Goal: Task Accomplishment & Management: Use online tool/utility

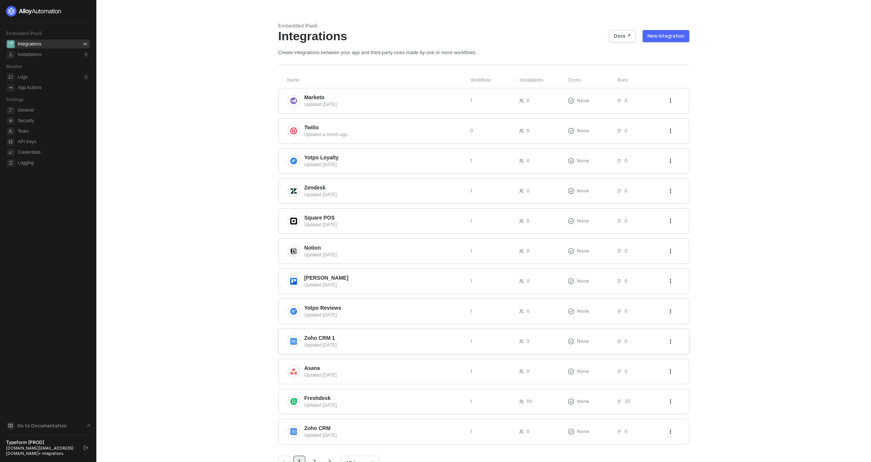
scroll to position [27, 0]
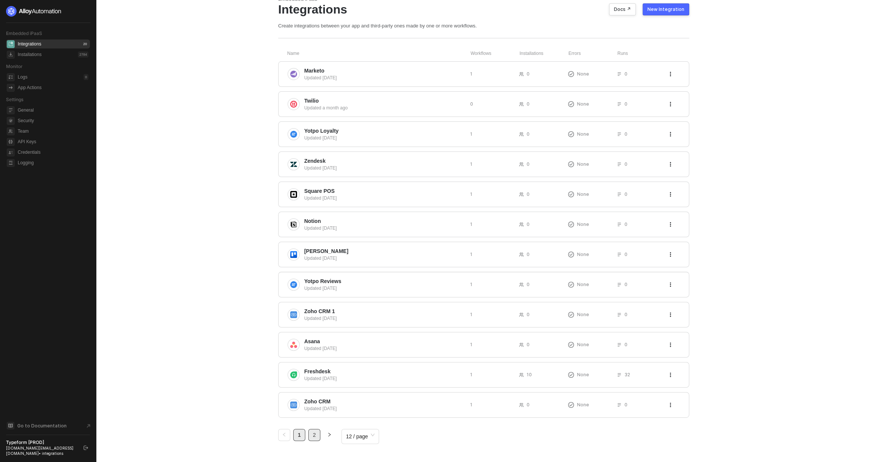
click at [313, 431] on link "2" at bounding box center [313, 435] width 11 height 11
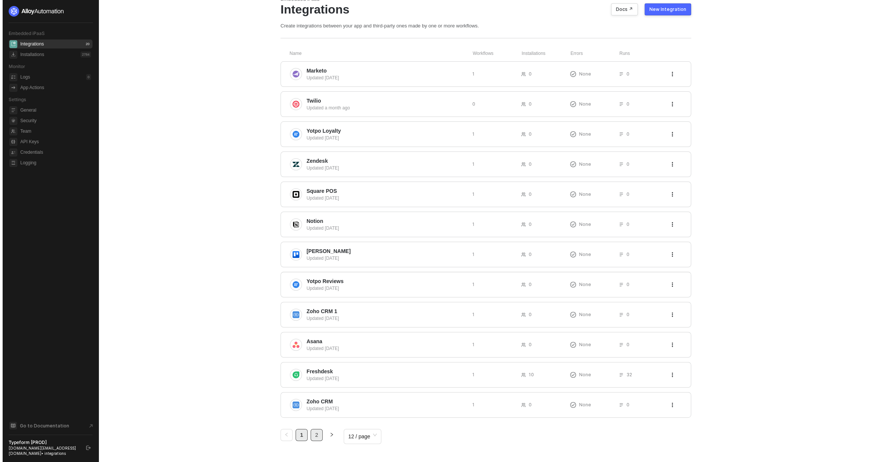
scroll to position [0, 0]
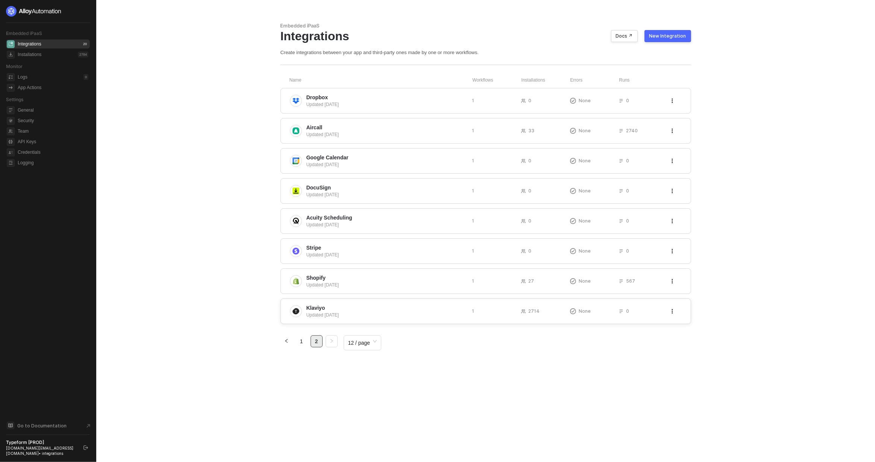
click at [338, 304] on span "Klaviyo" at bounding box center [387, 308] width 160 height 8
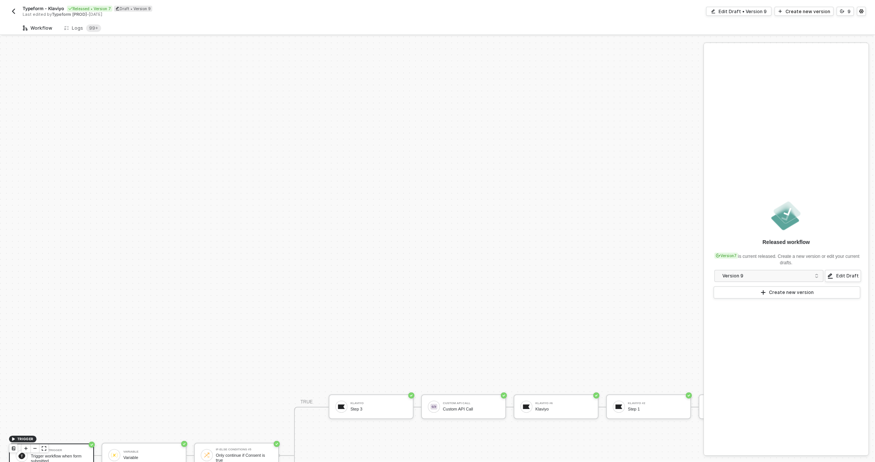
scroll to position [210, 0]
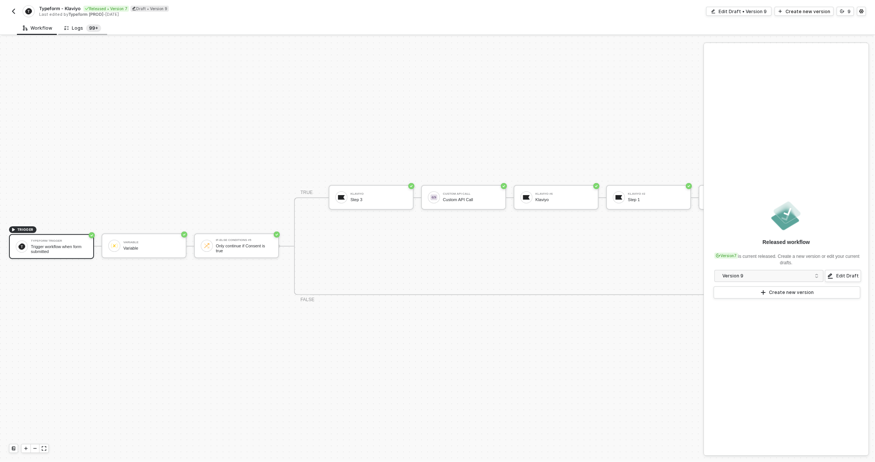
click at [95, 25] on sup "99+" at bounding box center [93, 28] width 15 height 8
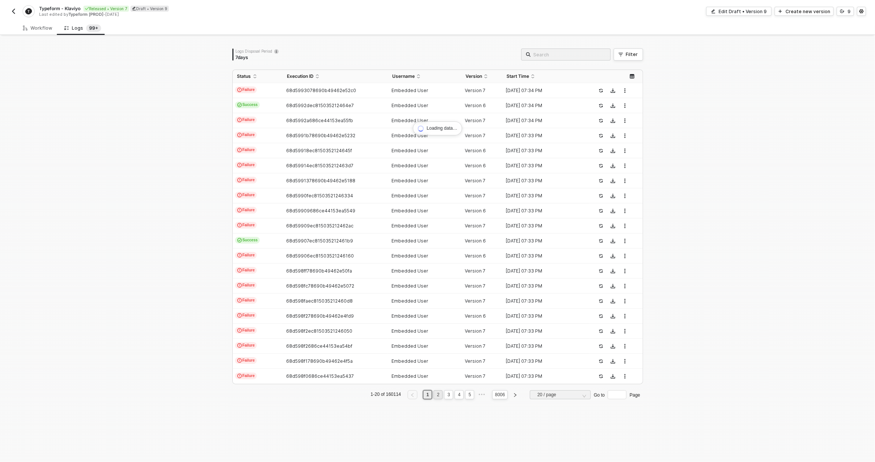
click at [438, 395] on li "2" at bounding box center [438, 394] width 9 height 9
click at [425, 394] on link "1" at bounding box center [427, 395] width 7 height 8
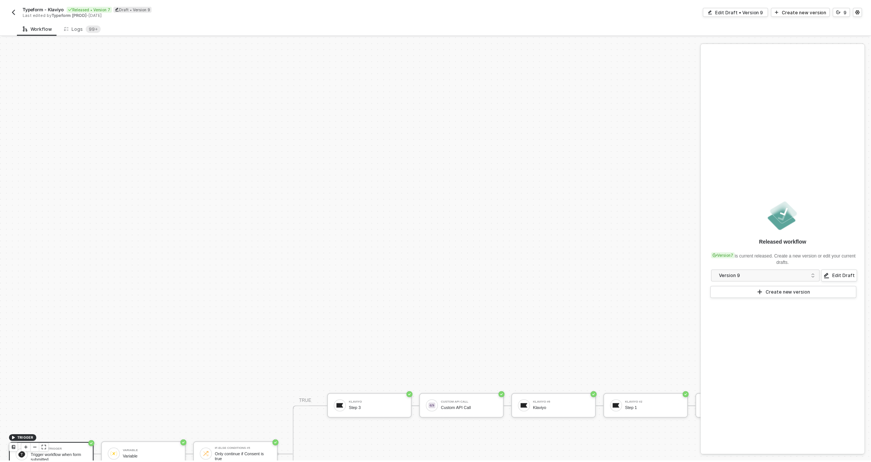
scroll to position [210, 0]
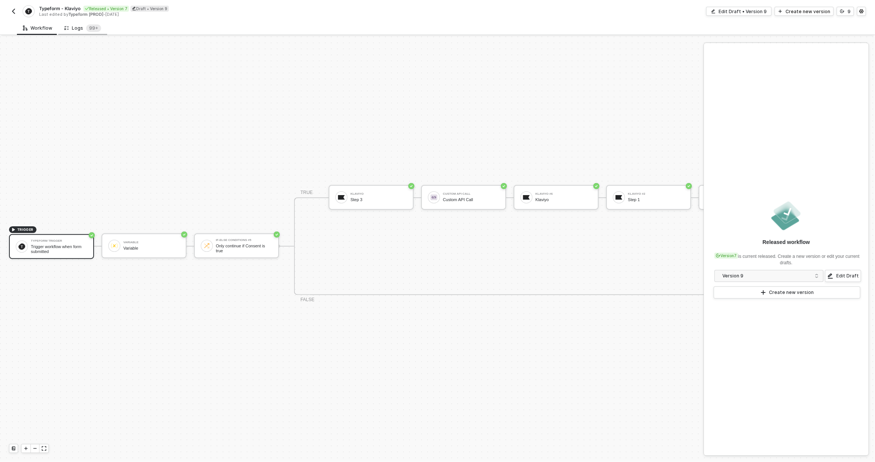
click at [81, 28] on div "Logs 99+" at bounding box center [82, 28] width 37 height 8
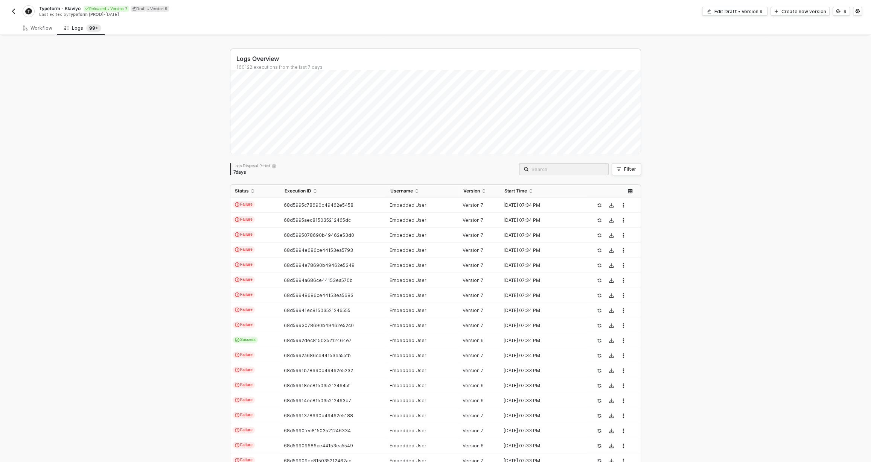
scroll to position [70, 0]
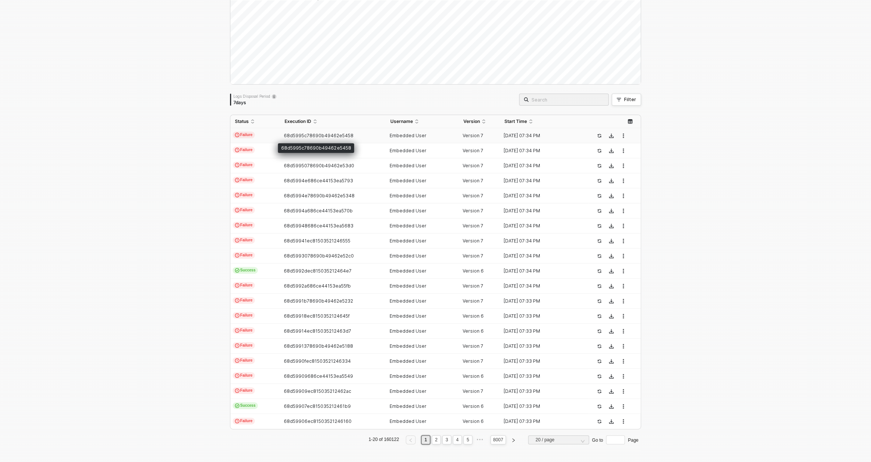
click at [303, 133] on span "68d5995c78690b49462e5458" at bounding box center [319, 136] width 70 height 6
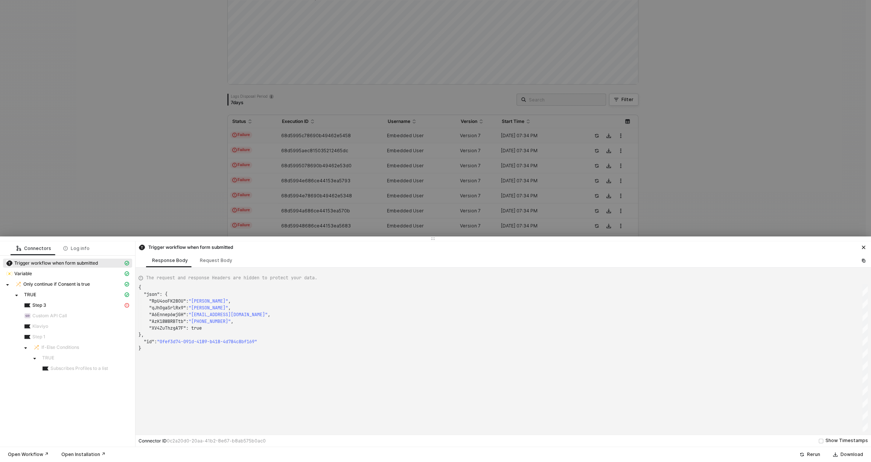
scroll to position [61, 0]
click at [104, 301] on span "Step 3" at bounding box center [76, 305] width 111 height 9
type textarea "{ "message": "Error retrieving klaviyo data" }"
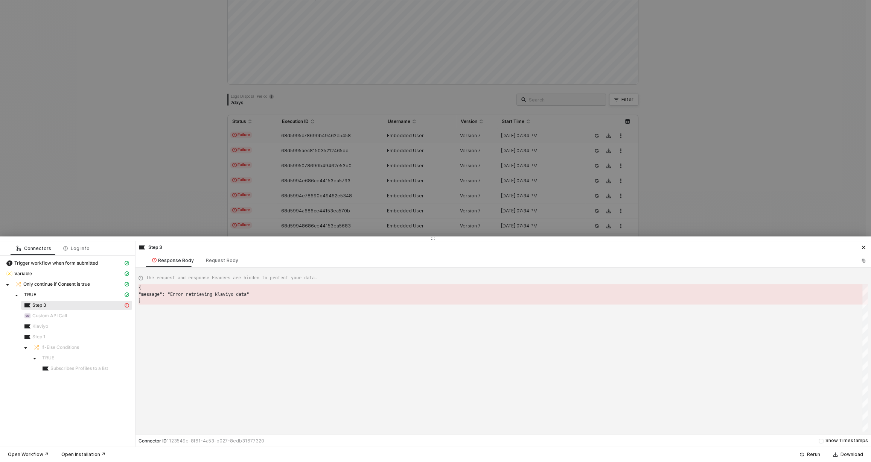
scroll to position [13, 0]
click at [287, 164] on div at bounding box center [435, 231] width 871 height 462
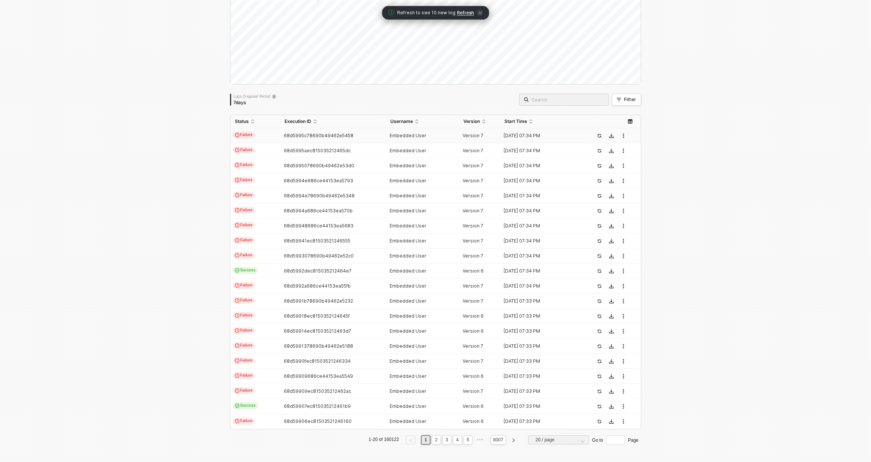
click at [260, 139] on td "Failure" at bounding box center [255, 135] width 50 height 15
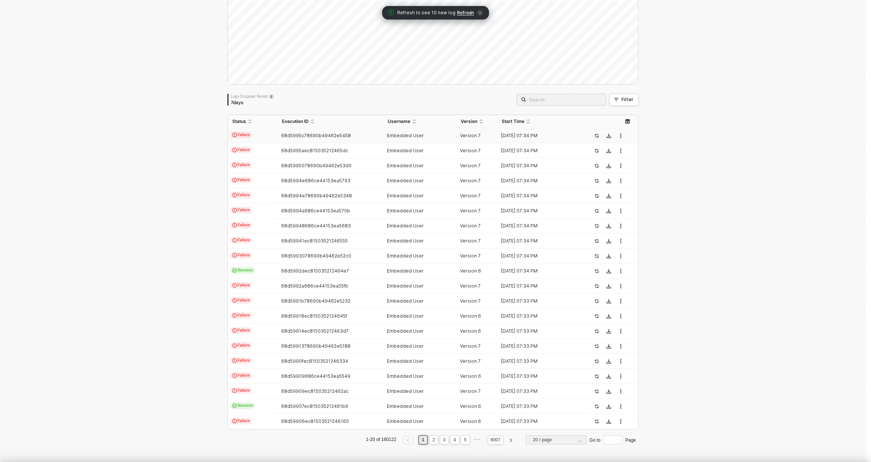
scroll to position [61, 0]
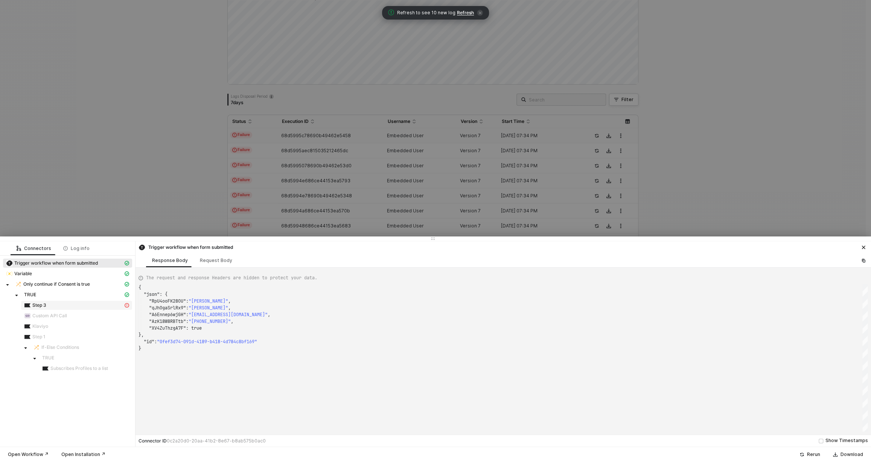
click at [78, 304] on div "Step 3" at bounding box center [73, 305] width 99 height 7
type textarea "{ "message": "Error retrieving klaviyo data" }"
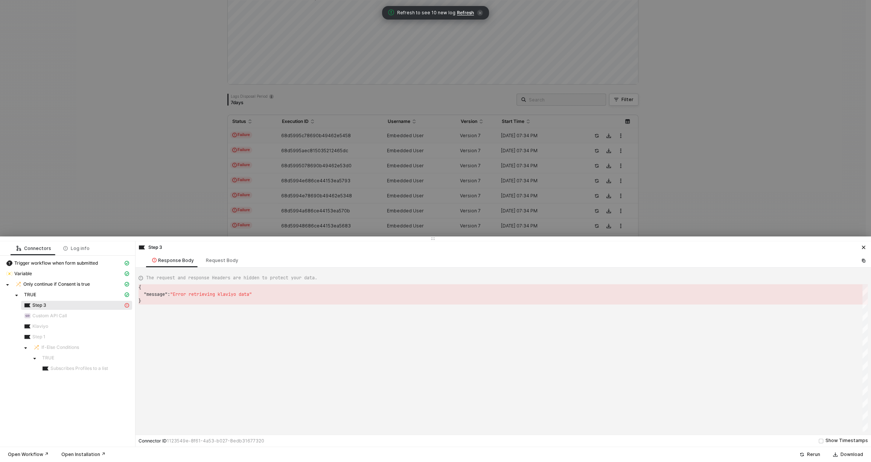
scroll to position [13, 0]
click at [207, 238] on div at bounding box center [435, 239] width 871 height 5
click at [298, 178] on div at bounding box center [435, 231] width 871 height 462
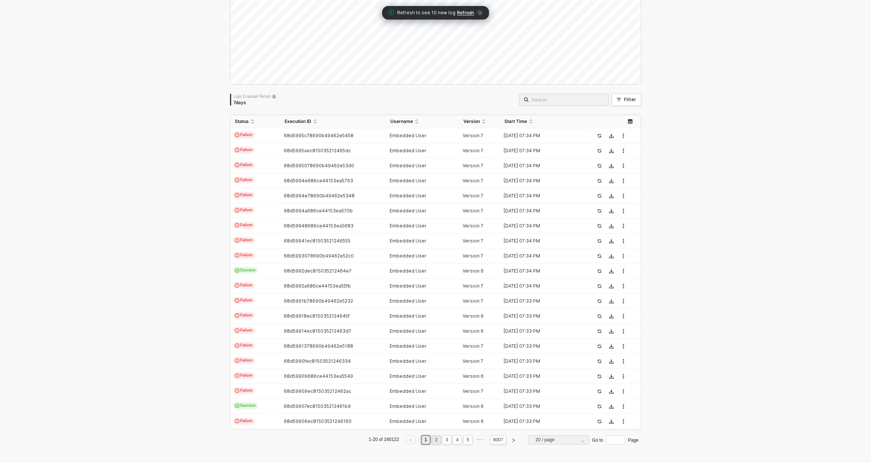
click at [434, 439] on link "2" at bounding box center [436, 440] width 7 height 8
click at [444, 439] on link "3" at bounding box center [446, 440] width 7 height 8
click at [275, 302] on td "Success" at bounding box center [255, 301] width 50 height 15
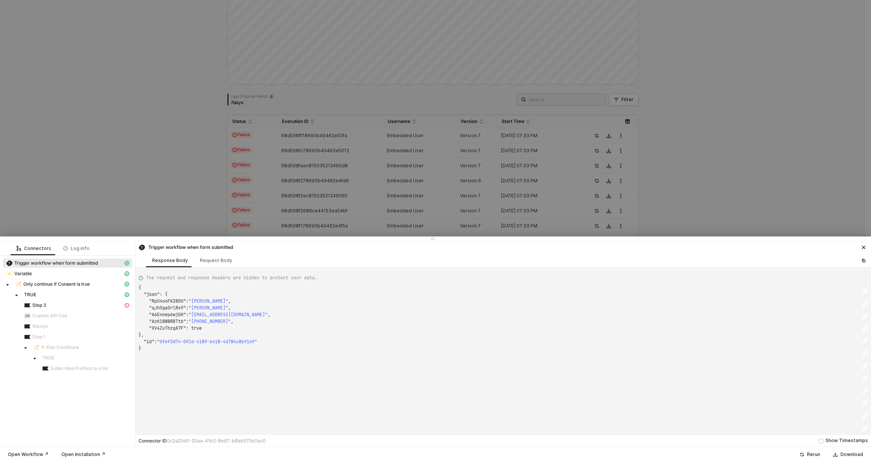
type textarea "{ "json": { "dk5XaKKNAFeP": "40-59 years old", "K3Eh9EBt3Oxr": 2, "FMosXvBATLMw…"
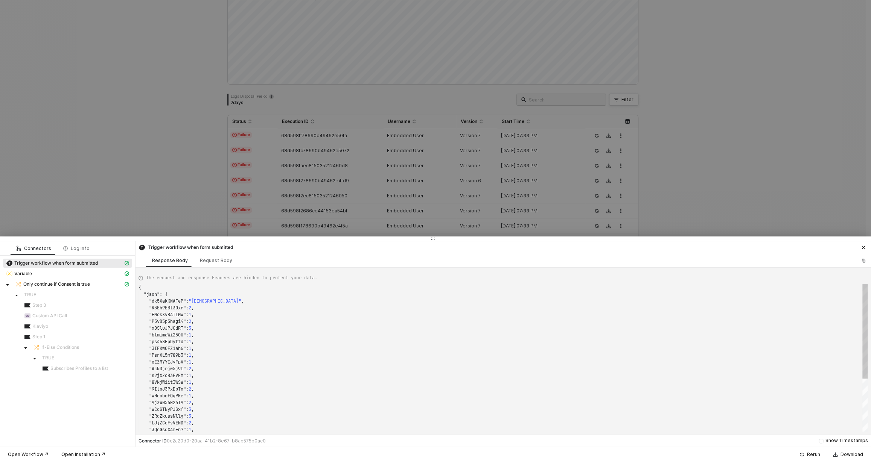
scroll to position [68, 0]
click at [170, 190] on div at bounding box center [435, 231] width 871 height 462
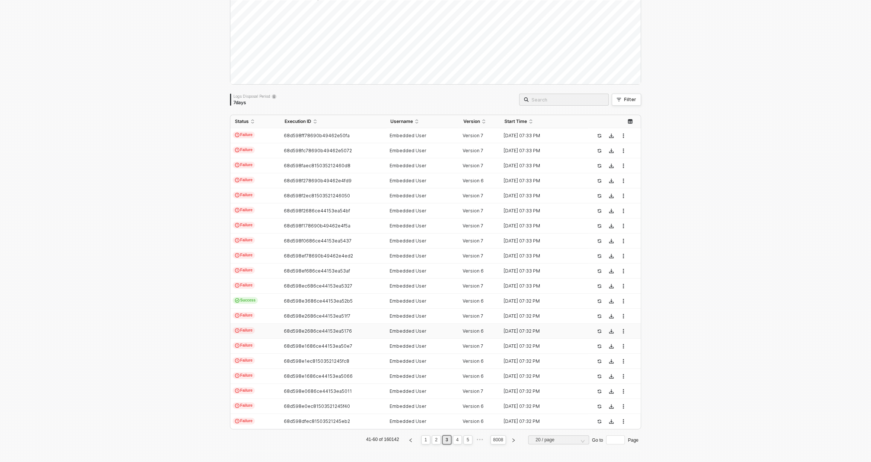
click at [280, 324] on td "68d598e2686ce44153ea5176" at bounding box center [332, 331] width 105 height 15
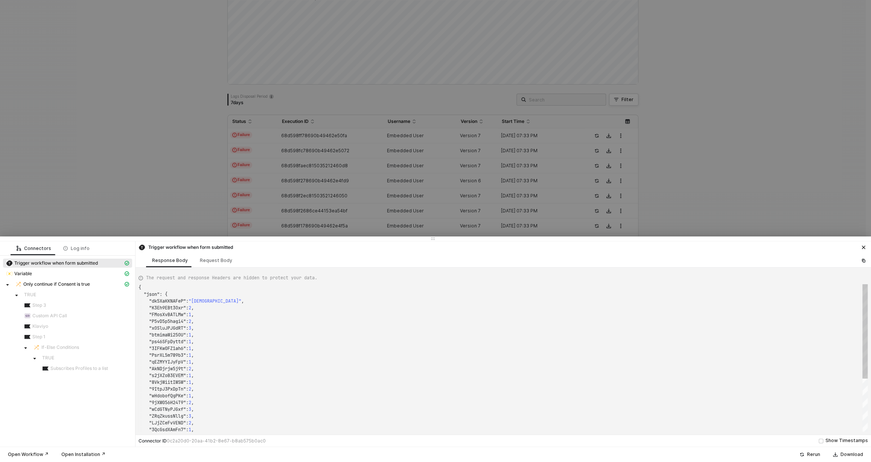
type textarea "{ "json": { "VgmaEo1IFz6q": 0, "O1a3XKXmh7s1": "Ich habe eine Versand Informati…"
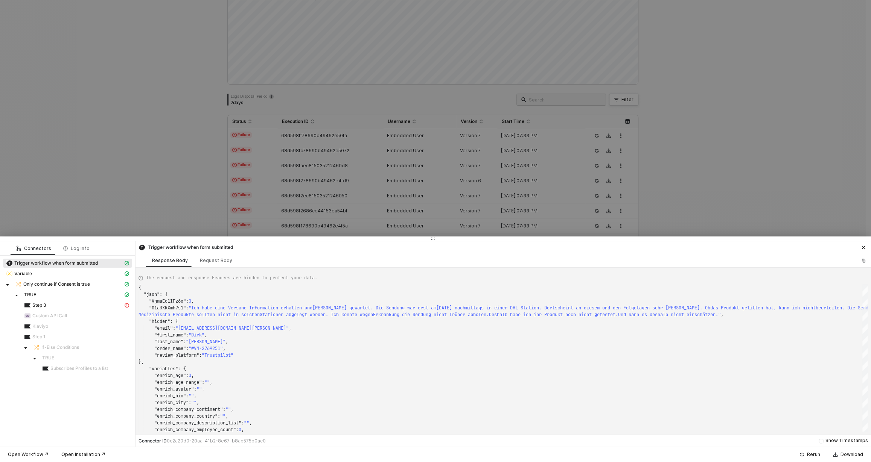
click at [195, 175] on div at bounding box center [435, 231] width 871 height 462
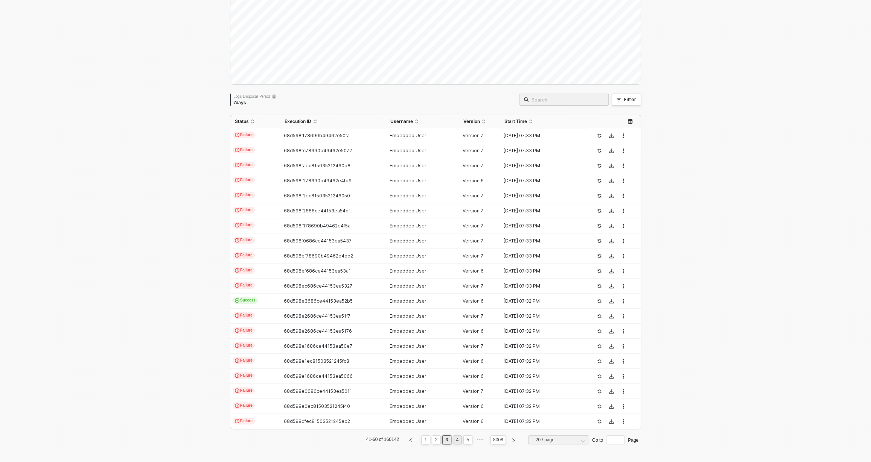
click at [454, 438] on link "4" at bounding box center [457, 440] width 7 height 8
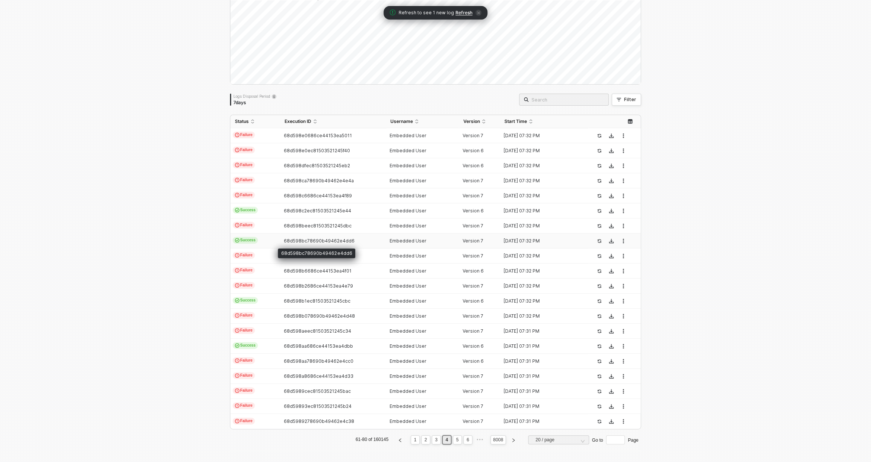
click at [292, 241] on span "68d598bc78690b49462e4dd6" at bounding box center [319, 241] width 71 height 6
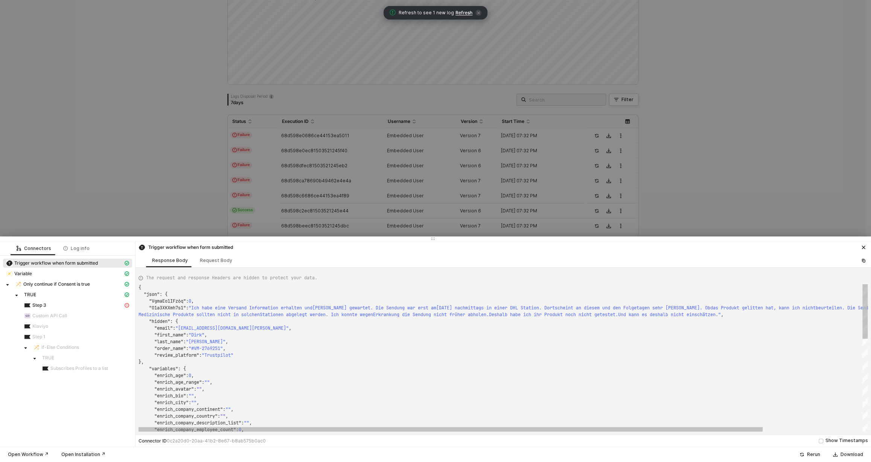
type textarea "{ "json": { "CUc8FgEC6DVO": "Jag vill ha verktyg för att hantera livet mer effe…"
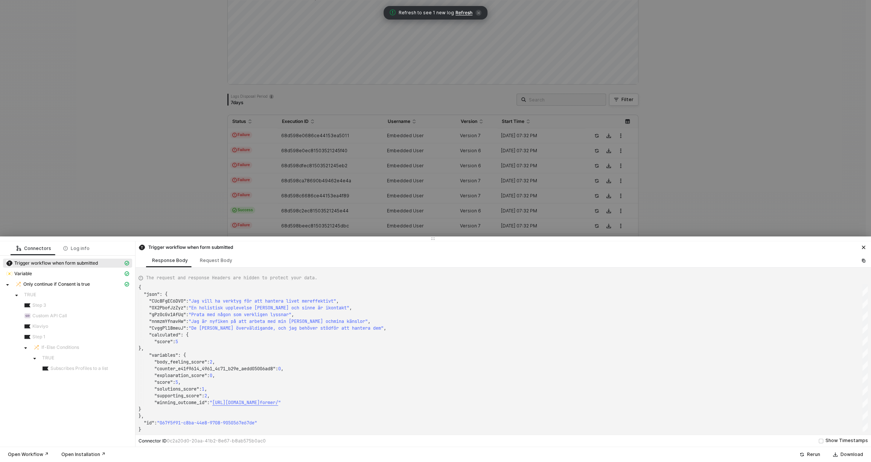
click at [283, 188] on div at bounding box center [435, 231] width 871 height 462
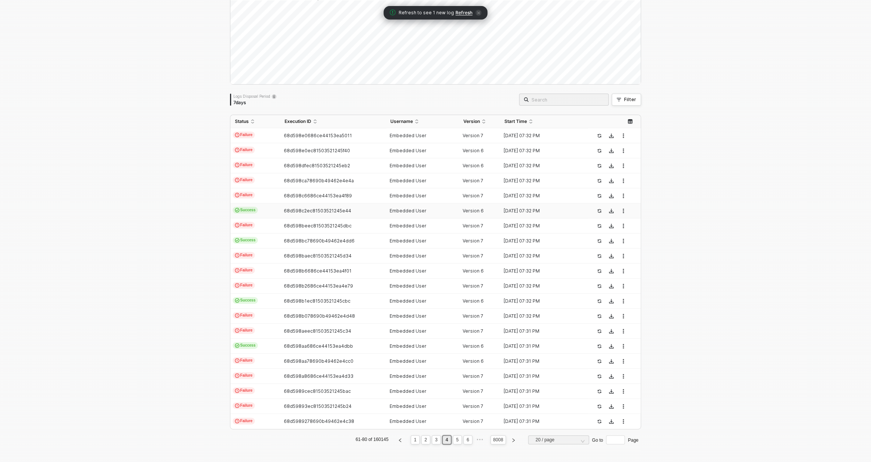
click at [269, 206] on td "Success" at bounding box center [255, 211] width 50 height 15
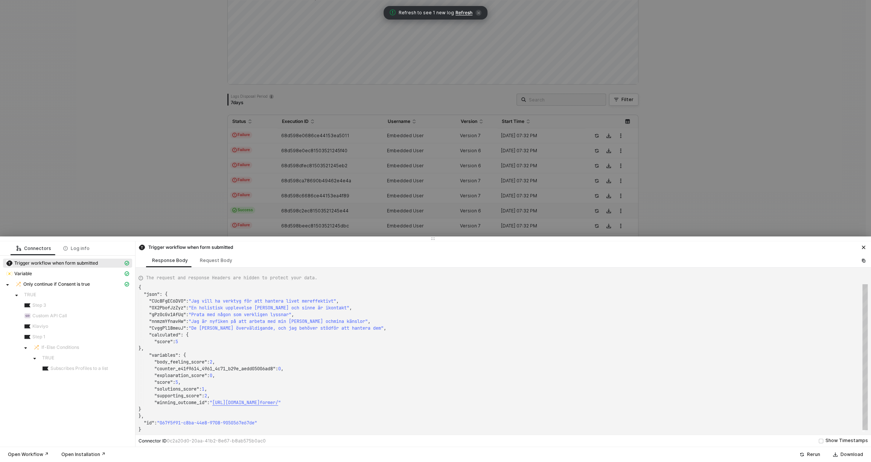
type textarea "{ "json": { "rAvTmwk6MgAC": "40-59 år", "FcMCmlY2QWq5": 2, "Loir2EftYPd3": 1, "…"
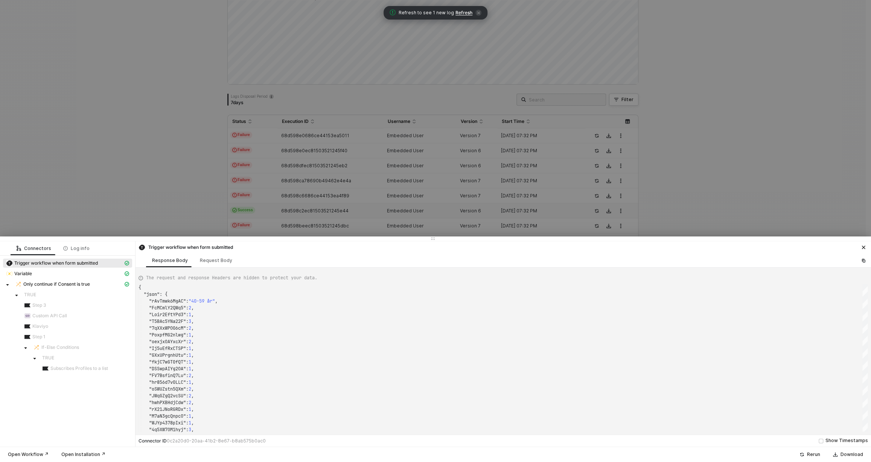
click at [269, 200] on div at bounding box center [435, 231] width 871 height 462
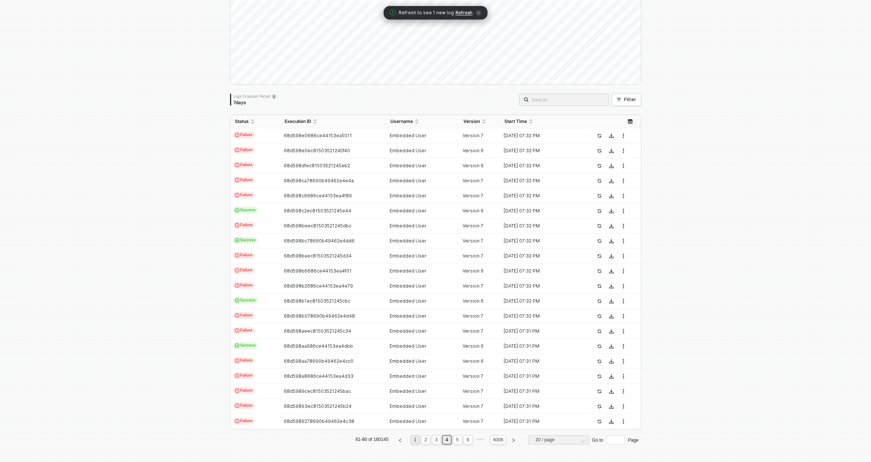
click at [412, 439] on link "1" at bounding box center [415, 440] width 7 height 8
click at [275, 278] on td "Failure" at bounding box center [255, 271] width 50 height 15
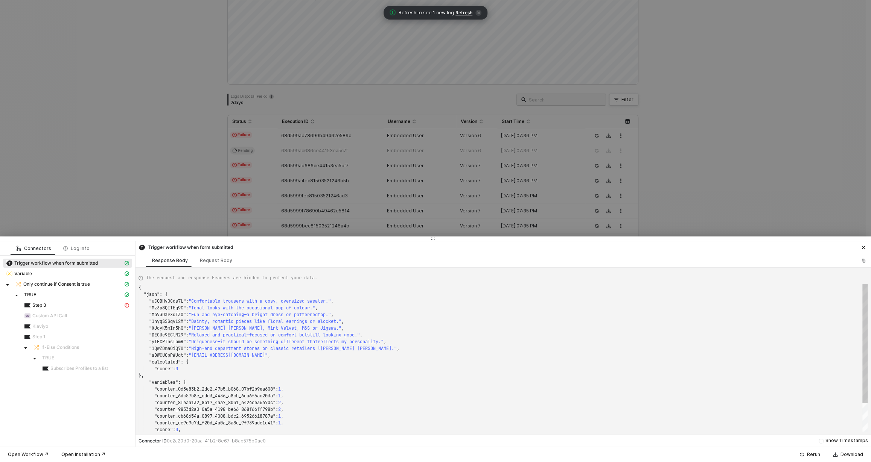
scroll to position [54, 0]
click at [92, 304] on div "Step 3" at bounding box center [73, 305] width 99 height 7
type textarea "{ "message": "Error retrieving klaviyo data" }"
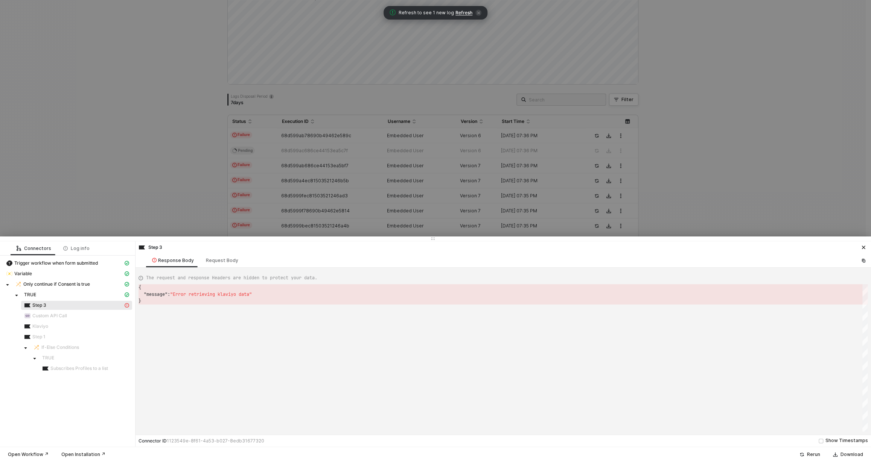
click at [392, 132] on div at bounding box center [435, 231] width 871 height 462
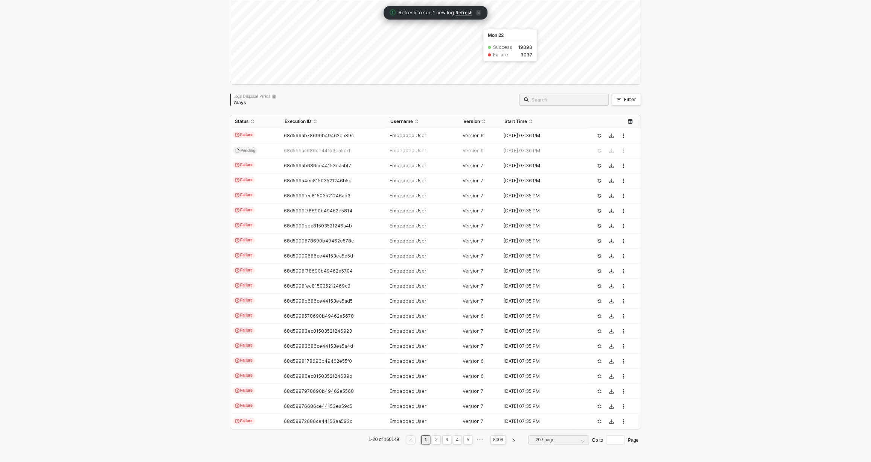
click at [465, 15] on span "Refresh" at bounding box center [463, 13] width 17 height 6
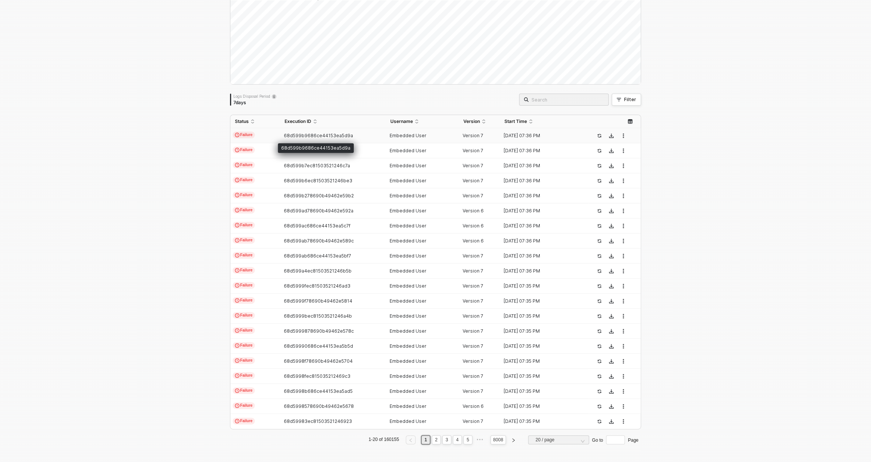
click at [317, 137] on span "68d599b9686ce44153ea5d9a" at bounding box center [318, 136] width 69 height 6
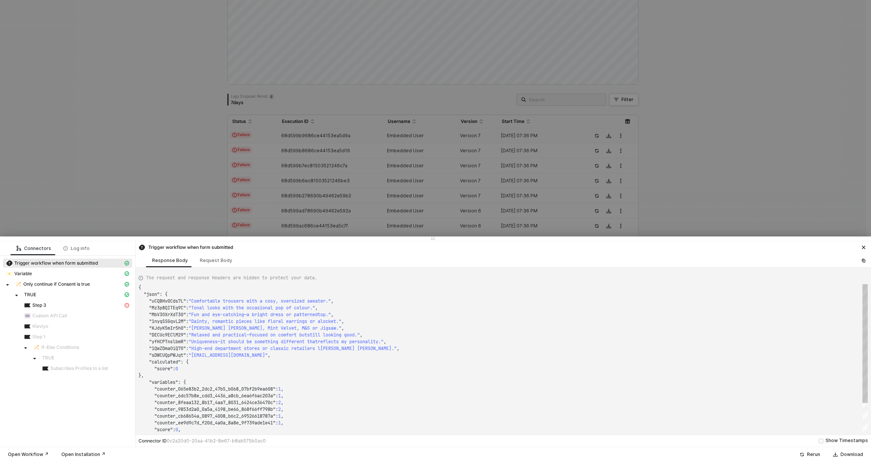
type textarea "{ "json": { "2Aj7eoeZXzxB": true, "ZHkTdOdHsFxg": "Katrina ", "PxGynU7thb0h": "…"
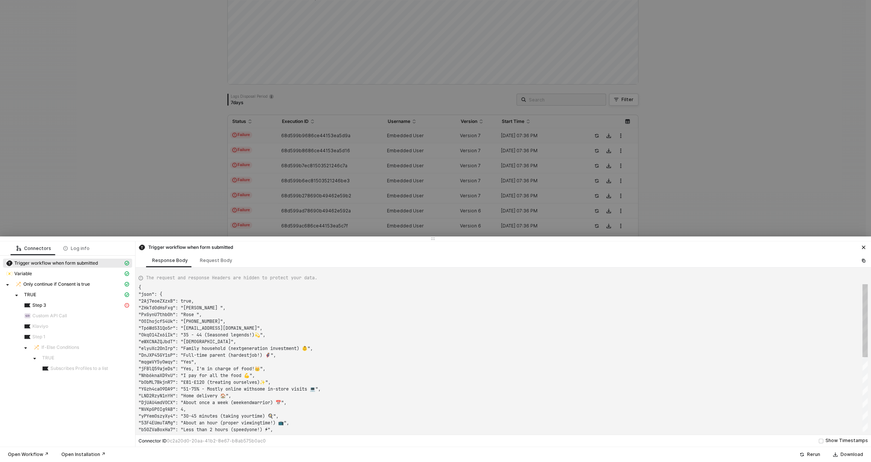
scroll to position [68, 0]
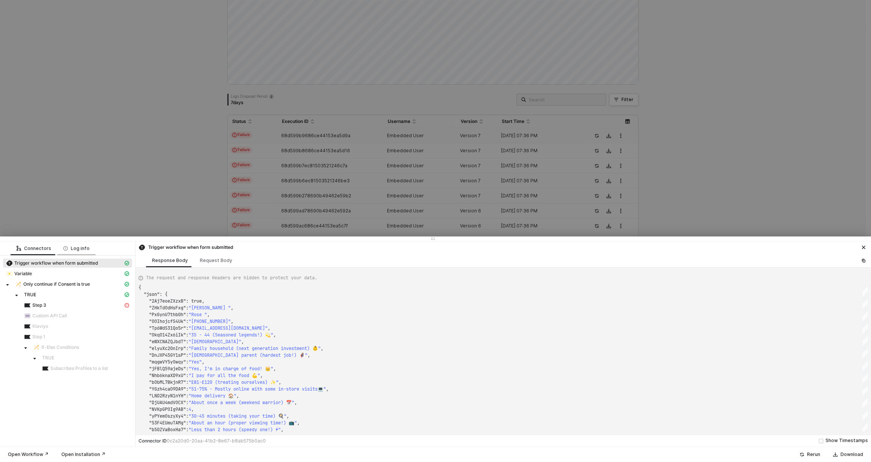
click at [84, 249] on div "Log info" at bounding box center [76, 249] width 26 height 6
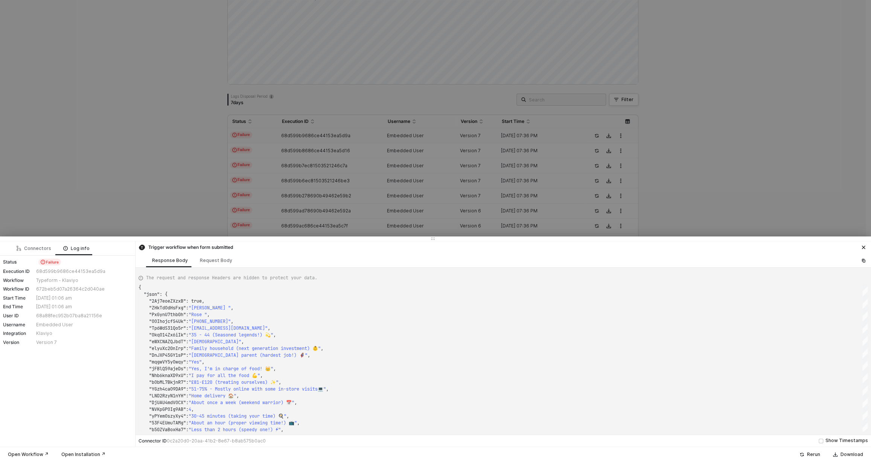
click at [44, 317] on div "68a88fec952b07ba8a21156e" at bounding box center [83, 316] width 94 height 6
copy div "68a88fec952b07ba8a21156e"
click at [97, 192] on div at bounding box center [435, 231] width 871 height 462
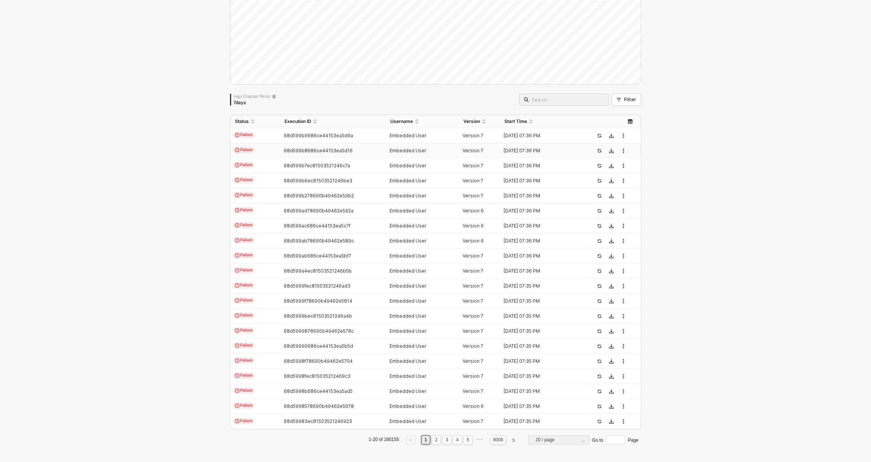
click at [311, 143] on td "68d599b8686ce44153ea5d16" at bounding box center [332, 150] width 105 height 15
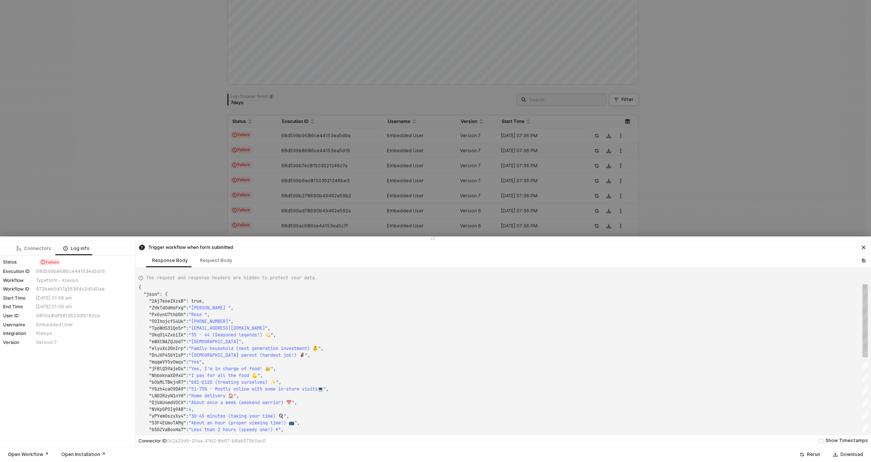
type textarea "{ "json": { "K75TsmAFE6XZ": "Germany", "rKqRitGSn52h": "2004-06-26", "hidden": …"
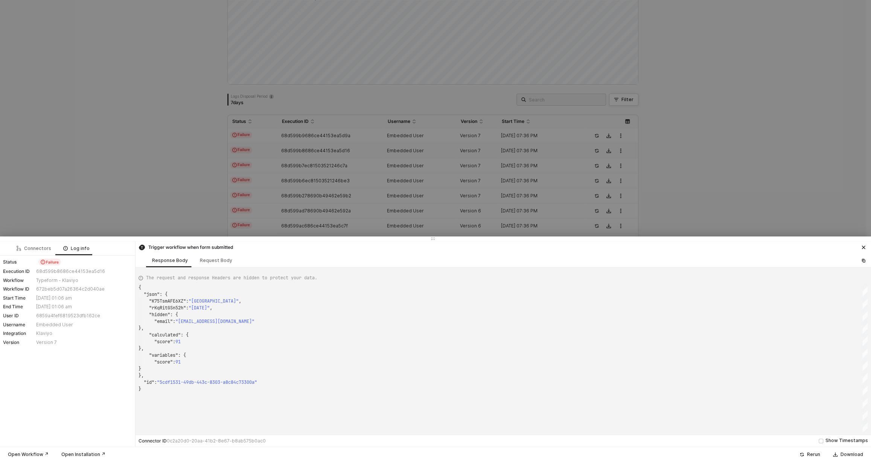
click at [50, 314] on div "6859a4fef6819523dfb162ce" at bounding box center [83, 316] width 94 height 6
copy div "6859a4fef6819523dfb162ce"
click at [358, 153] on div at bounding box center [435, 231] width 871 height 462
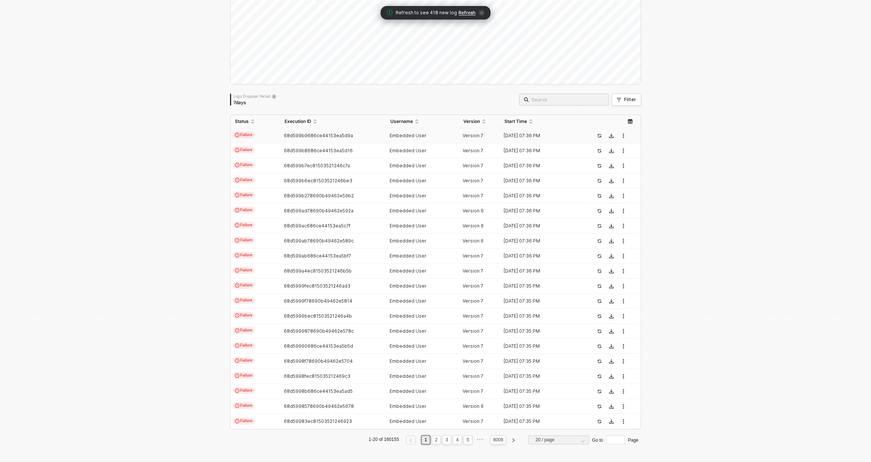
click at [363, 135] on div "68d599b9686ce44153ea5d9a" at bounding box center [329, 136] width 99 height 6
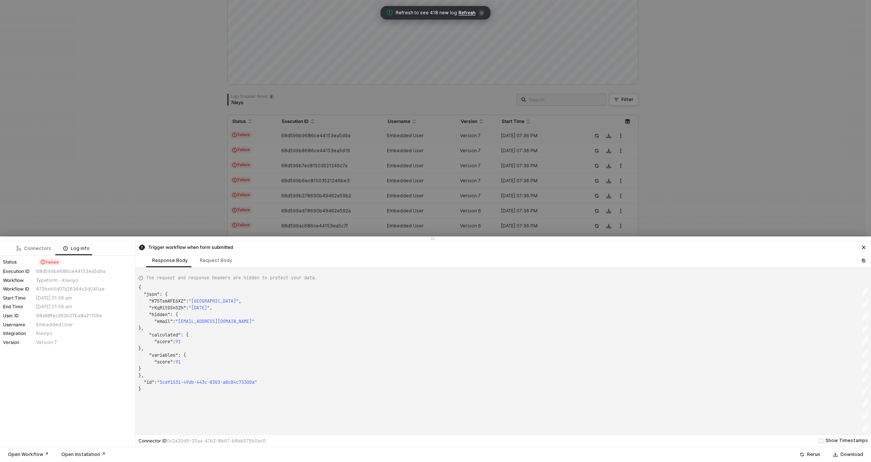
type textarea "{ "json": { "2Aj7eoeZXzxB": true, "ZHkTdOdHsFxg": "Katrina ", "PxGynU7thb0h": "…"
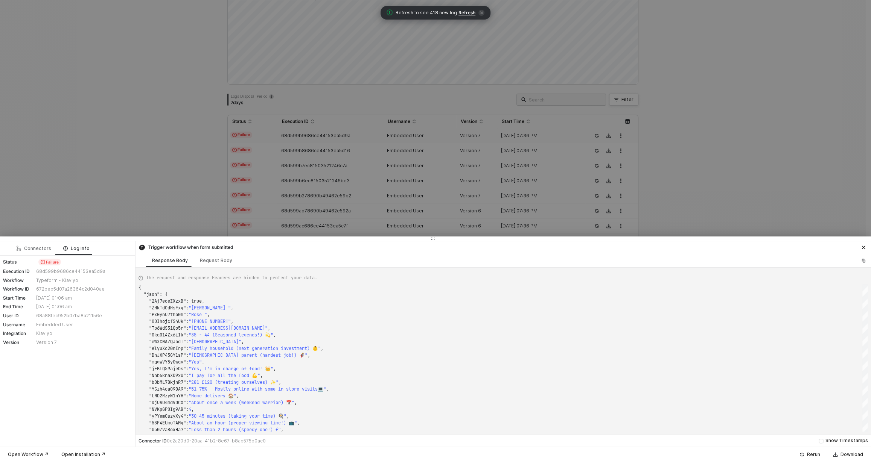
click at [45, 314] on div "68a88fec952b07ba8a21156e" at bounding box center [83, 316] width 94 height 6
copy div "68a88fec952b07ba8a21156e"
click at [42, 249] on div "Connectors" at bounding box center [34, 249] width 35 height 6
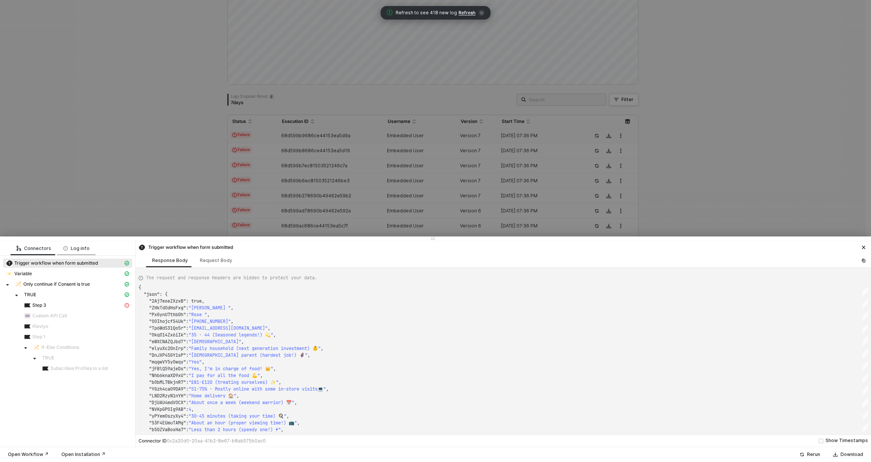
click at [63, 249] on icon at bounding box center [65, 248] width 5 height 5
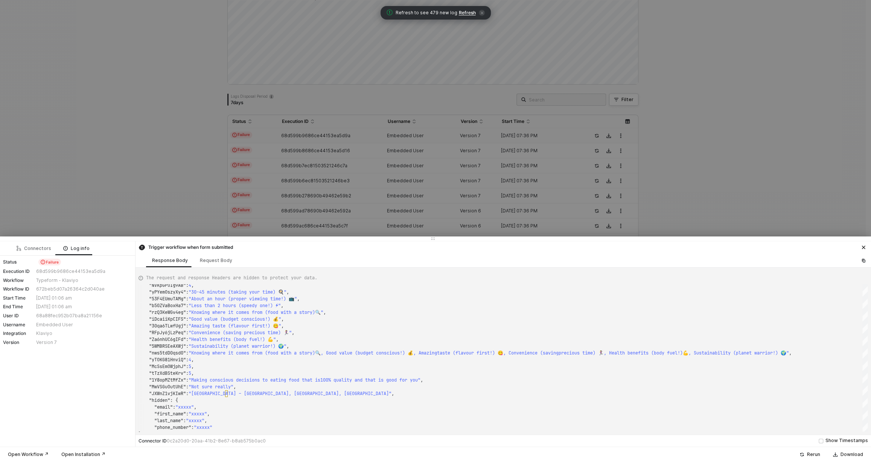
click at [467, 12] on span "Refresh" at bounding box center [467, 13] width 17 height 6
click at [558, 220] on div at bounding box center [435, 231] width 871 height 462
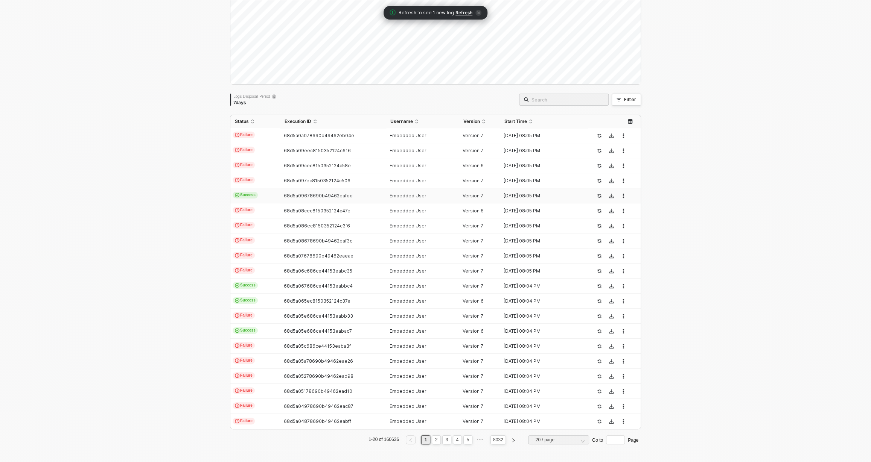
click at [328, 199] on td "68d5a09678690b49462eafdd" at bounding box center [332, 195] width 105 height 15
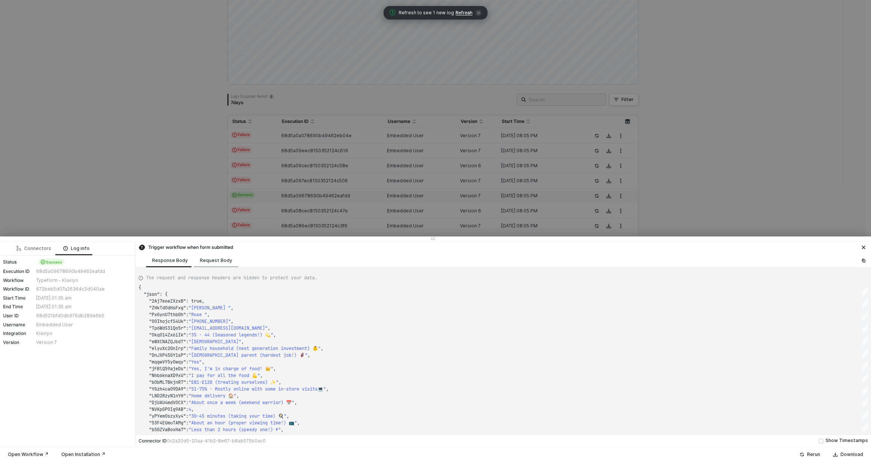
type textarea "{ "json": { "l2c8ILg81TPt": "Idalis Edgren", "x0Hmqg64XxVK": "cycling314@gmail.…"
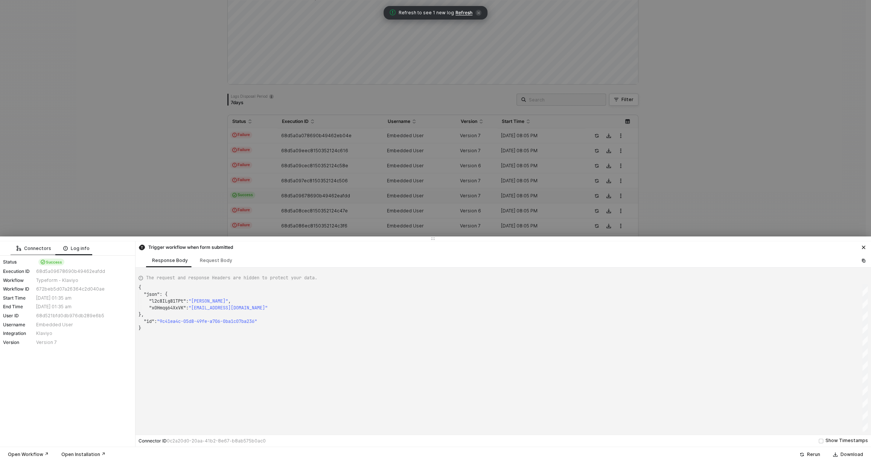
click at [21, 243] on div "Connectors" at bounding box center [34, 249] width 47 height 14
click at [232, 188] on div at bounding box center [435, 231] width 871 height 462
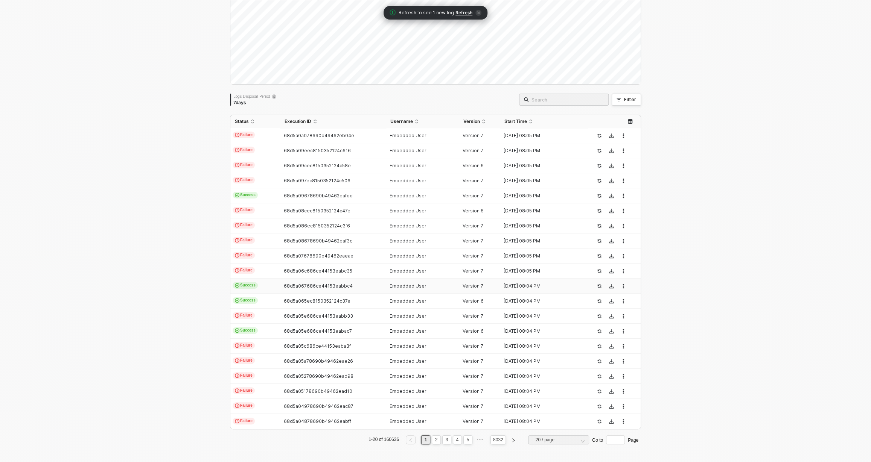
click at [254, 286] on span "Success" at bounding box center [244, 285] width 25 height 7
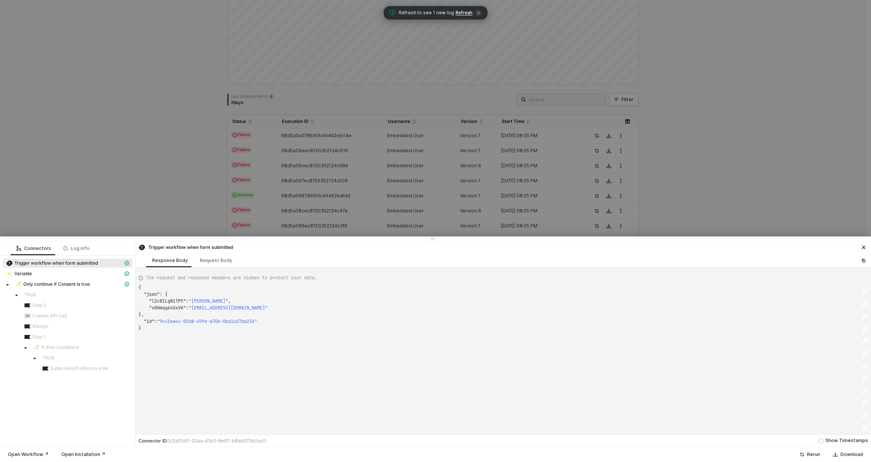
type textarea "{ "json": { "l2c8ILg81TPt": "Idalis Edgren", "x0Hmqg64XxVK": "cycling314@gmail.…"
click at [244, 176] on div at bounding box center [435, 231] width 871 height 462
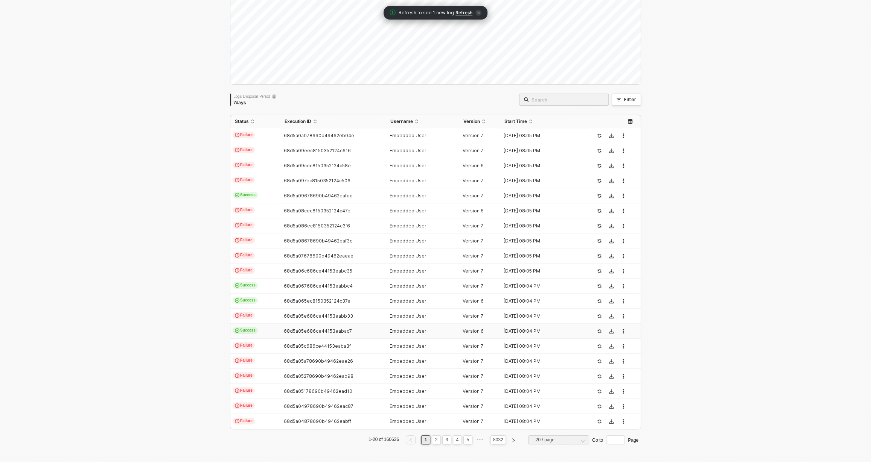
click at [275, 328] on td "Success" at bounding box center [255, 331] width 50 height 15
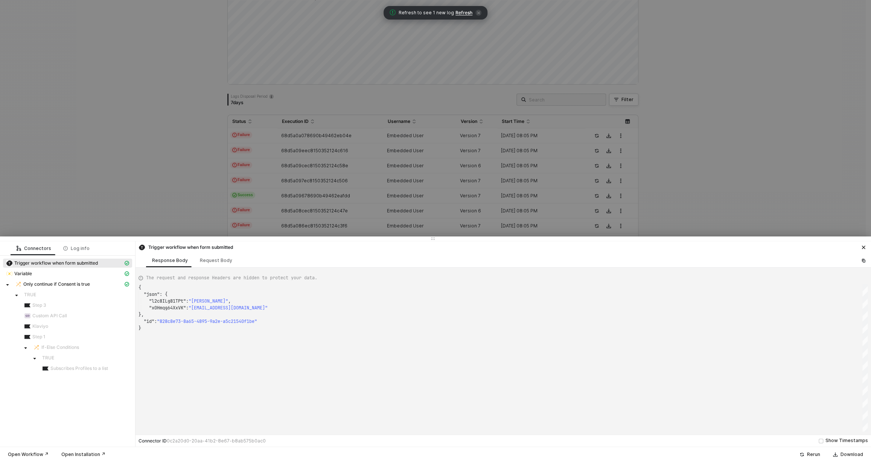
type textarea "{ "json": { "rAvTmwk6MgAC": "80 år eller äldre", "FcMCmlY2QWq5": 1, "Loir2EftYP…"
click at [172, 173] on div at bounding box center [435, 231] width 871 height 462
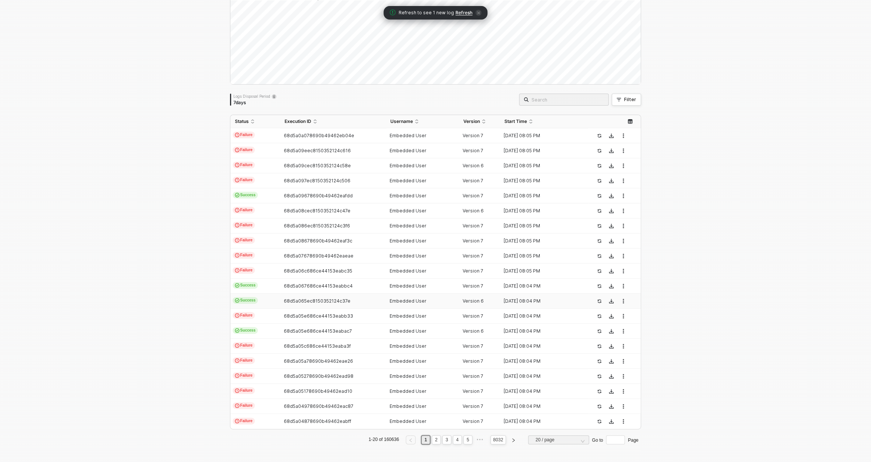
click at [268, 300] on td "Success" at bounding box center [255, 301] width 50 height 15
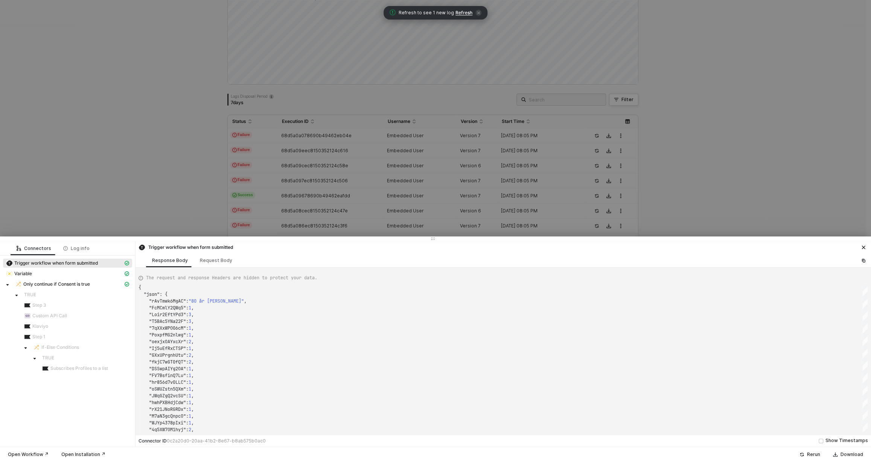
type textarea "{ "json": { "oqQqgzywn7ML": "Je suis en couple, nous vivons d'aventure et d'eau…"
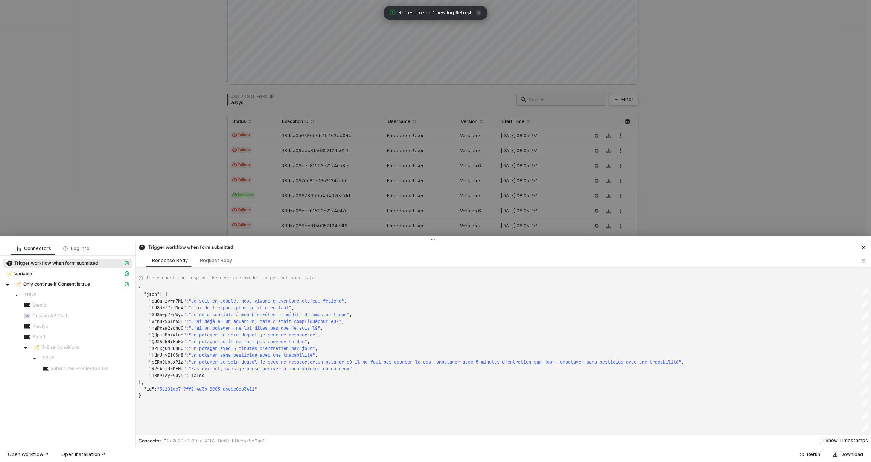
click at [198, 161] on div at bounding box center [435, 231] width 871 height 462
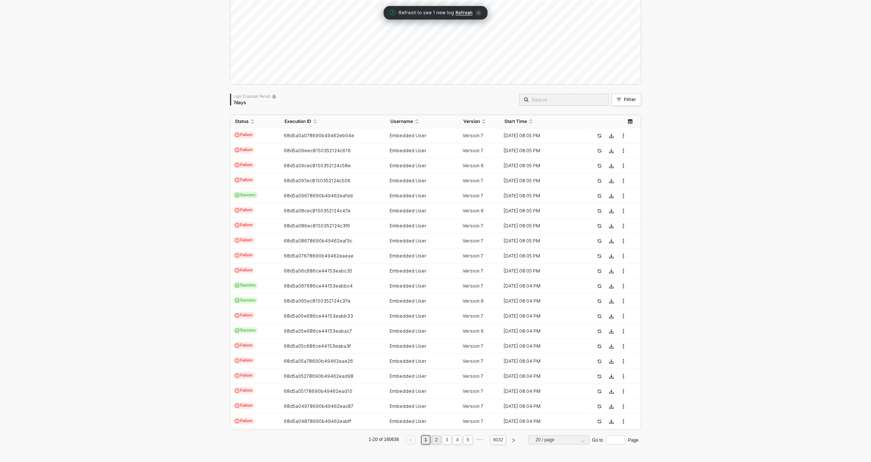
click at [433, 439] on link "2" at bounding box center [436, 440] width 7 height 8
click at [274, 286] on td "Success" at bounding box center [255, 286] width 50 height 15
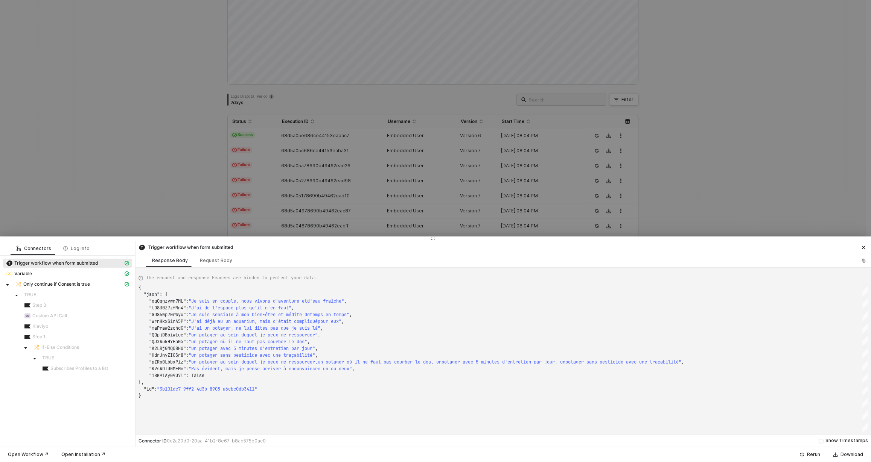
type textarea "{ "json": { "9W7RPTBtwGPl": "gifford.bd@gmail.com", "1W49YO2wOdvh": 5, "5TatxUv…"
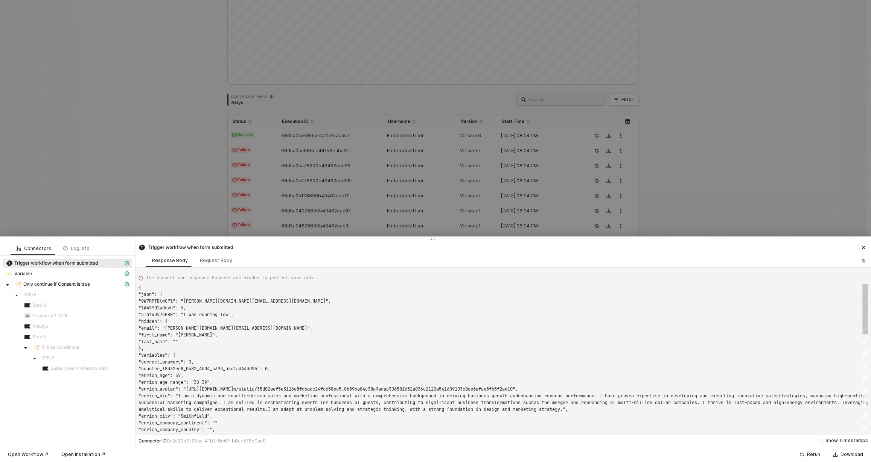
scroll to position [68, 0]
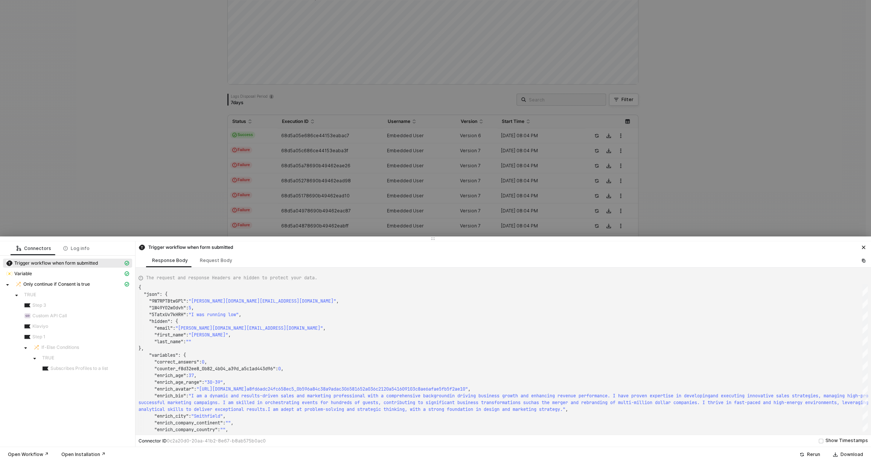
click at [147, 187] on div at bounding box center [435, 231] width 871 height 462
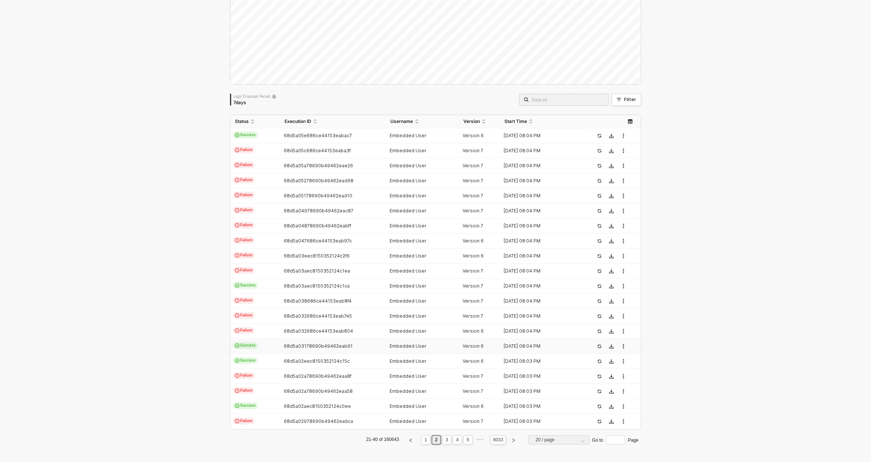
click at [254, 344] on span "Success" at bounding box center [244, 345] width 25 height 7
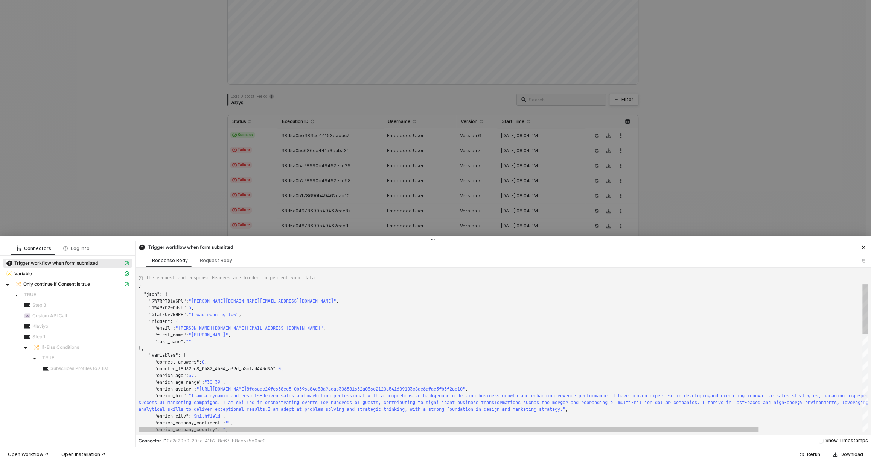
type textarea "{ "json": { "dk5XaKKNAFeP": "60-79 years old", "K3Eh9EBt3Oxr": 4, "FMosXvBATLMw…"
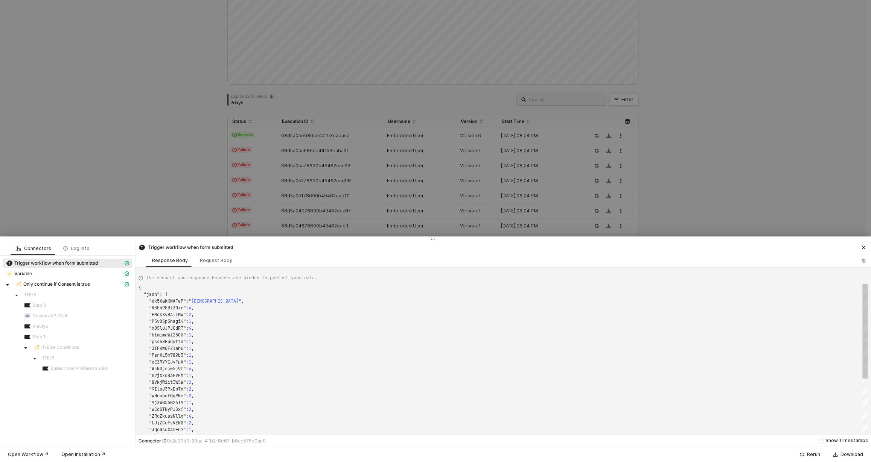
click at [149, 156] on div at bounding box center [435, 231] width 871 height 462
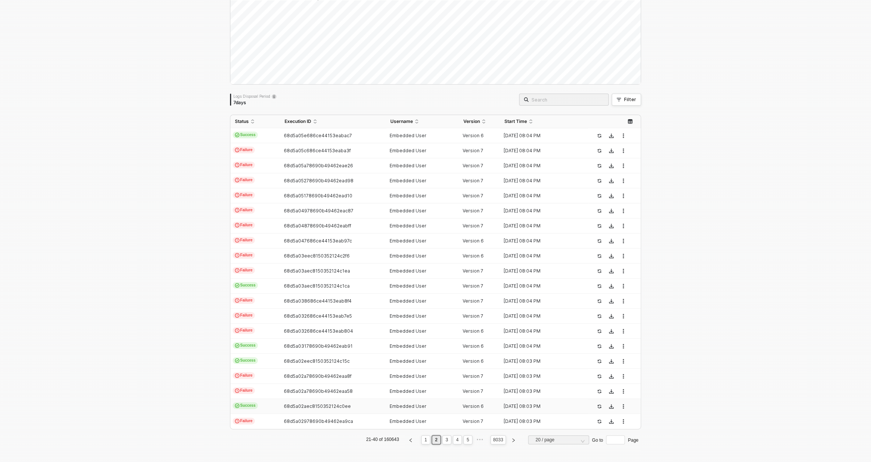
click at [258, 408] on td "Success" at bounding box center [255, 406] width 50 height 15
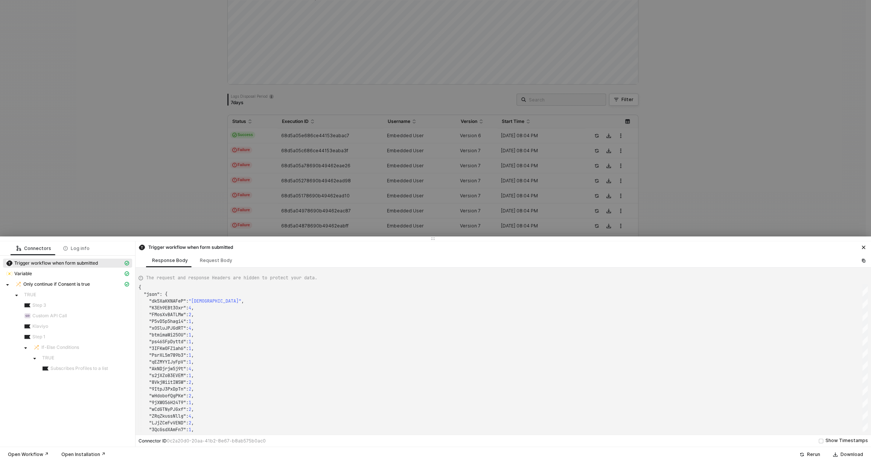
type textarea "{ "json": { "dk5XaKKNAFeP": "21-39 years old", "K3Eh9EBt3Oxr": 3, "FMosXvBATLMw…"
click at [169, 161] on div at bounding box center [435, 231] width 871 height 462
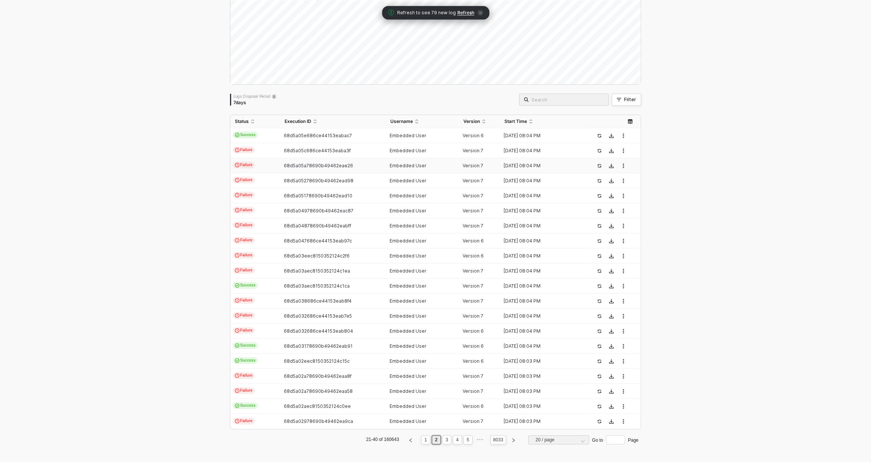
click at [292, 161] on td "68d5a05a78690b49462eae26" at bounding box center [332, 165] width 105 height 15
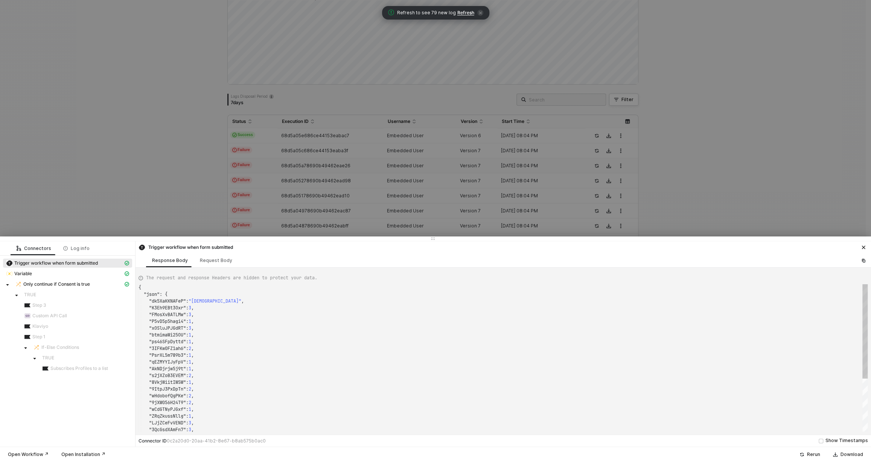
type textarea "{ "json": { "xfEAEYL0tQyx": 10, "hidden": { "email": "andrea-zwiener@web.de", "…"
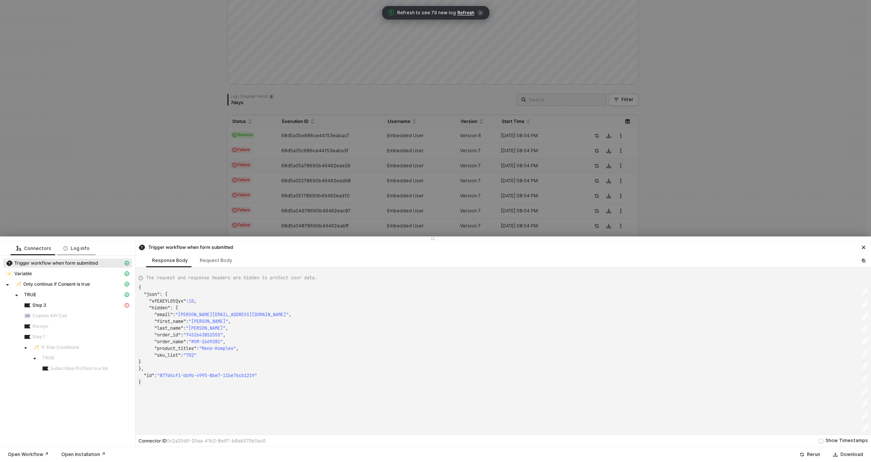
click at [68, 249] on div "Log info" at bounding box center [76, 249] width 26 height 6
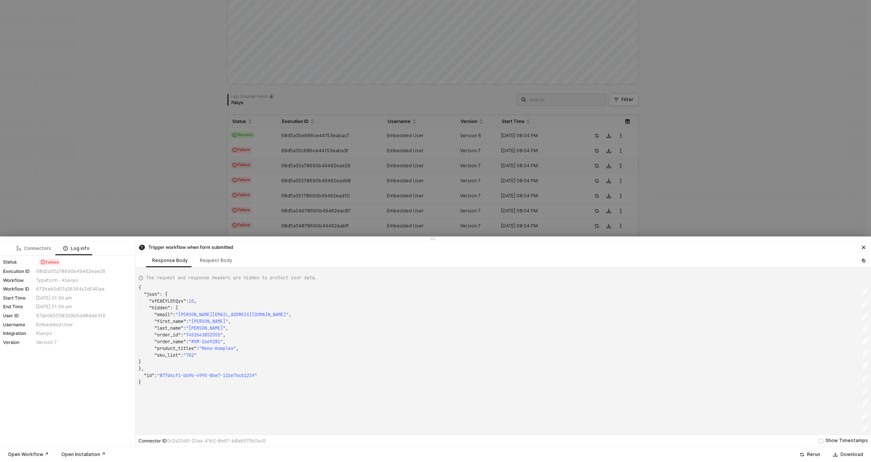
click at [249, 182] on div at bounding box center [435, 231] width 871 height 462
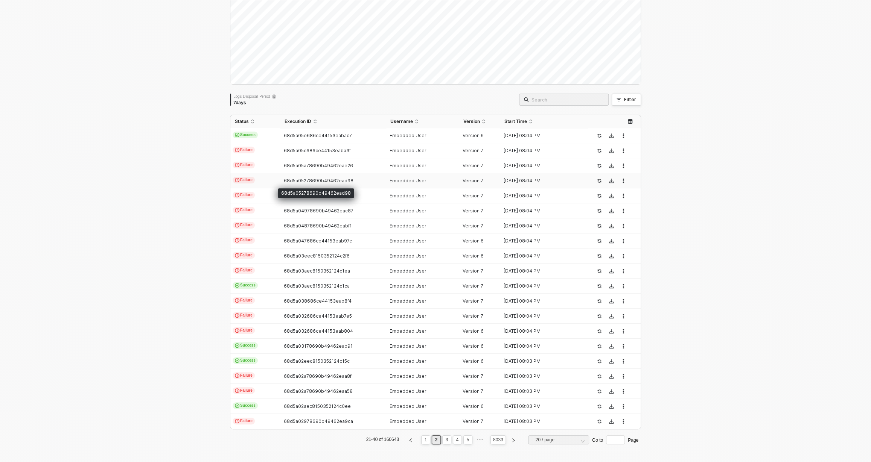
click at [302, 178] on span "68d5a05278690b49462ead98" at bounding box center [319, 181] width 70 height 6
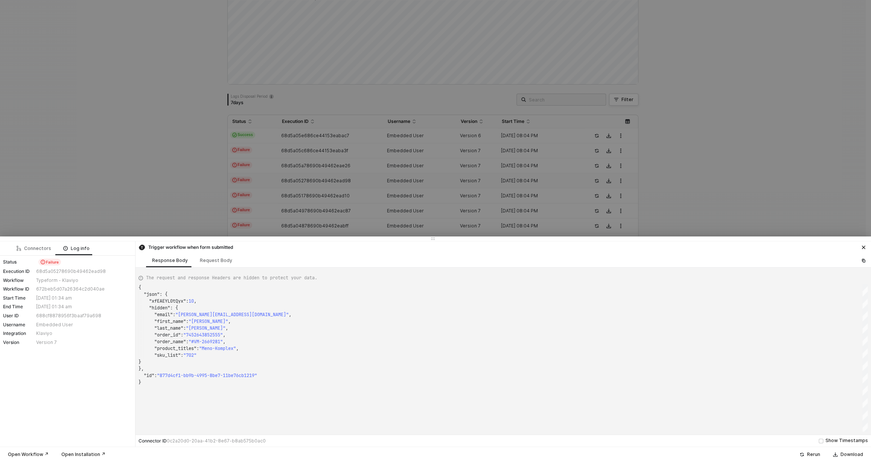
type textarea "{ "json": { "Sn2jEOA9pJpy": "Ja", "RQ2SXTjfJ98Z": "jacob041@yahoo.com" }, "id":…"
click at [302, 206] on div at bounding box center [435, 231] width 871 height 462
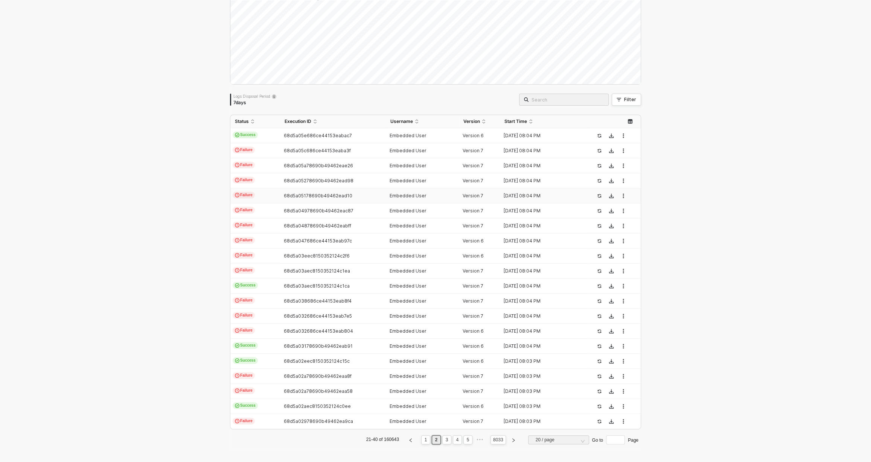
click at [310, 196] on span "68d5a05178690b49462ead10" at bounding box center [318, 196] width 68 height 6
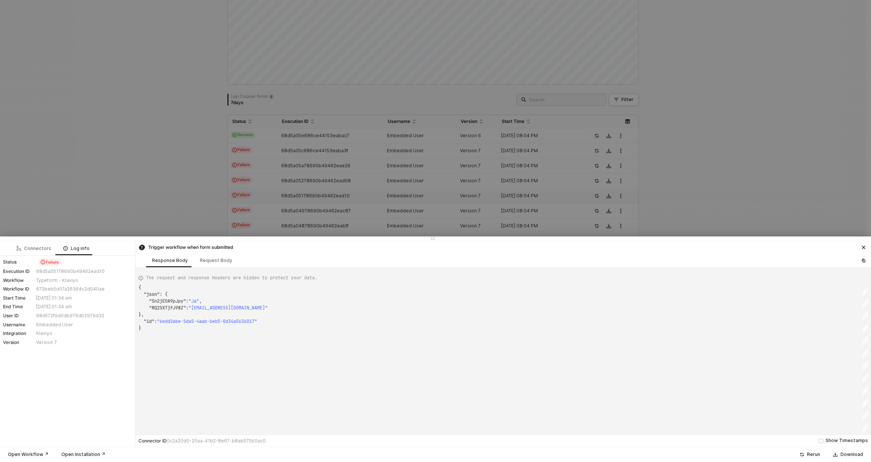
type textarea "{ "json": { "BCd2xNm6PegP": "more", "kDWxevUaqtUJ": "no", "bklbvpECX0xu": "no",…"
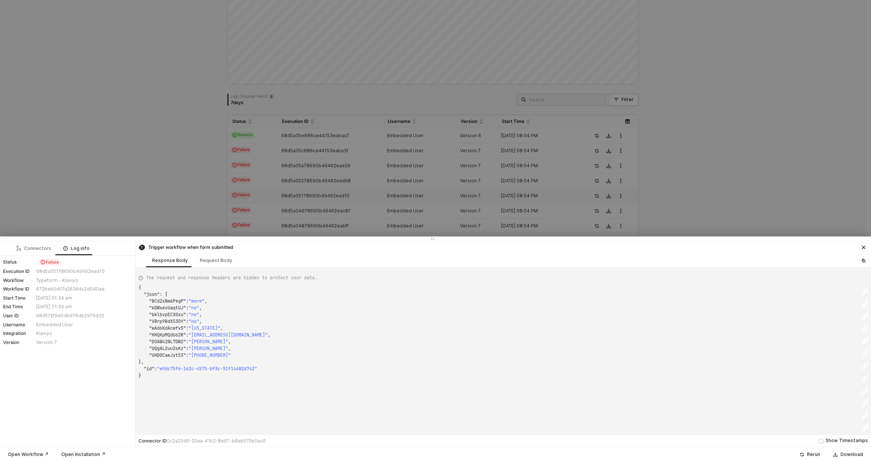
scroll to position [68, 0]
click at [312, 162] on div at bounding box center [435, 231] width 871 height 462
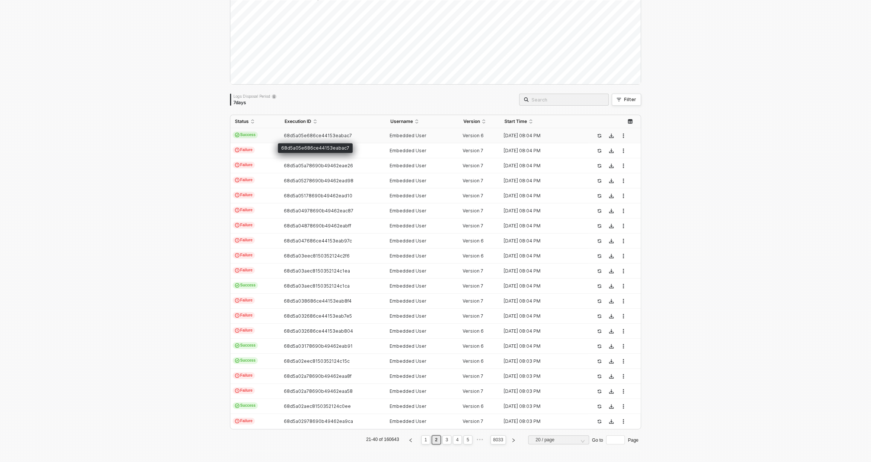
click at [307, 133] on span "68d5a05e686ce44153eabac7" at bounding box center [318, 136] width 68 height 6
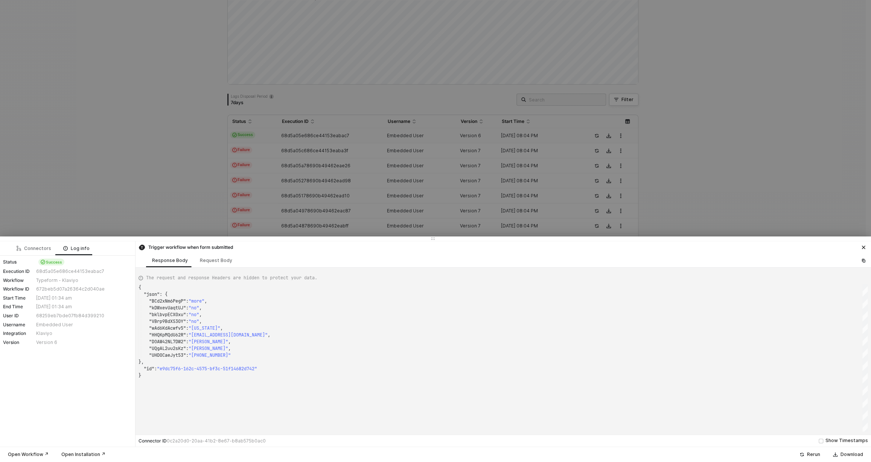
type textarea "{ "json": { "rAvTmwk6MgAC": "80 år eller äldre", "FcMCmlY2QWq5": 1, "Loir2EftYP…"
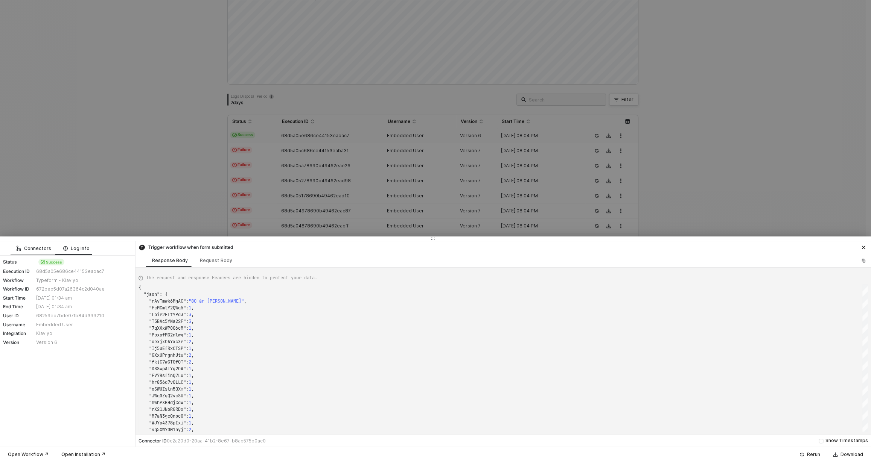
click at [23, 253] on div "Connectors" at bounding box center [34, 249] width 47 height 14
click at [82, 252] on div "Log info" at bounding box center [76, 249] width 38 height 14
click at [322, 214] on div at bounding box center [435, 231] width 871 height 462
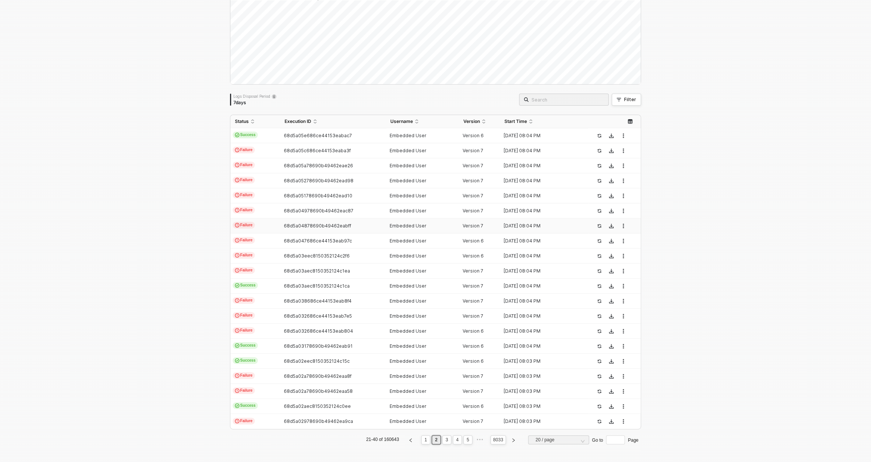
click at [315, 226] on span "68d5a04878690b49462eabff" at bounding box center [317, 226] width 67 height 6
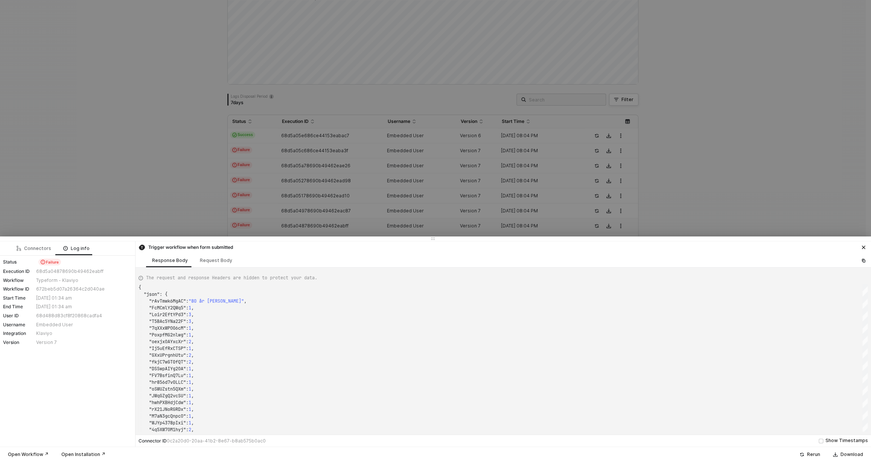
type textarea "{ "json": { "RpU4ooFK28OU": "Lori", "qJhOgaSrlRx9": "Palm", "A6Ennep6wjGH": "Lo…"
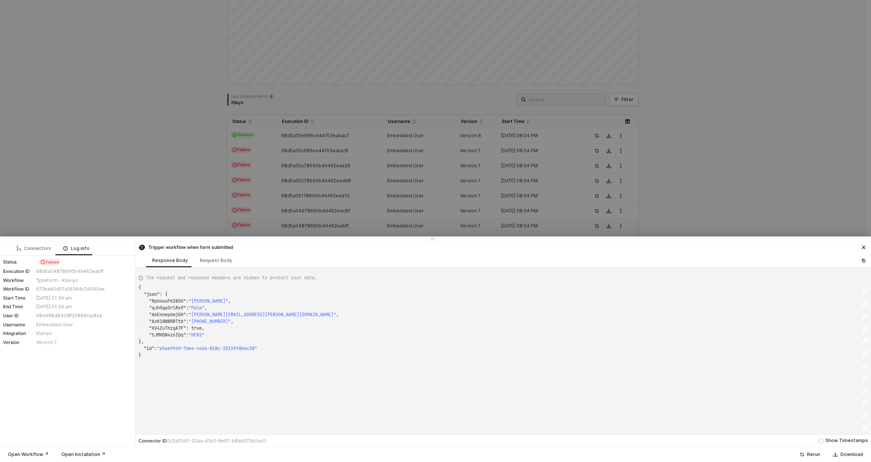
click at [319, 209] on div at bounding box center [435, 231] width 871 height 462
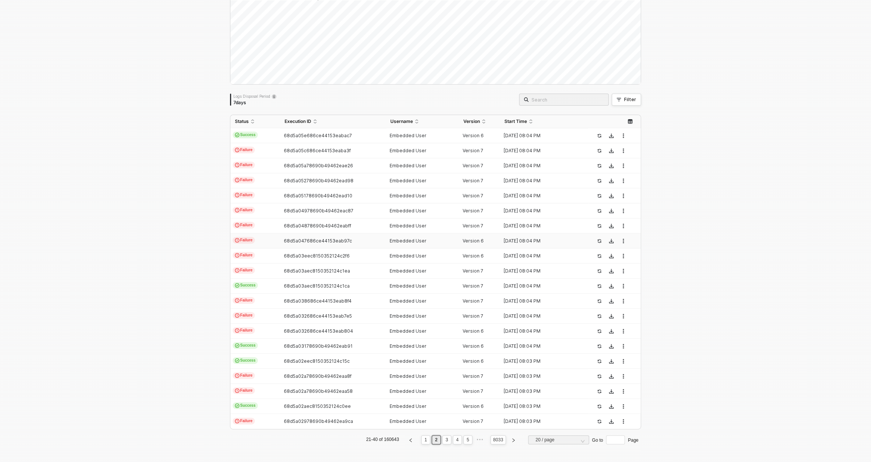
click at [320, 239] on span "68d5a047686ce44153eab97c" at bounding box center [318, 241] width 68 height 6
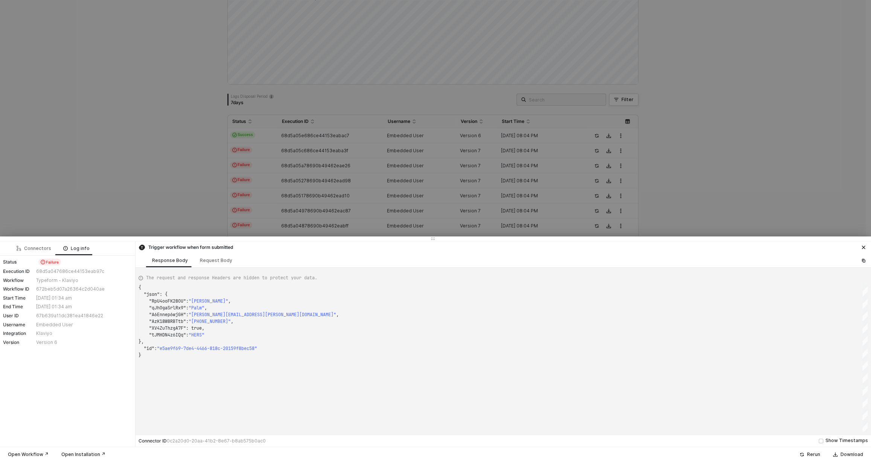
type textarea "{ "json": { "BXbgVl7pAEzn": "Backup power for home", "kvTcybABwbQG": "Standard …"
click at [325, 226] on div at bounding box center [435, 231] width 871 height 462
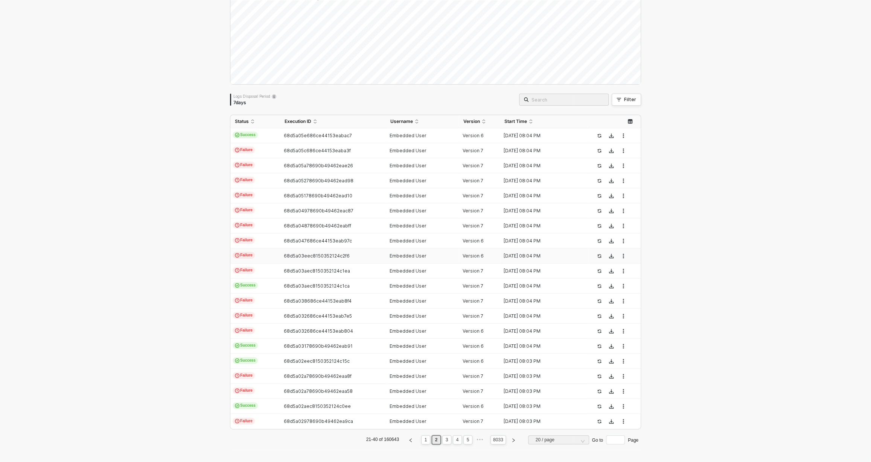
click at [319, 257] on span "68d5a03eec8150352124c2f6" at bounding box center [317, 256] width 66 height 6
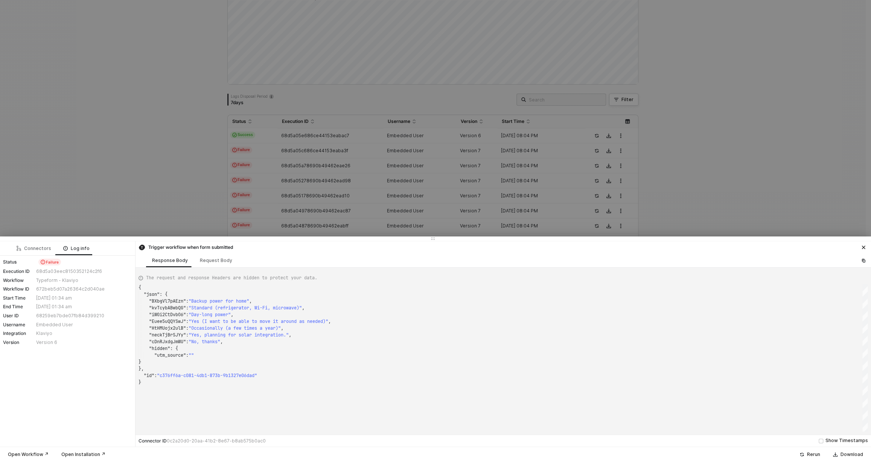
type textarea "{ "json": { "dk5XaKKNAFeP": "40-59 years old", "K3Eh9EBt3Oxr": 3, "FMosXvBATLMw…"
click at [328, 216] on div at bounding box center [435, 231] width 871 height 462
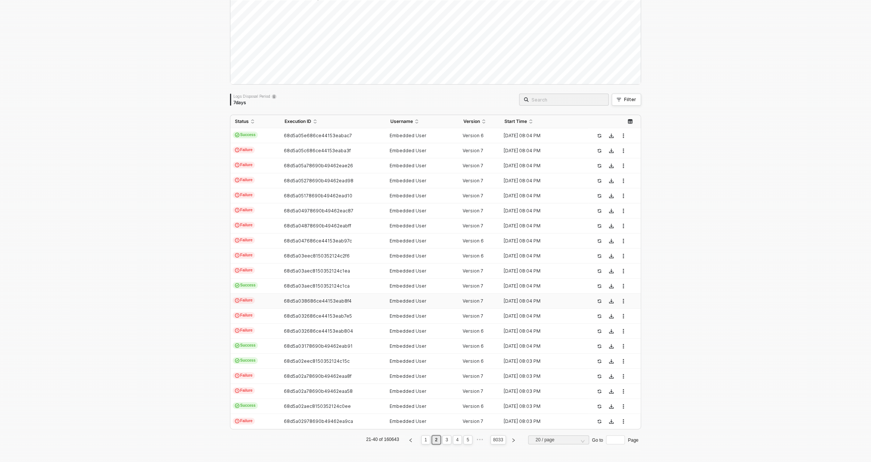
click at [310, 304] on td "68d5a038686ce44153eab8f4" at bounding box center [332, 301] width 105 height 15
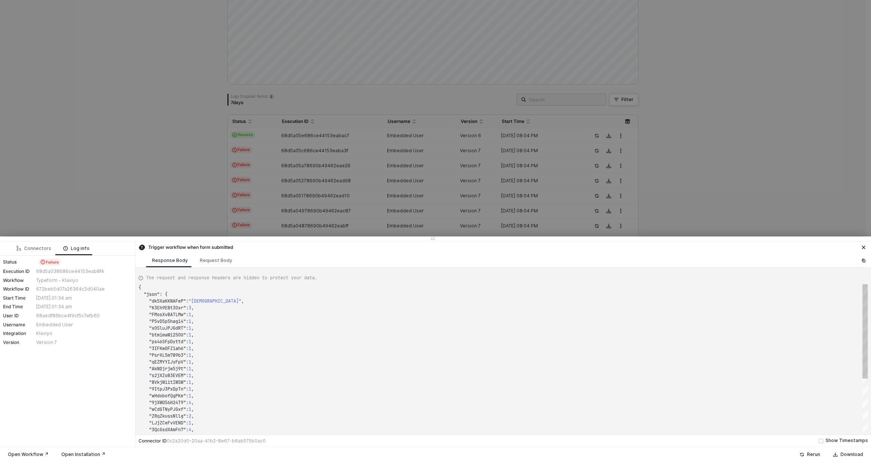
type textarea "{ "json": { "ANonjOaDufua": "🌅 Morning", "0IgkbjkIg7TH": "Yes, I will!", "Q73nM…"
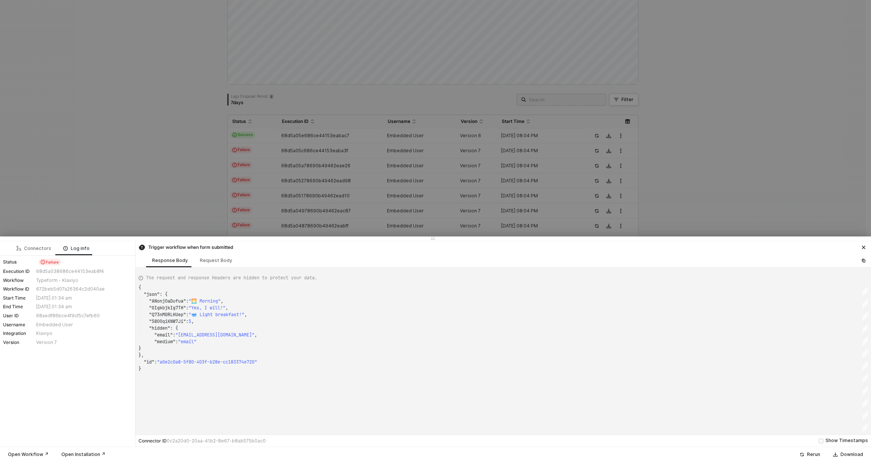
click at [613, 98] on div at bounding box center [435, 231] width 871 height 462
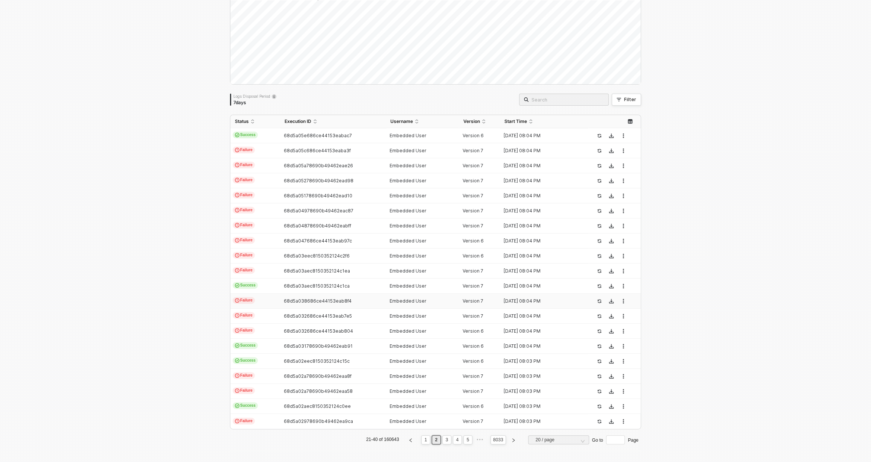
click at [632, 92] on div "Logs Overview 160122 executions from the last 7 days Logs Disposal Period 7 day…" at bounding box center [435, 215] width 411 height 472
click at [624, 100] on div "Filter" at bounding box center [630, 100] width 12 height 6
click at [664, 135] on span at bounding box center [685, 134] width 57 height 11
click at [687, 205] on div "User ID" at bounding box center [684, 203] width 54 height 12
click at [732, 138] on span at bounding box center [751, 134] width 57 height 11
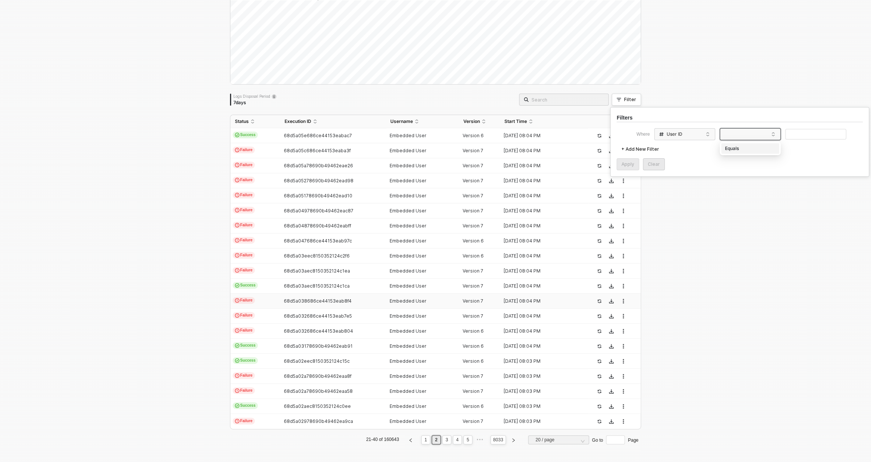
click at [736, 148] on div "Equals" at bounding box center [750, 149] width 54 height 12
click at [793, 133] on input "text" at bounding box center [815, 134] width 61 height 11
click at [624, 162] on div "Apply" at bounding box center [627, 164] width 13 height 6
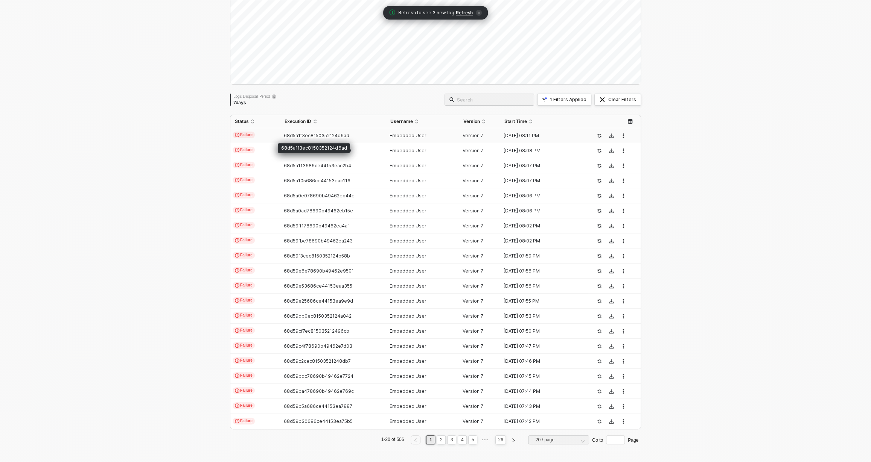
click at [321, 135] on span "68d5a1f3ec8150352124d6ad" at bounding box center [316, 136] width 65 height 6
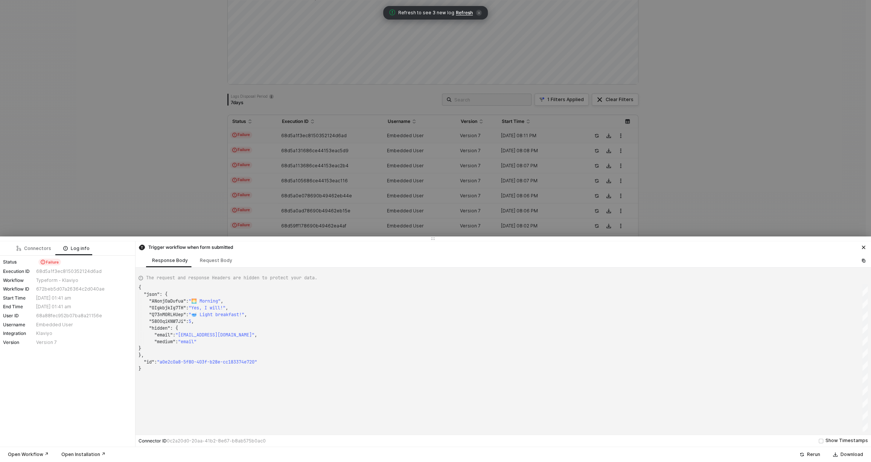
type textarea "{ "json": { "m0dzAzWdpgS1": true, "N7M5ieroQeqF": "Rosemary", "9PyTMQPrqeKH": "…"
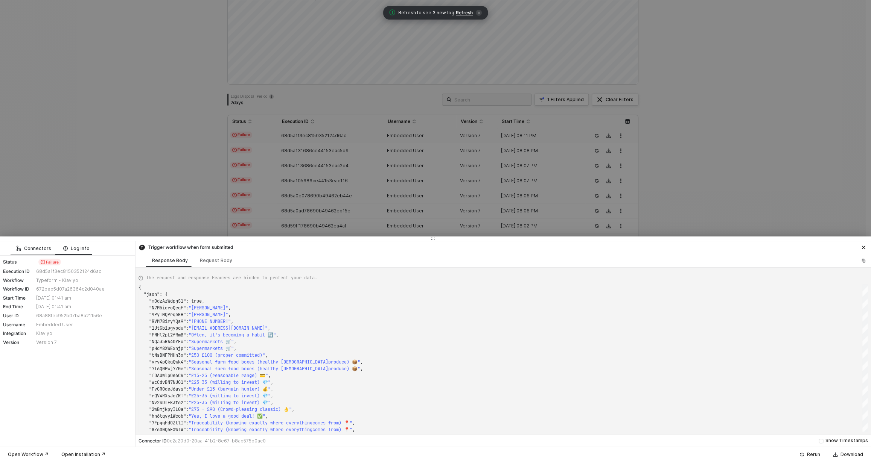
click at [34, 252] on div "Connectors" at bounding box center [34, 249] width 47 height 14
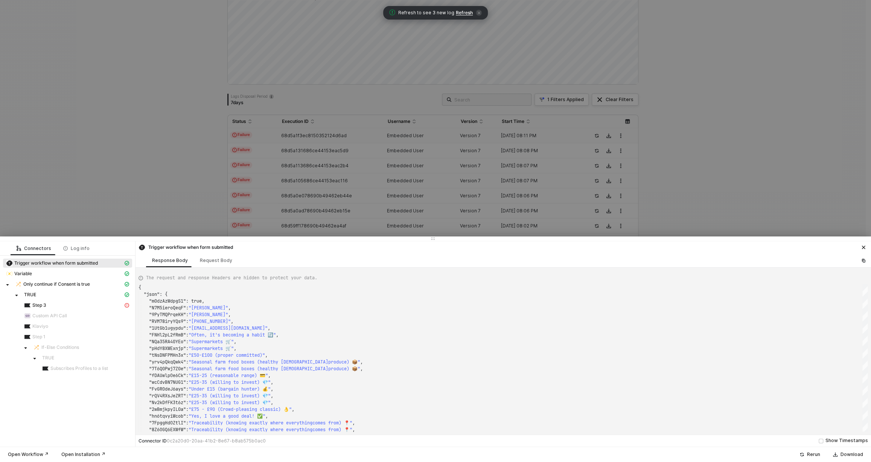
click at [514, 153] on div at bounding box center [435, 231] width 871 height 462
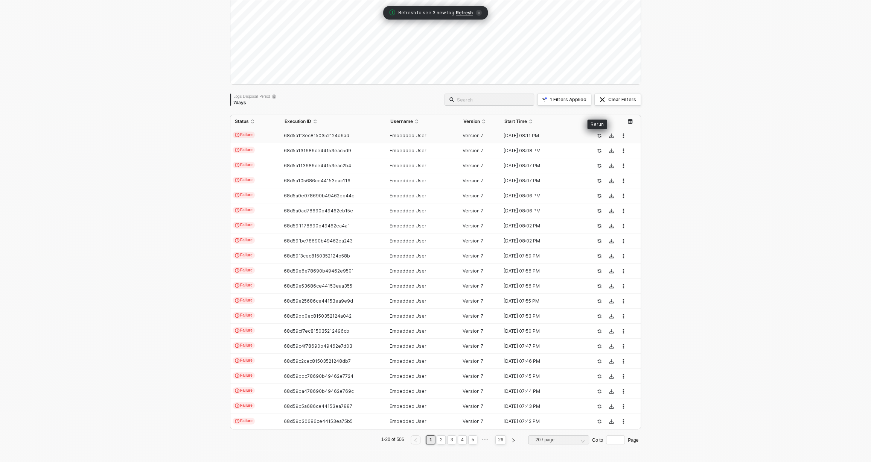
click at [597, 137] on icon "icon-success-page" at bounding box center [599, 136] width 5 height 5
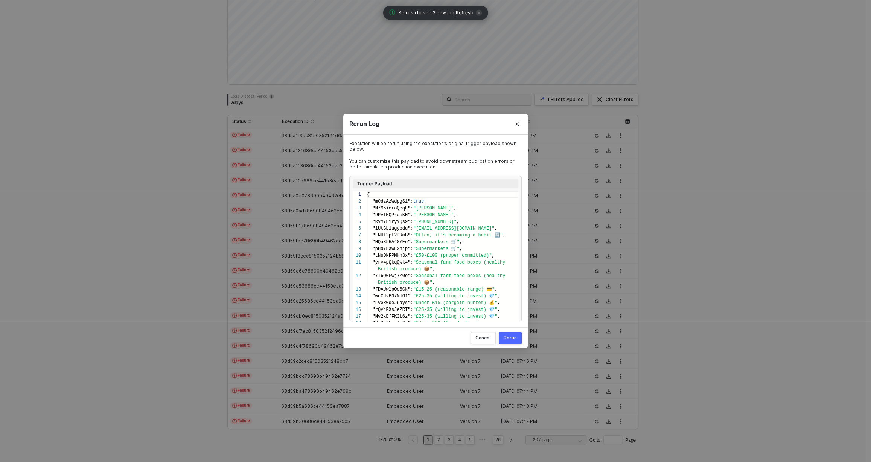
click at [510, 335] on div "Rerun" at bounding box center [509, 338] width 13 height 6
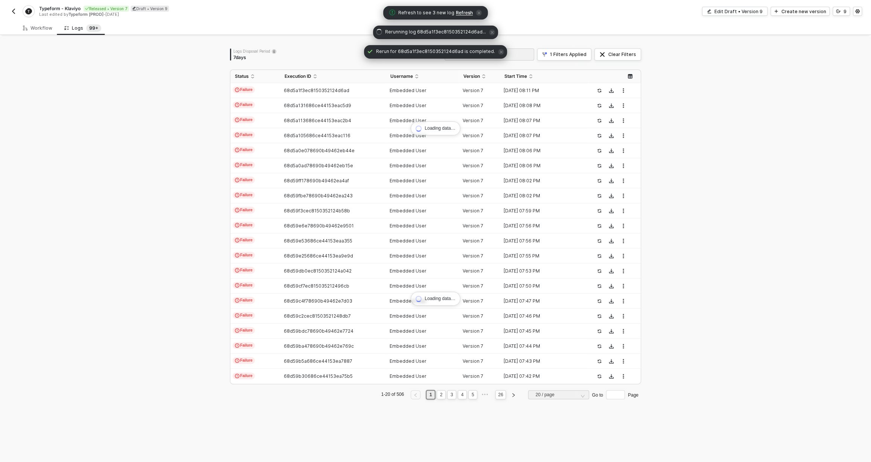
scroll to position [0, 0]
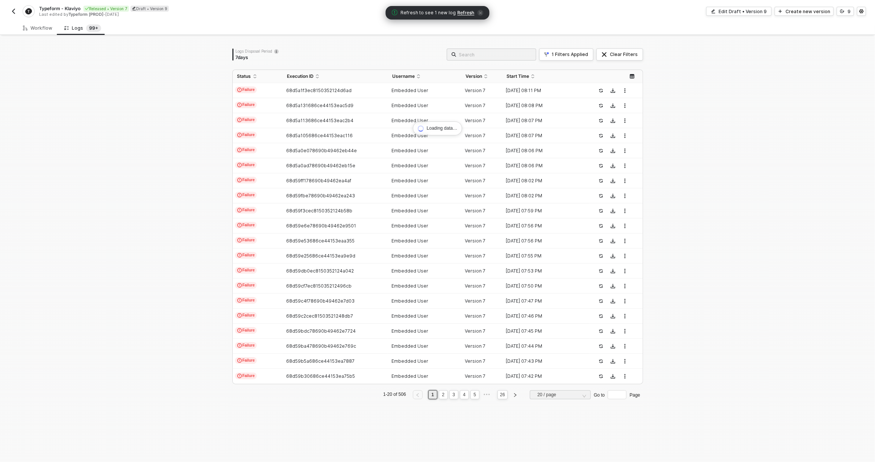
click at [463, 14] on span "Refresh" at bounding box center [466, 13] width 17 height 6
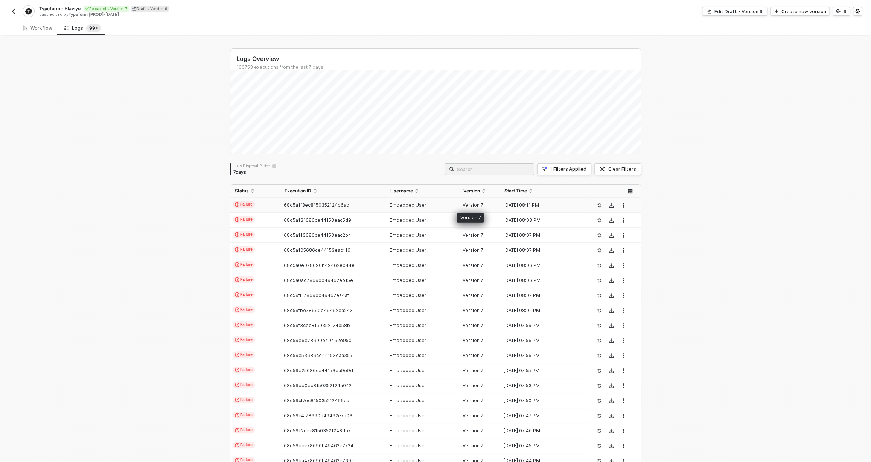
click at [469, 207] on span "Version 7" at bounding box center [472, 205] width 21 height 6
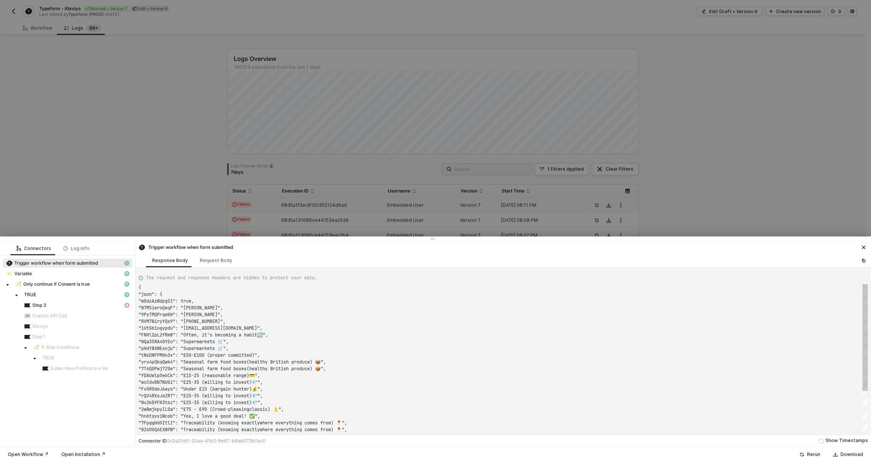
scroll to position [68, 0]
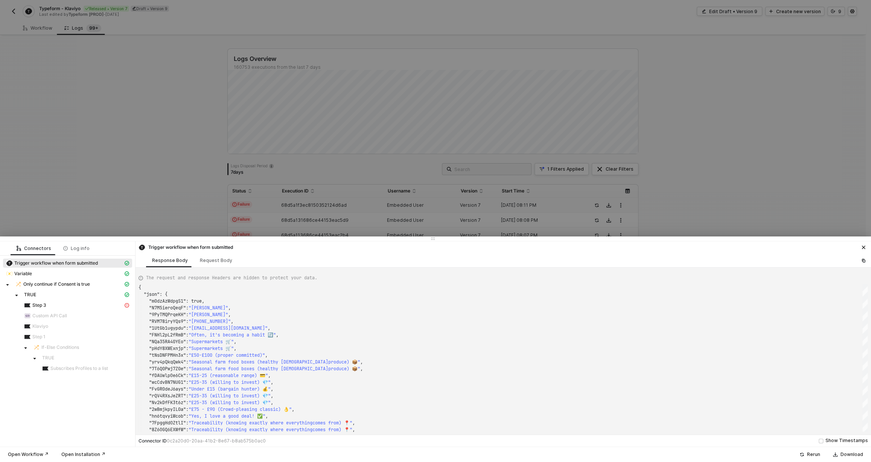
click at [430, 181] on div at bounding box center [435, 231] width 871 height 462
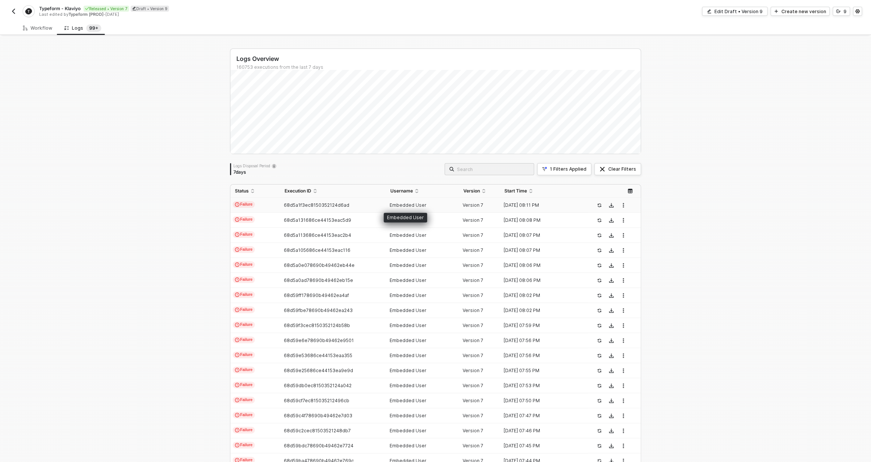
click at [419, 204] on span "Embedded User" at bounding box center [407, 205] width 37 height 6
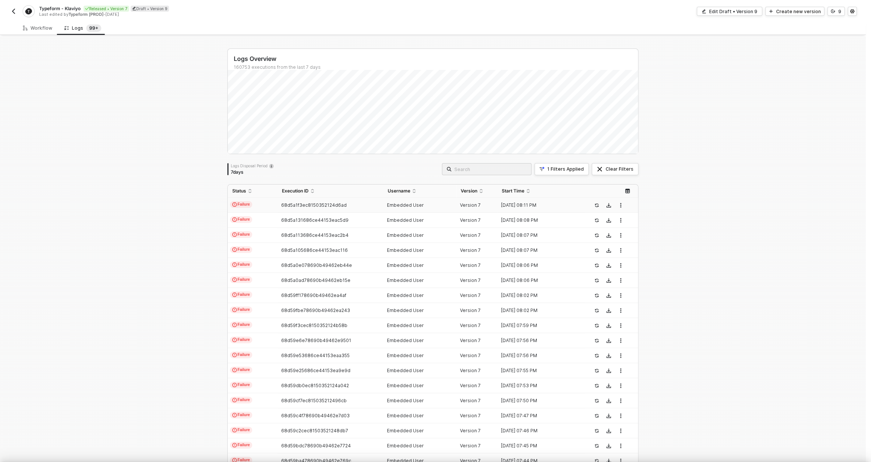
type textarea "{ "json": { "m0dzAzWdpgS1": true, "N7M5ieroQeqF": "Rosemary", "9PyTMQPrqeKH": "…"
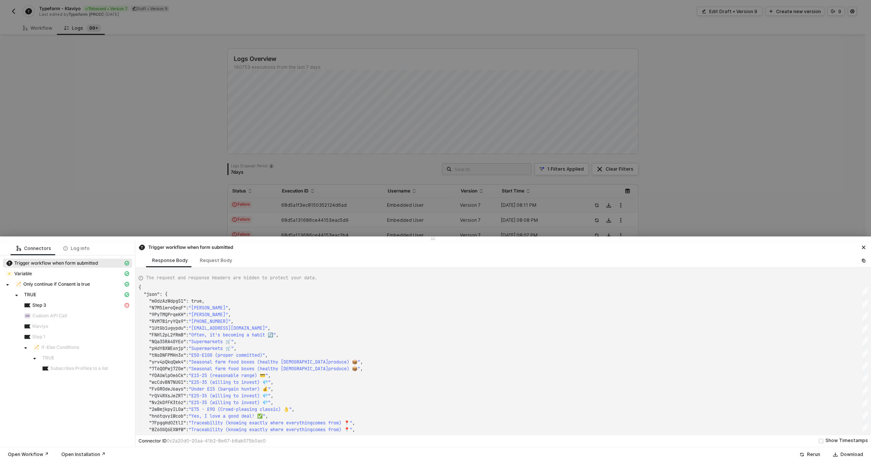
click at [460, 177] on div at bounding box center [435, 231] width 871 height 462
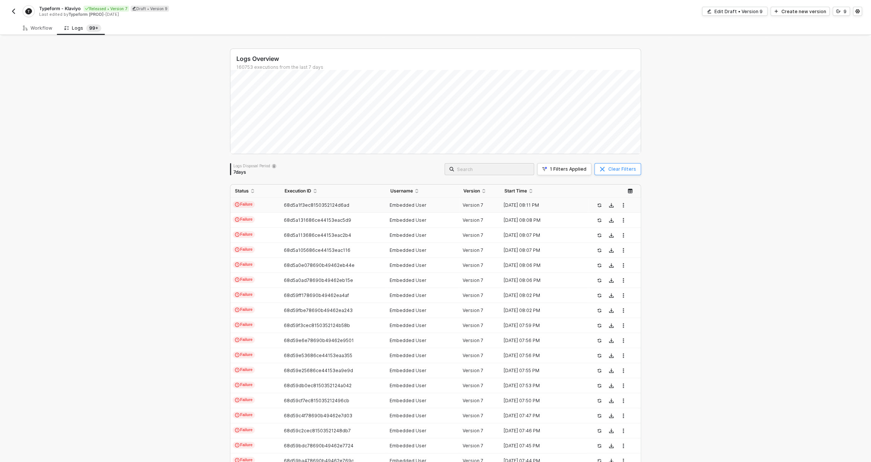
click at [614, 169] on div "Clear Filters" at bounding box center [622, 169] width 28 height 6
click at [462, 11] on span "Refresh" at bounding box center [463, 13] width 17 height 6
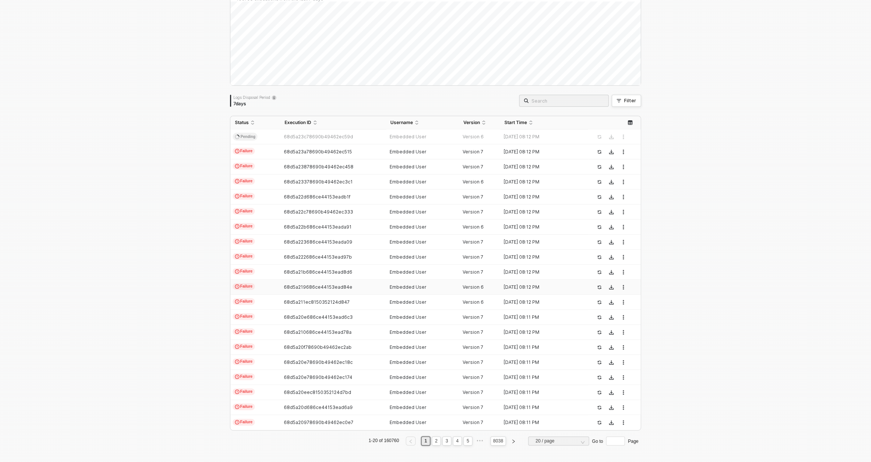
scroll to position [70, 0]
click at [433, 437] on link "2" at bounding box center [436, 440] width 7 height 8
click at [443, 441] on link "3" at bounding box center [446, 440] width 7 height 8
click at [422, 441] on link "1" at bounding box center [425, 440] width 7 height 8
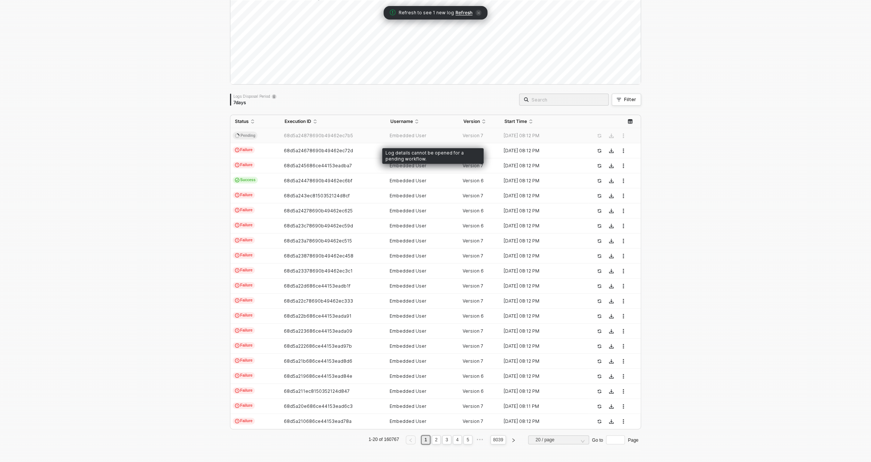
click at [375, 134] on div "68d5a24878690b49462ec7b5" at bounding box center [329, 136] width 99 height 6
click at [624, 97] on div "Filter" at bounding box center [630, 100] width 12 height 6
click at [668, 135] on span at bounding box center [685, 134] width 57 height 11
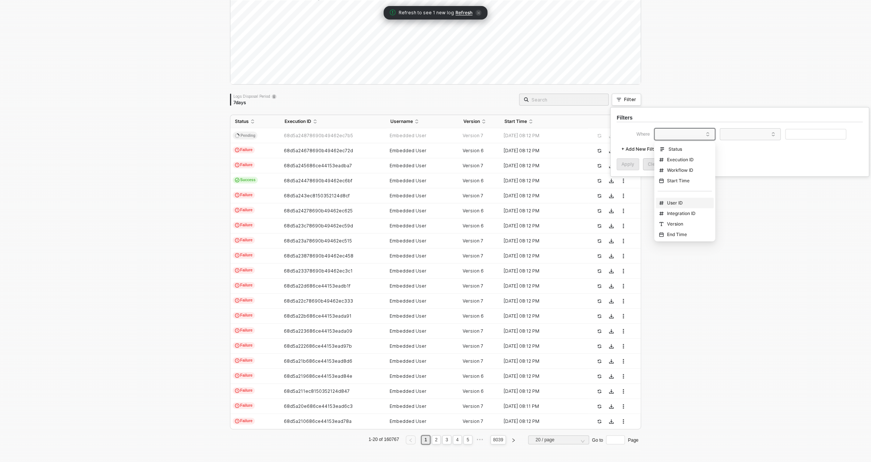
click at [690, 198] on div "User ID" at bounding box center [684, 203] width 54 height 12
click at [740, 144] on div "+ Add New Filter" at bounding box center [739, 149] width 246 height 12
click at [741, 141] on div "Where User ID + Add New Filter Apply Clear" at bounding box center [739, 149] width 246 height 42
click at [745, 134] on span at bounding box center [751, 134] width 57 height 11
click at [742, 150] on div "Equals" at bounding box center [750, 149] width 54 height 12
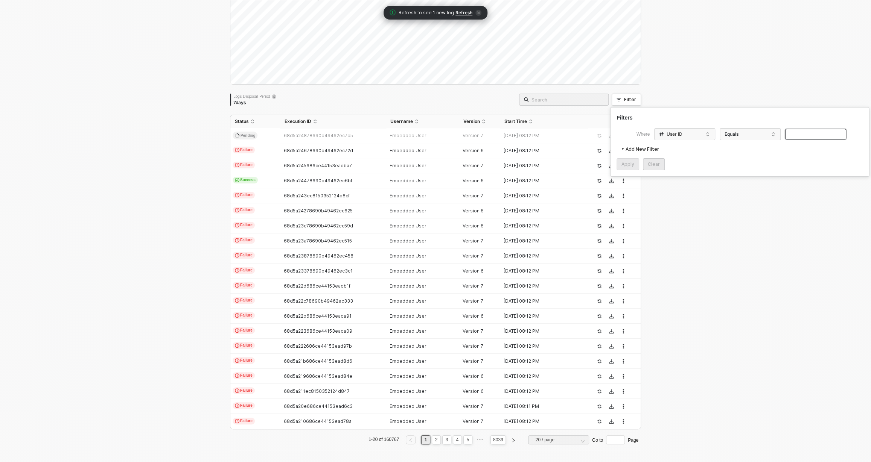
click at [815, 130] on input "text" at bounding box center [815, 134] width 61 height 11
click at [630, 164] on div "Apply" at bounding box center [627, 164] width 13 height 6
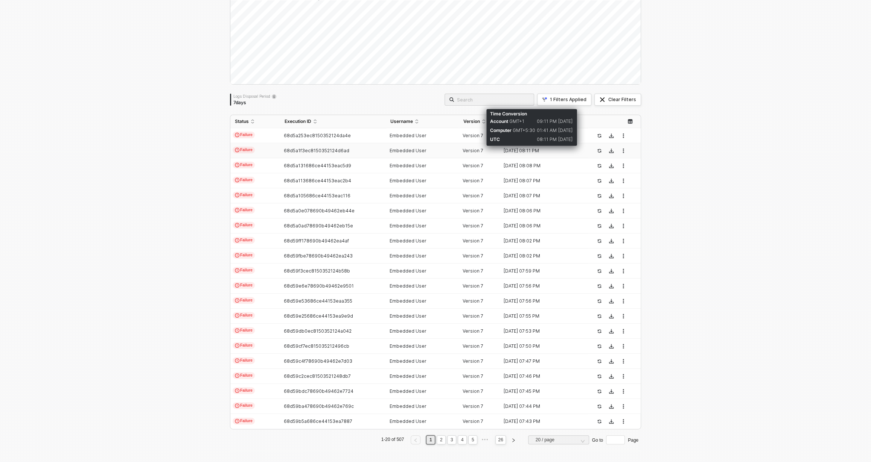
click at [541, 139] on div "08:11 PM" at bounding box center [546, 139] width 21 height 9
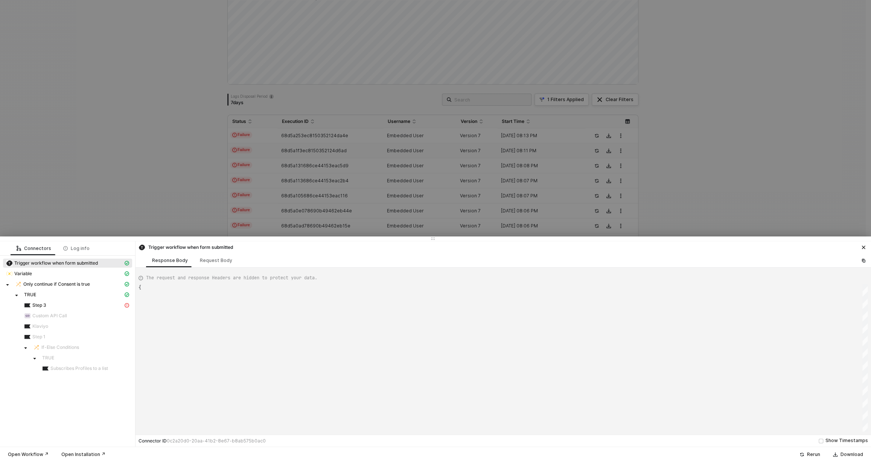
type textarea "{ "json": { "m0dzAzWdpgS1": true, "N7M5ieroQeqF": "Rosemary", "9PyTMQPrqeKH": "…"
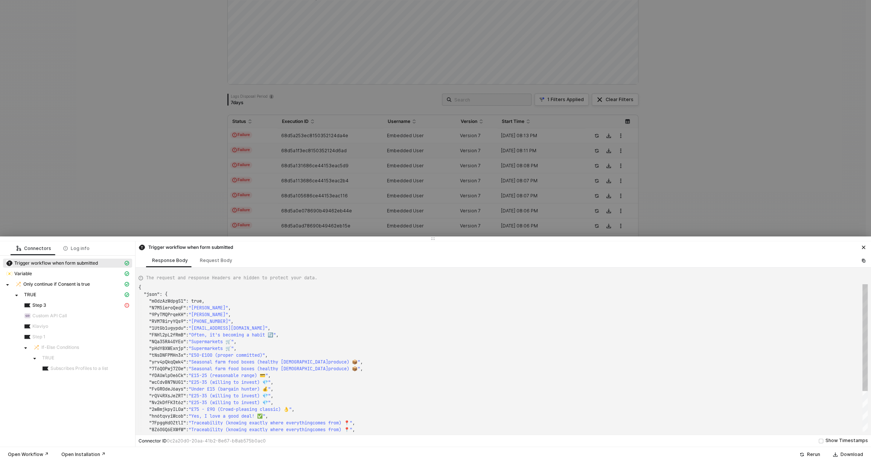
click at [478, 139] on div at bounding box center [435, 231] width 871 height 462
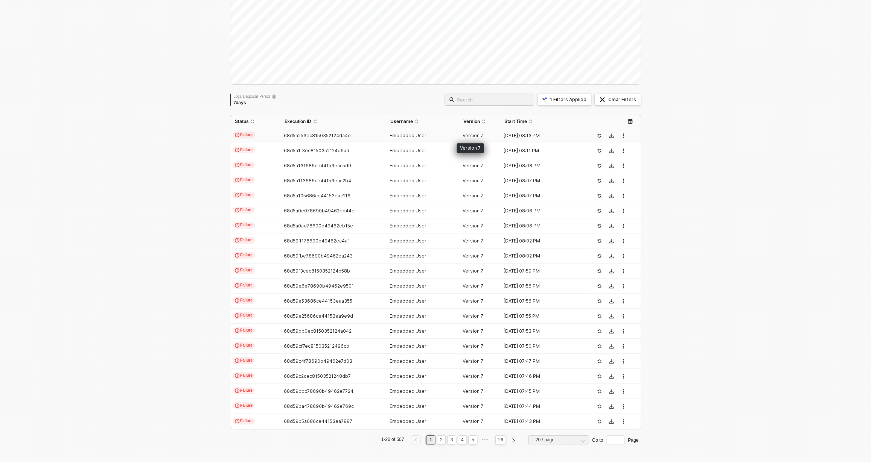
click at [478, 135] on span "Version 7" at bounding box center [472, 136] width 21 height 6
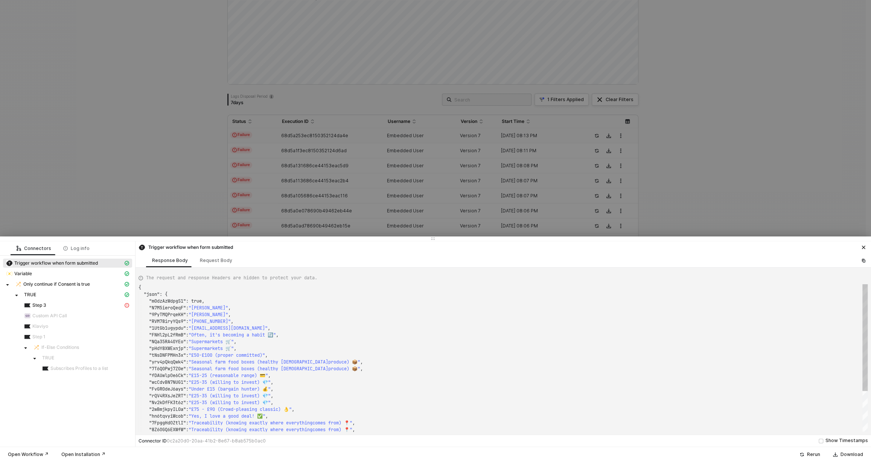
type textarea "{ "json": { "m0dzAzWdpgS1": true, "N7M5ieroQeqF": "Charlotte", "9PyTMQPrqeKH": …"
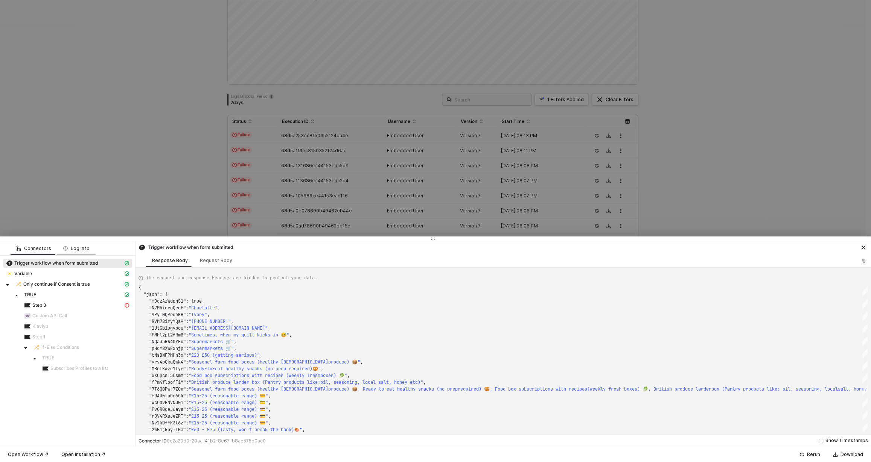
click at [63, 248] on icon at bounding box center [65, 248] width 5 height 5
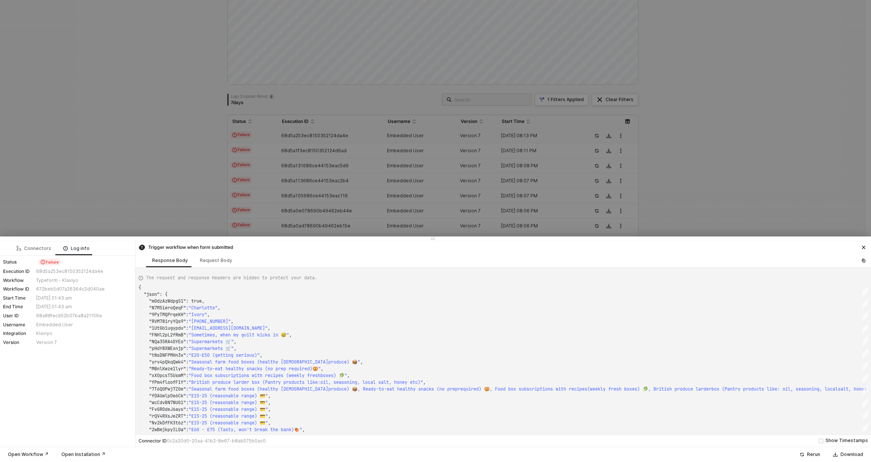
click at [365, 184] on div at bounding box center [435, 231] width 871 height 462
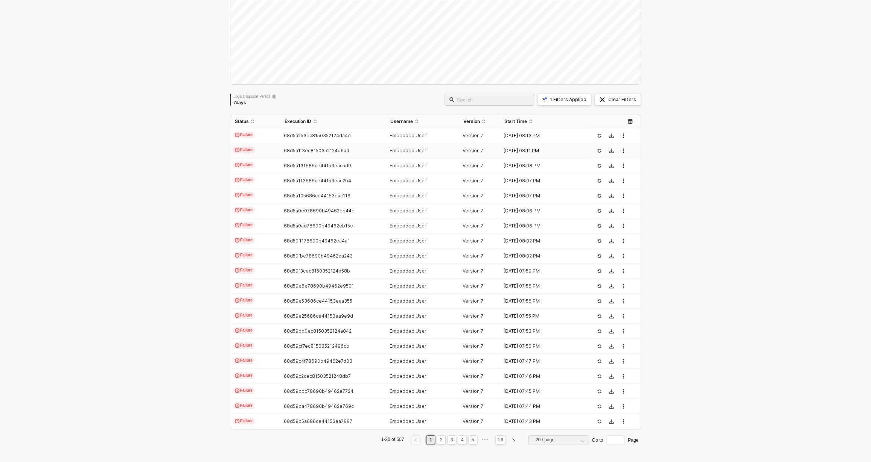
click at [369, 150] on div "68d5a1f3ec8150352124d6ad" at bounding box center [329, 151] width 99 height 6
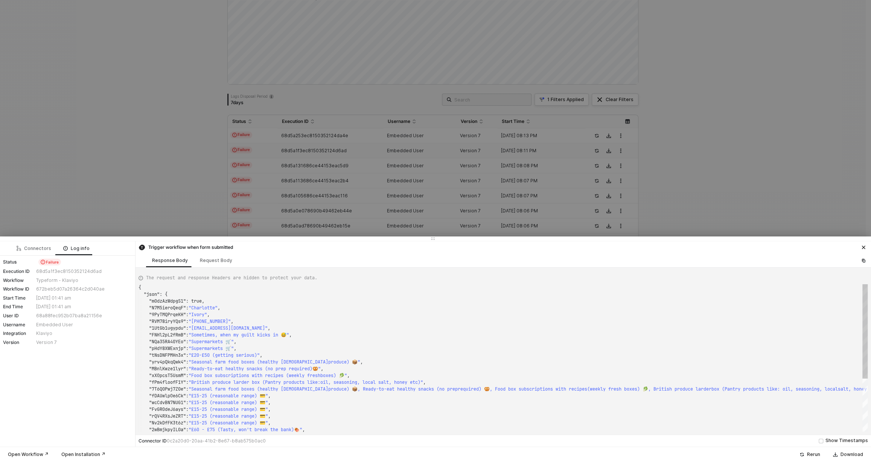
type textarea "{ "json": { "m0dzAzWdpgS1": true, "N7M5ieroQeqF": "Rosemary", "9PyTMQPrqeKH": "…"
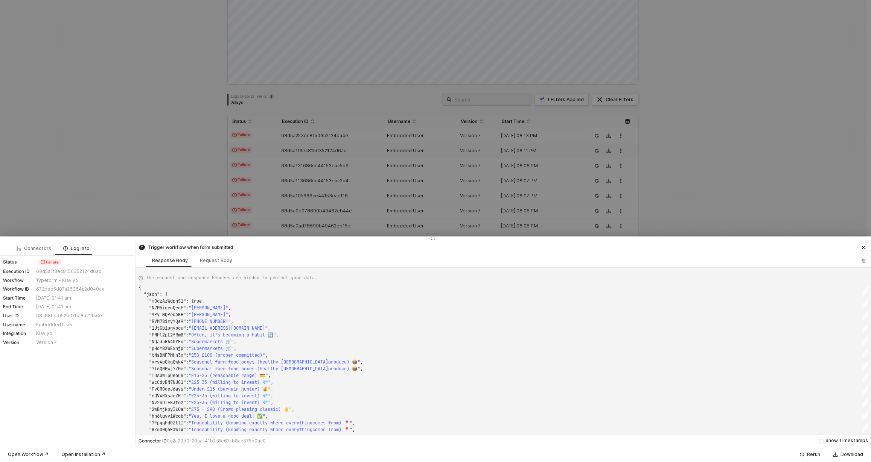
click at [353, 169] on div at bounding box center [435, 231] width 871 height 462
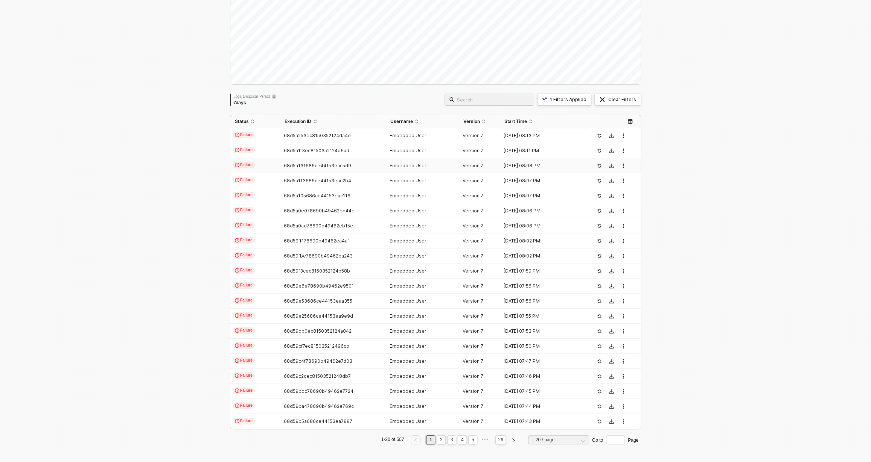
click at [355, 166] on div "68d5a131686ce44153eac5d9" at bounding box center [329, 166] width 99 height 6
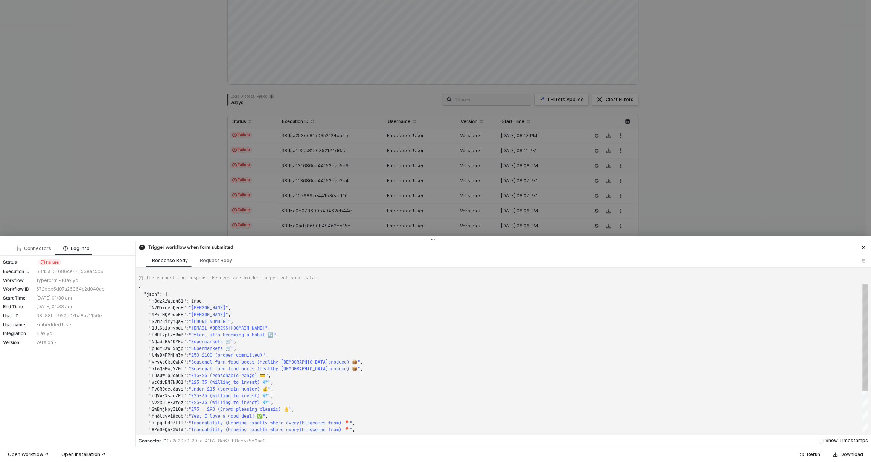
type textarea "{ "json": { "m0dzAzWdpgS1": true, "N7M5ieroQeqF": "Kaylee ", "9PyTMQPrqeKH": "R…"
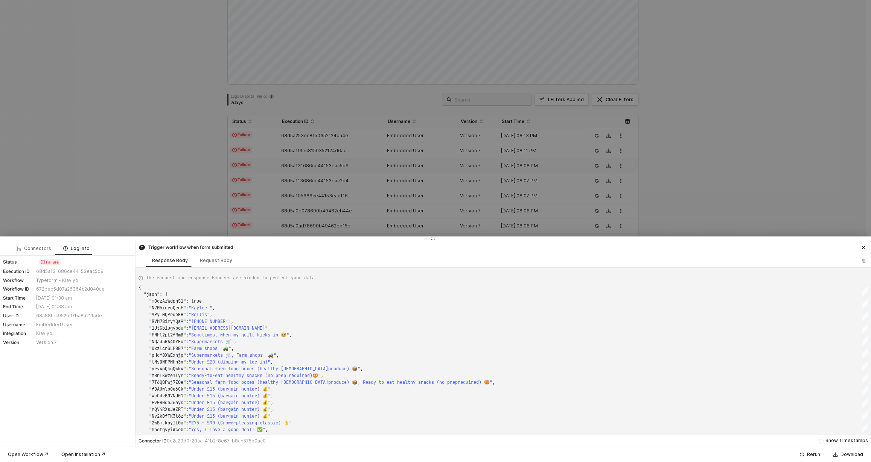
click at [353, 169] on div at bounding box center [435, 231] width 871 height 462
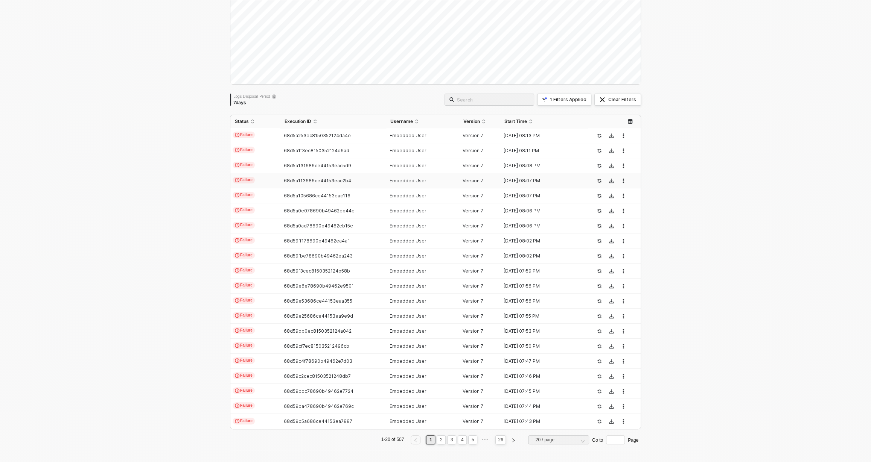
click at [356, 181] on div "68d5a113686ce44153eac2b4" at bounding box center [329, 181] width 99 height 6
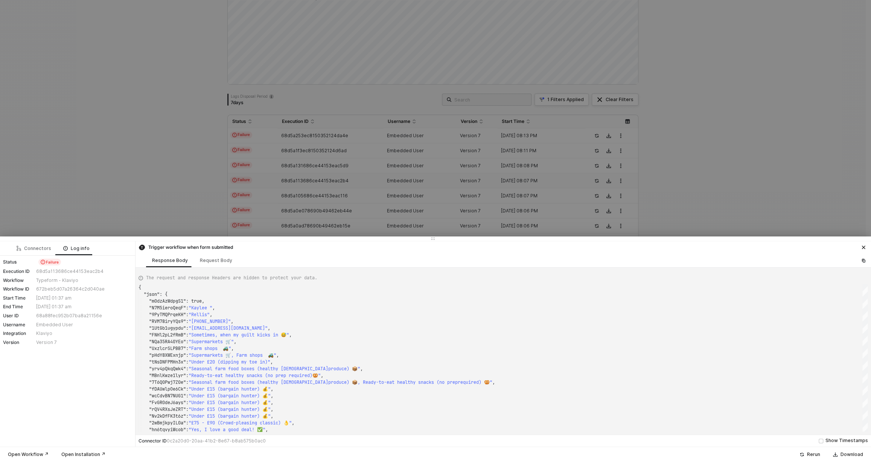
type textarea "{ "json": { "wrnG3yMe9qdN": true, "luolQXMtD8te": "Heather", "YWgW6azKYtOa": "H…"
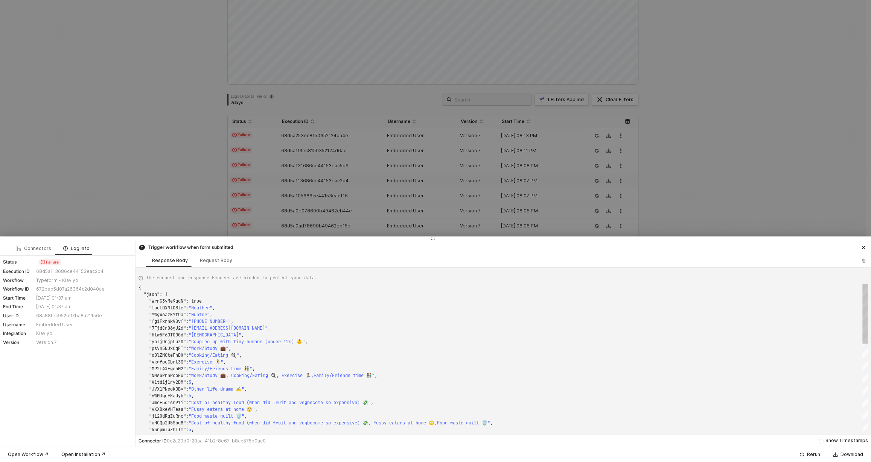
click at [358, 169] on div at bounding box center [435, 231] width 871 height 462
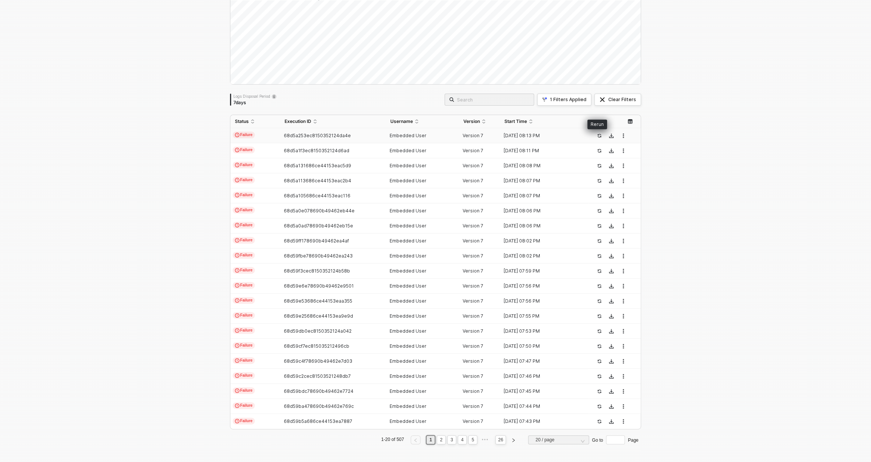
click at [600, 139] on button "button" at bounding box center [598, 135] width 9 height 9
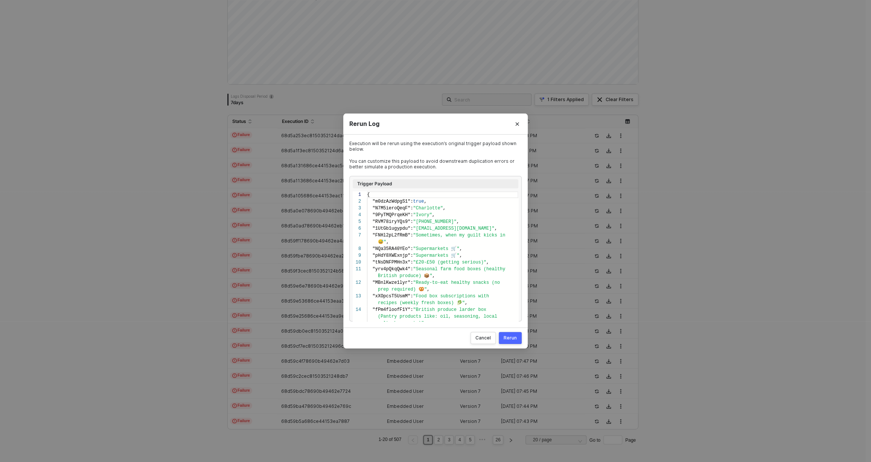
scroll to position [61, 0]
click at [509, 340] on div "Rerun" at bounding box center [509, 338] width 13 height 6
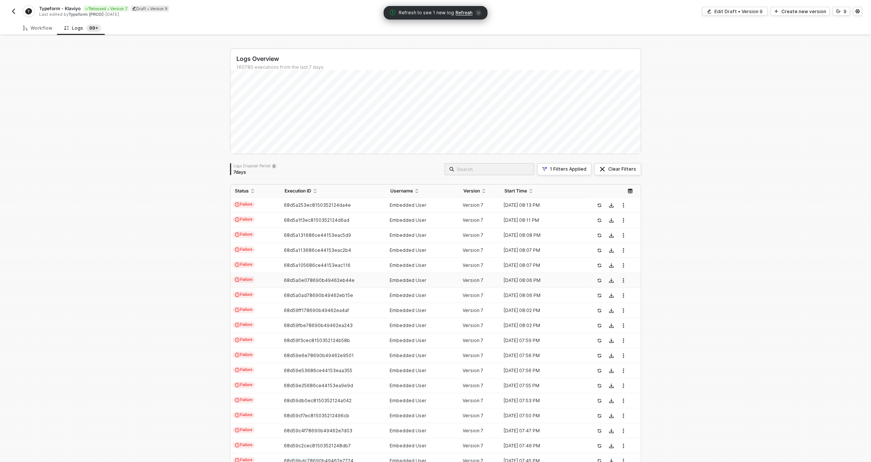
scroll to position [70, 0]
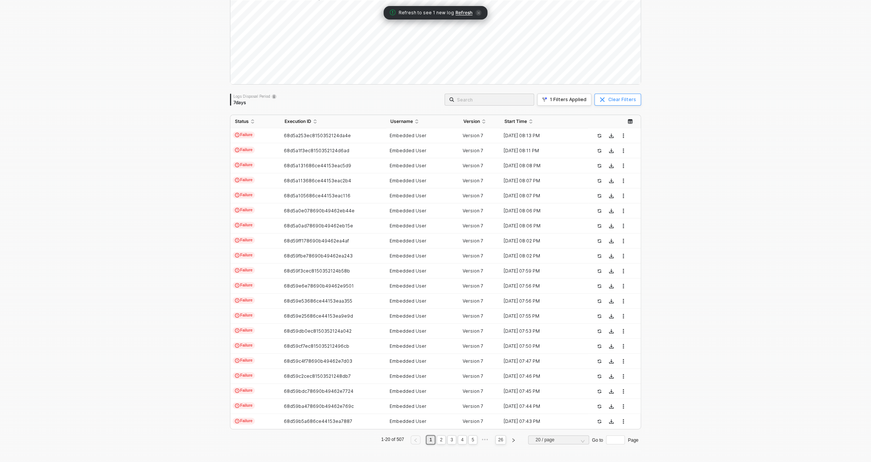
click at [606, 99] on button "Clear Filters" at bounding box center [617, 100] width 47 height 12
click at [626, 100] on div "Filter" at bounding box center [630, 100] width 12 height 6
click at [660, 129] on span at bounding box center [685, 134] width 57 height 11
click at [688, 202] on div "User ID" at bounding box center [684, 203] width 54 height 12
click at [743, 136] on span at bounding box center [751, 134] width 57 height 11
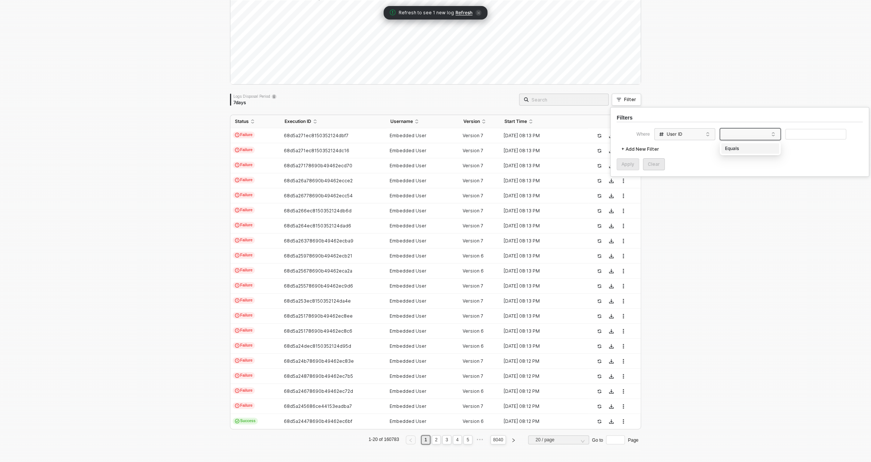
click at [751, 149] on div "Equals" at bounding box center [750, 149] width 54 height 12
click at [811, 138] on input "text" at bounding box center [815, 134] width 61 height 11
click at [628, 168] on button "Apply" at bounding box center [627, 164] width 23 height 12
click at [463, 12] on span "Refresh" at bounding box center [465, 13] width 17 height 6
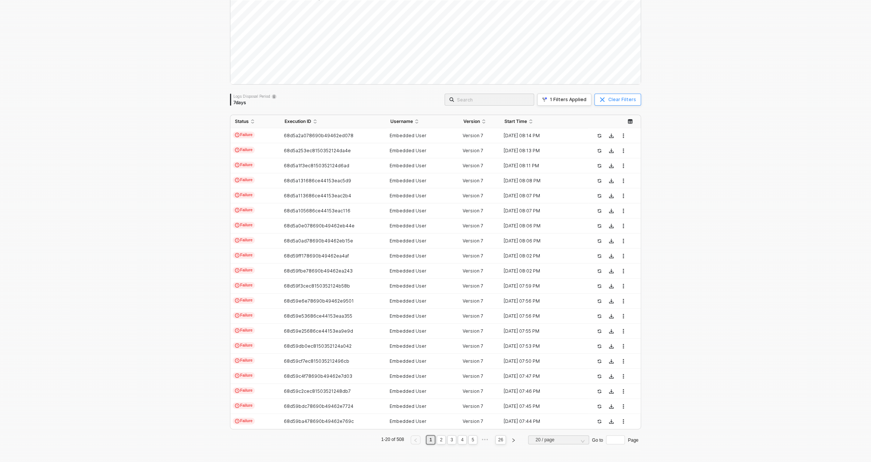
click at [608, 100] on div "Clear Filters" at bounding box center [622, 100] width 28 height 6
click at [426, 135] on div "Embedded User" at bounding box center [419, 136] width 67 height 6
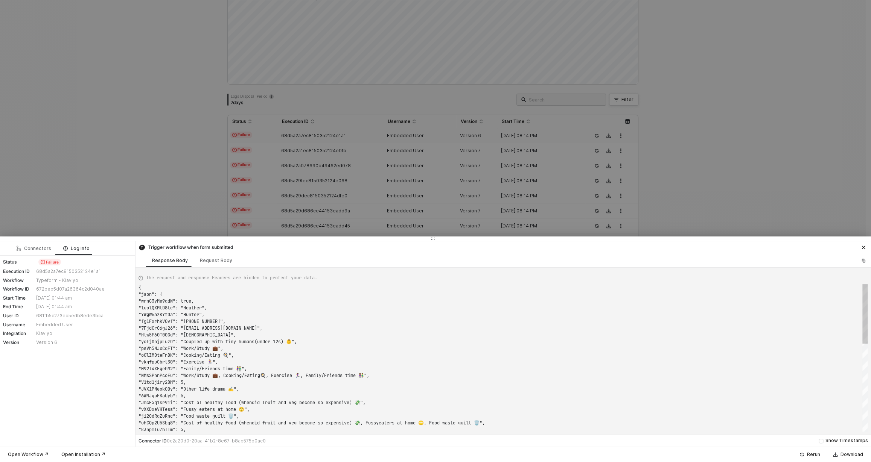
scroll to position [68, 0]
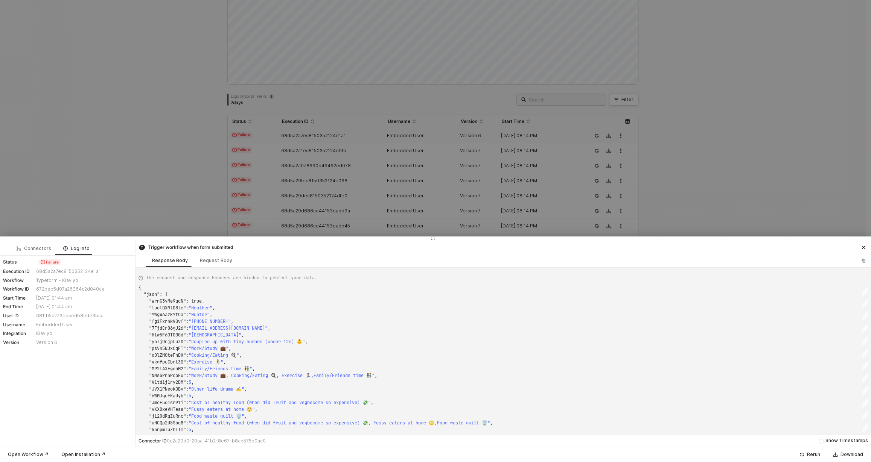
type textarea "{ "json": { "JeJTZMyV2ceD": "1991-04-24", "0fxhazzE3kUo": "Kvinde", "RRFIj0K61M…"
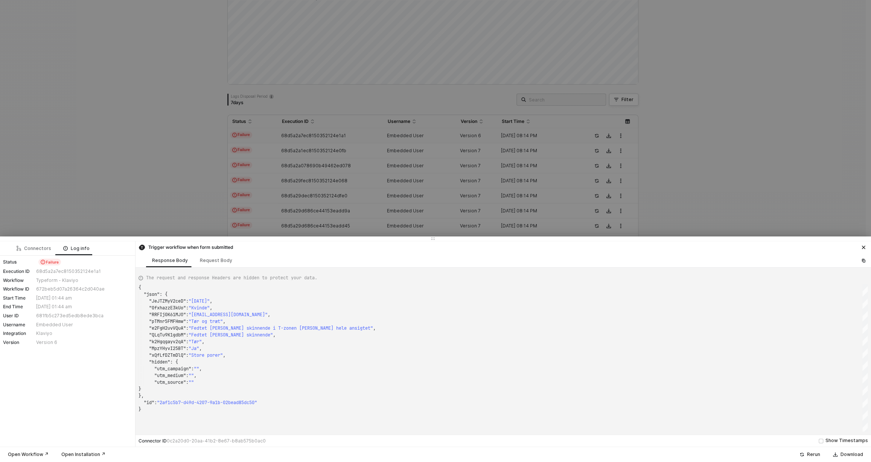
click at [466, 139] on div at bounding box center [435, 231] width 871 height 462
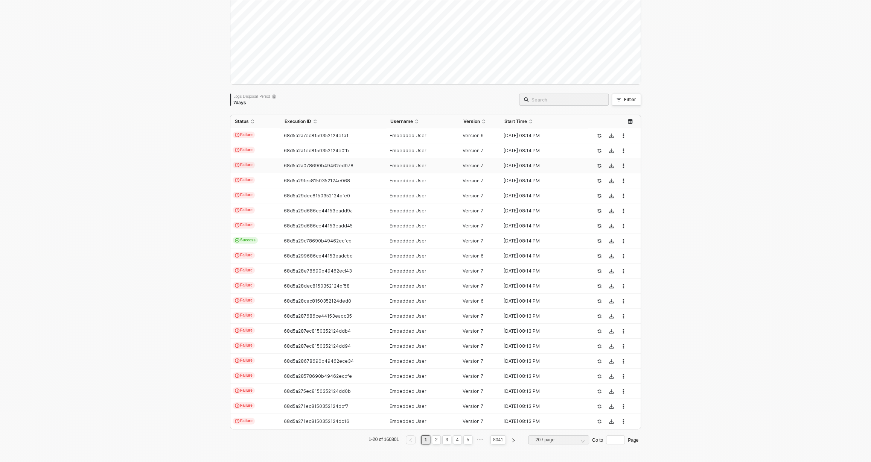
click at [441, 165] on div "Embedded User" at bounding box center [419, 166] width 67 height 6
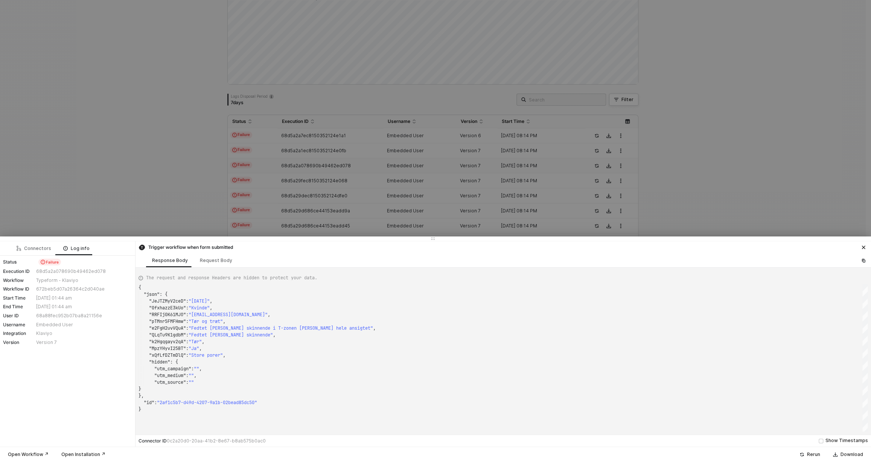
type textarea "{ "json": { "2Aj7eoeZXzxB": true, "ZHkTdOdHsFxg": "Jasmine", "PxGynU7thb0h": "S…"
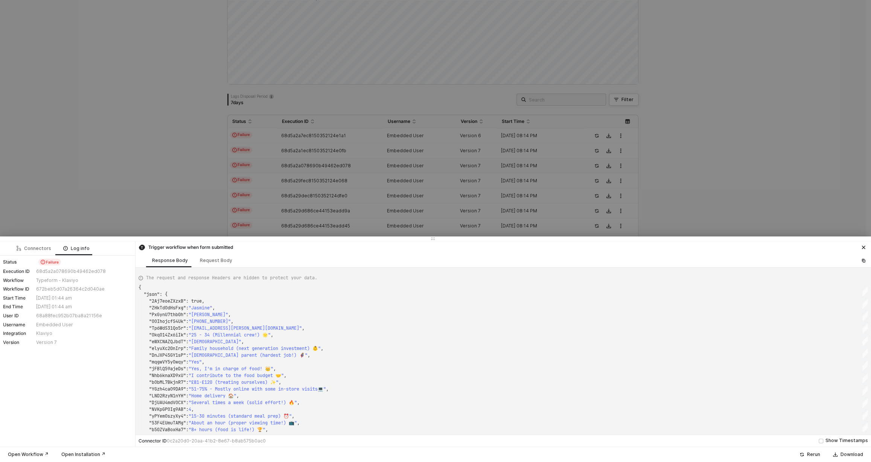
click at [396, 185] on div at bounding box center [435, 231] width 871 height 462
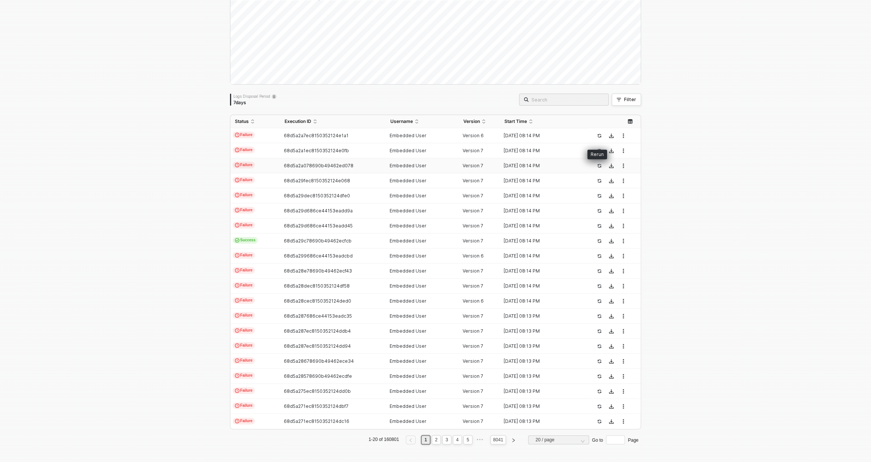
click at [594, 165] on button "button" at bounding box center [598, 165] width 9 height 9
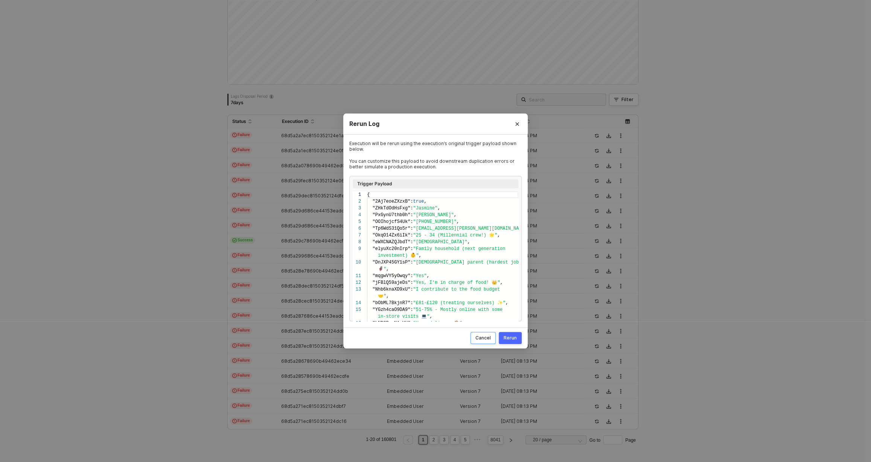
scroll to position [61, 0]
click at [514, 340] on div "Rerun" at bounding box center [509, 338] width 13 height 6
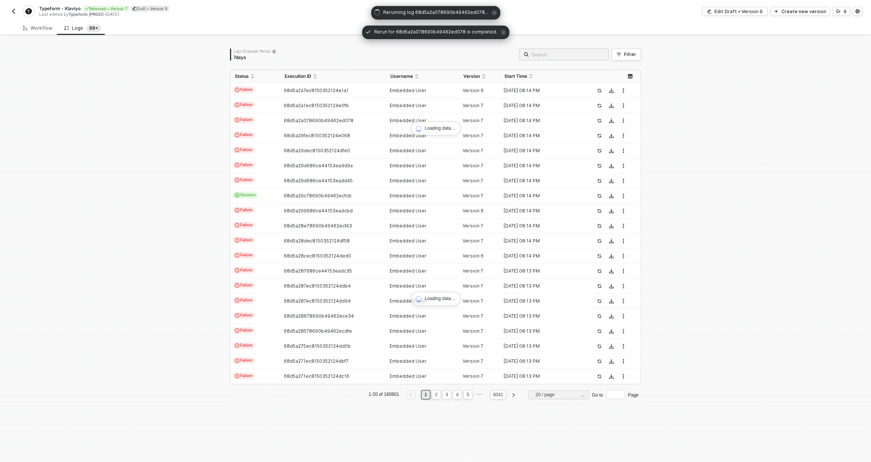
scroll to position [0, 0]
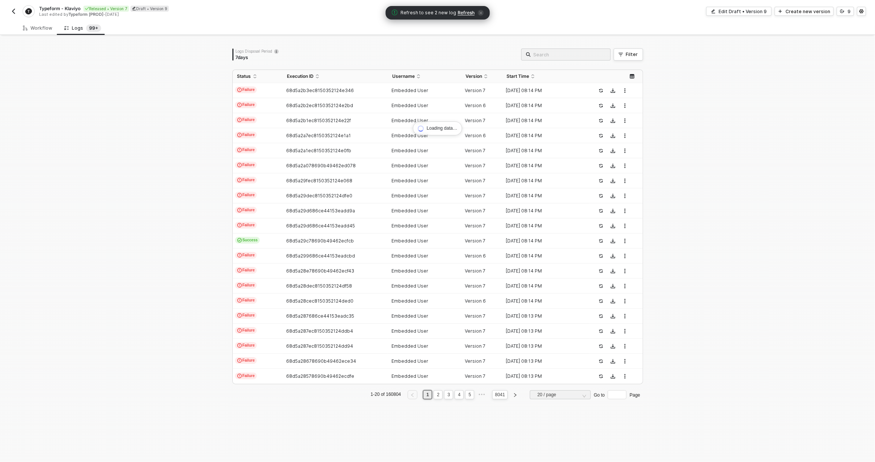
click at [463, 14] on span "Refresh" at bounding box center [466, 13] width 17 height 6
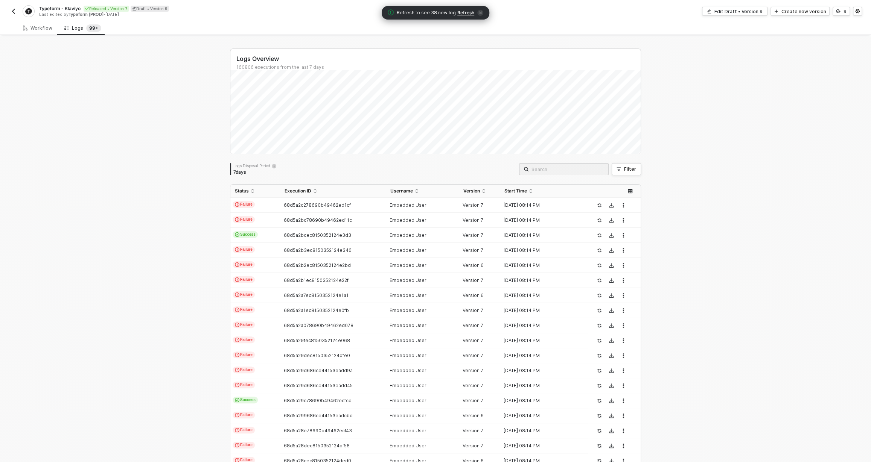
click at [462, 12] on span "Refresh" at bounding box center [465, 13] width 17 height 6
click at [295, 281] on span "68d5a32eec8150352124ec26" at bounding box center [317, 281] width 67 height 6
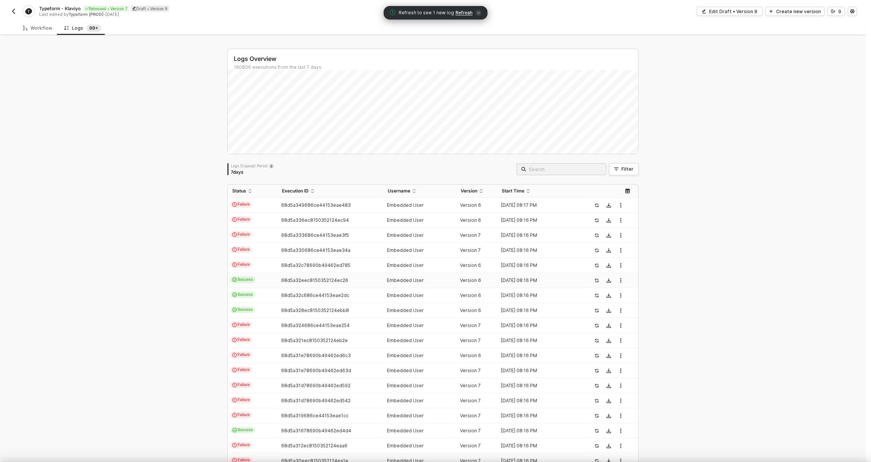
scroll to position [68, 0]
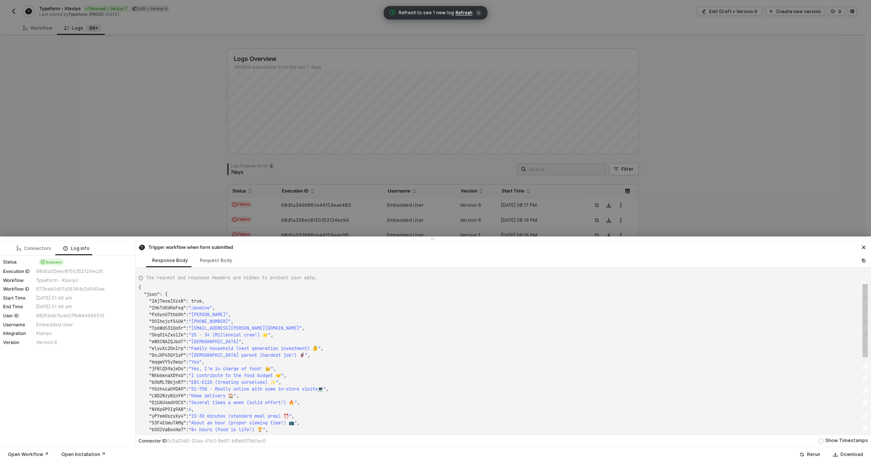
type textarea "{ "json": { "dk5XaKKNAFeP": "60-79 years old", "K3Eh9EBt3Oxr": 3, "P5vD5p5hagi4…"
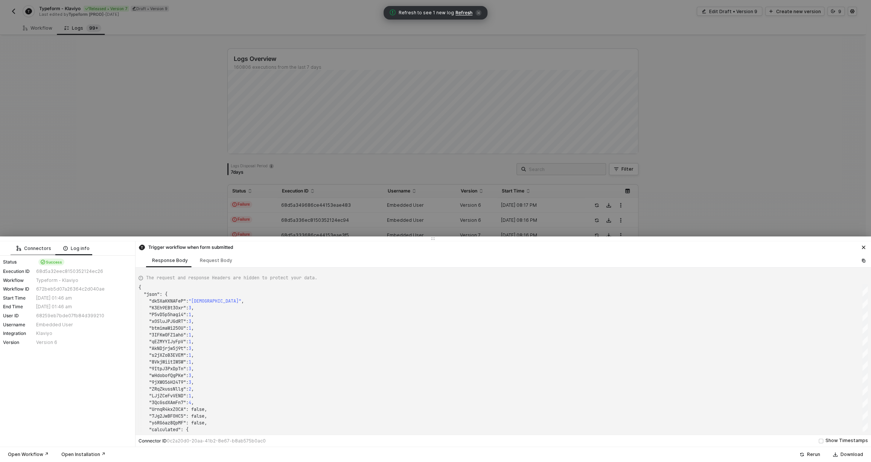
click at [23, 250] on div "Connectors" at bounding box center [34, 249] width 35 height 6
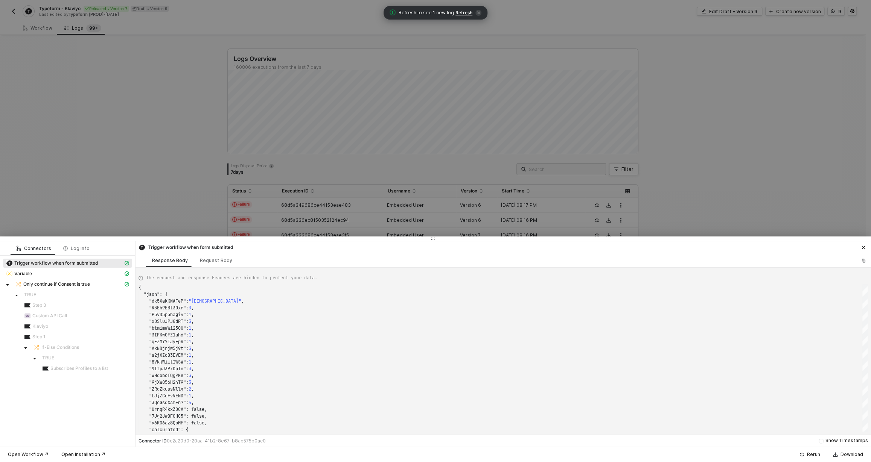
click at [214, 189] on div at bounding box center [435, 231] width 871 height 462
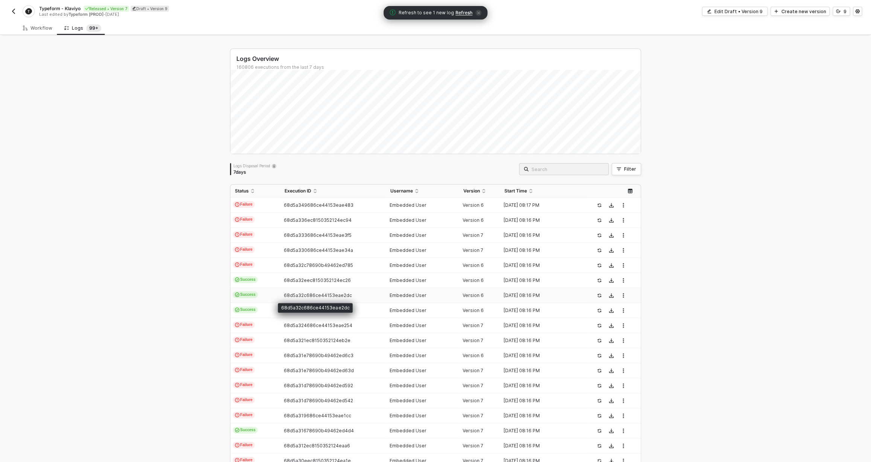
click at [284, 298] on span "68d5a32c686ce44153eae2dc" at bounding box center [318, 296] width 68 height 6
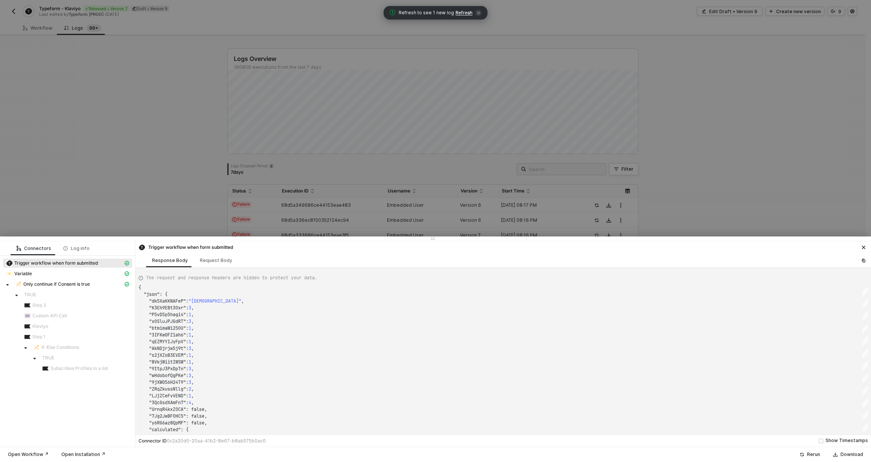
type textarea "{ "json": { "rAvTmwk6MgAC": "40-59 år", "FcMCmlY2QWq5": 2, "Loir2EftYPd3": 1, "…"
click at [134, 193] on div at bounding box center [435, 231] width 871 height 462
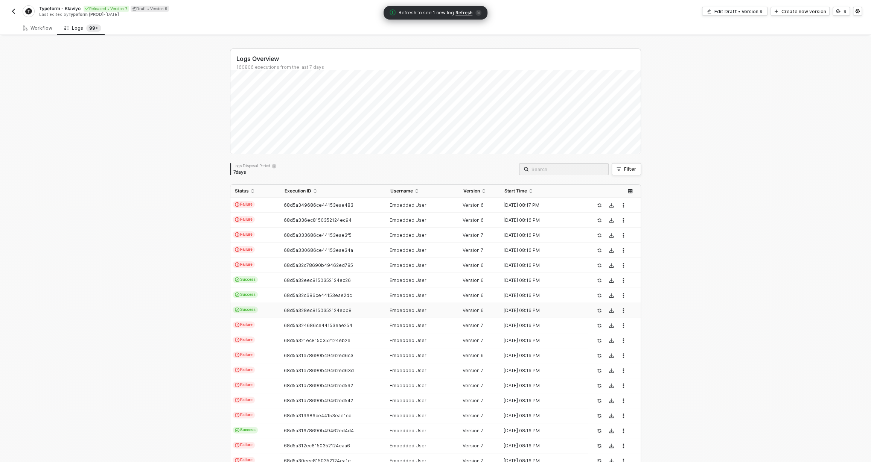
click at [268, 311] on td "Success" at bounding box center [255, 310] width 50 height 15
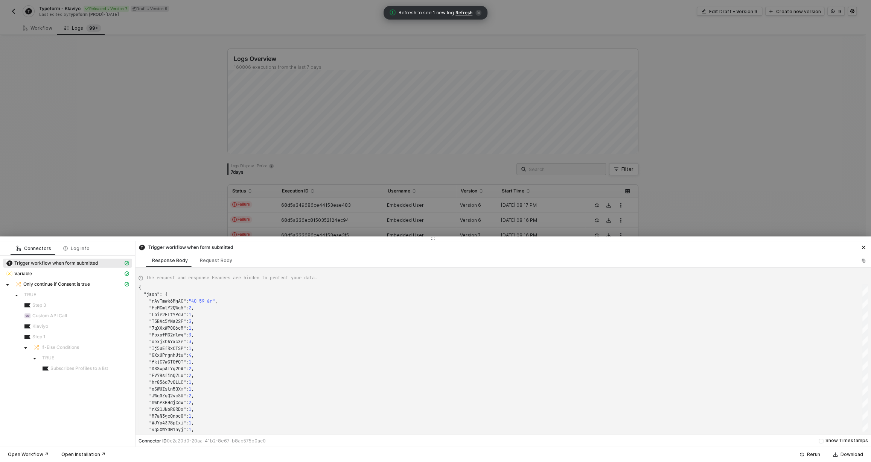
type textarea "{ "json": { "dk5XaKKNAFeP": "60-79 years old", "K3Eh9EBt3Oxr": 3, "FMosXvBATLMw…"
click at [163, 178] on div at bounding box center [435, 231] width 871 height 462
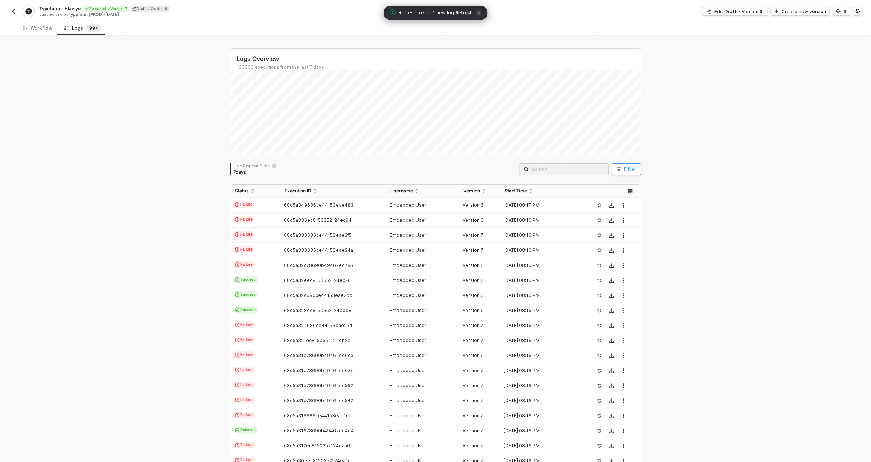
click at [618, 169] on icon "button" at bounding box center [618, 169] width 5 height 5
click at [684, 210] on div "Where + Add New Filter Apply Clear" at bounding box center [739, 219] width 246 height 42
click at [685, 205] on span at bounding box center [685, 203] width 57 height 11
click at [691, 274] on div "User ID" at bounding box center [684, 273] width 54 height 12
click at [740, 208] on span at bounding box center [751, 203] width 57 height 11
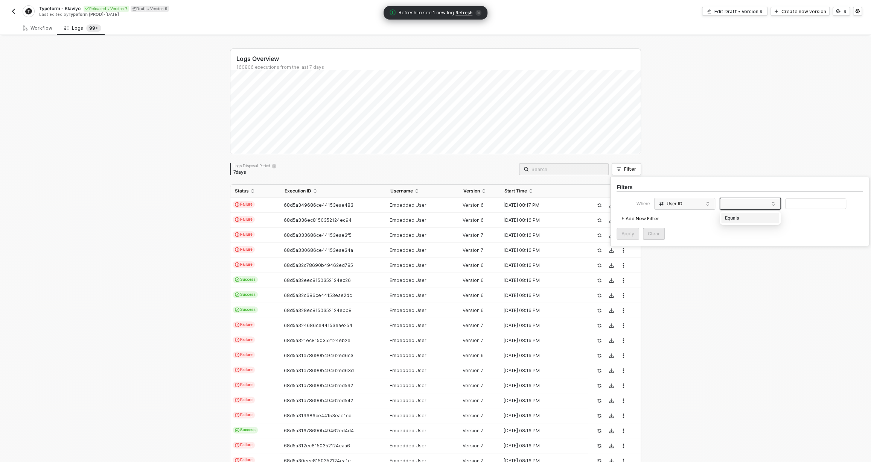
click at [745, 219] on div "Equals" at bounding box center [750, 218] width 54 height 12
click at [797, 201] on input "text" at bounding box center [815, 204] width 61 height 11
click at [627, 239] on button "Apply" at bounding box center [627, 234] width 23 height 12
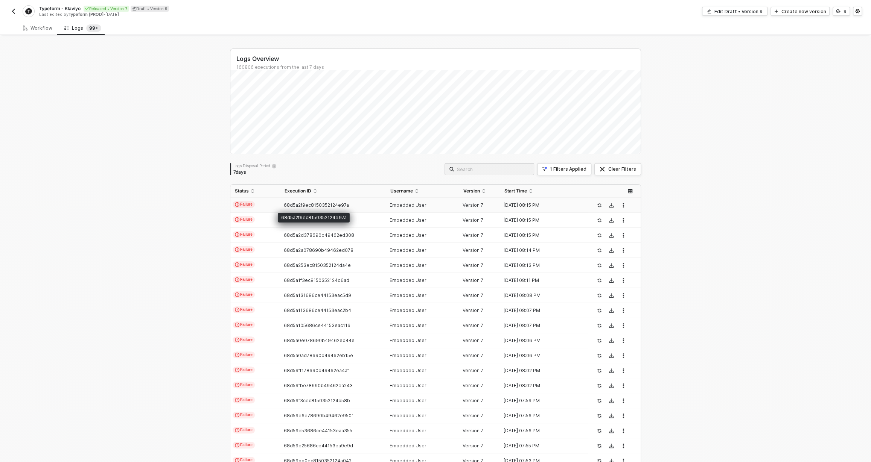
click at [296, 205] on span "68d5a2f9ec8150352124e97a" at bounding box center [316, 205] width 65 height 6
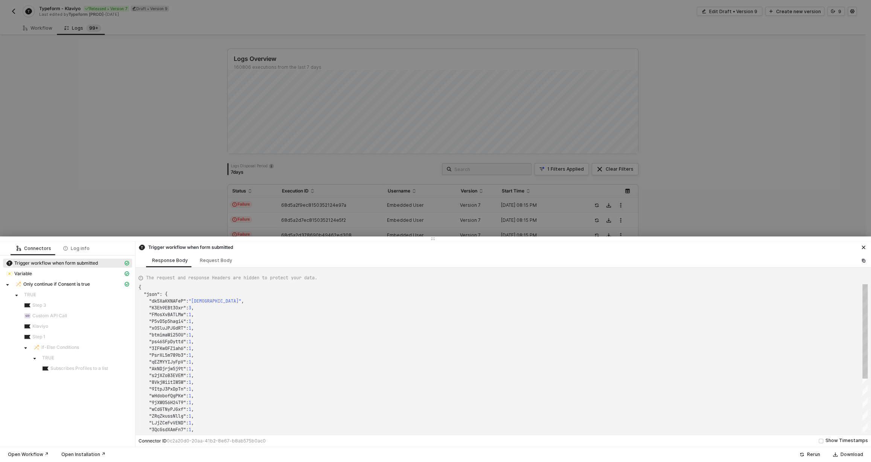
type textarea "{ "json": { "2Aj7eoeZXzxB": true, "ZHkTdOdHsFxg": "Nimco", "PxGynU7thb0h": "Mus…"
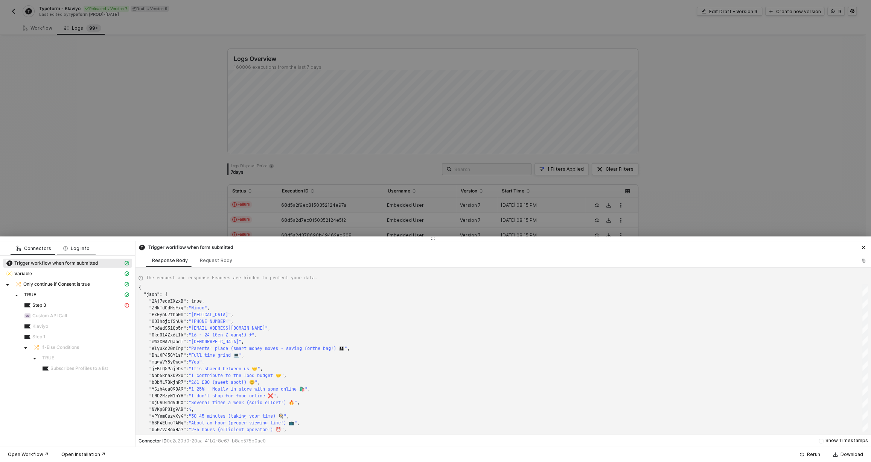
click at [72, 252] on div "Log info" at bounding box center [76, 249] width 38 height 14
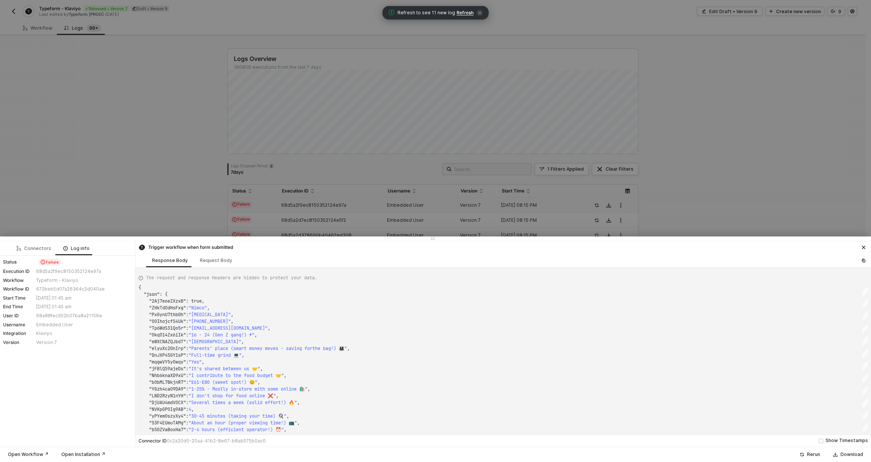
click at [456, 21] on div at bounding box center [435, 231] width 871 height 462
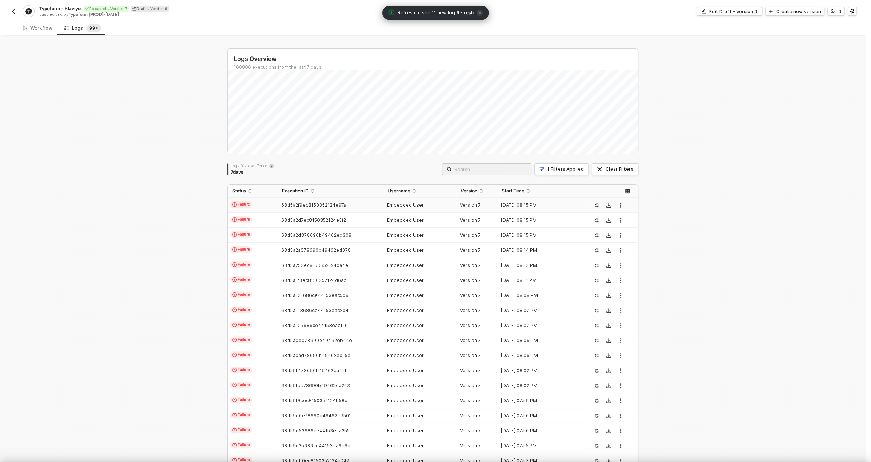
click at [459, 17] on div "Refresh to see 11 new log Refresh" at bounding box center [435, 13] width 106 height 14
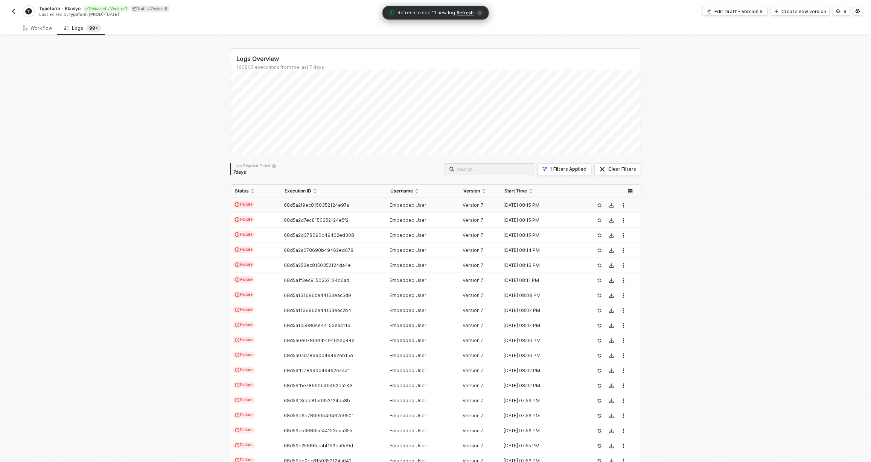
click at [461, 14] on span "Refresh" at bounding box center [464, 13] width 17 height 6
click at [597, 205] on icon "icon-success-page" at bounding box center [599, 205] width 5 height 5
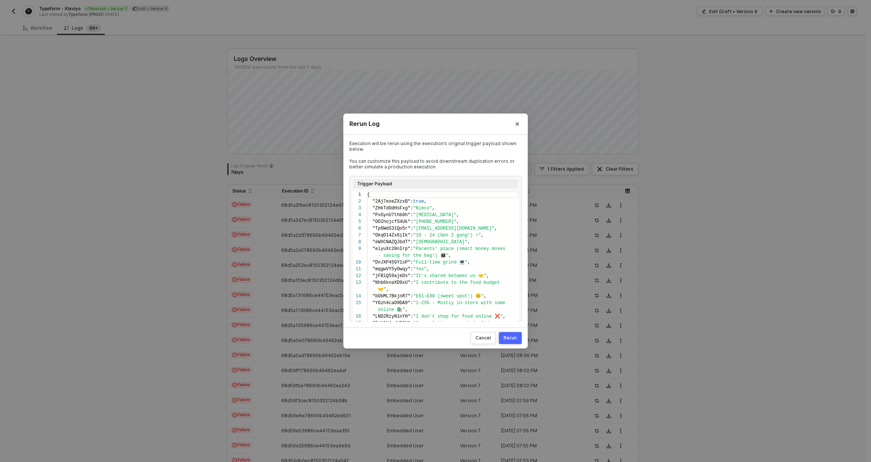
scroll to position [61, 0]
click at [508, 338] on div "Rerun" at bounding box center [509, 338] width 13 height 6
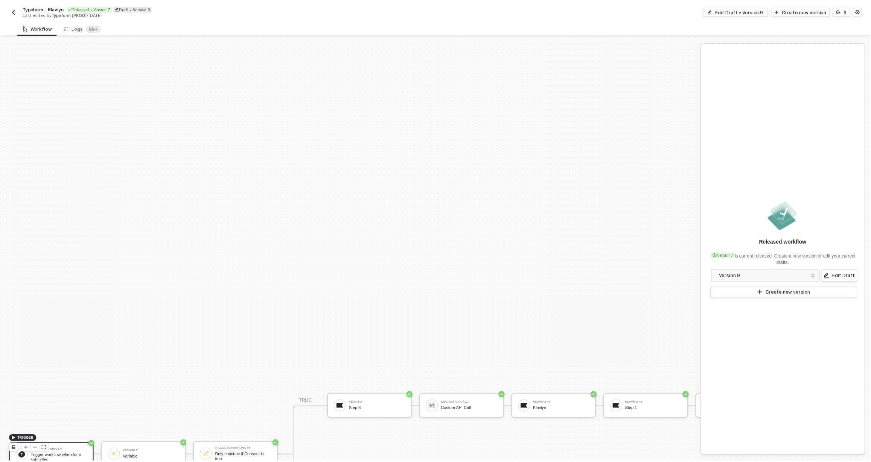
scroll to position [210, 0]
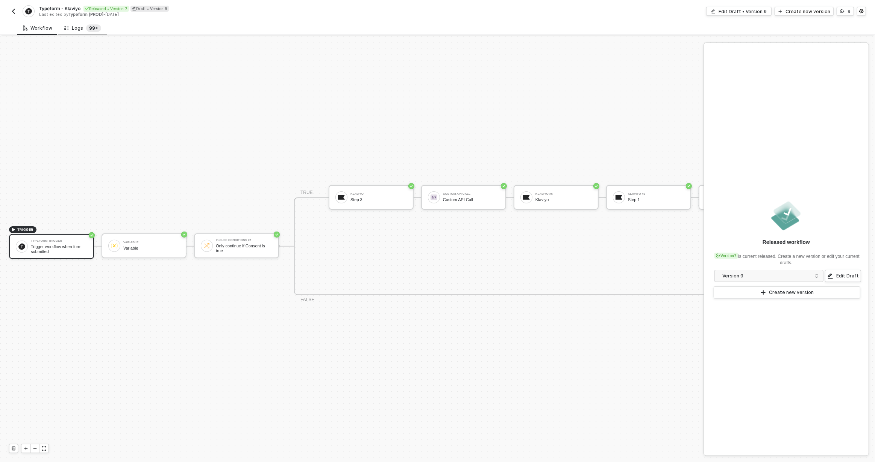
click at [89, 29] on sup "99+" at bounding box center [93, 28] width 15 height 8
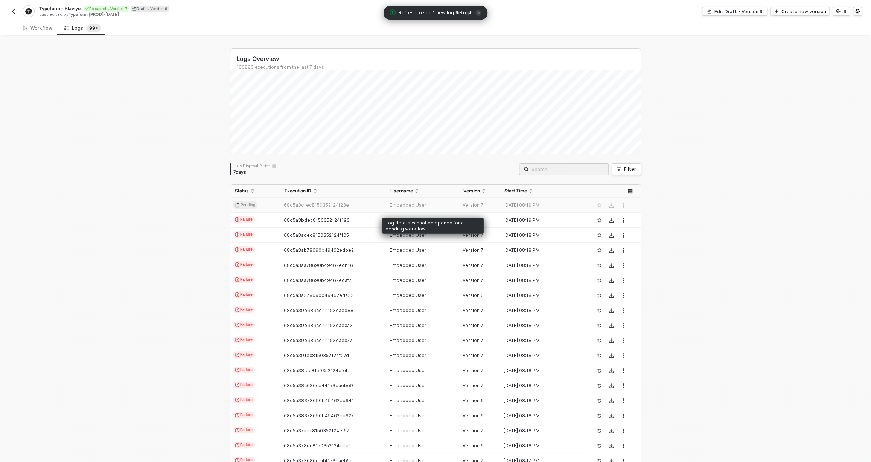
click at [332, 205] on span "68d5a3c1ec8150352124f23e" at bounding box center [316, 205] width 65 height 6
copy span "68d5a3c1ec8150352124f23e"
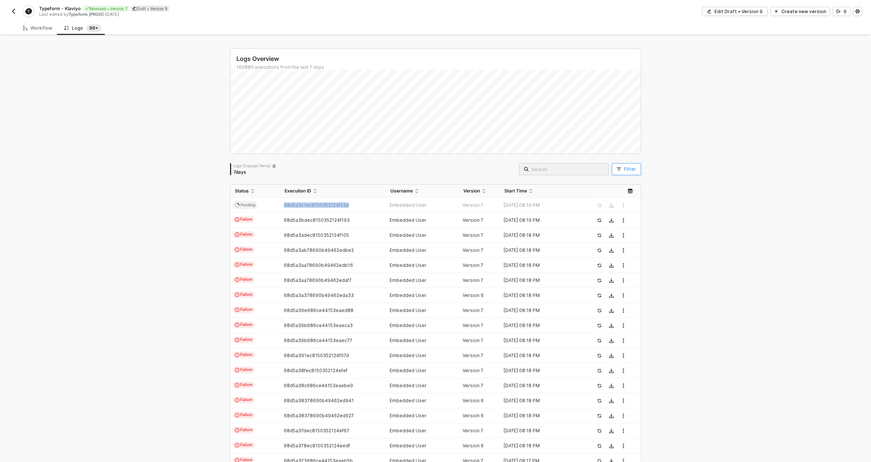
click at [624, 171] on div "Filter" at bounding box center [630, 169] width 12 height 6
click at [663, 207] on span at bounding box center [685, 203] width 57 height 11
click at [685, 273] on div "User ID" at bounding box center [684, 273] width 54 height 12
click at [747, 205] on span at bounding box center [751, 203] width 57 height 11
click at [750, 220] on div "Equals" at bounding box center [750, 218] width 54 height 12
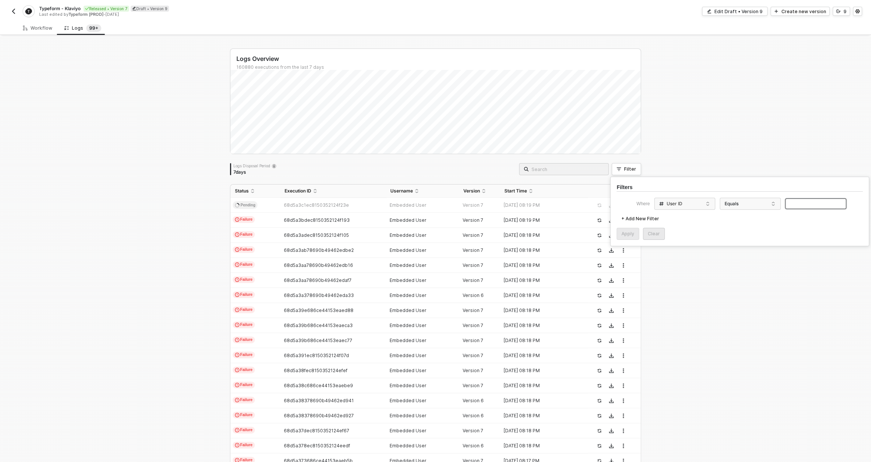
click at [810, 201] on input "text" at bounding box center [815, 204] width 61 height 11
click at [632, 235] on div "Apply" at bounding box center [627, 234] width 13 height 6
click at [429, 208] on td "Embedded User" at bounding box center [422, 205] width 73 height 15
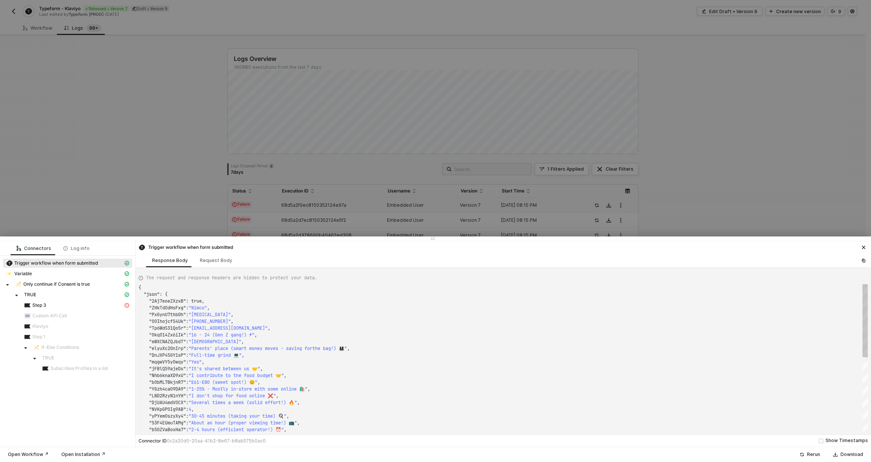
scroll to position [68, 0]
click at [67, 251] on div "Log info" at bounding box center [76, 249] width 38 height 14
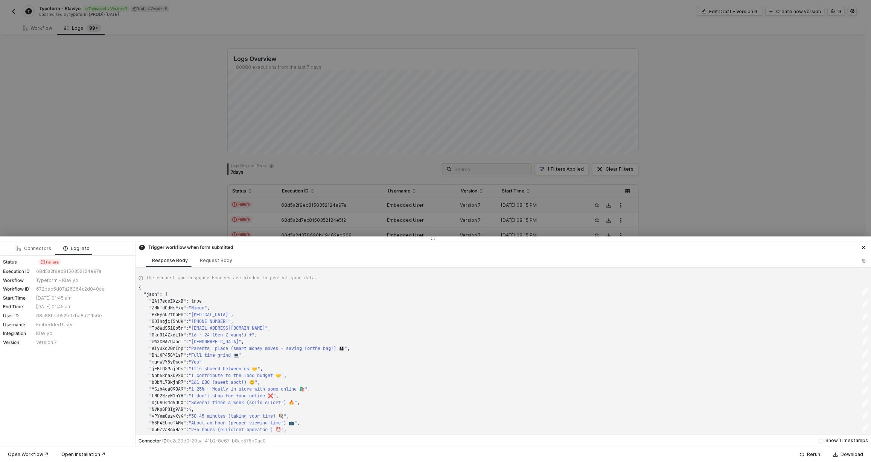
click at [50, 314] on div "68a88fec952b07ba8a21156e" at bounding box center [83, 316] width 94 height 6
copy div "68a88fec952b07ba8a21156e"
click at [45, 288] on div "672beb5d07a26364c2d040ae" at bounding box center [83, 289] width 94 height 6
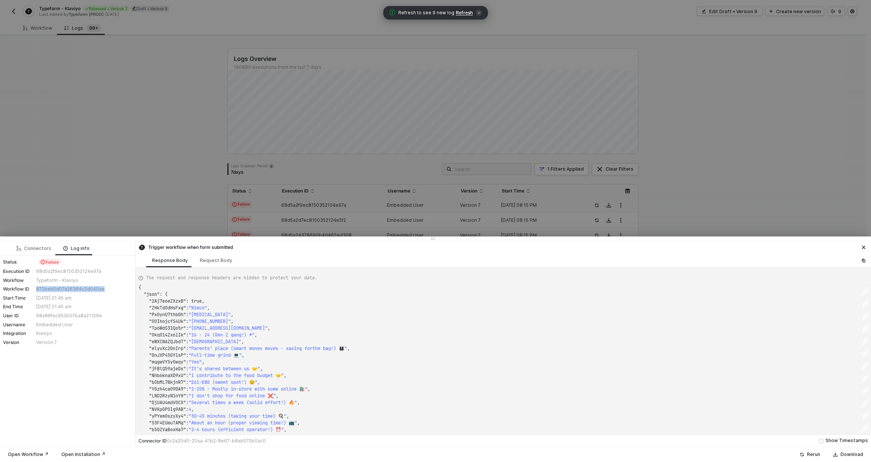
copy div "672beb5d07a26364c2d040ae"
click at [658, 197] on div at bounding box center [435, 231] width 871 height 462
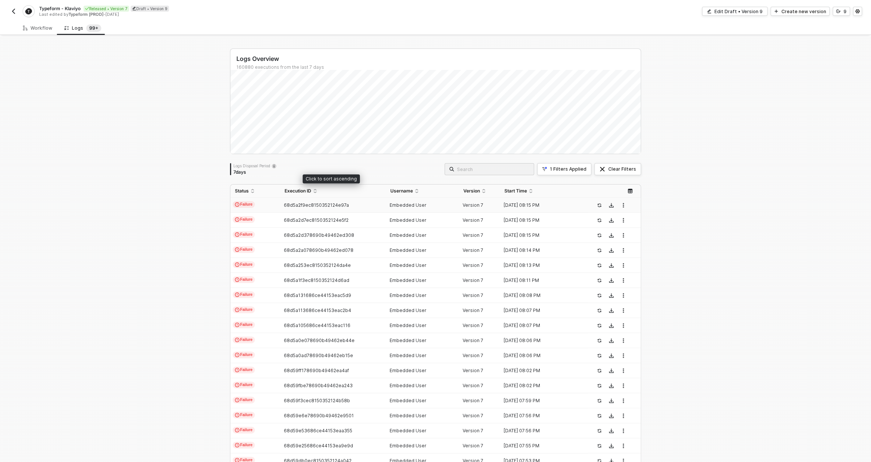
click at [287, 201] on td "68d5a2f9ec8150352124e97a" at bounding box center [332, 205] width 105 height 15
click at [266, 213] on td "Failure" at bounding box center [255, 220] width 50 height 15
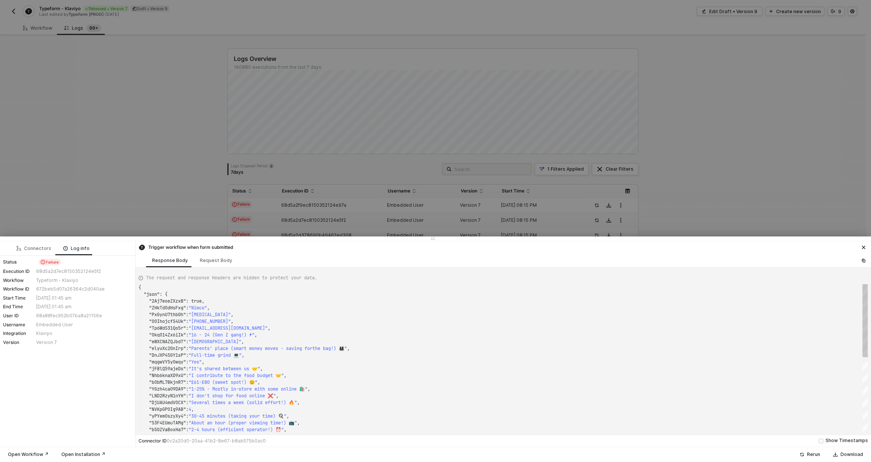
type textarea "{ "json": { "m0dzAzWdpgS1": true, "N7M5ieroQeqF": "Minty", "9PyTMQPrqeKH": "Ros…"
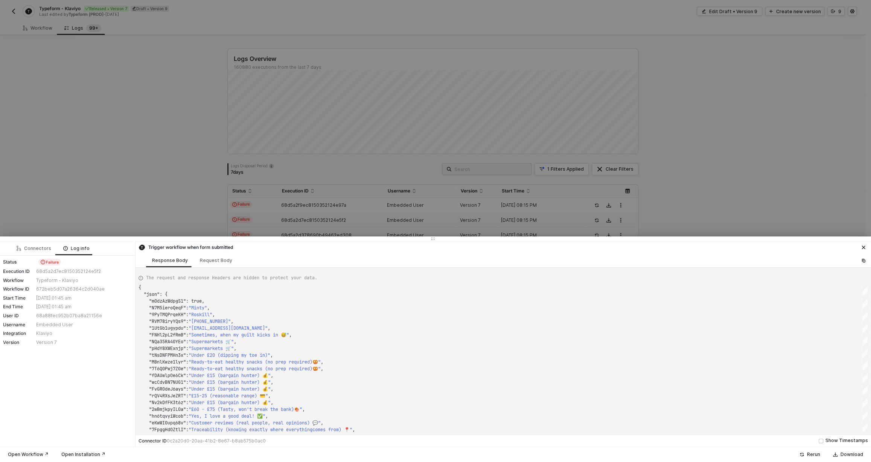
click at [44, 335] on div "Klaviyo" at bounding box center [83, 334] width 94 height 6
click at [181, 115] on div at bounding box center [435, 231] width 871 height 462
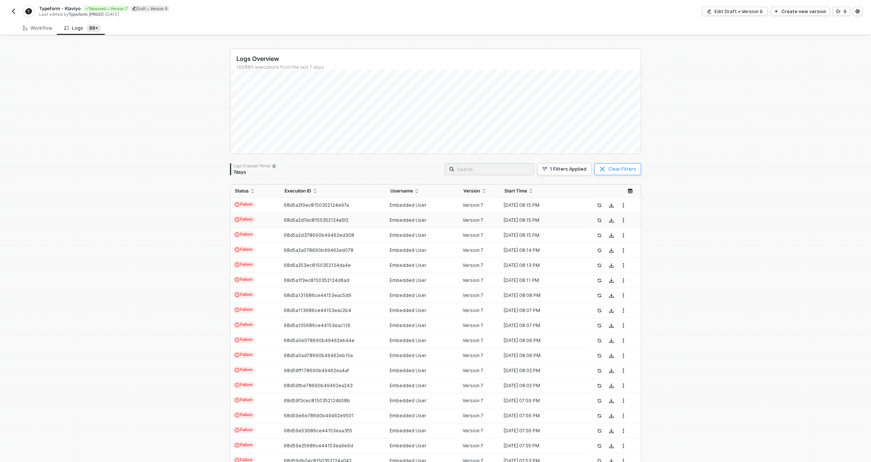
click at [606, 172] on button "Clear Filters" at bounding box center [617, 169] width 47 height 12
click at [440, 205] on div "Embedded User" at bounding box center [419, 205] width 67 height 6
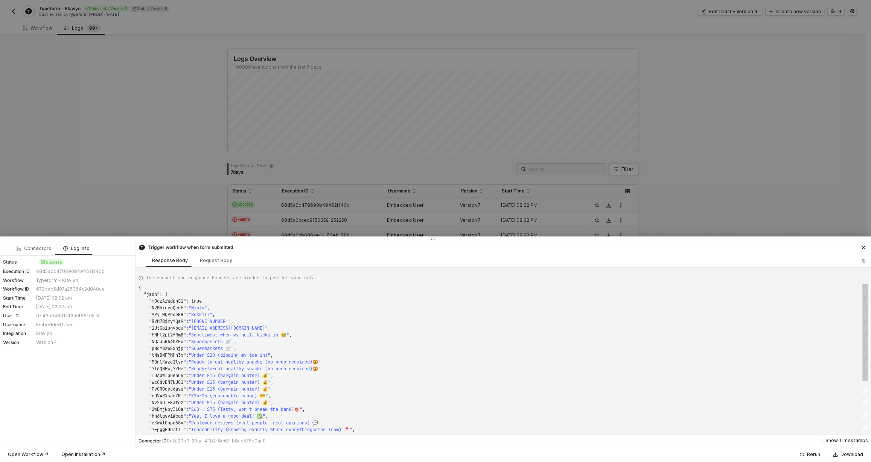
type textarea "{ "json": { "WeD3Qp72jG2G": "Ja", "SUvNcLI6RlAK": "Ja", "EV2MgX8WKFvT": "Ja", "…"
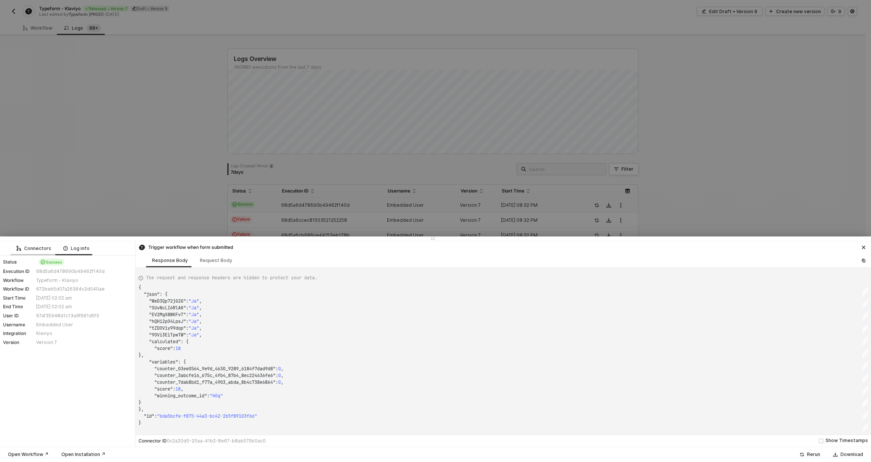
click at [39, 252] on div "Connectors" at bounding box center [34, 249] width 47 height 14
click at [287, 166] on div at bounding box center [435, 231] width 871 height 462
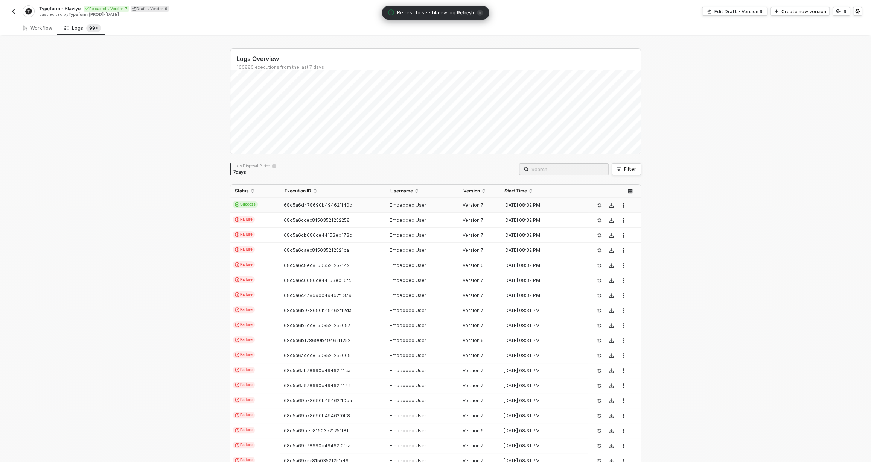
click at [461, 11] on span "Refresh" at bounding box center [465, 13] width 17 height 6
click at [288, 276] on td "68d5a6f578690b49462f159a" at bounding box center [332, 280] width 105 height 15
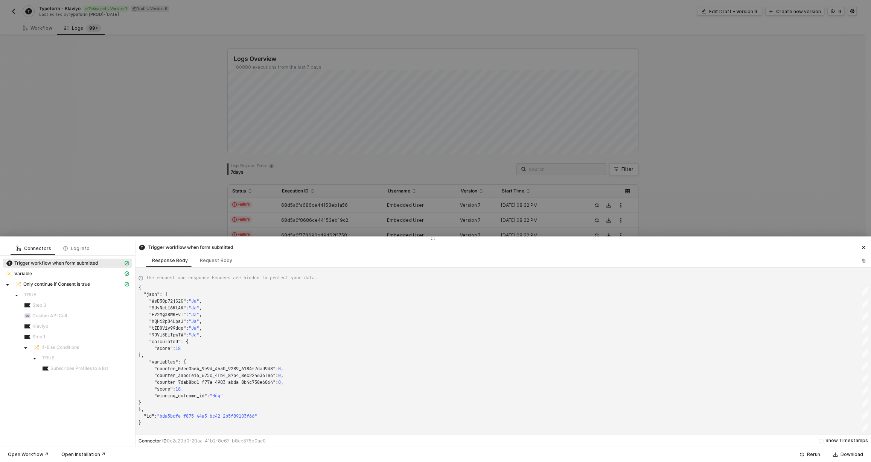
type textarea "{ "json": { "BHt1n9RhjEZf": "Deborah", "PNI5SJHrNl19": "Hodge", "BxJQT8HUibWs":…"
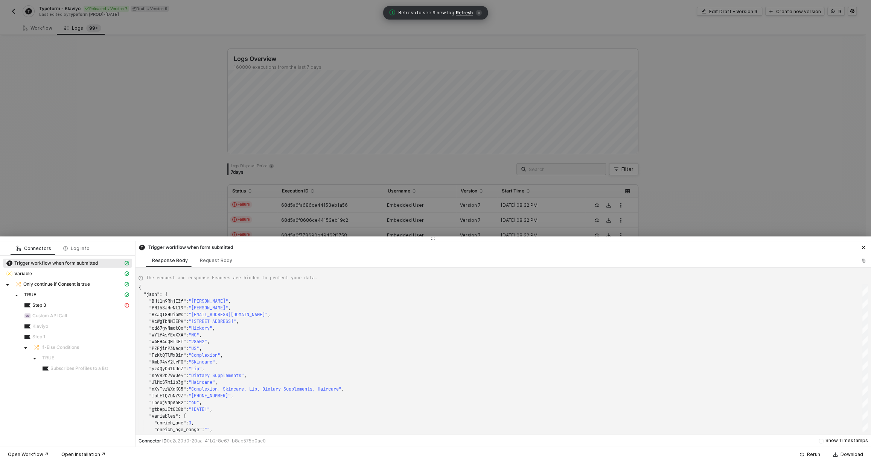
click at [407, 200] on div at bounding box center [435, 231] width 871 height 462
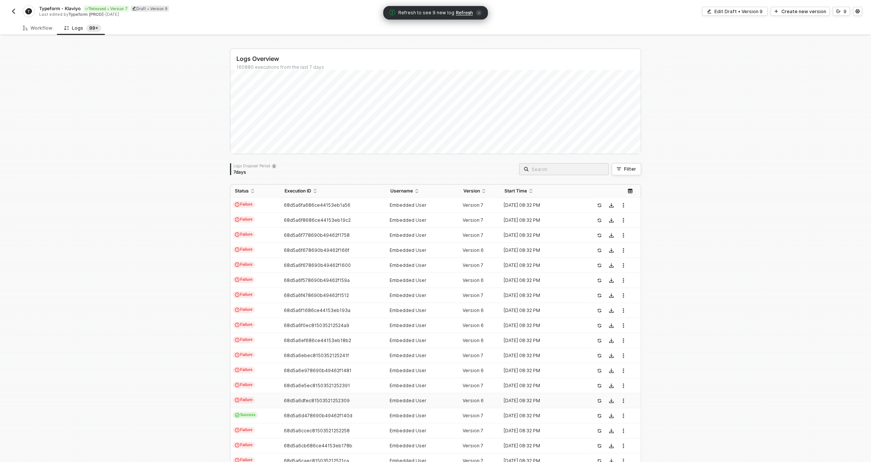
scroll to position [70, 0]
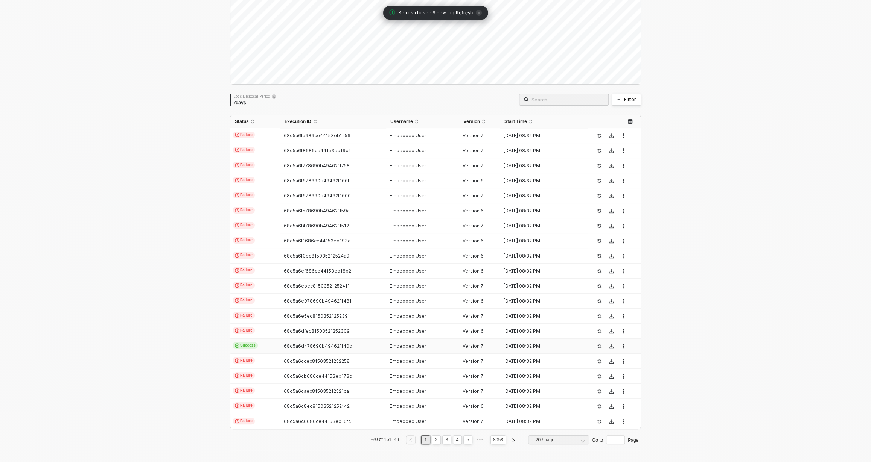
click at [275, 346] on td "Success" at bounding box center [255, 346] width 50 height 15
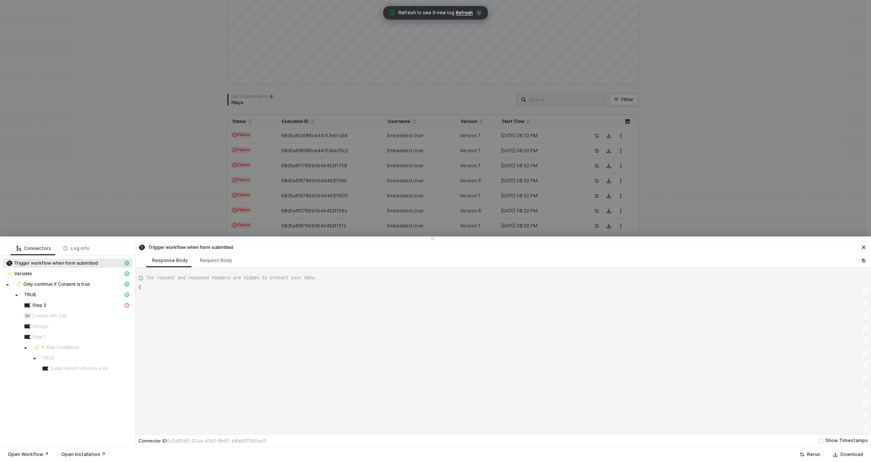
scroll to position [68, 0]
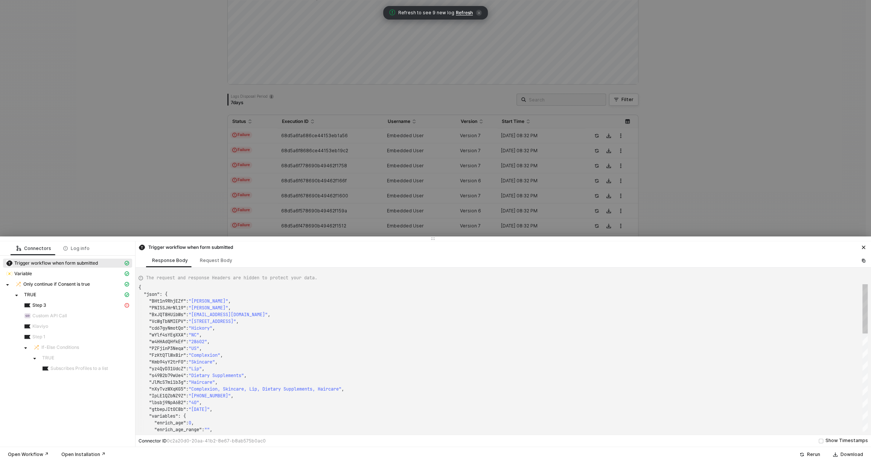
type textarea "{ "json": { "WeD3Qp72jG2G": "Ja", "SUvNcLI6RlAK": "Ja", "EV2MgX8WKFvT": "Ja", "…"
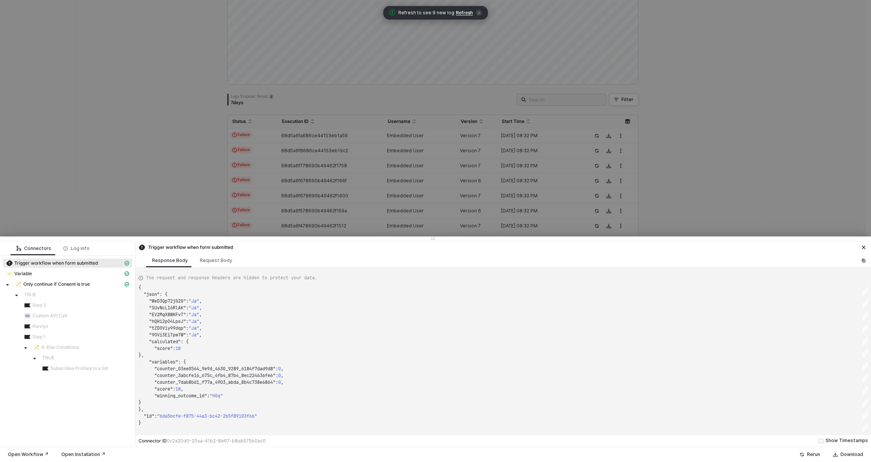
click at [297, 191] on div at bounding box center [435, 231] width 871 height 462
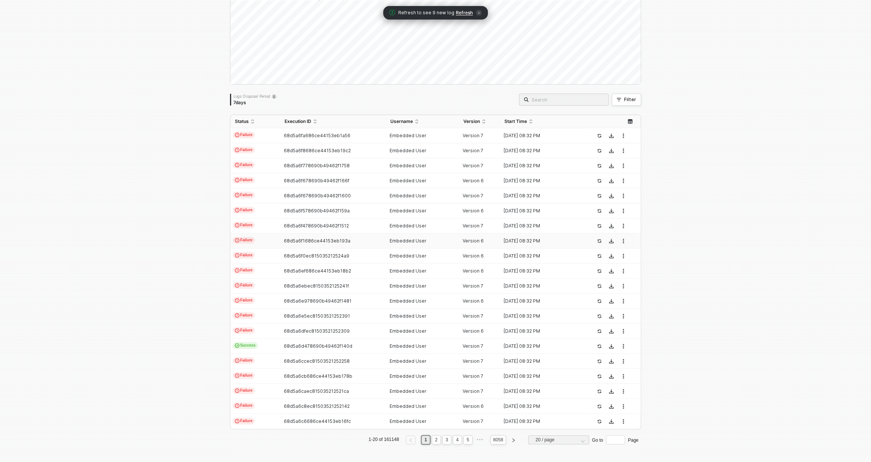
click at [292, 239] on span "68d5a6f1686ce44153eb193a" at bounding box center [317, 241] width 67 height 6
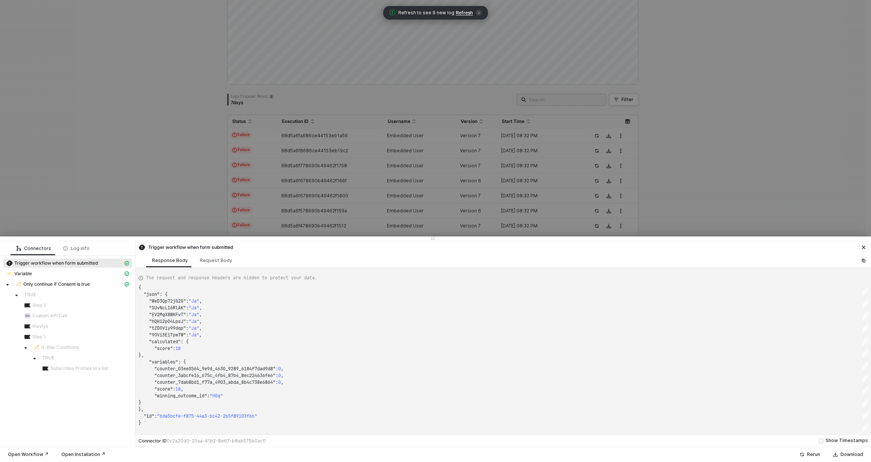
type textarea "{ "json": { "NDmCHlVMQr1n": "Kay", "QTtr3odS2TCg": "Dry skin", "QBFd3GYKHSXP": …"
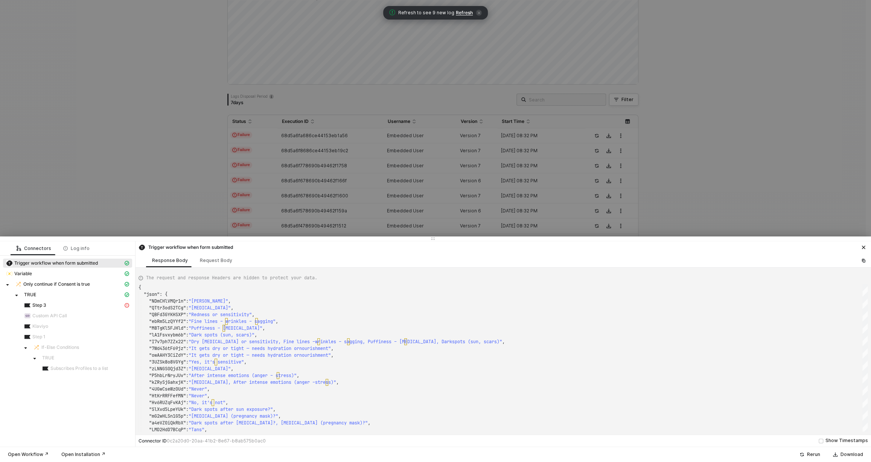
click at [262, 198] on div at bounding box center [435, 231] width 871 height 462
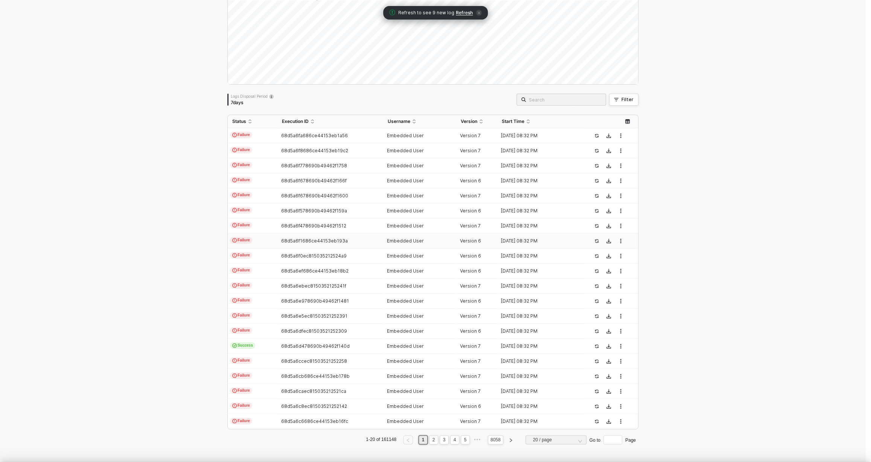
click at [280, 199] on td "68d5a6f678690b49462f1600" at bounding box center [329, 195] width 105 height 15
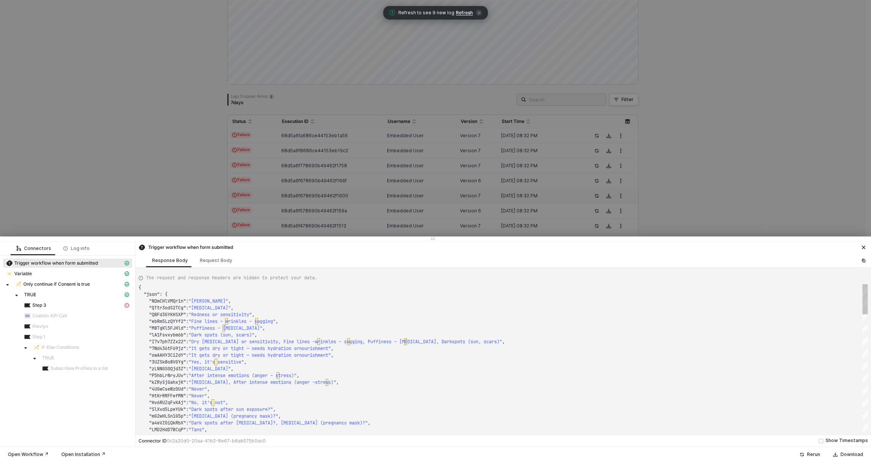
type textarea "{ "json": { "GvYHy801YO0f": "A gallery opening followed by a glass of red", "Hp…"
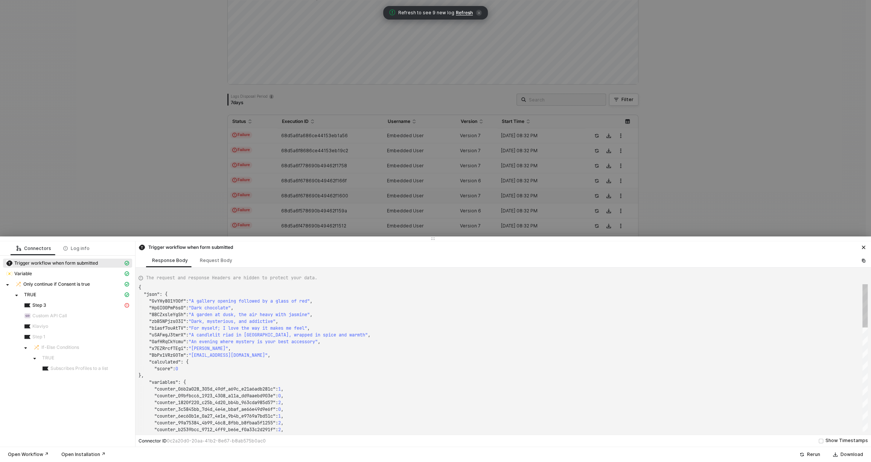
click at [295, 165] on div at bounding box center [435, 231] width 871 height 462
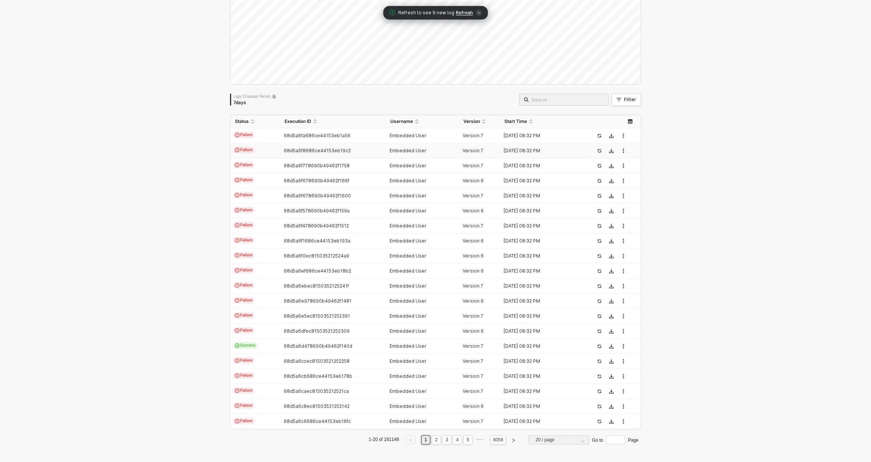
click at [299, 153] on td "68d5a6f8686ce44153eb19c2" at bounding box center [332, 150] width 105 height 15
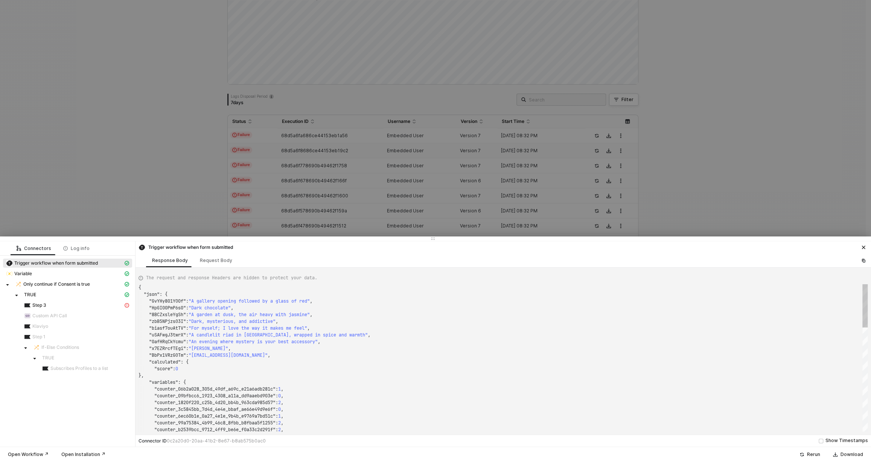
type textarea "{ "json": { "72mj0VYmynOg": "Keli", "ZZElsdeOUyaD": "dontdofish@gmail.com", "8n…"
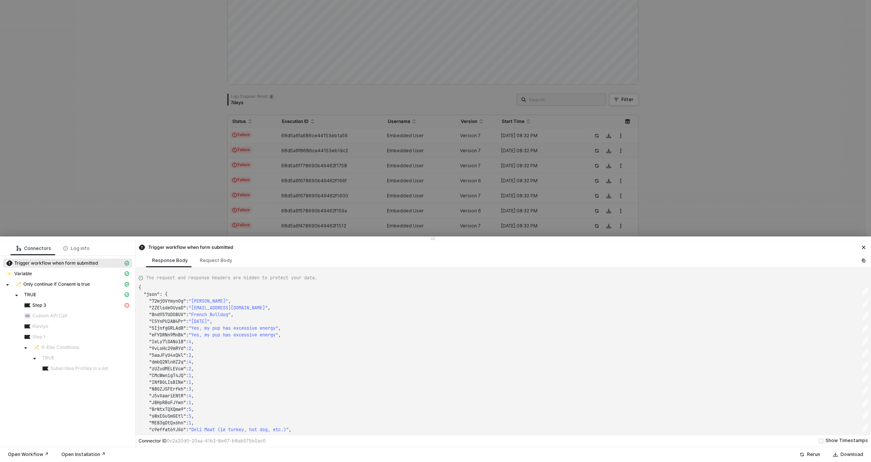
click at [299, 153] on div at bounding box center [435, 231] width 871 height 462
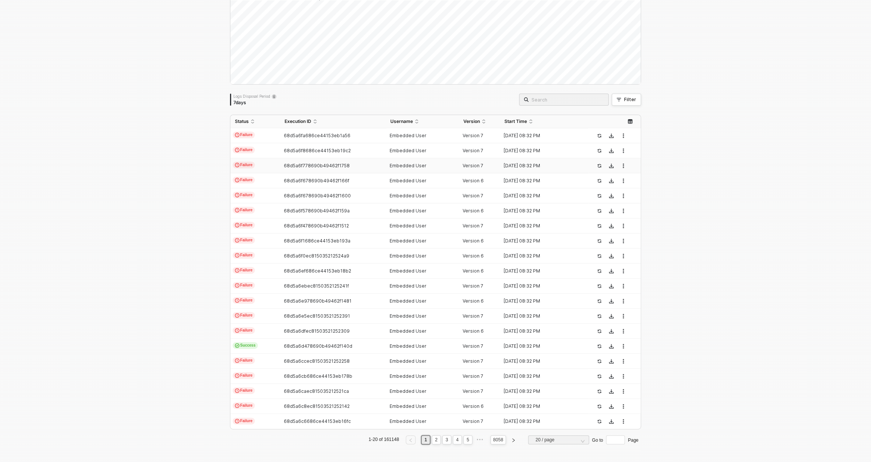
click at [290, 161] on td "68d5a6f778690b49462f1758" at bounding box center [332, 165] width 105 height 15
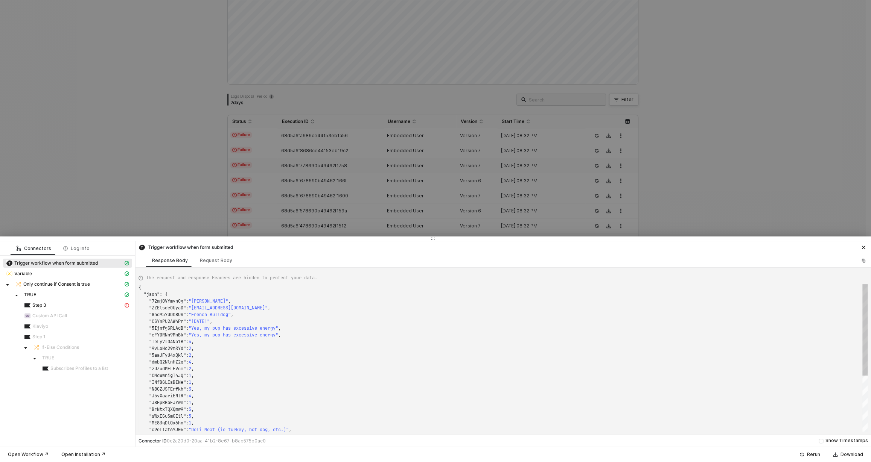
type textarea "{ "json": { "5vqpkCZAV1tX": "desirenizi8@gmail.com", "E0Ddwpisz5M5": "Baylor Un…"
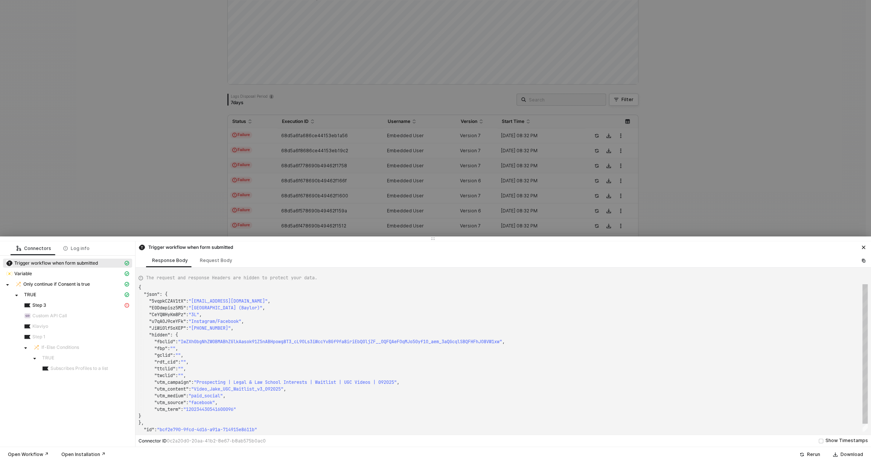
click at [293, 156] on div at bounding box center [435, 231] width 871 height 462
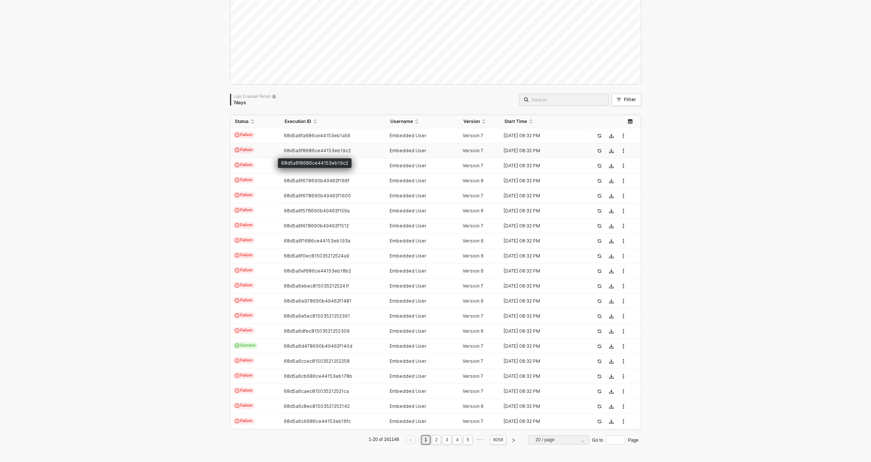
click at [303, 143] on td "68d5a6f8686ce44153eb19c2" at bounding box center [332, 150] width 105 height 15
click at [326, 134] on span "68d5a6fa686ce44153eb1a56" at bounding box center [317, 136] width 67 height 6
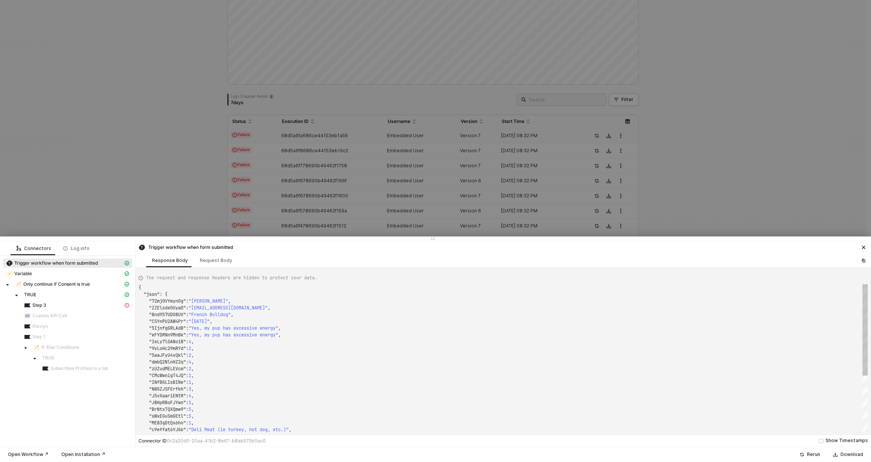
type textarea "{ "json": { "WA9e3ViImJdd": "angelldish@gmail.com", "7q04qoetWreU": "+193177445…"
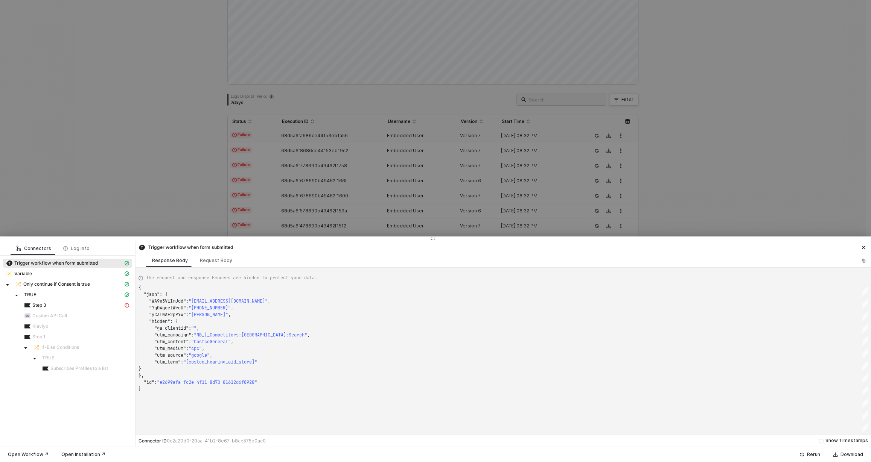
click at [387, 192] on div at bounding box center [435, 231] width 871 height 462
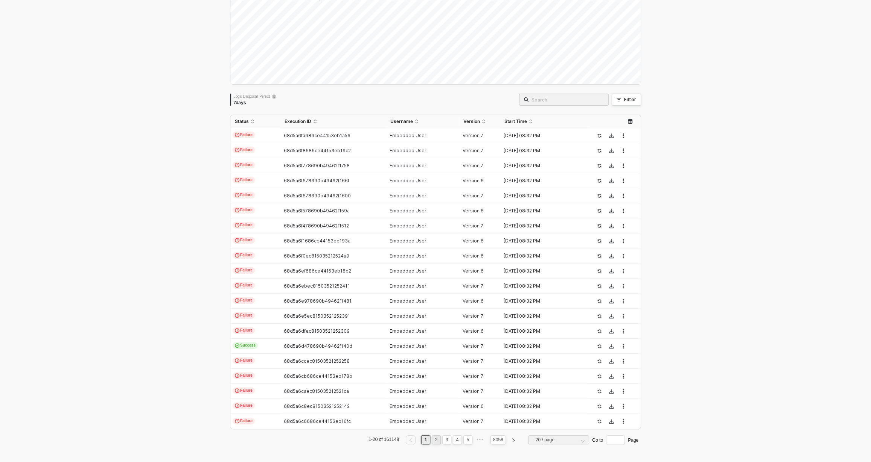
click at [433, 438] on link "2" at bounding box center [436, 440] width 7 height 8
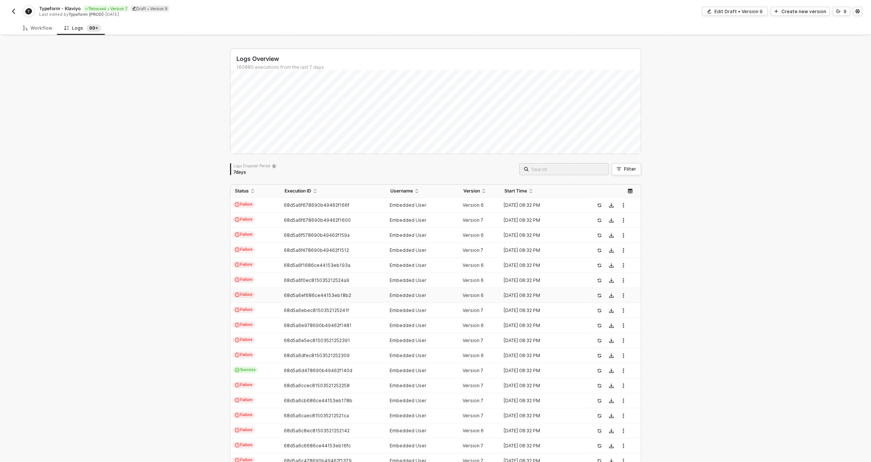
click at [333, 288] on td "68d5a6ef686ce44153eb18b2" at bounding box center [332, 295] width 105 height 15
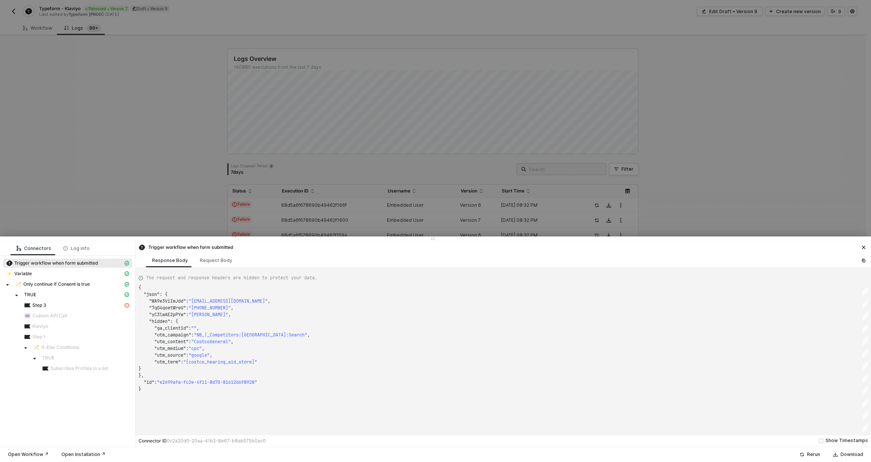
scroll to position [68, 0]
type textarea "{ "json": { "rqw8ogUtp6hO": 10, "hidden": { "email": "andreawielpuetz@gmx.de", …"
click at [343, 195] on div at bounding box center [435, 231] width 871 height 462
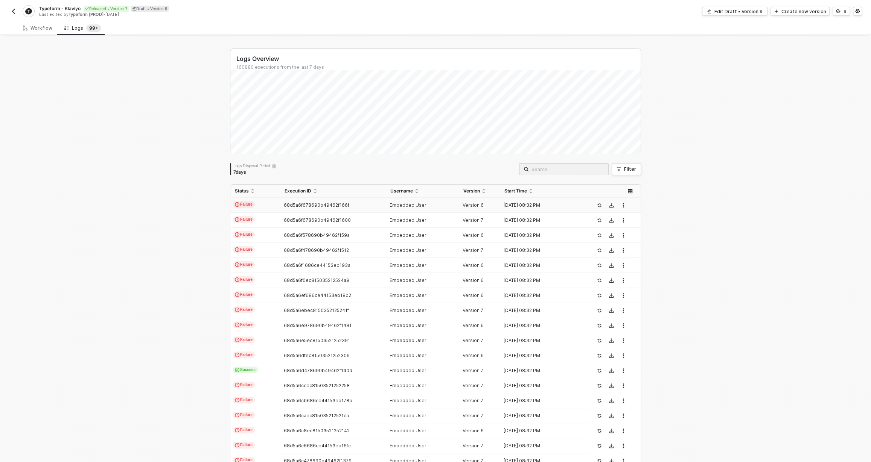
click at [341, 205] on span "68d5a6f678690b49462f166f" at bounding box center [316, 205] width 65 height 6
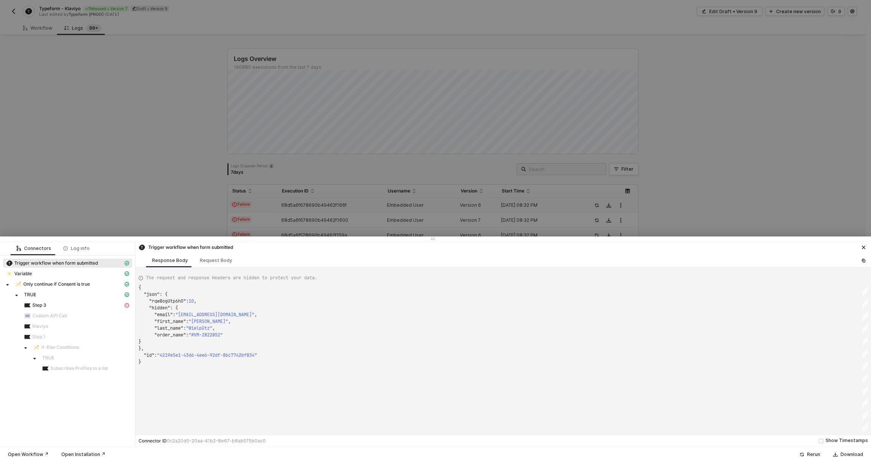
type textarea "{ "json": { "YVuIpysraC4q": "susiyoga@gmail.com", "U7bPry89lnwO": "Castaño", "t…"
click at [362, 181] on div at bounding box center [435, 231] width 871 height 462
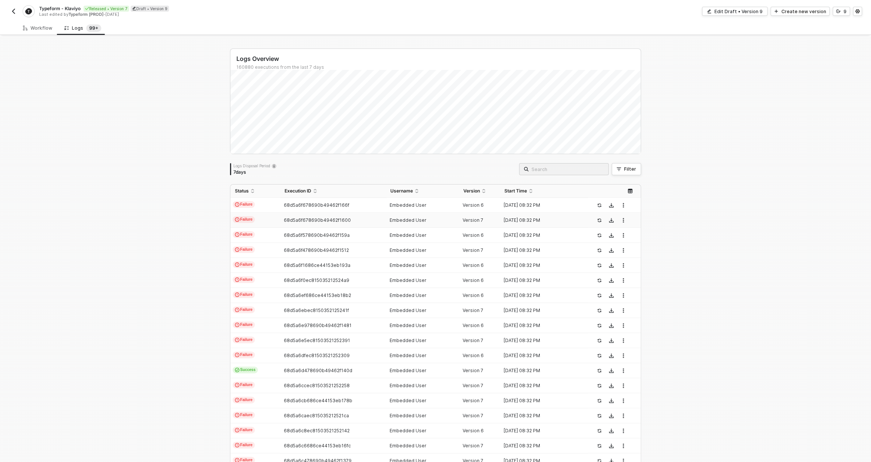
click at [343, 221] on span "68d5a6f678690b49462f1600" at bounding box center [317, 220] width 67 height 6
click at [360, 154] on div "Logs Overview 160880 executions from the last 7 days Logs Disposal Period 7 day…" at bounding box center [435, 285] width 411 height 472
click at [338, 209] on td "68d5a6f678690b49462f166f" at bounding box center [332, 205] width 105 height 15
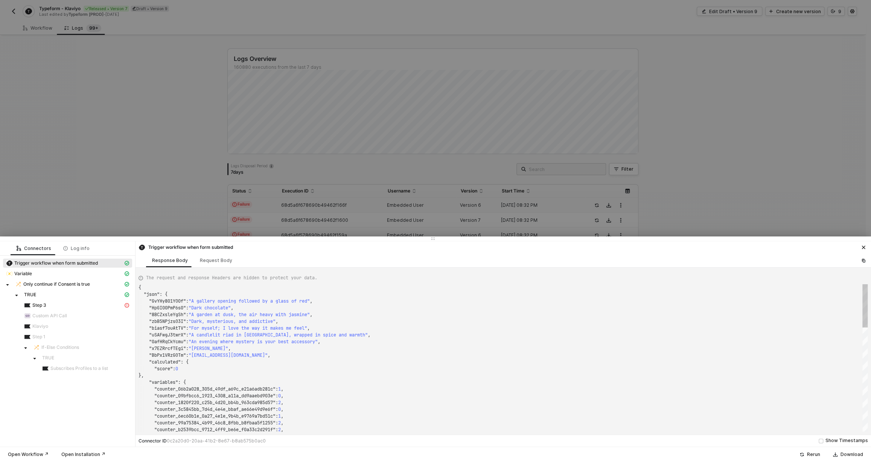
type textarea "{ "json": { "YVuIpysraC4q": "susiyoga@gmail.com", "U7bPry89lnwO": "Castaño", "t…"
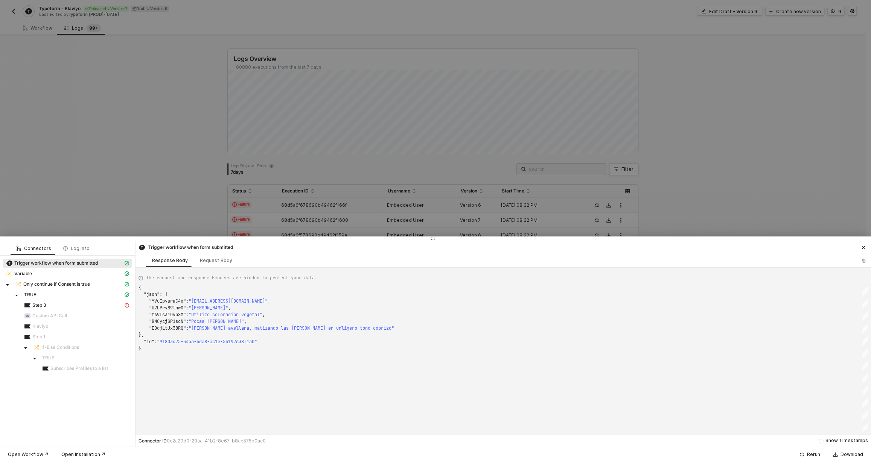
click at [342, 176] on div at bounding box center [435, 231] width 871 height 462
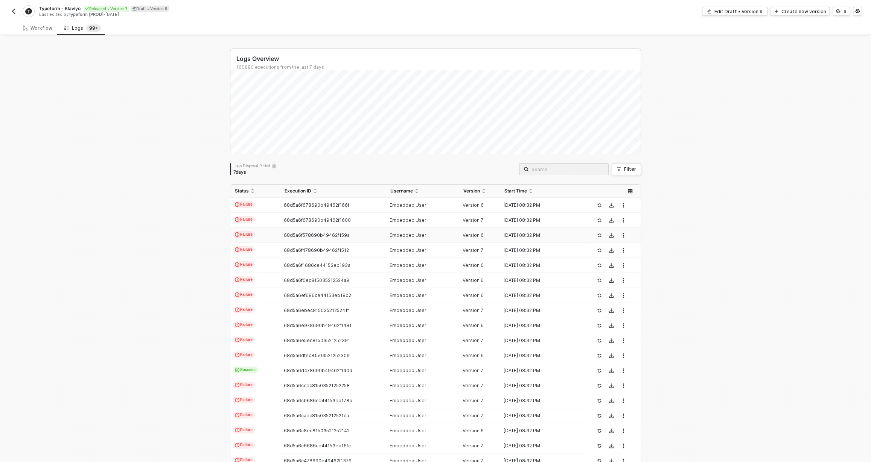
click at [328, 234] on span "68d5a6f578690b49462f159a" at bounding box center [317, 235] width 66 height 6
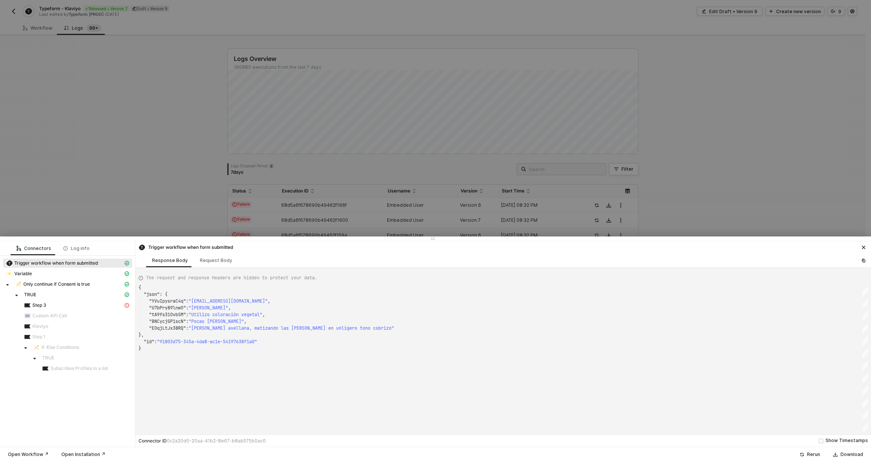
type textarea "{ "json": { "BHt1n9RhjEZf": "Deborah", "PNI5SJHrNl19": "Hodge", "BxJQT8HUibWs":…"
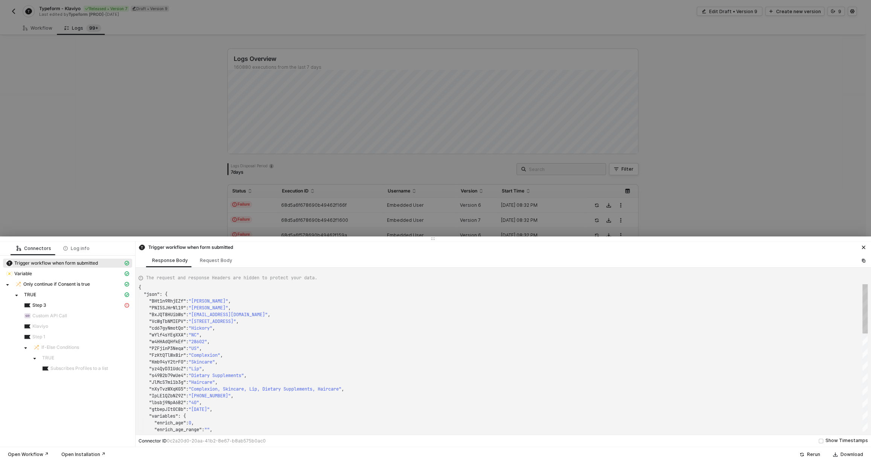
click at [363, 165] on div at bounding box center [435, 231] width 871 height 462
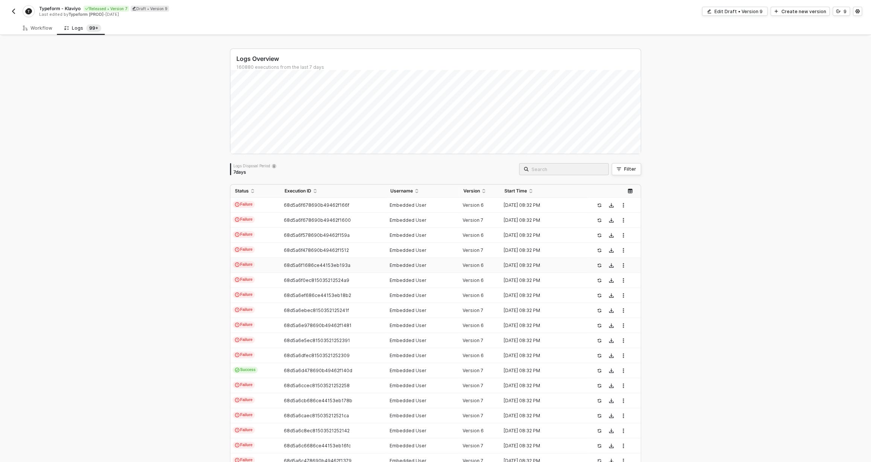
click at [345, 265] on div "68d5a6f1686ce44153eb193a" at bounding box center [329, 266] width 99 height 6
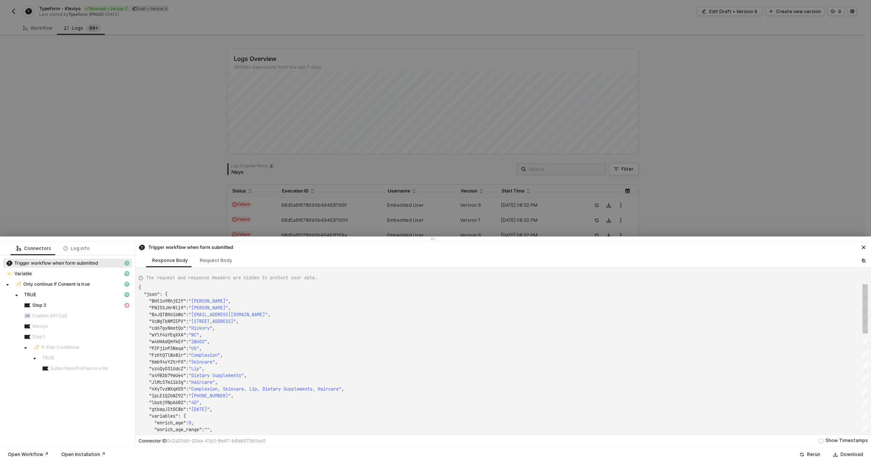
type textarea "{ "json": { "NDmCHlVMQr1n": "Kay", "QTtr3odS2TCg": "Dry skin", "QBFd3GYKHSXP": …"
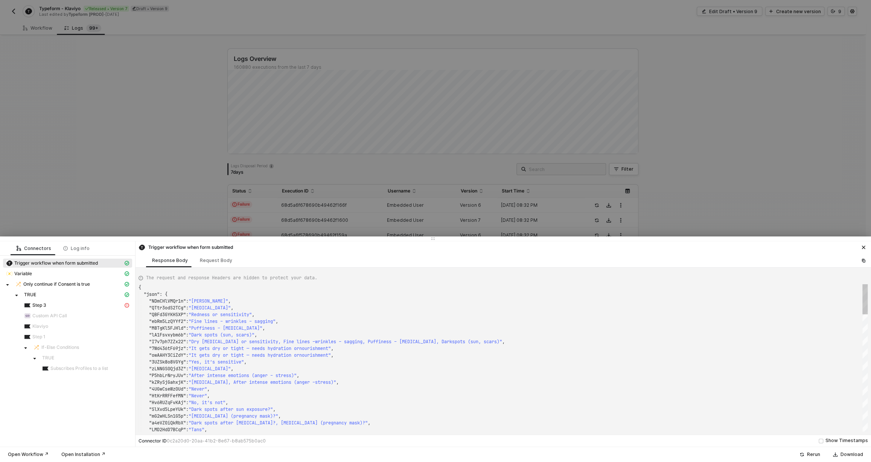
click at [379, 210] on div at bounding box center [435, 231] width 871 height 462
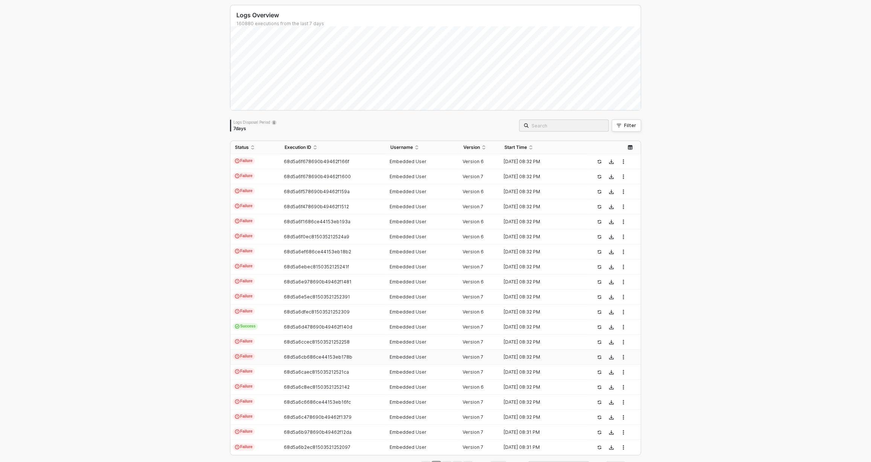
scroll to position [70, 0]
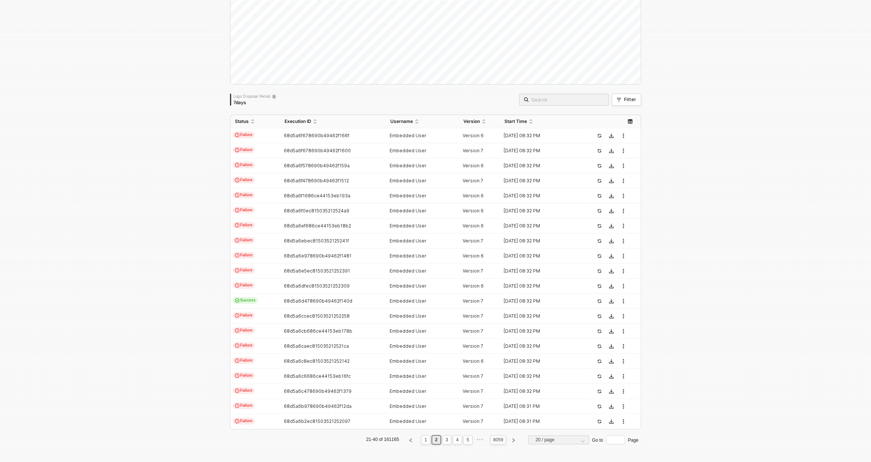
click at [425, 441] on ul "21-40 of 161165 1 2 3 4 5 ••• 8059 20 / page Go to Page" at bounding box center [435, 440] width 411 height 9
click at [423, 441] on link "1" at bounding box center [425, 440] width 7 height 8
click at [336, 343] on span "68d5a71278690b49462f1872" at bounding box center [317, 346] width 66 height 6
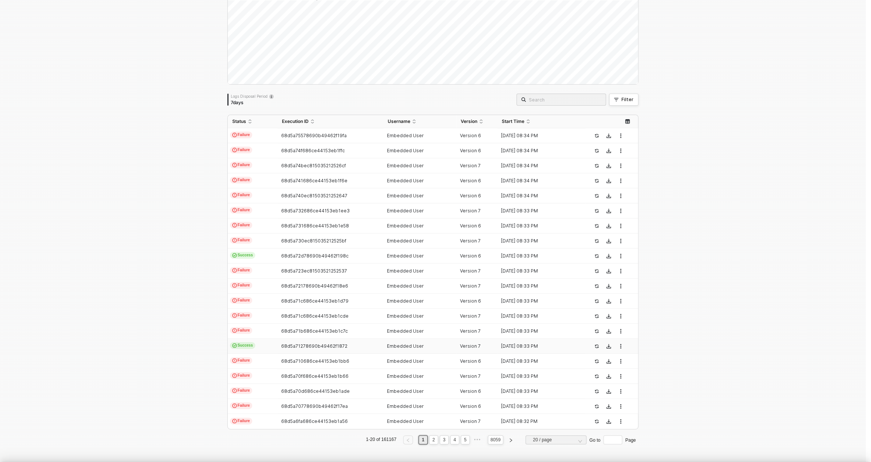
scroll to position [68, 0]
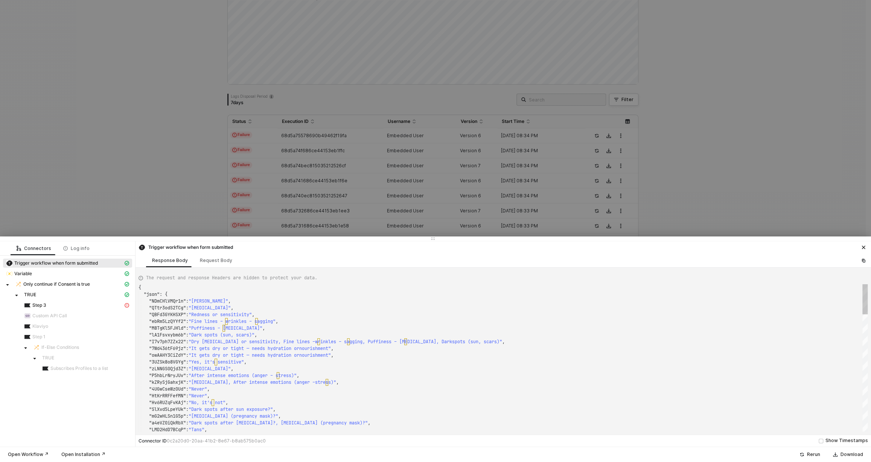
type textarea "{ "json": { "Us6D19srDTYy": "Under de flesta dagar", "5J1oleNC984F": "Under de …"
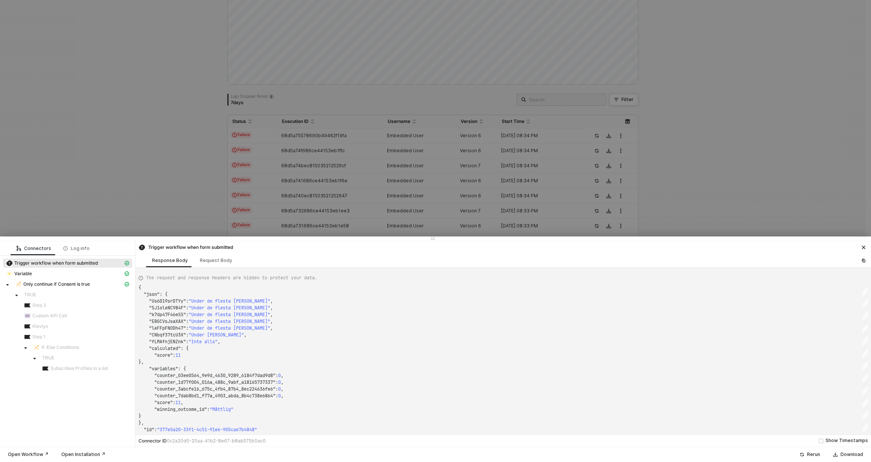
click at [260, 179] on div at bounding box center [435, 231] width 871 height 462
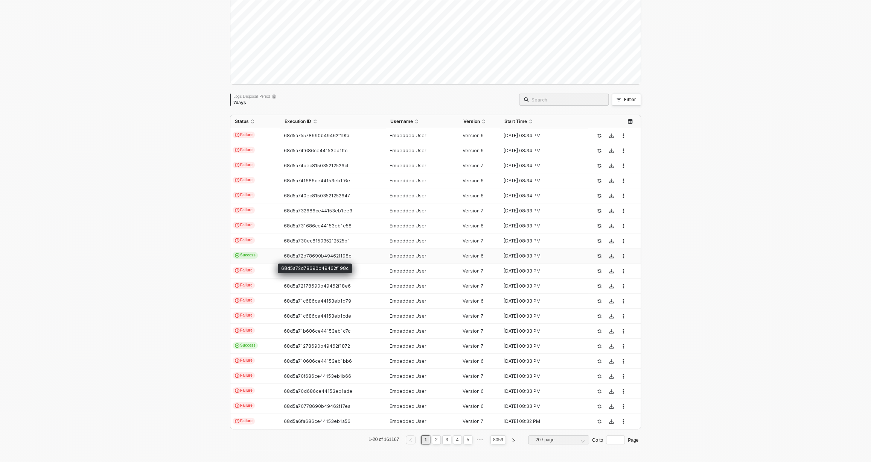
click at [295, 256] on span "68d5a72d78690b49462f198c" at bounding box center [317, 256] width 67 height 6
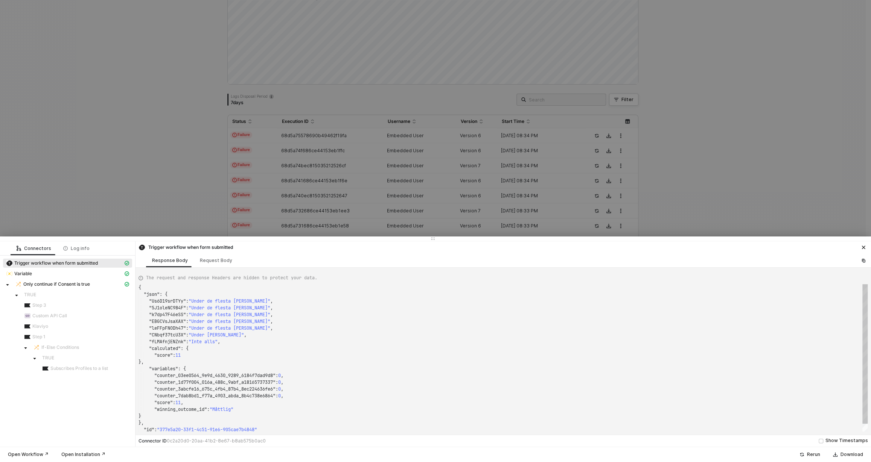
type textarea "{ "json": { "dk5XaKKNAFeP": "40-59 years old", "K3Eh9EBt3Oxr": 3, "FMosXvBATLMw…"
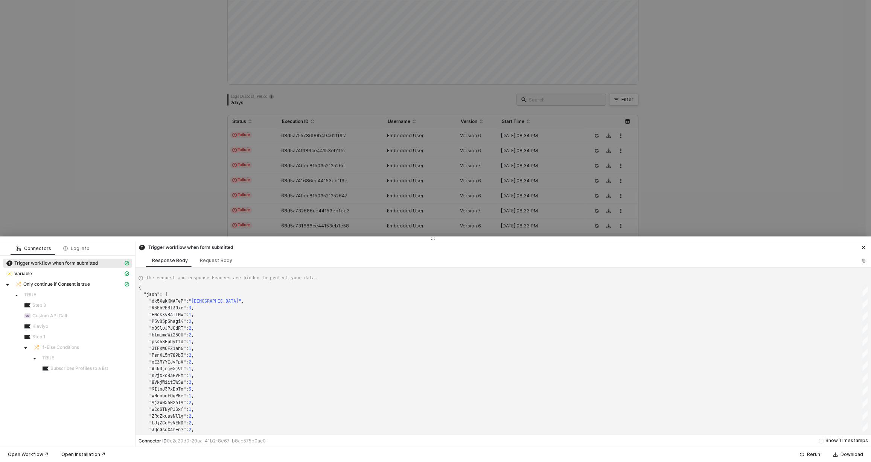
click at [363, 186] on div at bounding box center [435, 231] width 871 height 462
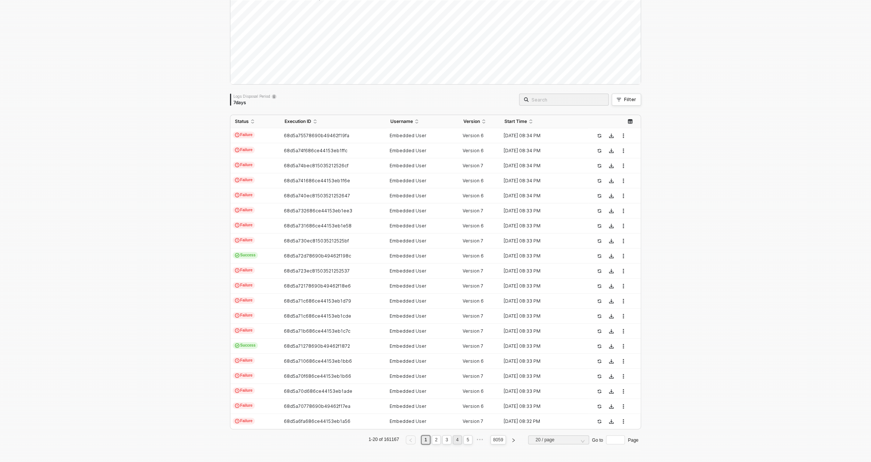
click at [454, 440] on link "4" at bounding box center [457, 440] width 7 height 8
click at [464, 441] on link "6" at bounding box center [467, 440] width 7 height 8
click at [464, 441] on link "8" at bounding box center [467, 440] width 7 height 8
click at [462, 441] on link "10" at bounding box center [466, 440] width 9 height 8
click at [462, 441] on link "12" at bounding box center [466, 440] width 9 height 8
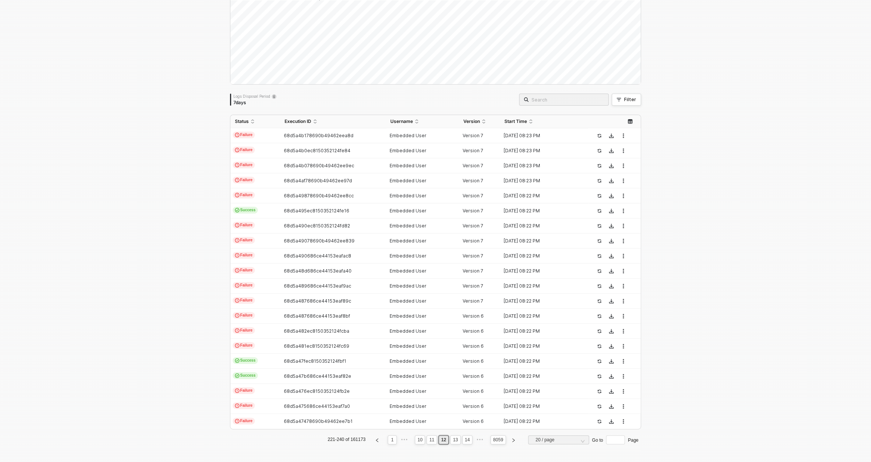
click at [462, 441] on link "14" at bounding box center [466, 440] width 9 height 8
click at [462, 439] on link "16" at bounding box center [466, 440] width 9 height 8
click at [466, 439] on link "18" at bounding box center [466, 440] width 9 height 8
click at [466, 439] on link "20" at bounding box center [466, 440] width 9 height 8
click at [466, 439] on link "22" at bounding box center [466, 440] width 9 height 8
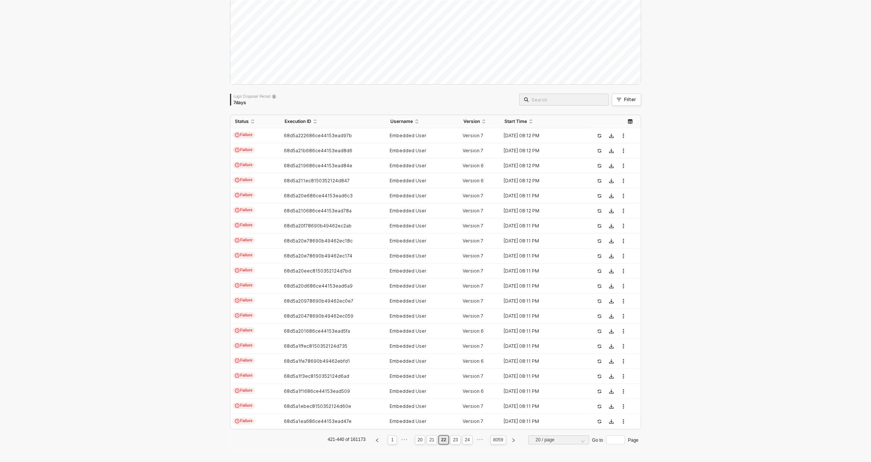
click at [466, 439] on link "24" at bounding box center [466, 440] width 9 height 8
click at [466, 439] on link "26" at bounding box center [466, 440] width 9 height 8
click at [466, 439] on link "28" at bounding box center [466, 440] width 9 height 8
click at [466, 439] on link "30" at bounding box center [466, 440] width 9 height 8
click at [466, 439] on link "32" at bounding box center [466, 440] width 9 height 8
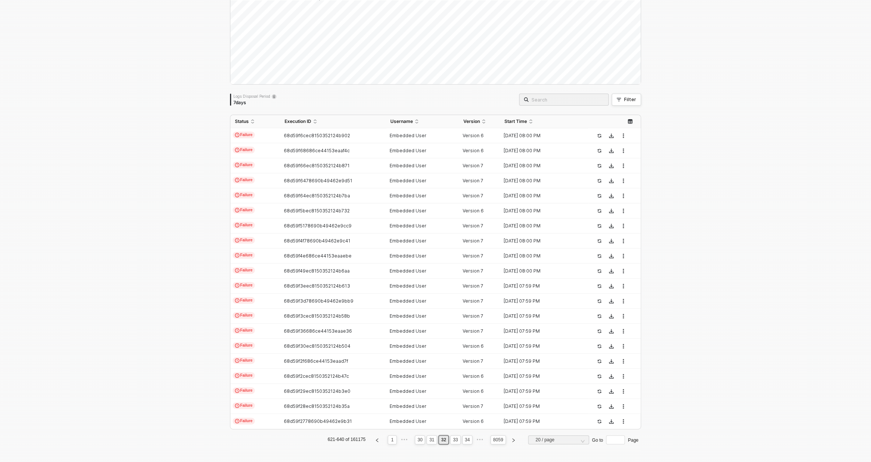
click at [466, 439] on link "34" at bounding box center [466, 440] width 9 height 8
click at [462, 437] on link "36" at bounding box center [466, 440] width 9 height 8
click at [462, 441] on link "38" at bounding box center [466, 440] width 9 height 8
click at [324, 312] on td "68d59d6cec81503521249bea" at bounding box center [332, 316] width 105 height 15
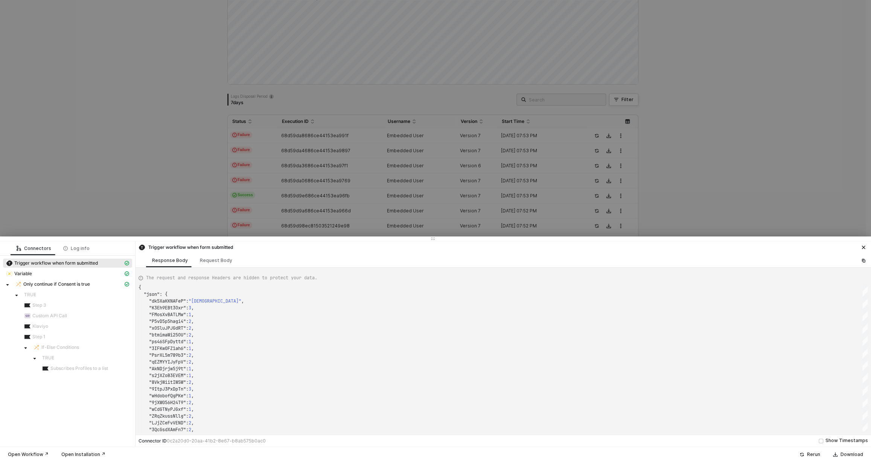
type textarea "{ "json": { "ej6TZwOTIqnE": "40-59 Jahre", "UKpsev14XgZU": 4, "ZGyftCRnW3iy": 1…"
click at [272, 207] on div at bounding box center [435, 231] width 871 height 462
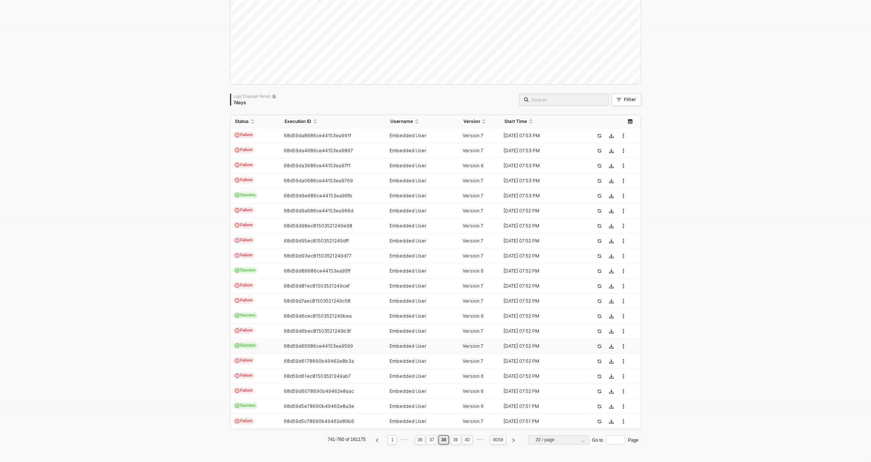
click at [267, 339] on td "Success" at bounding box center [255, 346] width 50 height 15
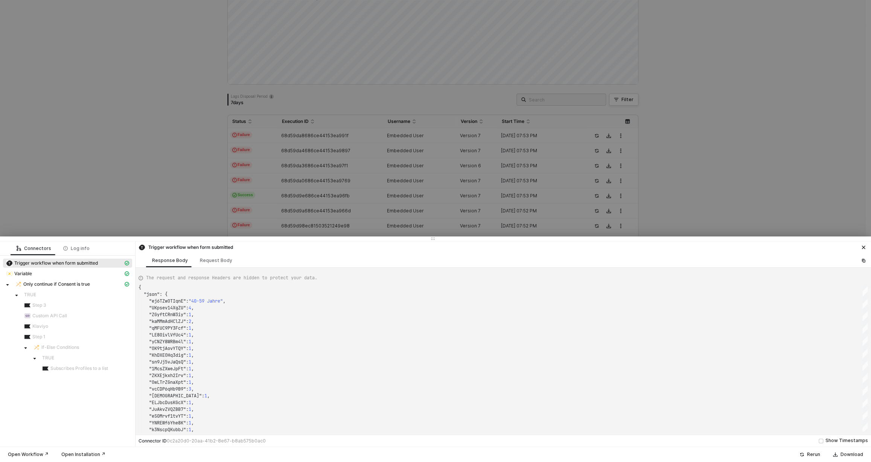
type textarea "{ "json": { "LmcZzvD00LxJ": "Side Sleeper", "2MpnDBKi16sU": "Neck or shoulder p…"
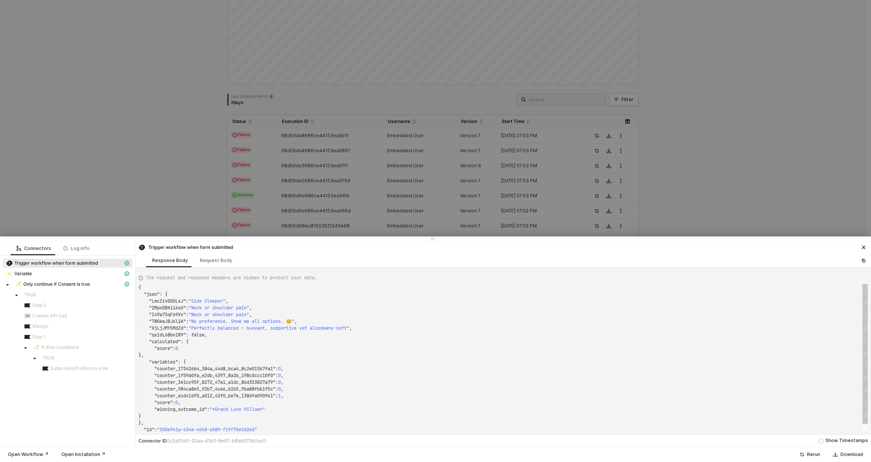
click at [137, 187] on div at bounding box center [435, 231] width 871 height 462
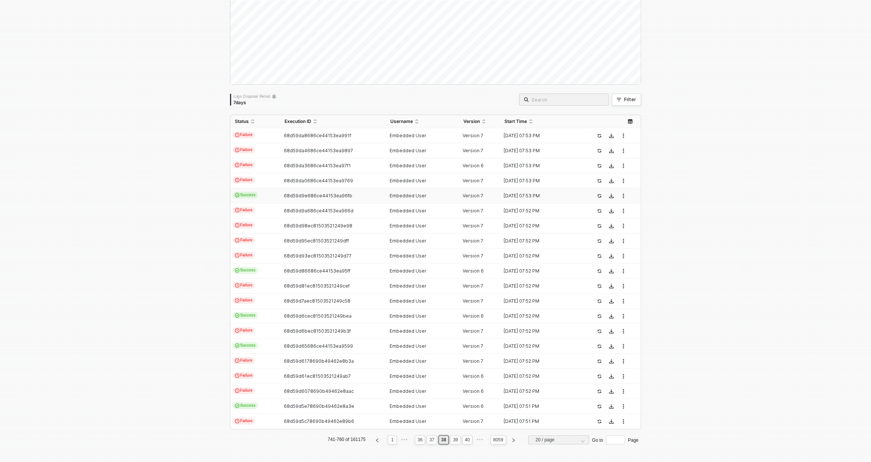
click at [248, 192] on span "Success" at bounding box center [244, 195] width 25 height 7
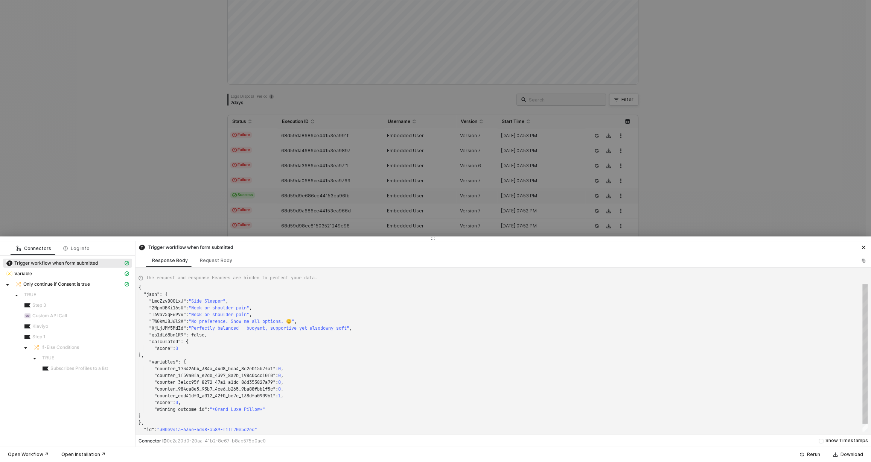
type textarea "{ "json": { "ioBrVUzA0e76": "60-79 years old", "4podGU4QWvEX": 2, "m5u5wJ3BPPsm…"
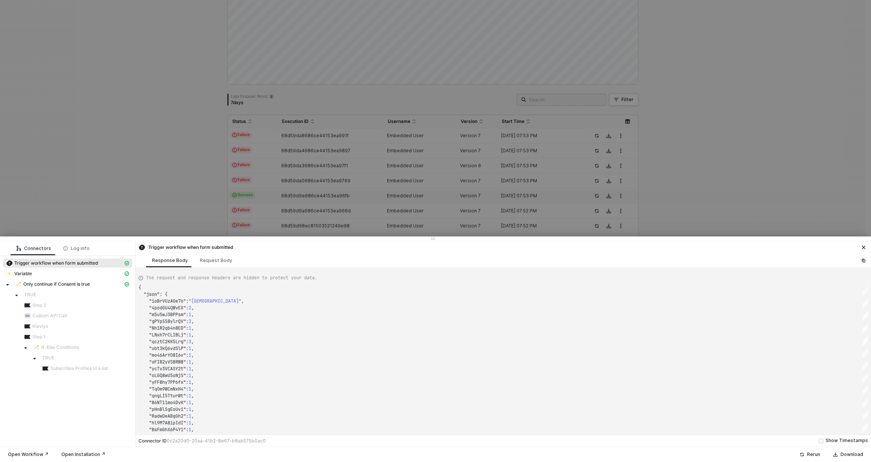
click at [210, 184] on div at bounding box center [435, 231] width 871 height 462
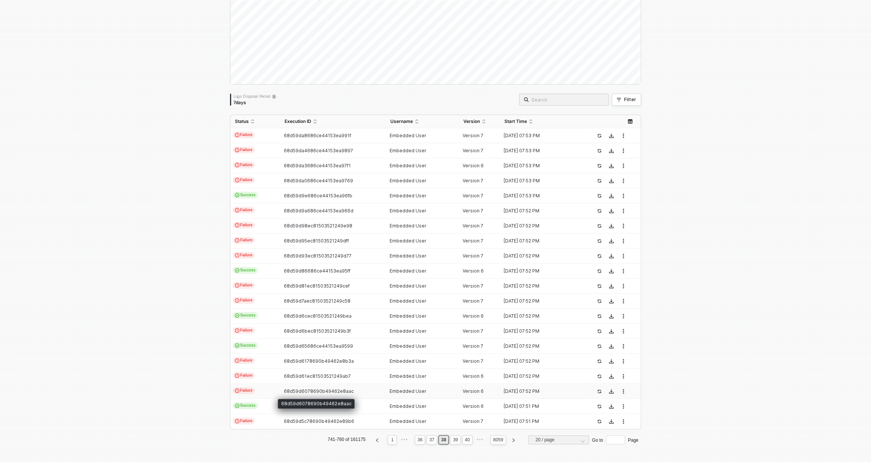
click at [313, 405] on div "68d59d6078690b49462e8aac" at bounding box center [316, 404] width 77 height 10
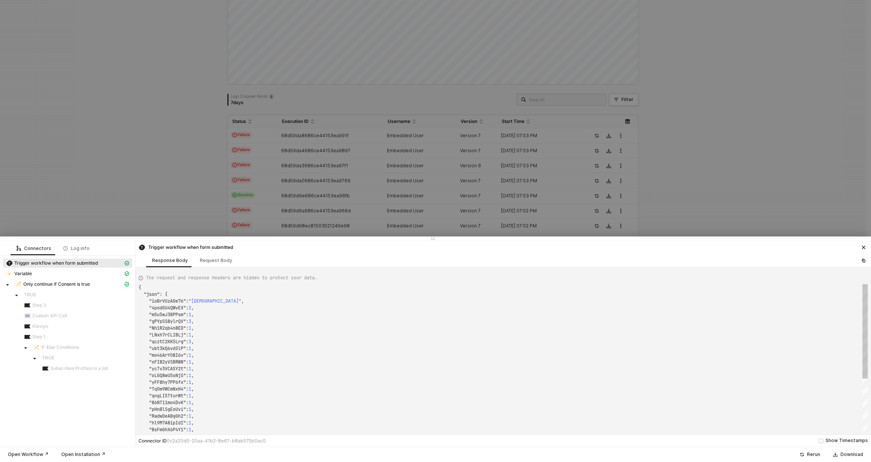
type textarea "{ "json": { "W2sq0kVl274d": "Building strength and muscle", "yAEO6jKRxmDw": "Ju…"
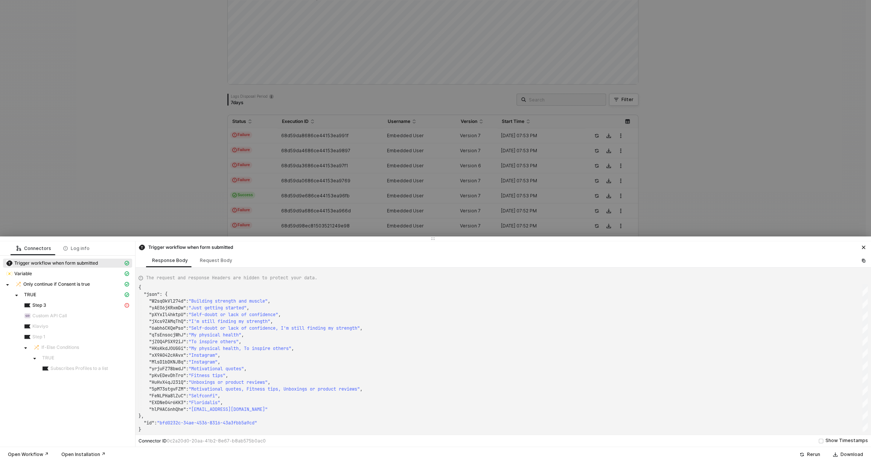
click at [195, 184] on div at bounding box center [435, 231] width 871 height 462
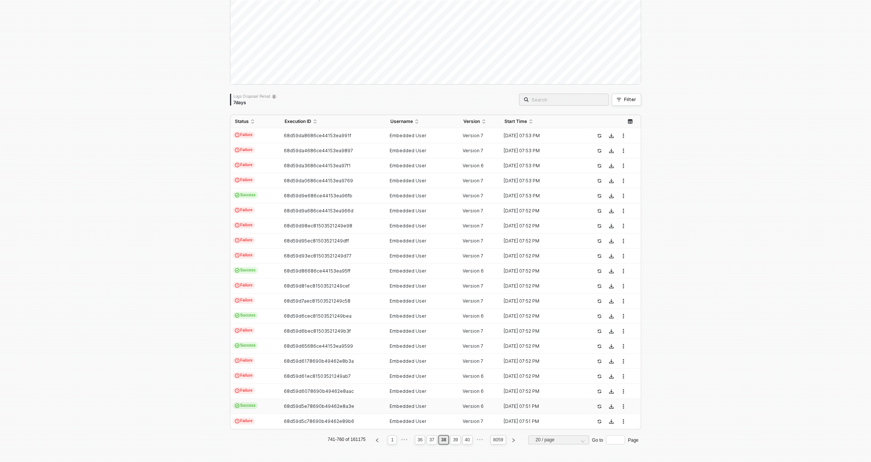
click at [264, 407] on td "Success" at bounding box center [255, 406] width 50 height 15
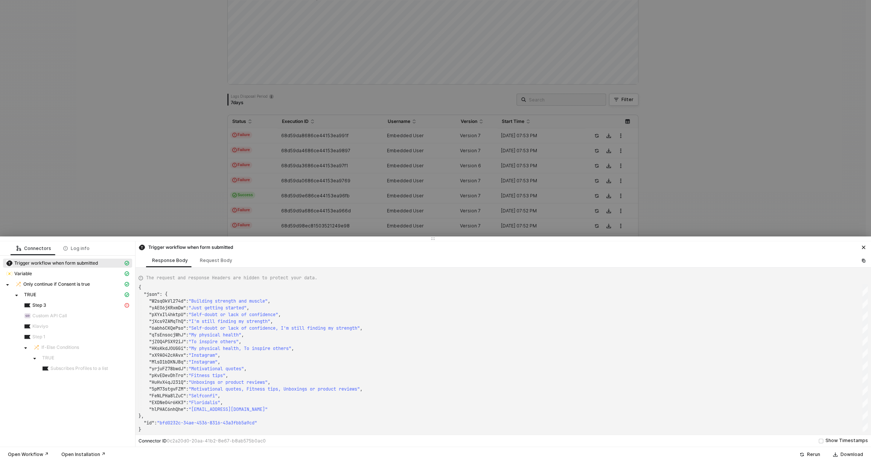
type textarea "{ "json": { "rAvTmwk6MgAC": "60-79 år", "FcMCmlY2QWq5": 3, "T5BAc5YNa22F": 1, "…"
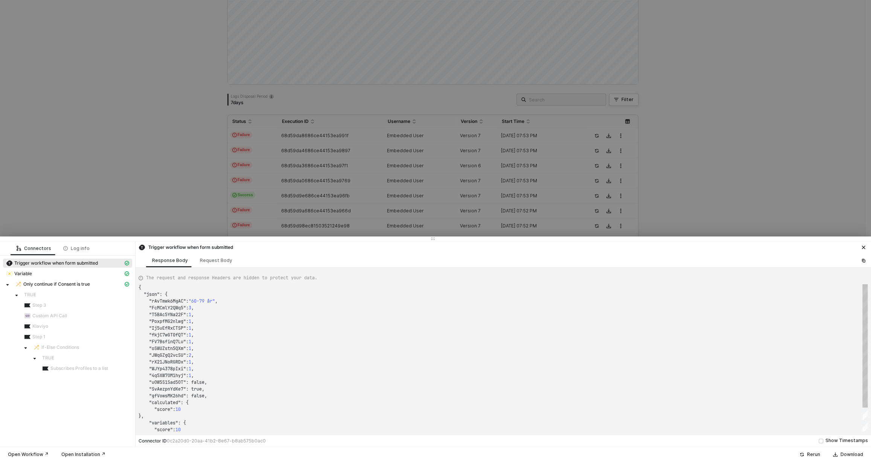
click at [233, 124] on div at bounding box center [435, 231] width 871 height 462
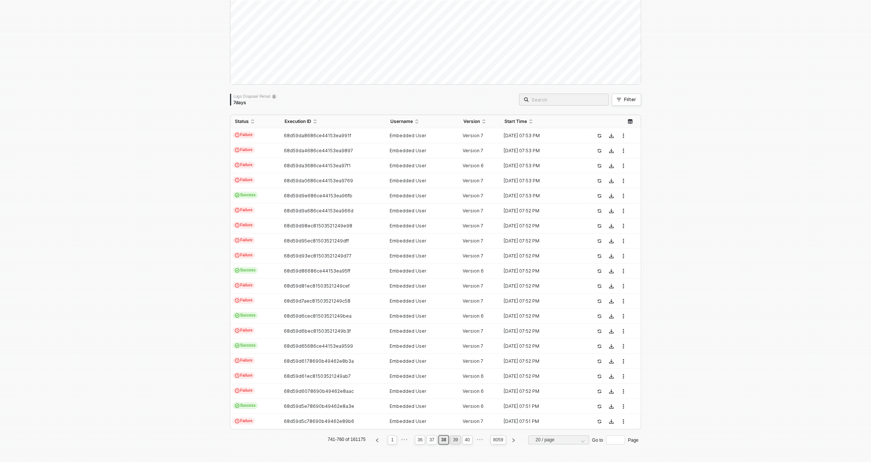
click at [453, 440] on link "39" at bounding box center [454, 440] width 9 height 8
click at [454, 441] on link "40" at bounding box center [454, 440] width 9 height 8
click at [283, 343] on td "68d59ce5ec815035212495bd" at bounding box center [332, 346] width 105 height 15
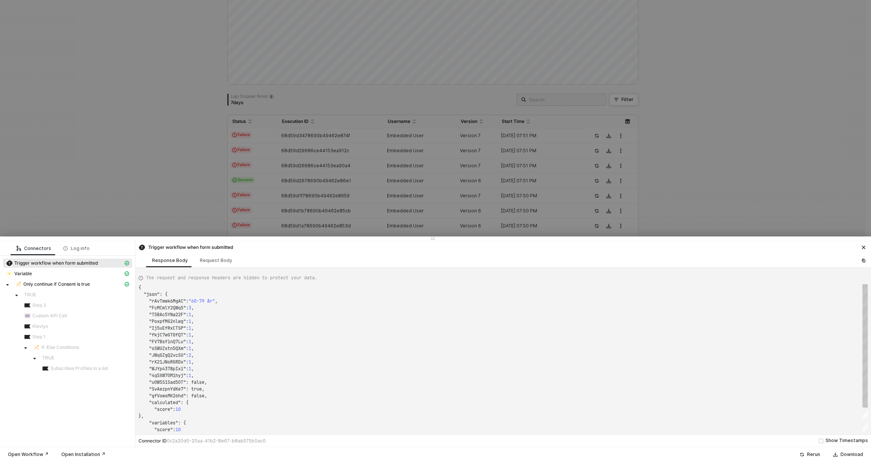
type textarea "{ "json": { "LmcZzvD00LxJ": "I Rotate Between Positions", "2MpnDBKi16sU": "Neck…"
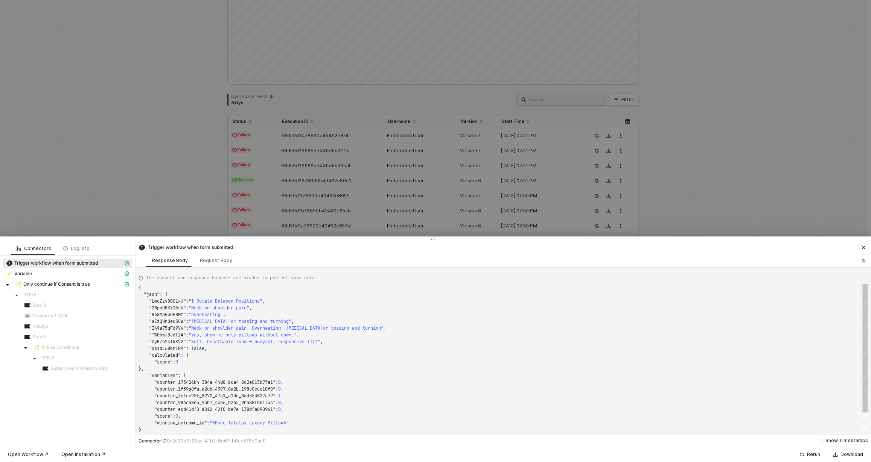
click at [309, 179] on div at bounding box center [435, 231] width 871 height 462
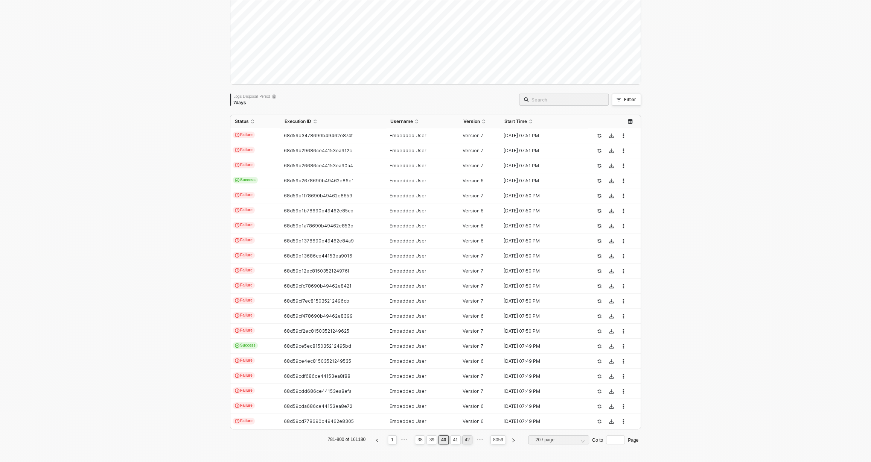
click at [462, 441] on link "42" at bounding box center [466, 440] width 9 height 8
click at [462, 441] on link "44" at bounding box center [466, 440] width 9 height 8
click at [462, 441] on link "46" at bounding box center [466, 440] width 9 height 8
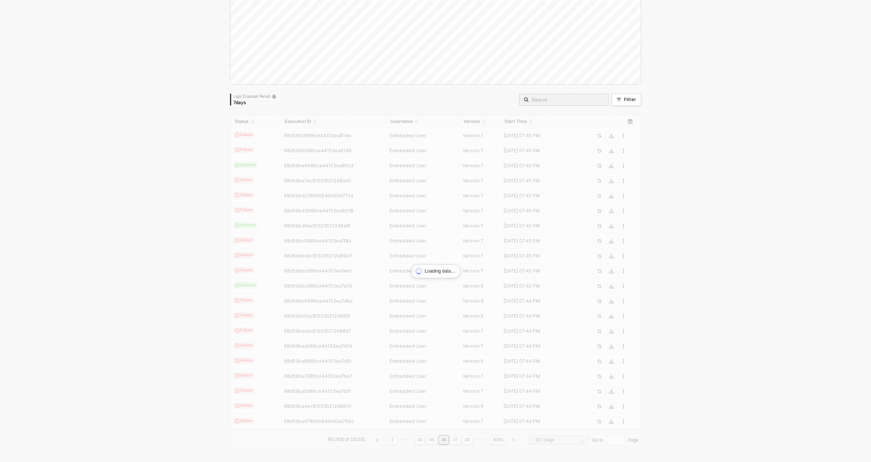
click at [462, 441] on div "Status Execution ID Username Version Start Time Failure 68d59bf2686ce44153ea81e…" at bounding box center [435, 280] width 411 height 330
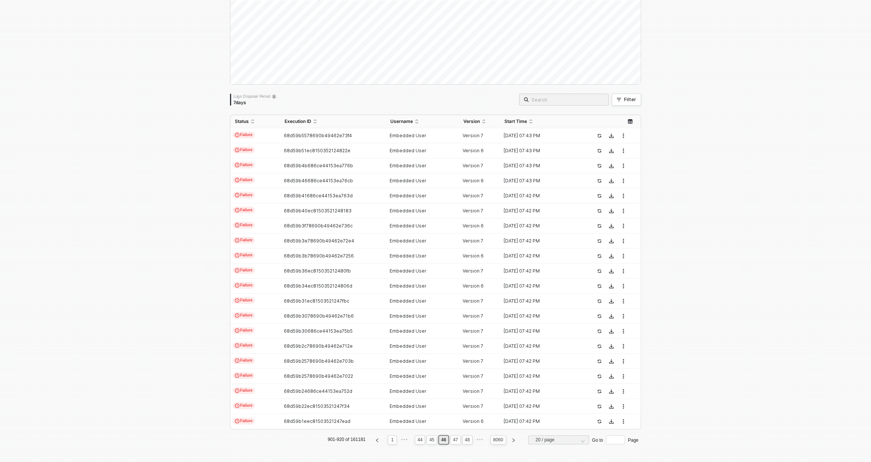
click at [462, 441] on link "48" at bounding box center [466, 440] width 9 height 8
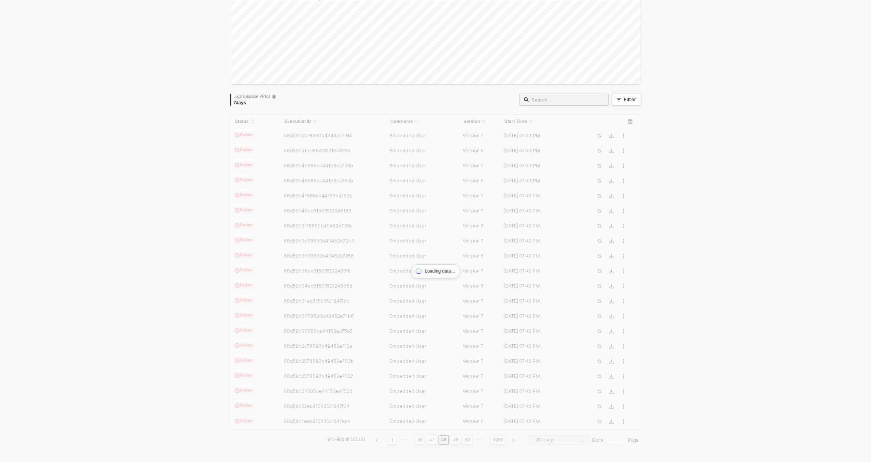
click at [462, 441] on div "Status Execution ID Username Version Start Time Failure 68d59b5578690b49462e73f…" at bounding box center [435, 280] width 411 height 330
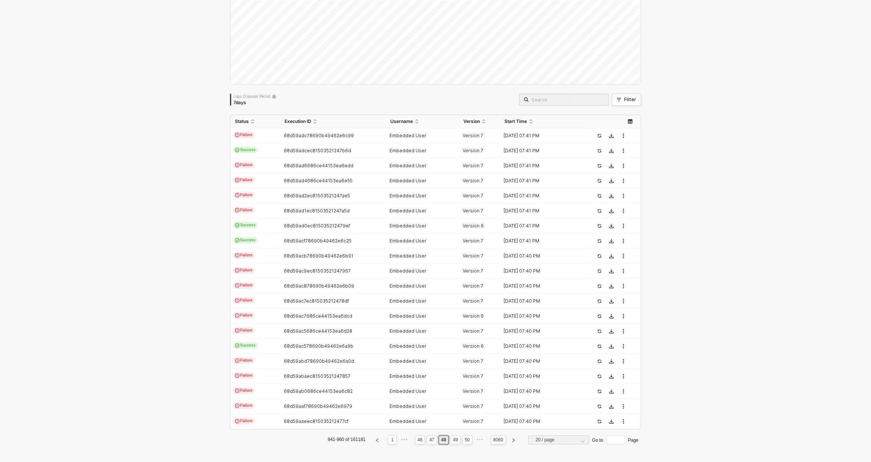
click at [462, 441] on link "50" at bounding box center [466, 440] width 9 height 8
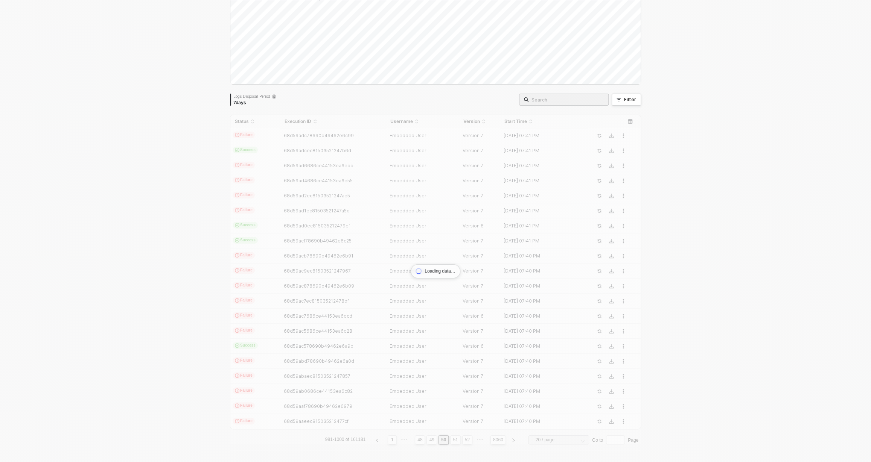
click at [462, 441] on div "Status Execution ID Username Version Start Time Failure 68d59adc78690b49462e6c9…" at bounding box center [435, 280] width 411 height 330
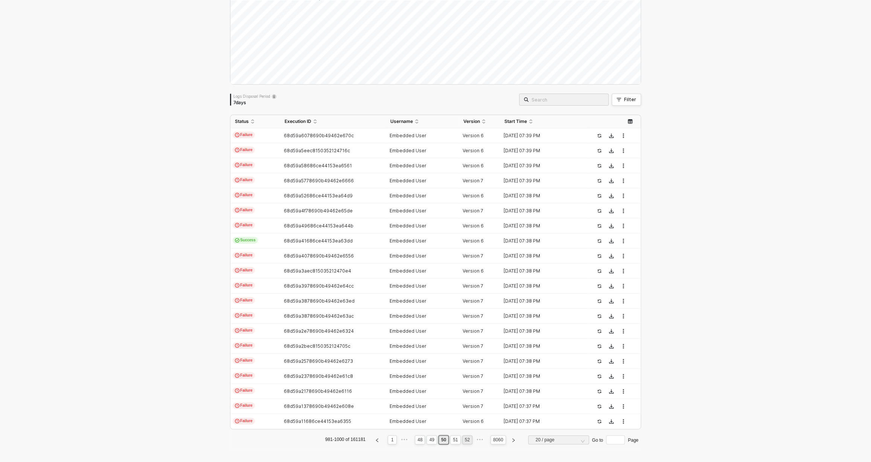
click at [463, 441] on link "52" at bounding box center [466, 440] width 9 height 8
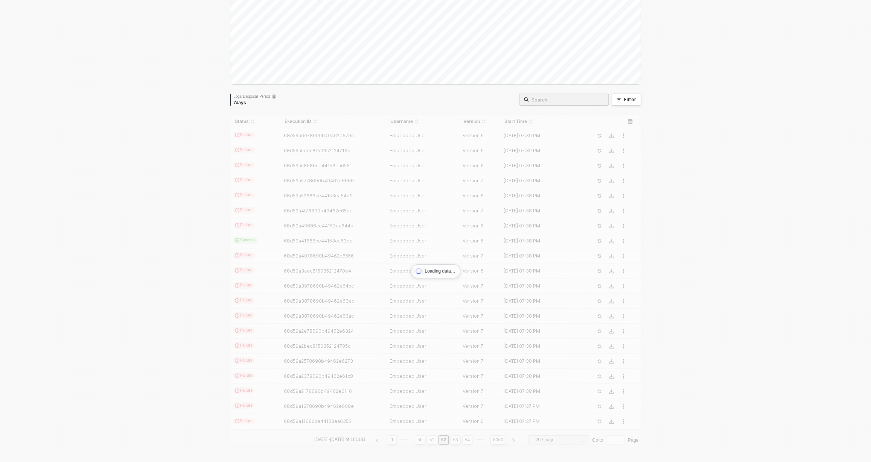
click at [463, 441] on div "Status Execution ID Username Version Start Time Failure 68d59a6078690b49462e670…" at bounding box center [435, 280] width 411 height 330
click at [463, 441] on link "54" at bounding box center [466, 440] width 9 height 8
click at [463, 441] on div "Status Execution ID Username Version Start Time Failure 68d599e2686ce44153ea608…" at bounding box center [435, 280] width 411 height 330
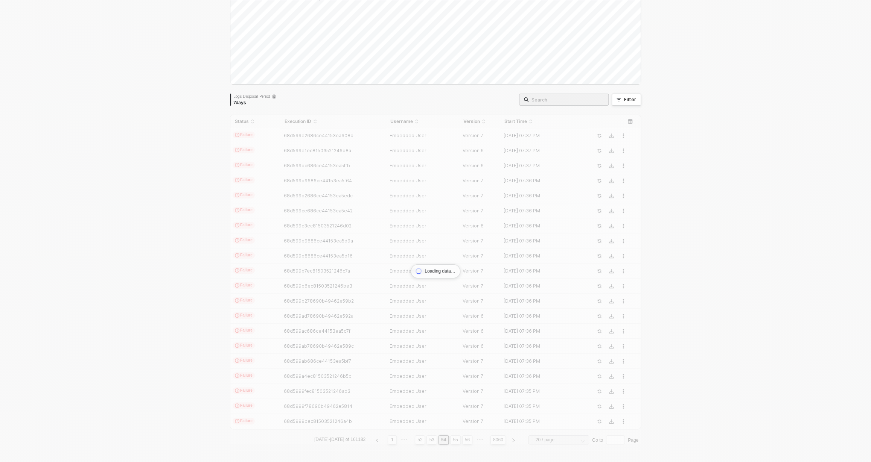
click at [463, 441] on div "Status Execution ID Username Version Start Time Failure 68d599e2686ce44153ea608…" at bounding box center [435, 280] width 411 height 330
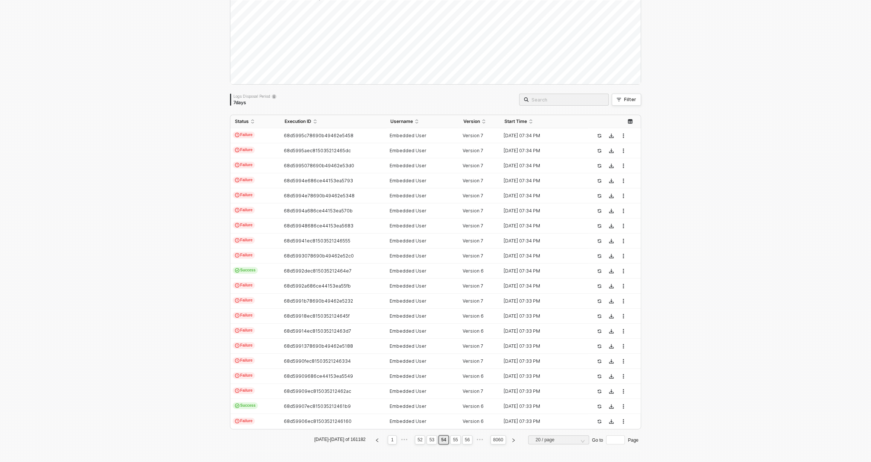
click at [463, 441] on link "56" at bounding box center [466, 440] width 9 height 8
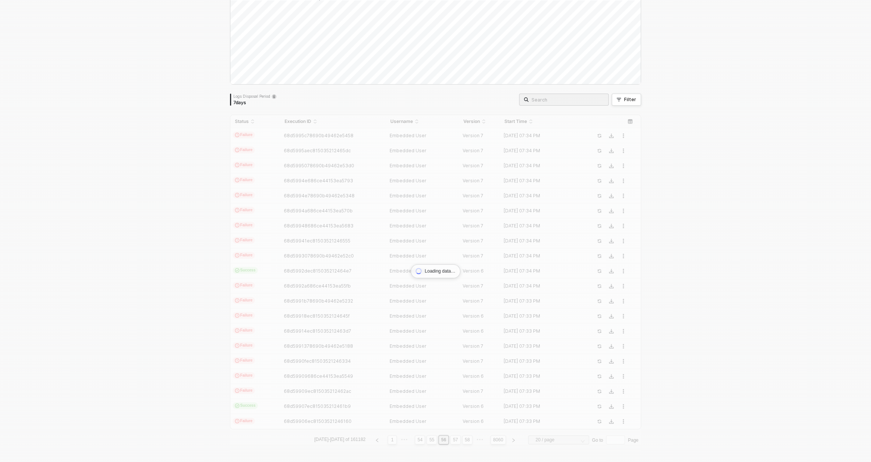
click at [463, 441] on div "Status Execution ID Username Version Start Time Failure 68d5995c78690b49462e545…" at bounding box center [435, 280] width 411 height 330
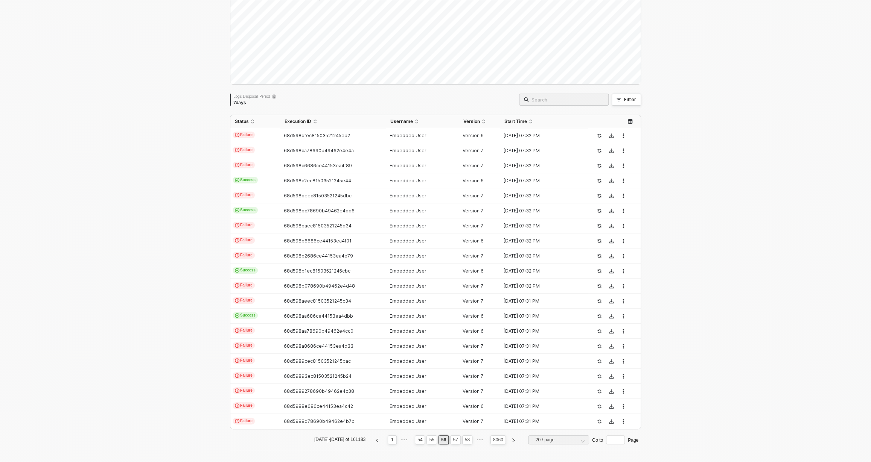
click at [463, 441] on div "Status Execution ID Username Version Start Time Failure 68d598dfec81503521245eb…" at bounding box center [435, 280] width 411 height 330
click at [463, 441] on link "58" at bounding box center [466, 440] width 9 height 8
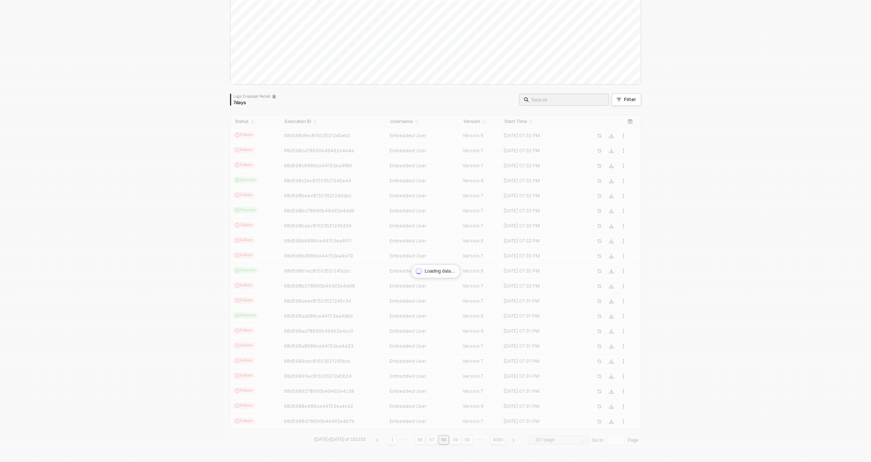
click at [463, 441] on div "Status Execution ID Username Version Start Time Failure 68d598dfec81503521245eb…" at bounding box center [435, 280] width 411 height 330
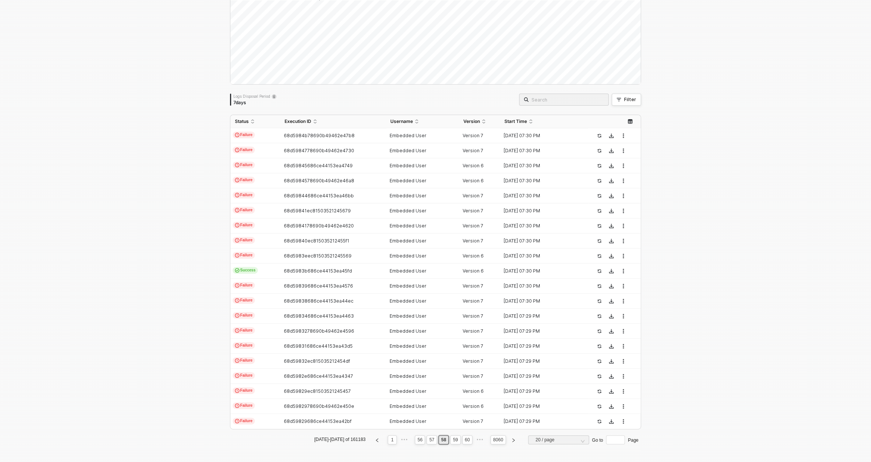
click at [463, 441] on link "60" at bounding box center [466, 440] width 9 height 8
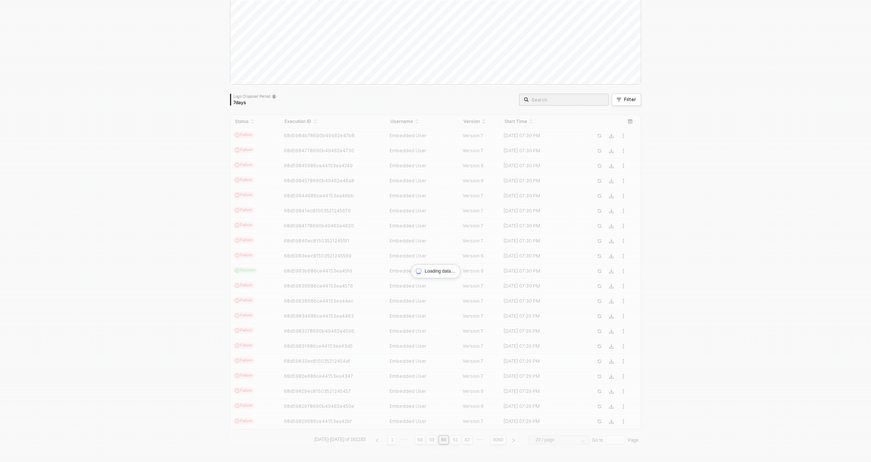
click at [463, 441] on div "Status Execution ID Username Version Start Time Failure 68d5984b78690b49462e47b…" at bounding box center [435, 280] width 411 height 330
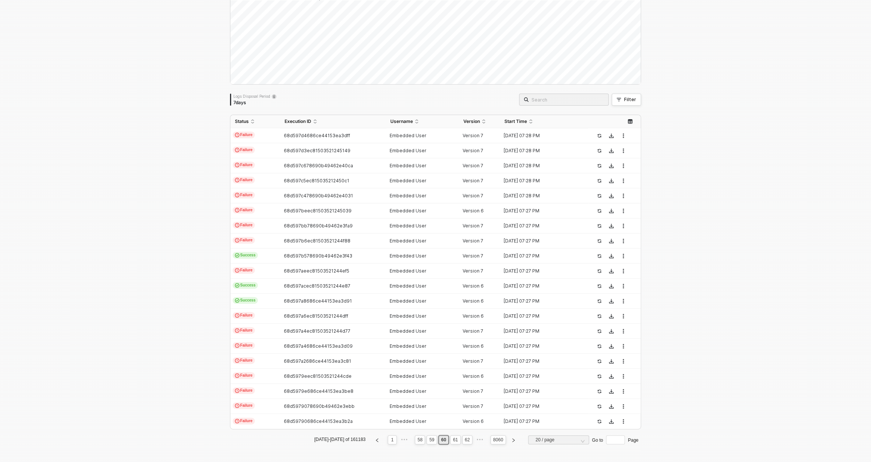
click at [463, 441] on link "62" at bounding box center [466, 440] width 9 height 8
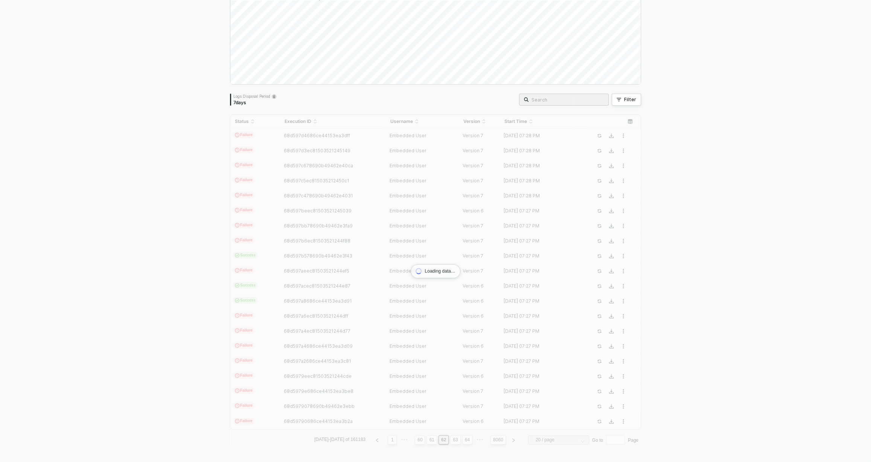
click at [463, 441] on div "Status Execution ID Username Version Start Time Failure 68d597d4686ce44153ea3df…" at bounding box center [435, 280] width 411 height 330
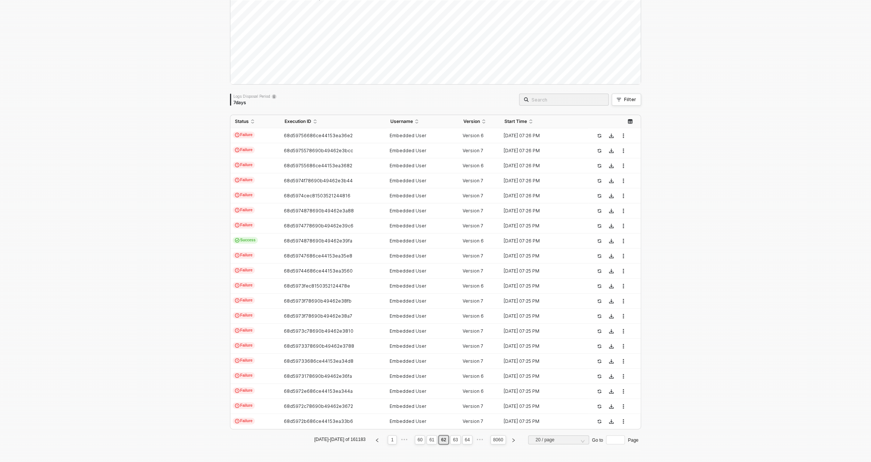
click at [463, 441] on link "64" at bounding box center [466, 440] width 9 height 8
click at [463, 441] on link "66" at bounding box center [466, 440] width 9 height 8
click at [463, 441] on link "68" at bounding box center [466, 440] width 9 height 8
click at [463, 441] on link "70" at bounding box center [466, 440] width 9 height 8
click at [463, 441] on div "Status Execution ID Username Version Start Time Failure 68d59536686ce44153ea18d…" at bounding box center [435, 280] width 411 height 330
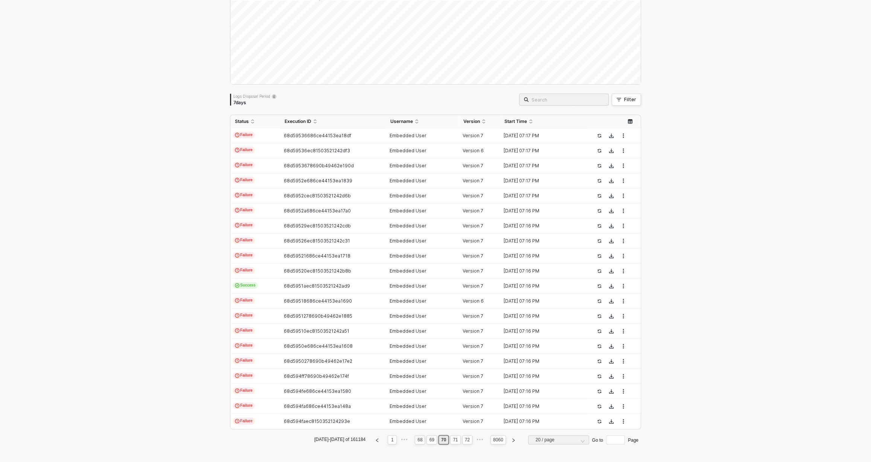
click at [463, 441] on link "72" at bounding box center [466, 440] width 9 height 8
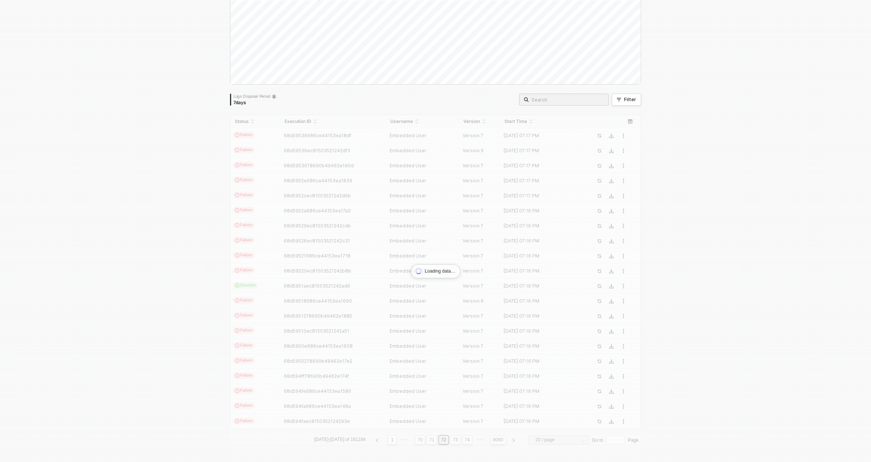
click at [463, 441] on div "Status Execution ID Username Version Start Time Failure 68d59536686ce44153ea18d…" at bounding box center [435, 280] width 411 height 330
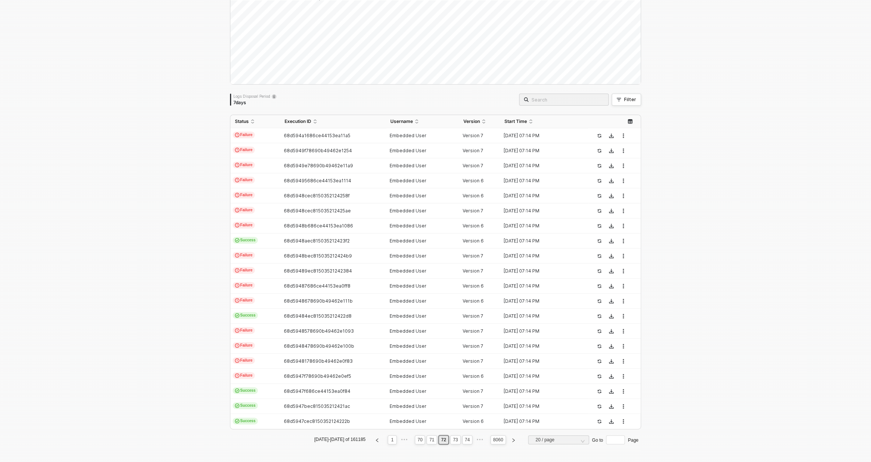
click at [463, 441] on link "74" at bounding box center [466, 440] width 9 height 8
click at [428, 439] on link "73" at bounding box center [431, 440] width 9 height 8
click at [304, 210] on span "68d59464ec81503521241f56" at bounding box center [317, 211] width 66 height 6
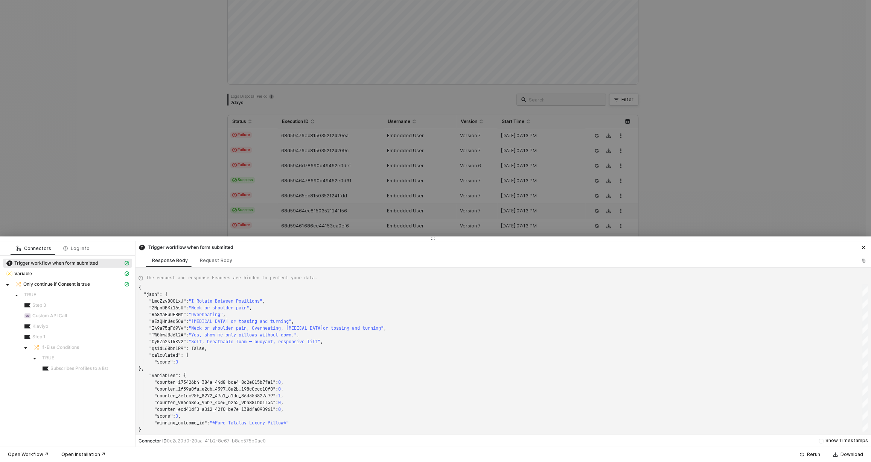
type textarea "{ "json": { "wNeR6E2fDIl9": "Produits laitiers de vache", "bOFhIyEcLZnf": "Prod…"
click at [281, 166] on div at bounding box center [435, 231] width 871 height 462
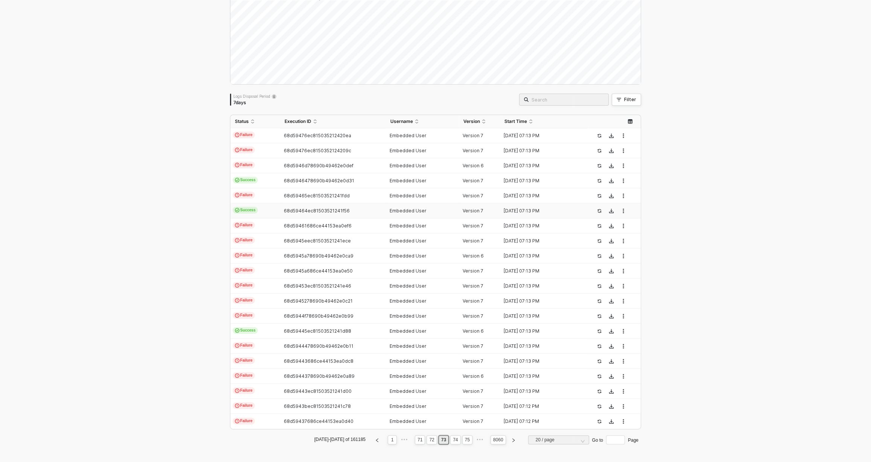
click at [248, 207] on span "Success" at bounding box center [244, 210] width 25 height 7
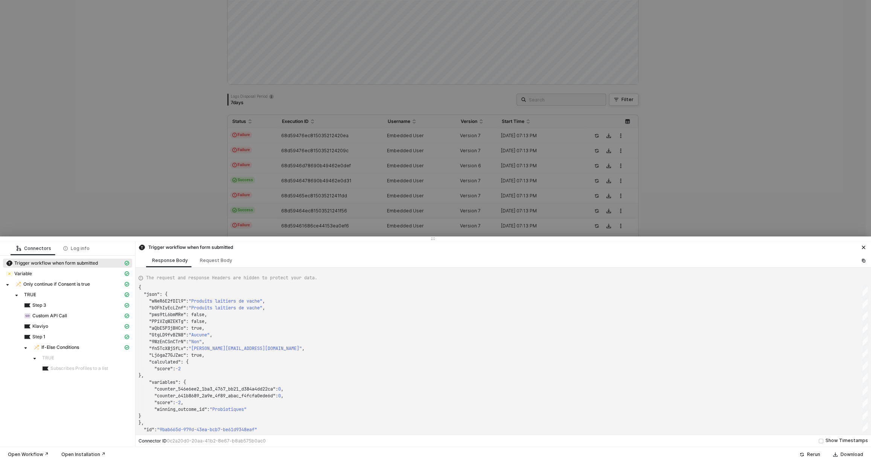
click at [283, 188] on div at bounding box center [435, 231] width 871 height 462
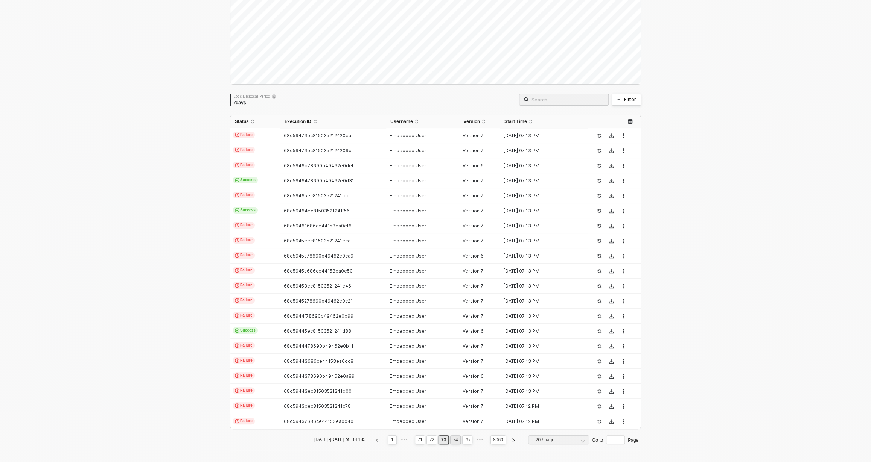
click at [450, 439] on link "74" at bounding box center [454, 440] width 9 height 8
click at [271, 335] on td "Success" at bounding box center [255, 331] width 50 height 15
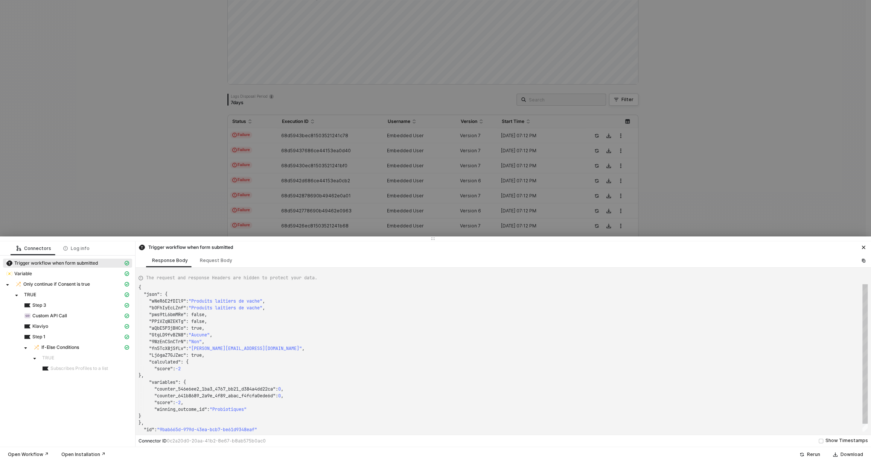
type textarea "{ "json": { "ioBrVUzA0e76": "60-79 years old", "4podGU4QWvEX": 2, "m5u5wJ3BPPsm…"
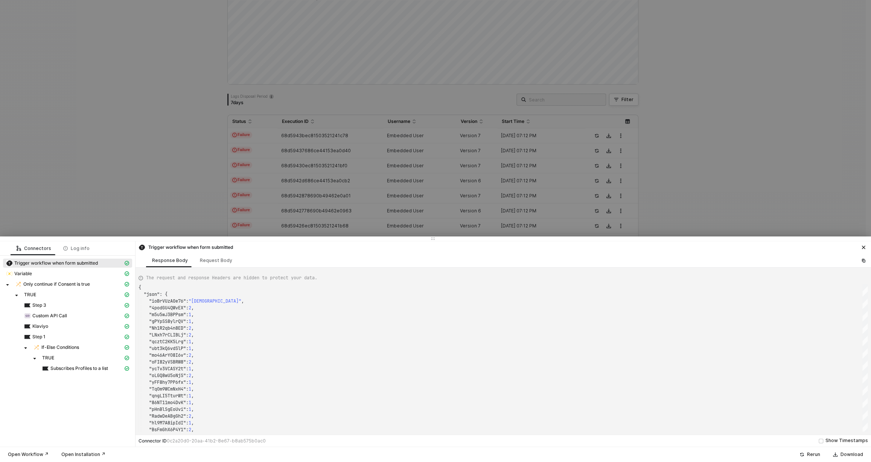
click at [277, 192] on div at bounding box center [435, 231] width 871 height 462
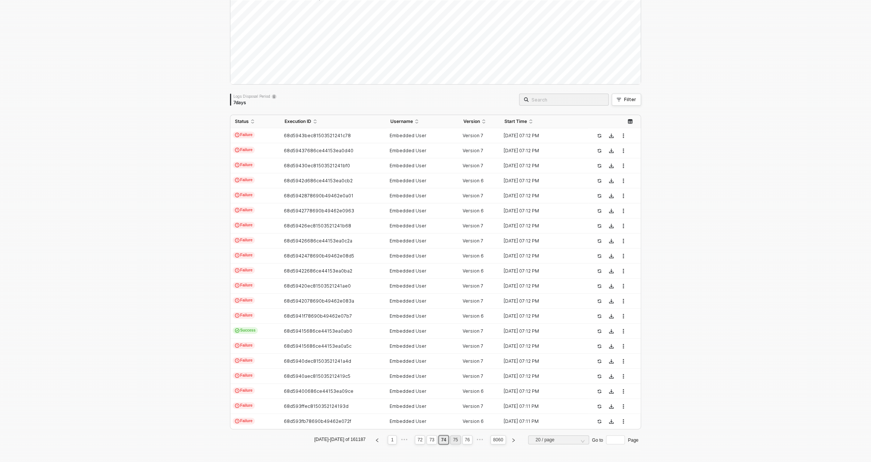
click at [452, 439] on link "75" at bounding box center [454, 440] width 9 height 8
click at [360, 194] on div "68d593ef686ce44153ea0860" at bounding box center [329, 196] width 99 height 6
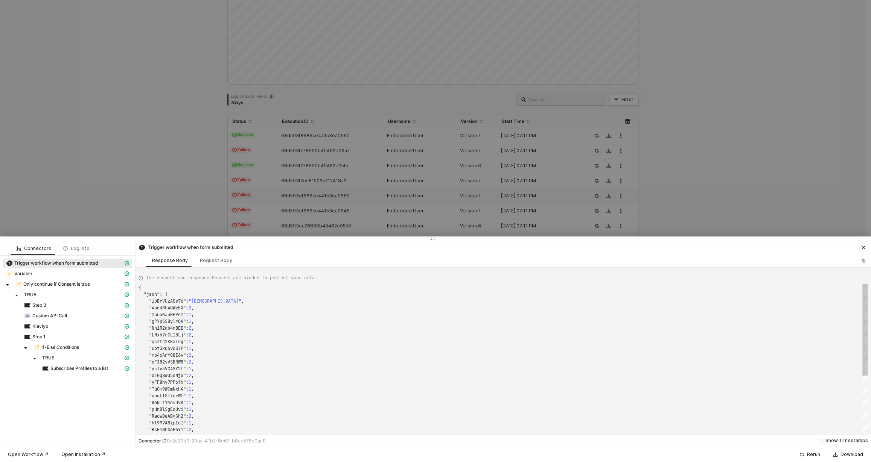
type textarea "{ "json": { "LekY3dqyWuXq": "immortal_mad@hotmail.com", "Tzk8cjGkRapf": "Ja", "…"
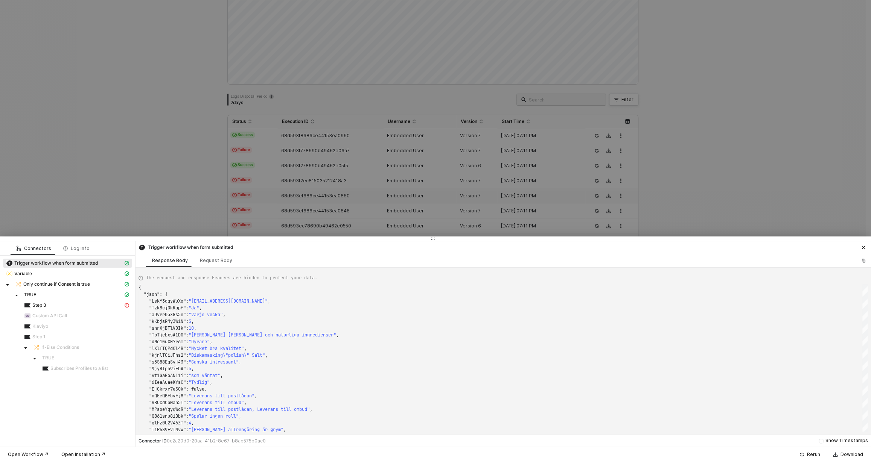
click at [333, 173] on div at bounding box center [435, 231] width 871 height 462
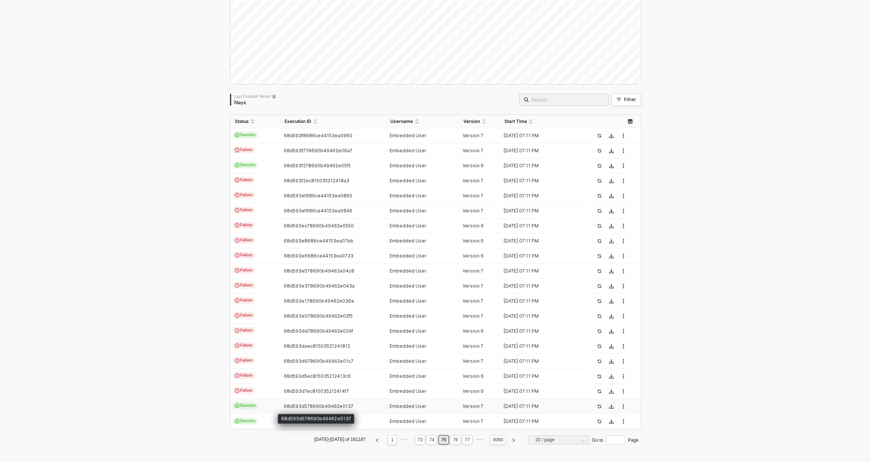
click at [330, 407] on span "68d593d578690b49462e0137" at bounding box center [319, 407] width 70 height 6
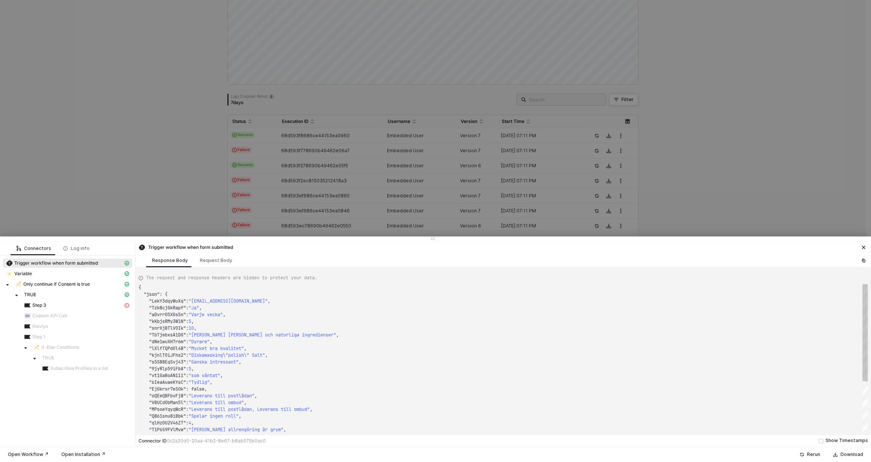
type textarea "{ "json": { "C0hkdR10OYIM": "Parent, relative or carer", "hidden": { "onboardin…"
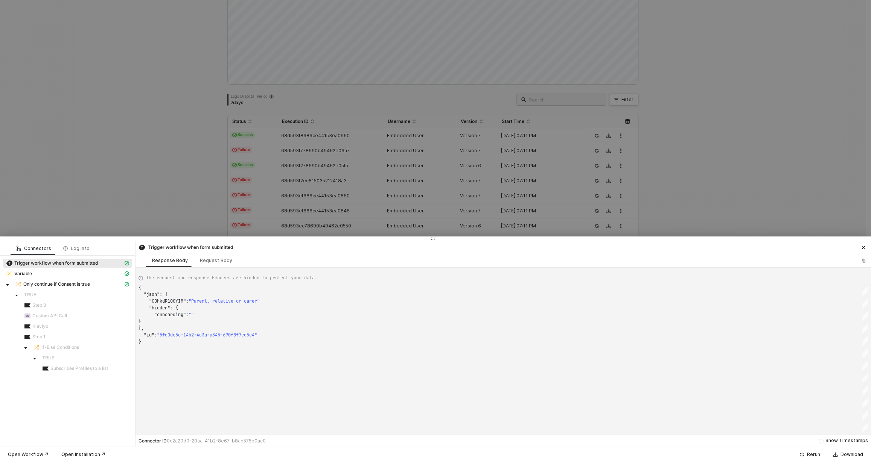
scroll to position [54, 0]
click at [292, 185] on div at bounding box center [435, 231] width 871 height 462
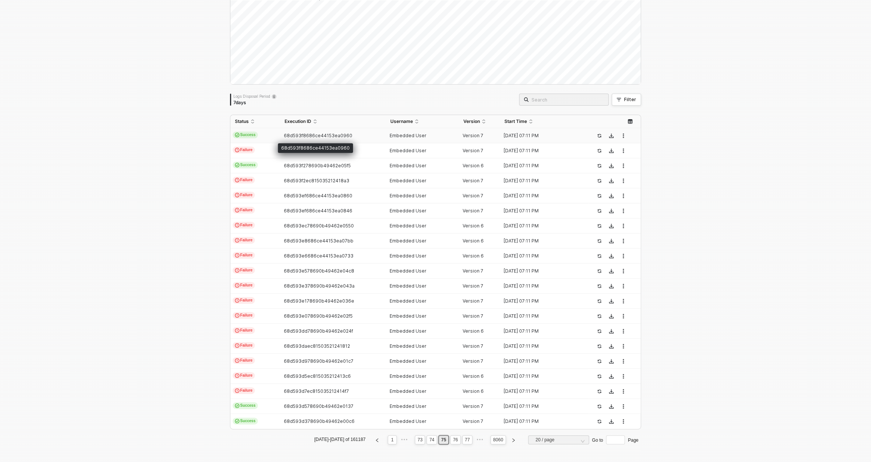
click at [287, 136] on span "68d593f8686ce44153ea0960" at bounding box center [318, 136] width 68 height 6
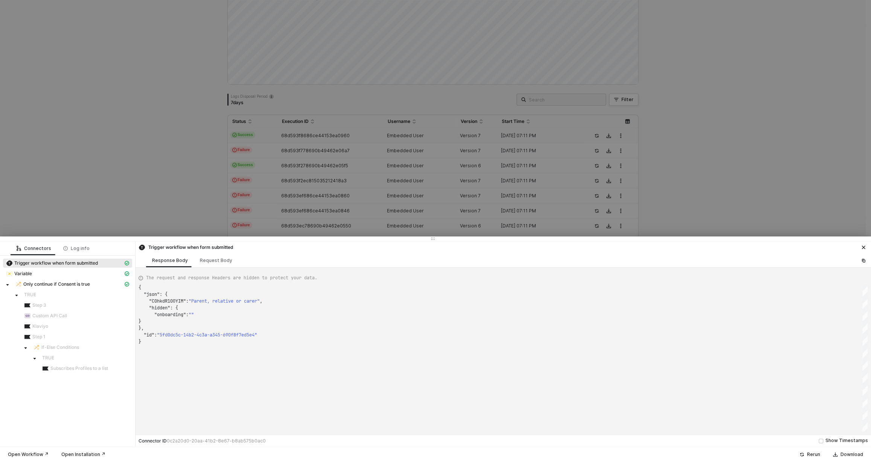
type textarea "{ "json": { "ioBrVUzA0e76": "60-79 years old", "4podGU4QWvEX": 4, "m5u5wJ3BPPsm…"
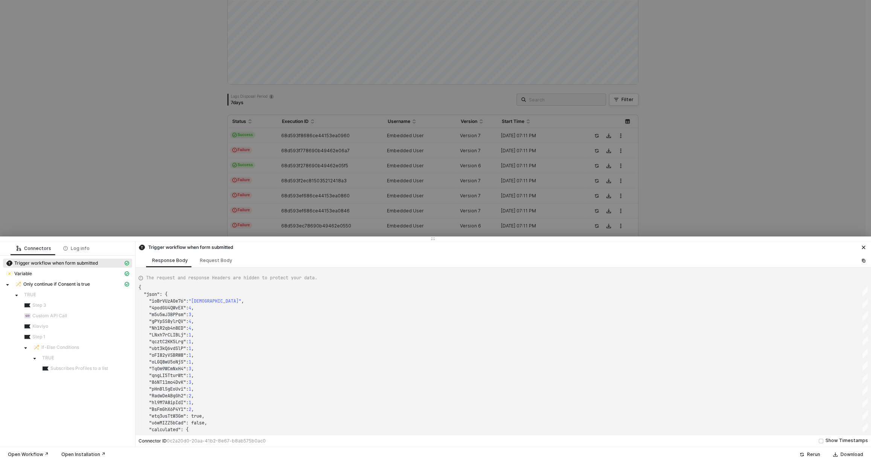
click at [305, 167] on div at bounding box center [435, 231] width 871 height 462
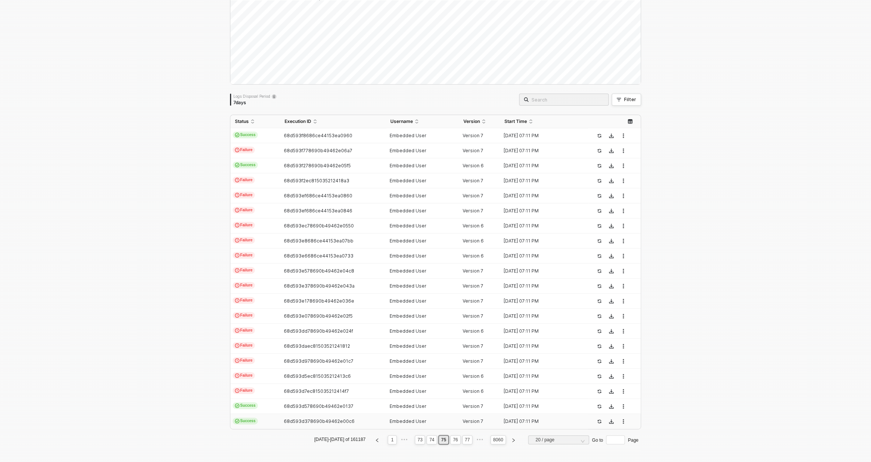
click at [280, 420] on div "68d593d378690b49462e00c6" at bounding box center [329, 422] width 99 height 6
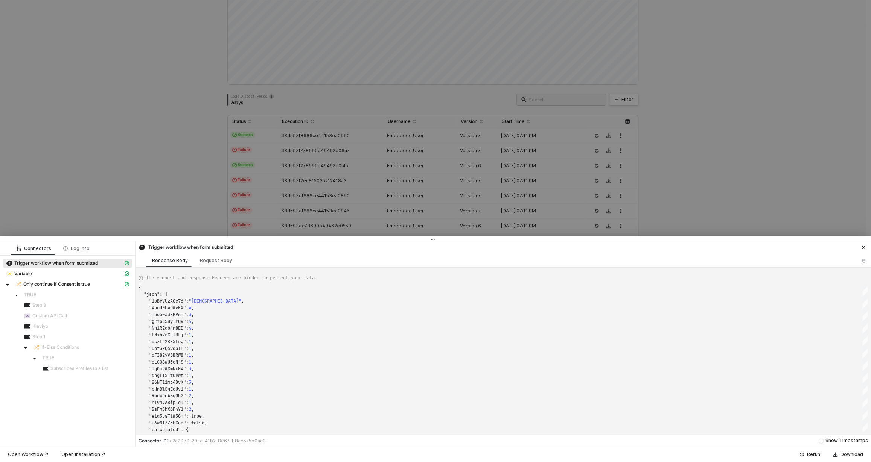
type textarea "{ "json": { "l2c8ILg81TPt": "Florian", "x0Hmqg64XxVK": "florian.snow@gmx.net" }…"
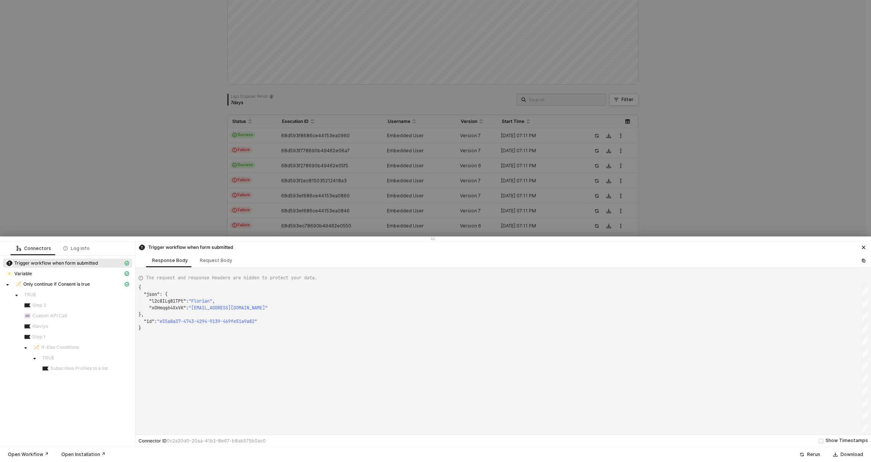
click at [348, 125] on div at bounding box center [435, 231] width 871 height 462
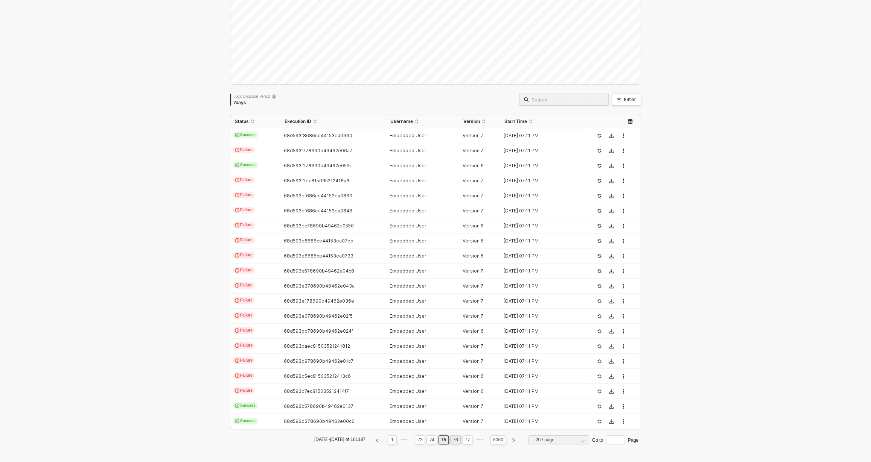
click at [450, 438] on link "76" at bounding box center [454, 440] width 9 height 8
click at [271, 132] on td "Success" at bounding box center [255, 135] width 50 height 15
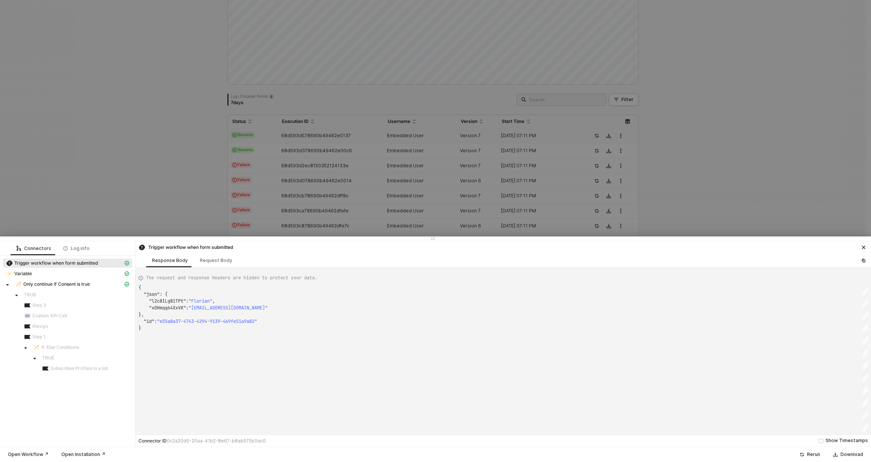
type textarea "{ "json": { "C0hkdR10OYIM": "Parent, relative or carer", "hidden": { "onboardin…"
click at [271, 132] on div at bounding box center [435, 231] width 871 height 462
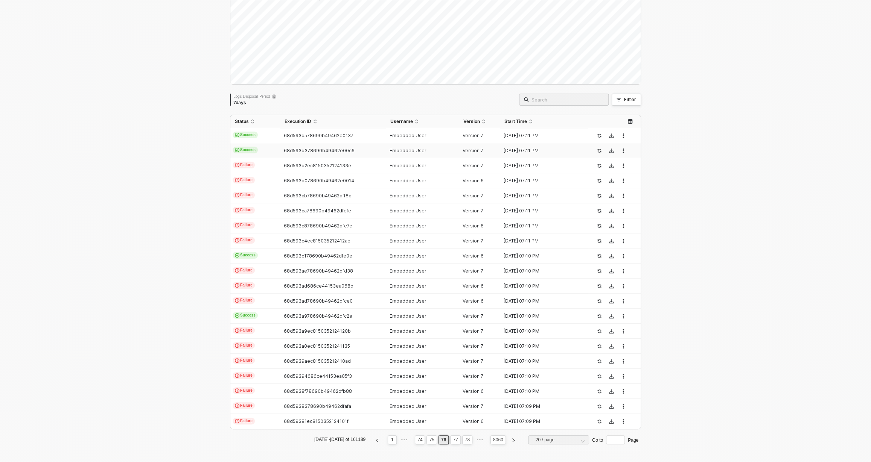
click at [270, 154] on td "Success" at bounding box center [255, 150] width 50 height 15
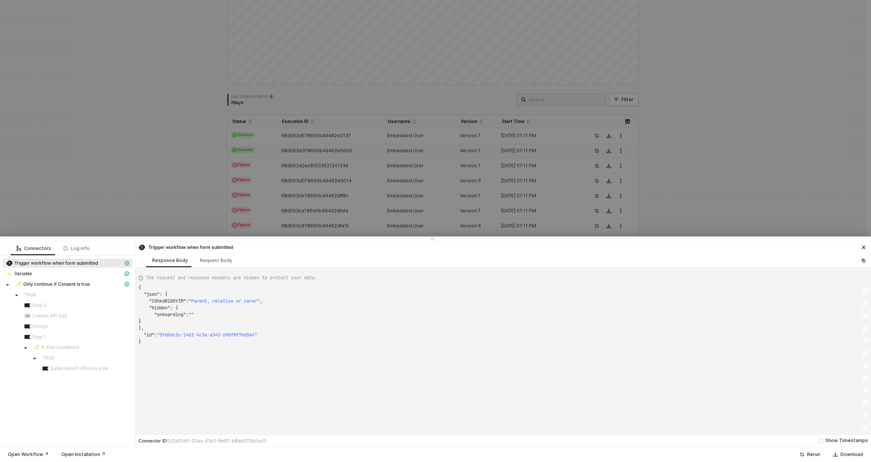
type textarea "{ "json": { "l2c8ILg81TPt": "Florian", "x0Hmqg64XxVK": "florian.snow@gmx.net" }…"
click at [270, 154] on div at bounding box center [435, 231] width 871 height 462
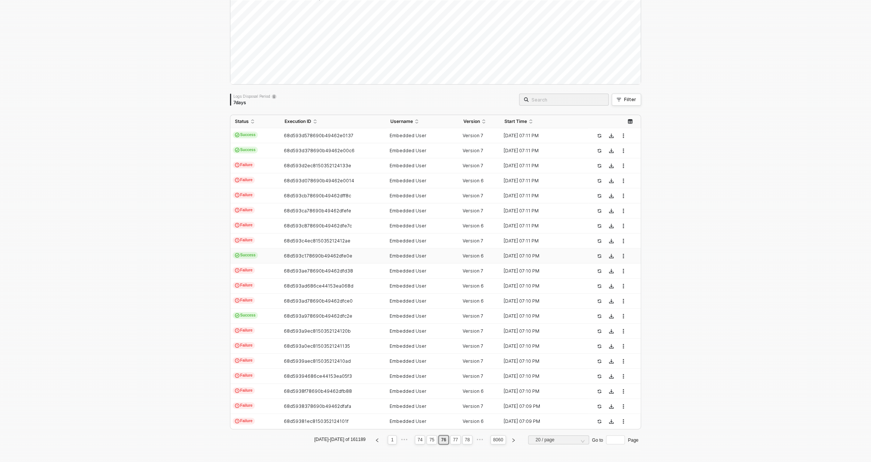
click at [271, 260] on td "Success" at bounding box center [255, 256] width 50 height 15
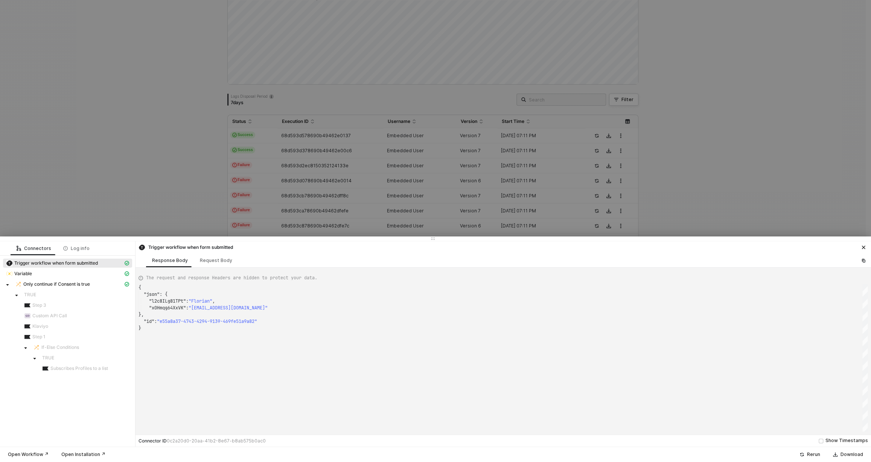
type textarea "{ "json": { "dk5XaKKNAFeP": "60-79 years old", "K3Eh9EBt3Oxr": 3, "FMosXvBATLMw…"
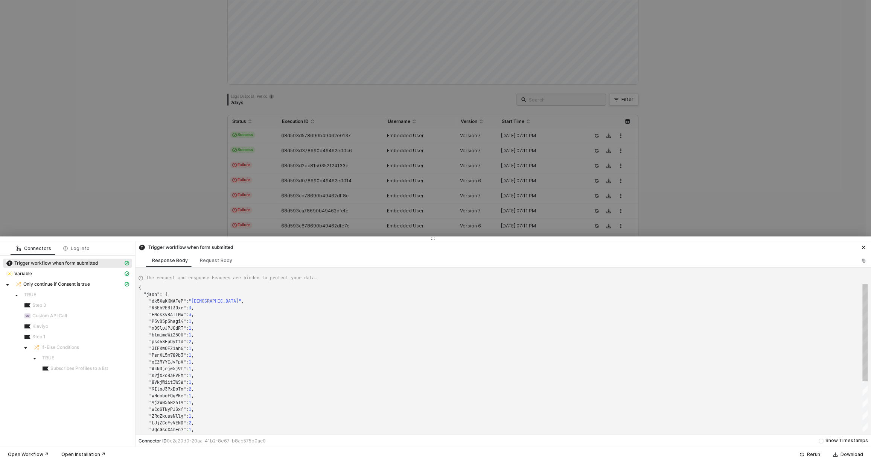
click at [268, 187] on div at bounding box center [435, 231] width 871 height 462
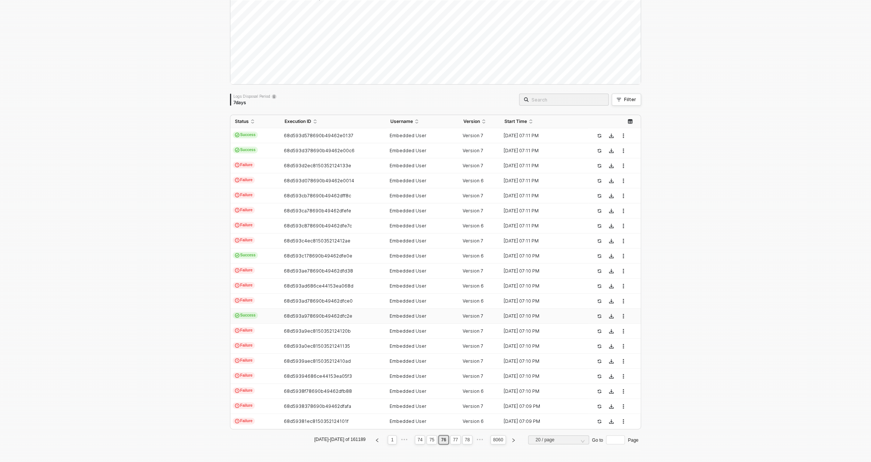
click at [277, 319] on td "Success" at bounding box center [255, 316] width 50 height 15
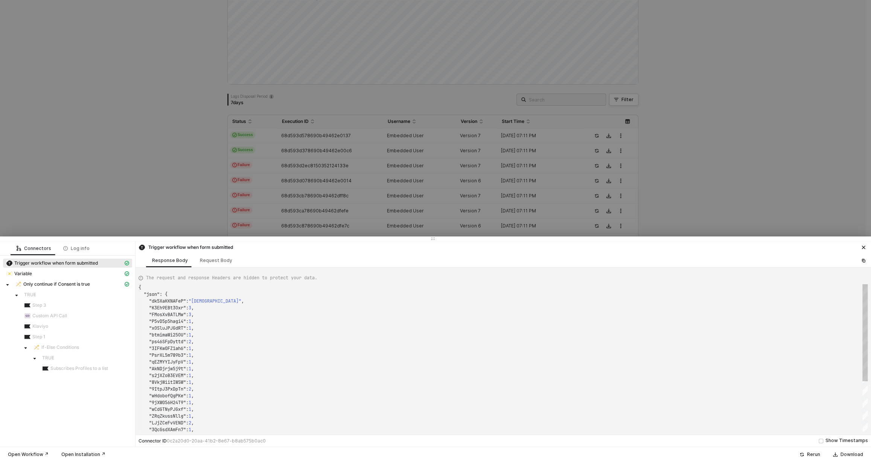
type textarea "{ "json": { "IldUwPDKaQiV": "Signs of Aging, Fine Lines + wrinkles", "qvq0c0cYm…"
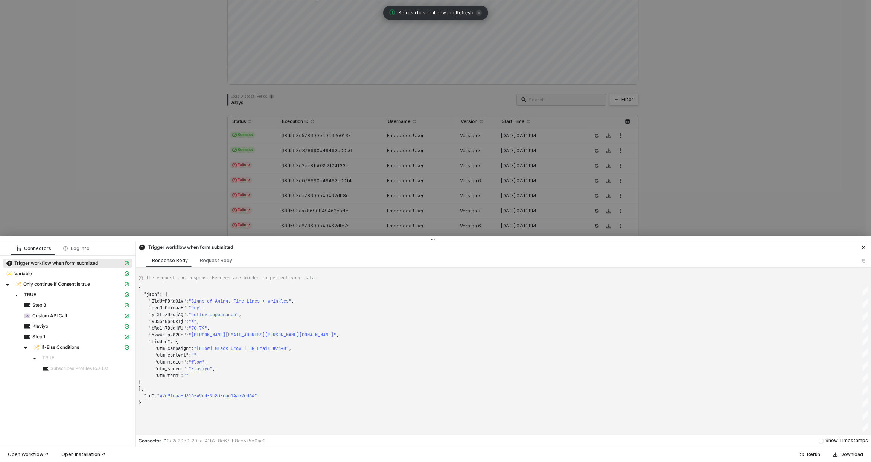
click at [306, 144] on div at bounding box center [435, 231] width 871 height 462
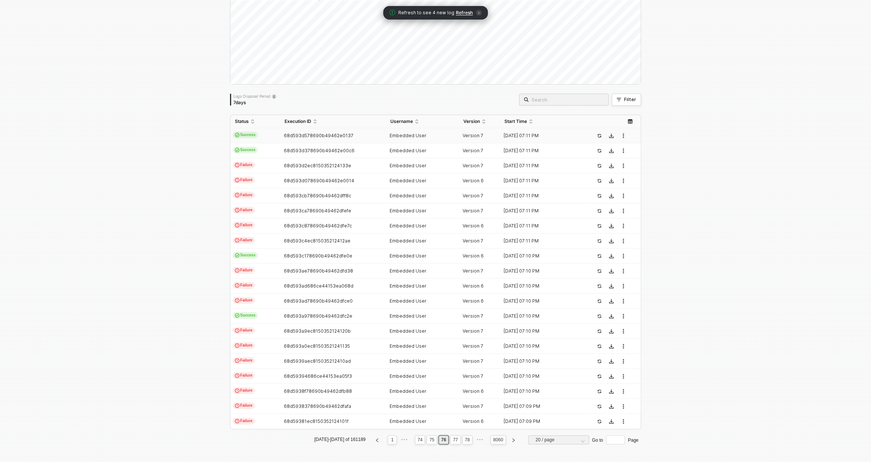
click at [304, 135] on span "68d593d578690b49462e0137" at bounding box center [319, 136] width 70 height 6
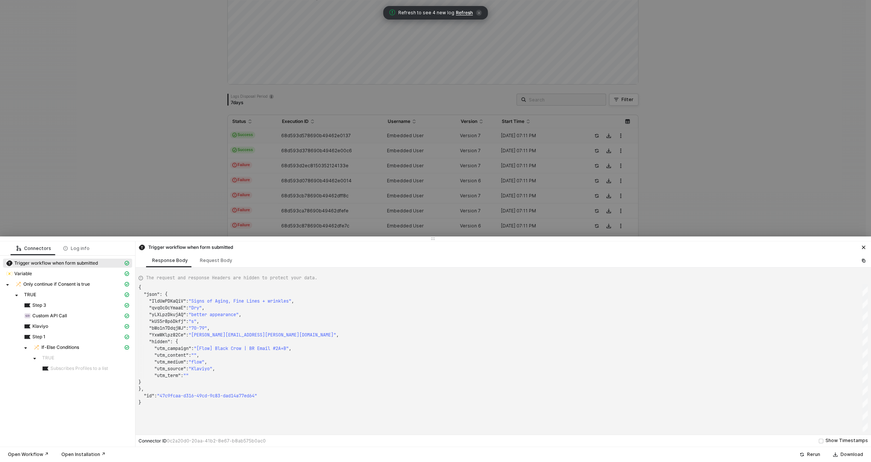
type textarea "{ "json": { "C0hkdR10OYIM": "Parent, relative or carer", "hidden": { "onboardin…"
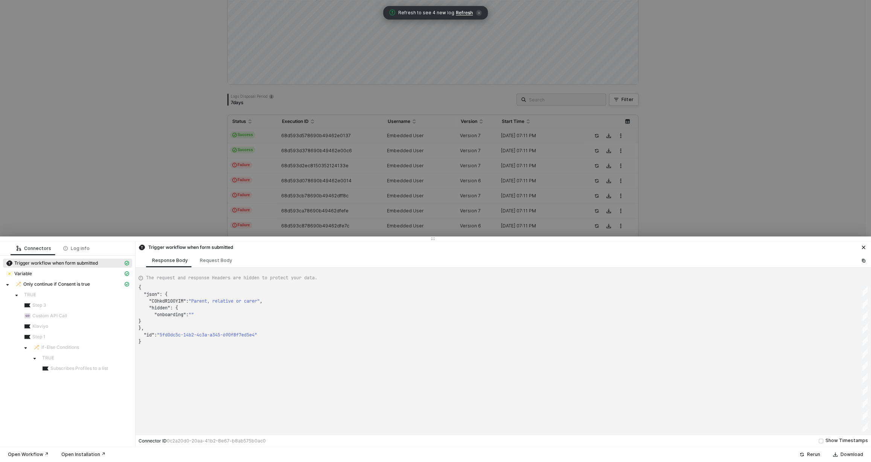
scroll to position [54, 0]
click at [303, 144] on div at bounding box center [435, 231] width 871 height 462
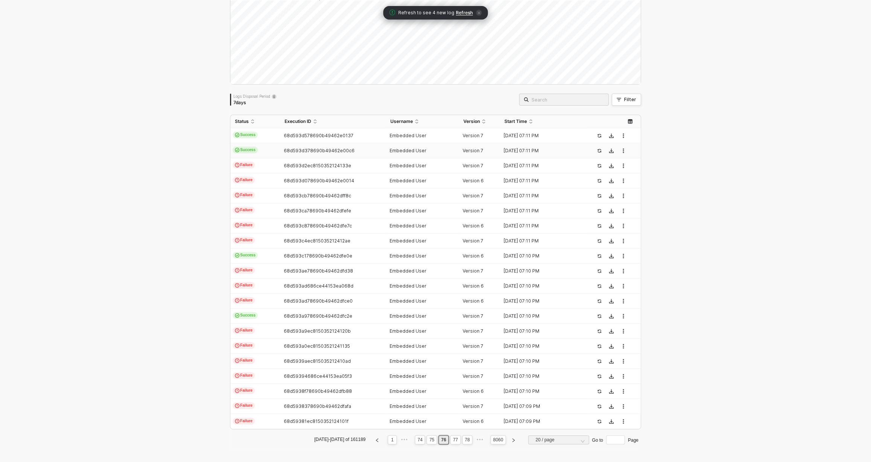
click at [300, 152] on span "68d593d378690b49462e00c6" at bounding box center [319, 151] width 71 height 6
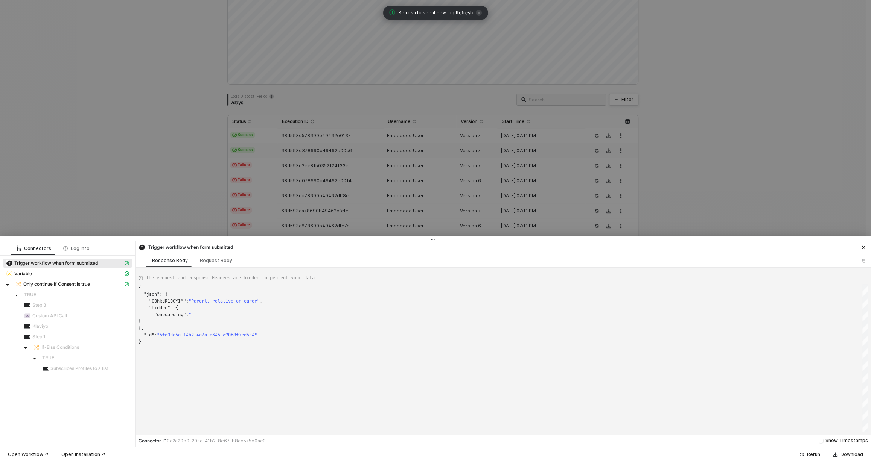
type textarea "{ "json": { "l2c8ILg81TPt": "Florian", "x0Hmqg64XxVK": "florian.snow@gmx.net" }…"
drag, startPoint x: 319, startPoint y: 129, endPoint x: 337, endPoint y: 112, distance: 25.3
click at [319, 129] on div at bounding box center [435, 231] width 871 height 462
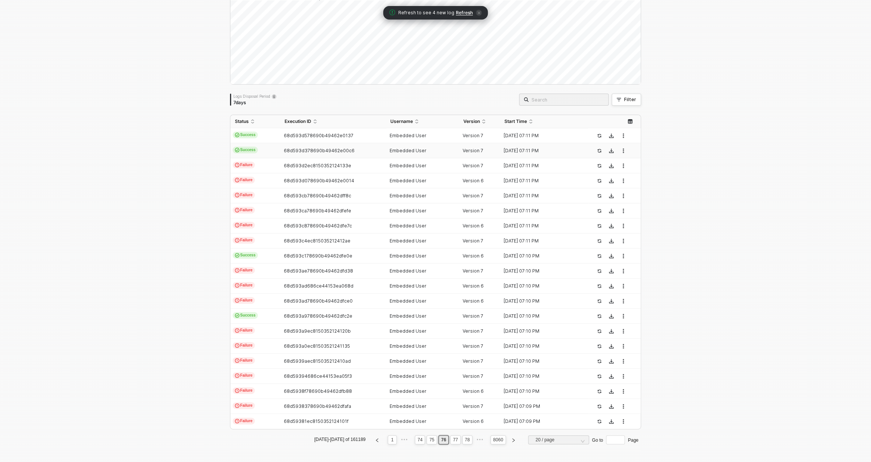
click at [462, 14] on span "Refresh" at bounding box center [464, 13] width 17 height 6
click at [261, 270] on td "Success" at bounding box center [255, 271] width 50 height 15
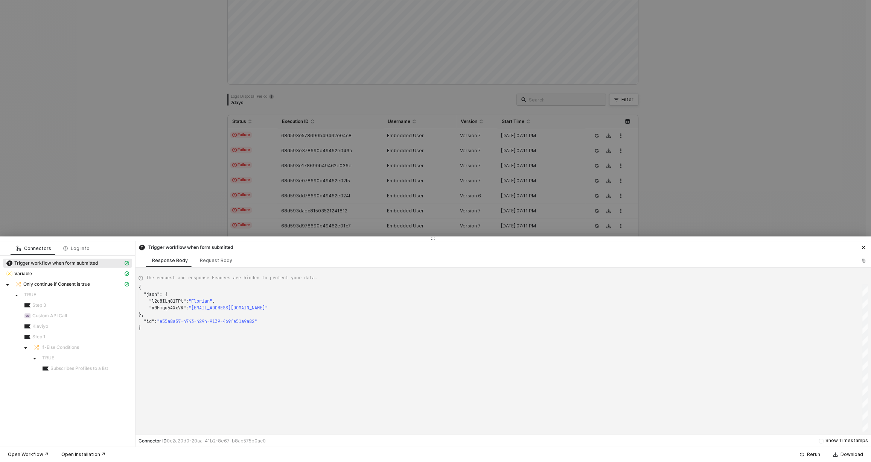
type textarea "{ "json": { "C0hkdR10OYIM": "Parent, relative or carer", "hidden": { "onboardin…"
click at [282, 188] on div at bounding box center [435, 231] width 871 height 462
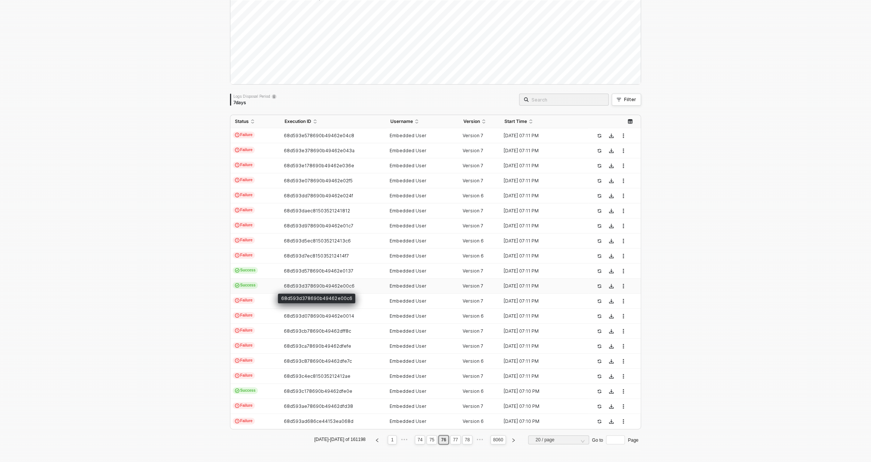
click at [300, 287] on span "68d593d378690b49462e00c6" at bounding box center [319, 286] width 71 height 6
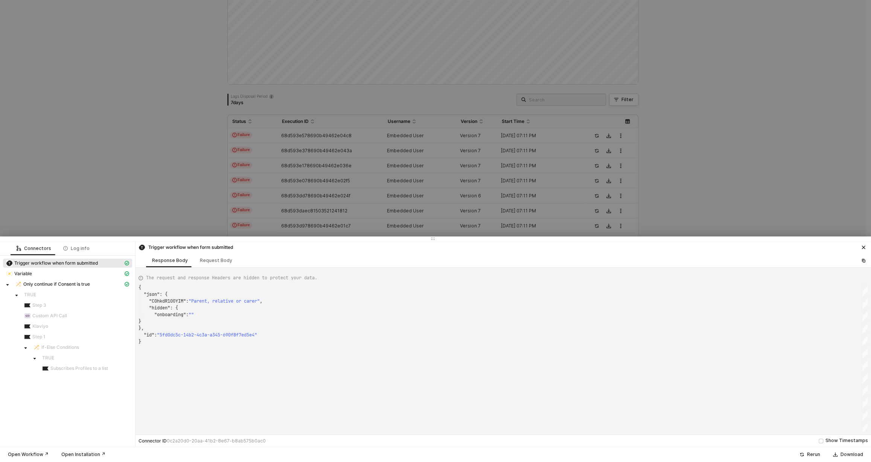
type textarea "{ "json": { "l2c8ILg81TPt": "Florian", "x0Hmqg64XxVK": "florian.snow@gmx.net" }…"
click at [277, 179] on div at bounding box center [435, 231] width 871 height 462
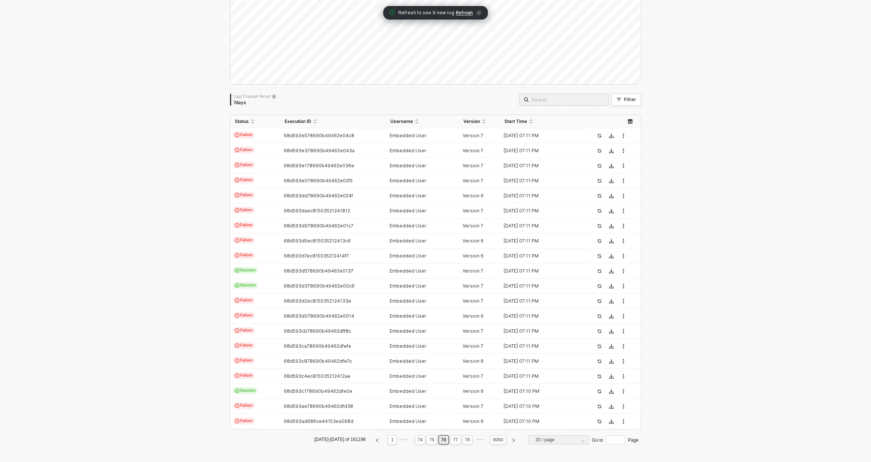
click at [696, 126] on div "Logs Overview 160880 executions from the last 7 days Logs Disposal Period 7 day…" at bounding box center [435, 215] width 871 height 496
click at [462, 12] on span "Refresh" at bounding box center [464, 13] width 17 height 6
click at [276, 165] on td "Success" at bounding box center [255, 165] width 50 height 15
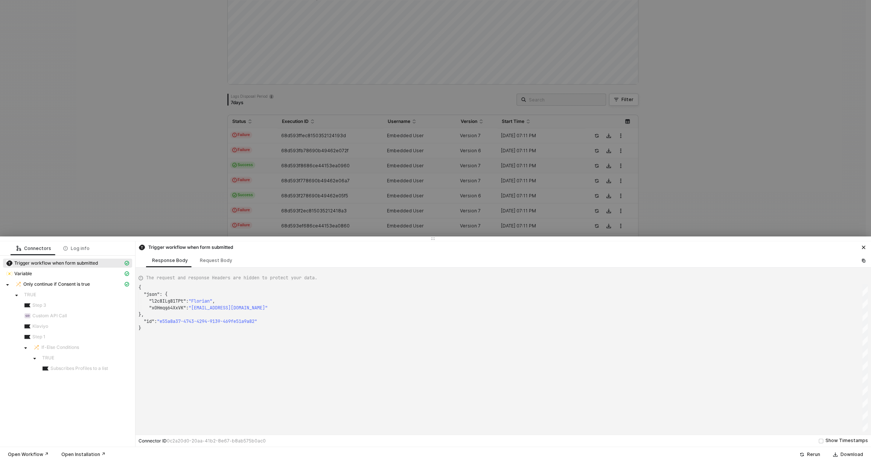
type textarea "{ "json": { "ioBrVUzA0e76": "60-79 years old", "4podGU4QWvEX": 4, "m5u5wJ3BPPsm…"
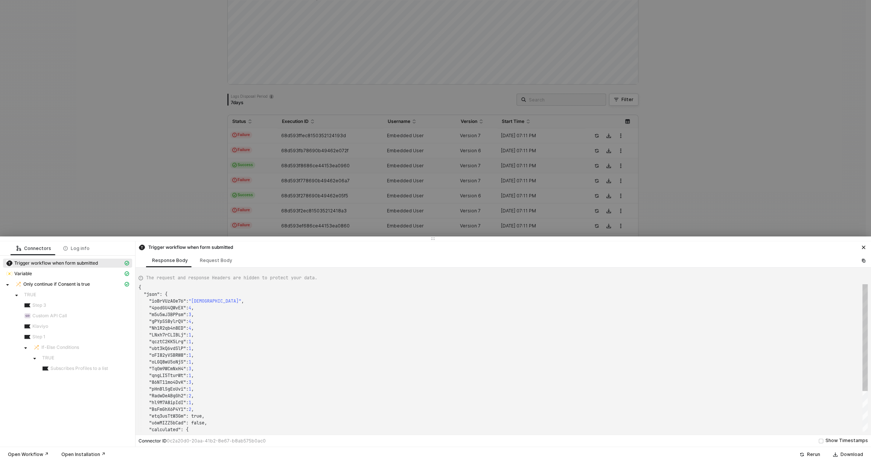
scroll to position [68, 0]
click at [262, 176] on div at bounding box center [435, 231] width 871 height 462
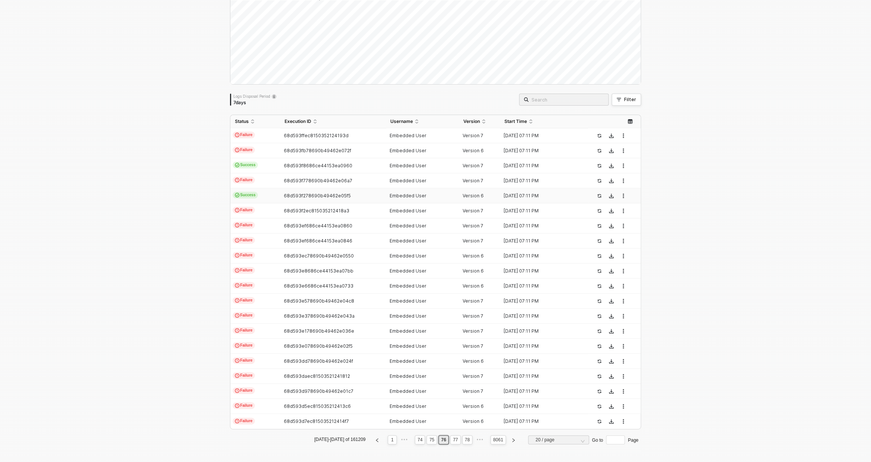
click at [260, 198] on td "Success" at bounding box center [255, 195] width 50 height 15
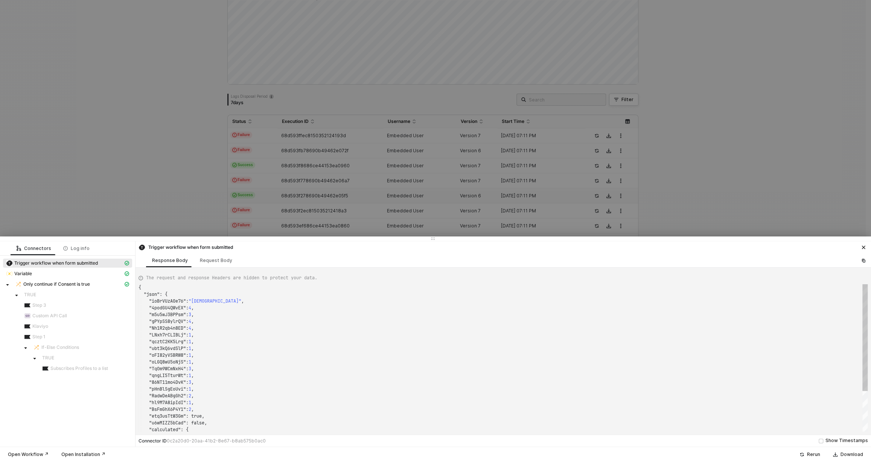
type textarea "{ "json": { "HCgDMfmLytDr": "Entire home (including HVAC, water pumps, and simi…"
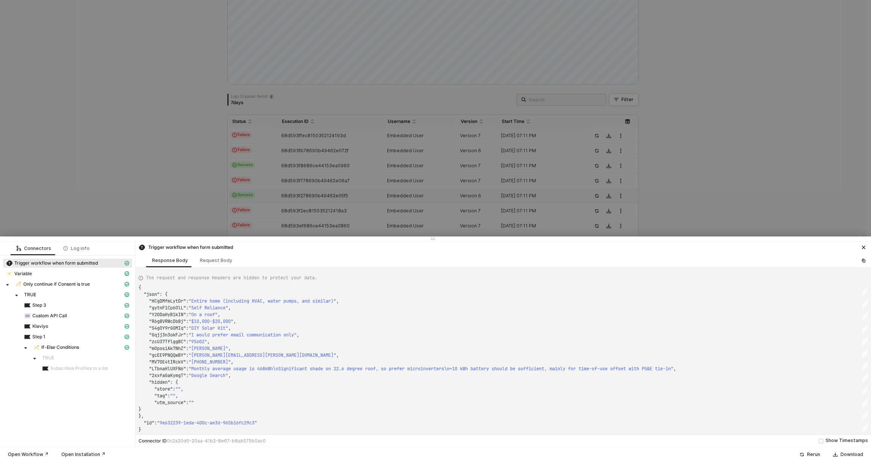
click at [257, 185] on div at bounding box center [435, 231] width 871 height 462
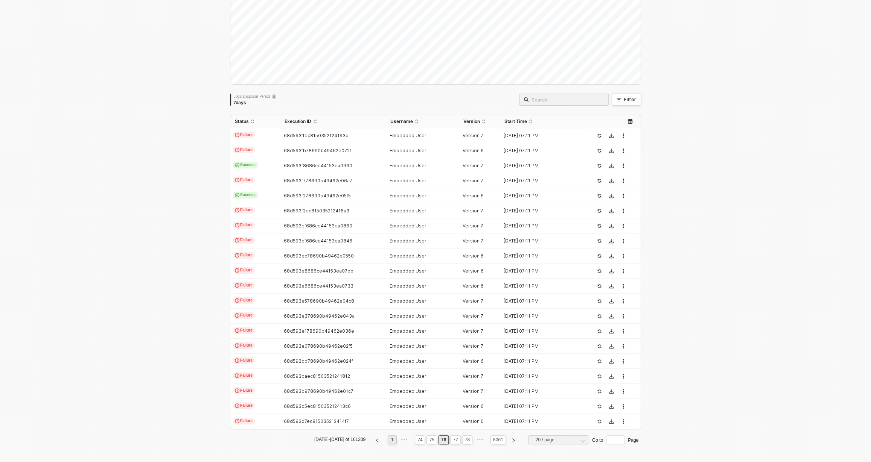
click at [389, 440] on link "1" at bounding box center [392, 440] width 7 height 8
click at [266, 166] on td "Success" at bounding box center [255, 165] width 50 height 15
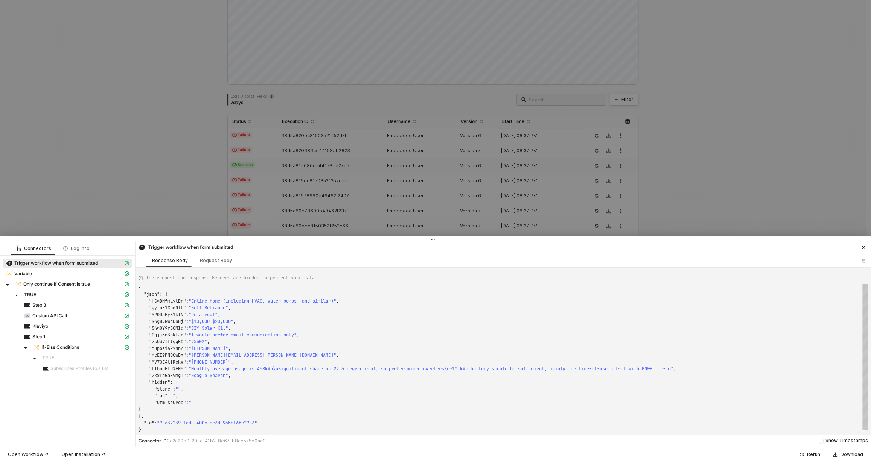
type textarea "{ "json": { "dk5XaKKNAFeP": "40-59 years old", "K3Eh9EBt3Oxr": 3, "FMosXvBATLMw…"
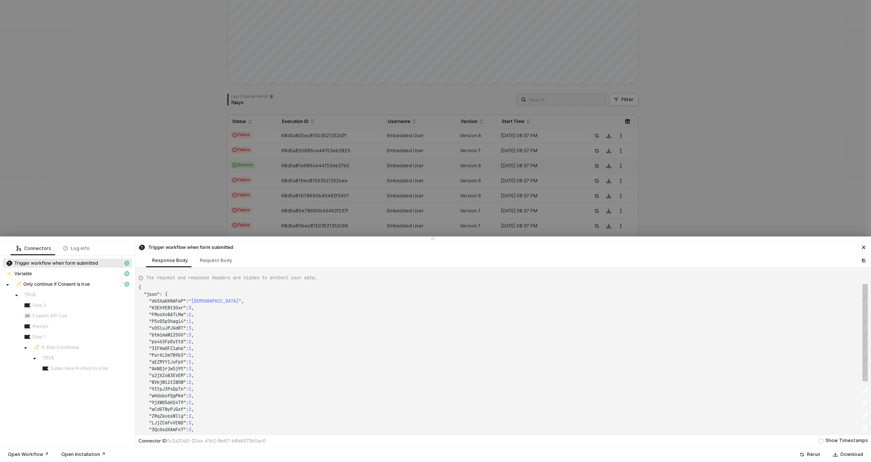
click at [175, 181] on div at bounding box center [435, 231] width 871 height 462
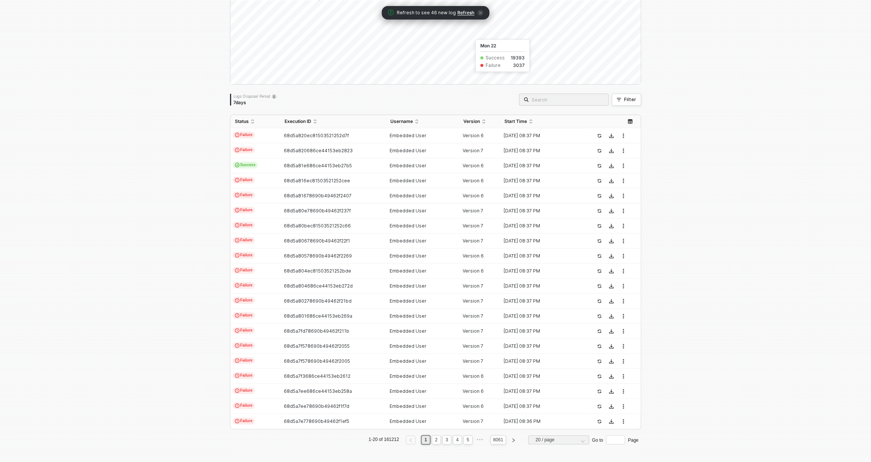
click at [463, 15] on span "Refresh" at bounding box center [465, 13] width 17 height 6
click at [274, 164] on td "Success" at bounding box center [255, 165] width 50 height 15
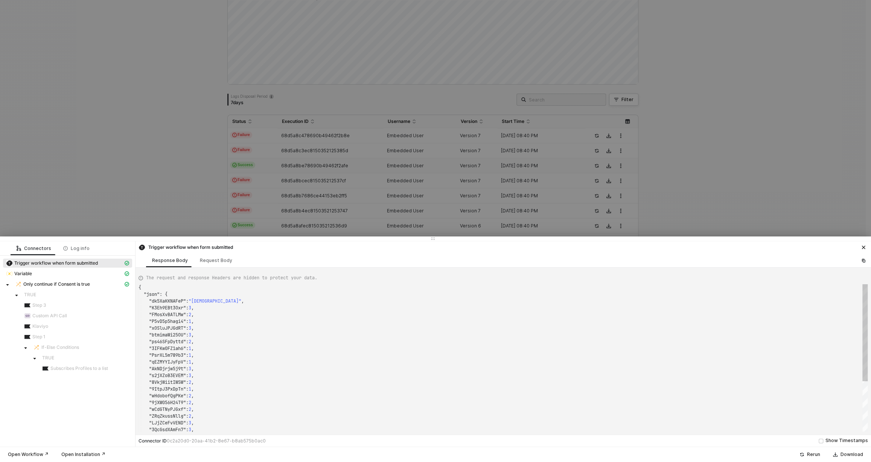
type textarea "{ "json": { "C0hkdR10OYIM": "Parent, relative or carer", "hidden": { "onboardin…"
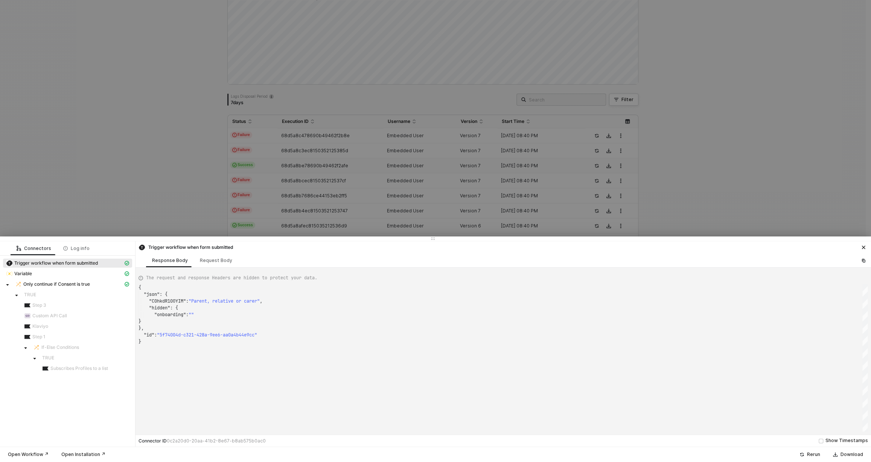
scroll to position [54, 0]
click at [267, 191] on div at bounding box center [435, 231] width 871 height 462
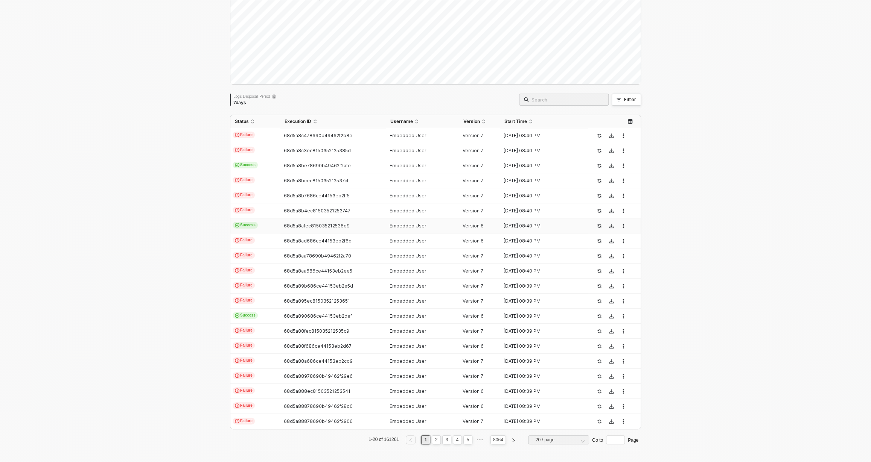
click at [249, 226] on span "Success" at bounding box center [244, 225] width 25 height 7
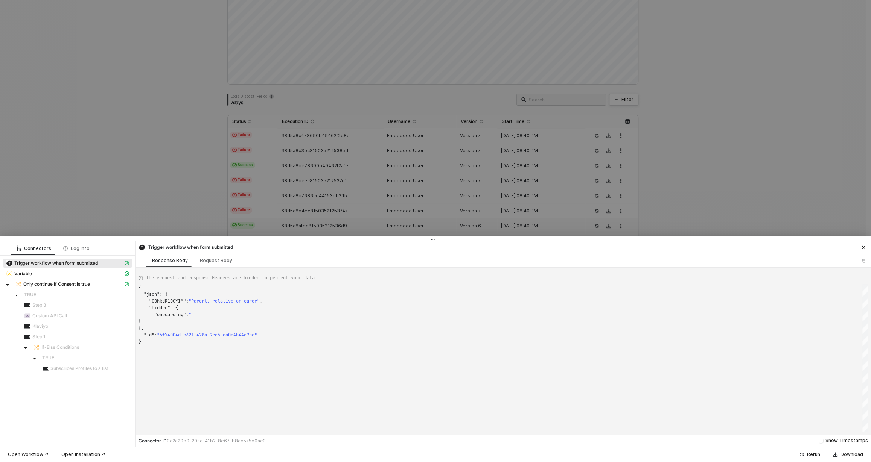
type textarea "{ "json": { "rAvTmwk6MgAC": "40-59 år", "FcMCmlY2QWq5": 3, "Loir2EftYPd3": 1, "…"
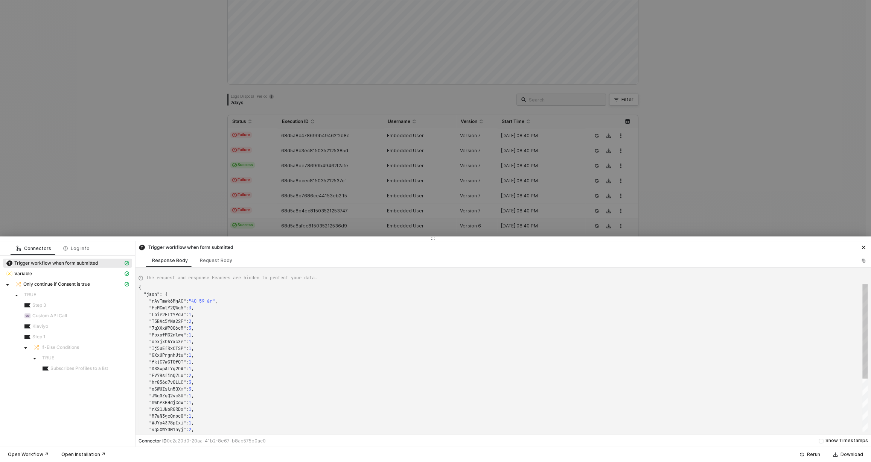
click at [228, 185] on div at bounding box center [435, 231] width 871 height 462
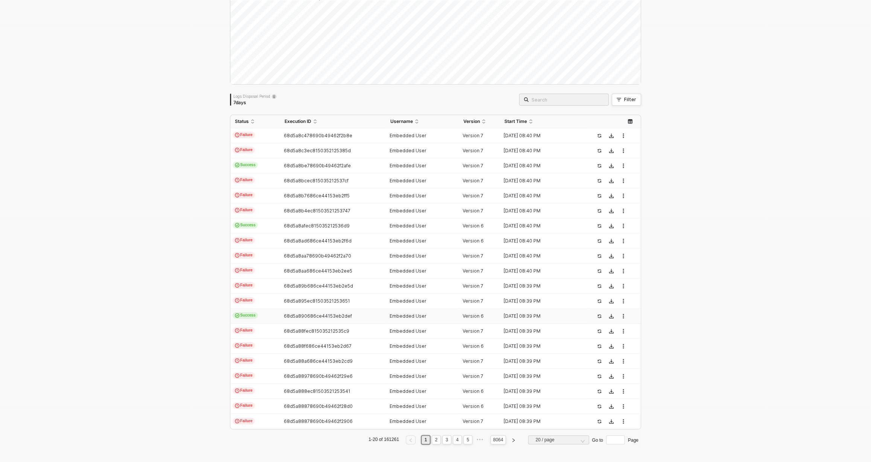
click at [244, 318] on span "Success" at bounding box center [244, 315] width 25 height 7
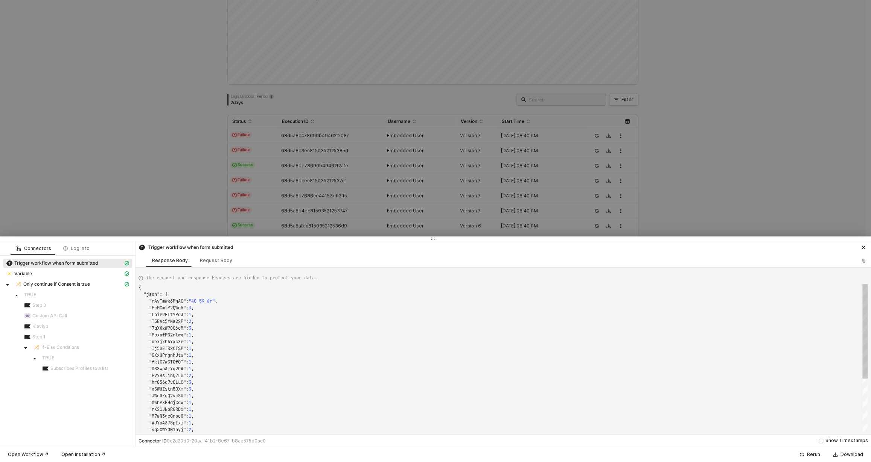
type textarea "{ "json": { "dk5XaKKNAFeP": "60-79 years old", "K3Eh9EBt3Oxr": 3, "FMosXvBATLMw…"
click at [170, 145] on div at bounding box center [435, 231] width 871 height 462
